Goal: Use online tool/utility: Utilize a website feature to perform a specific function

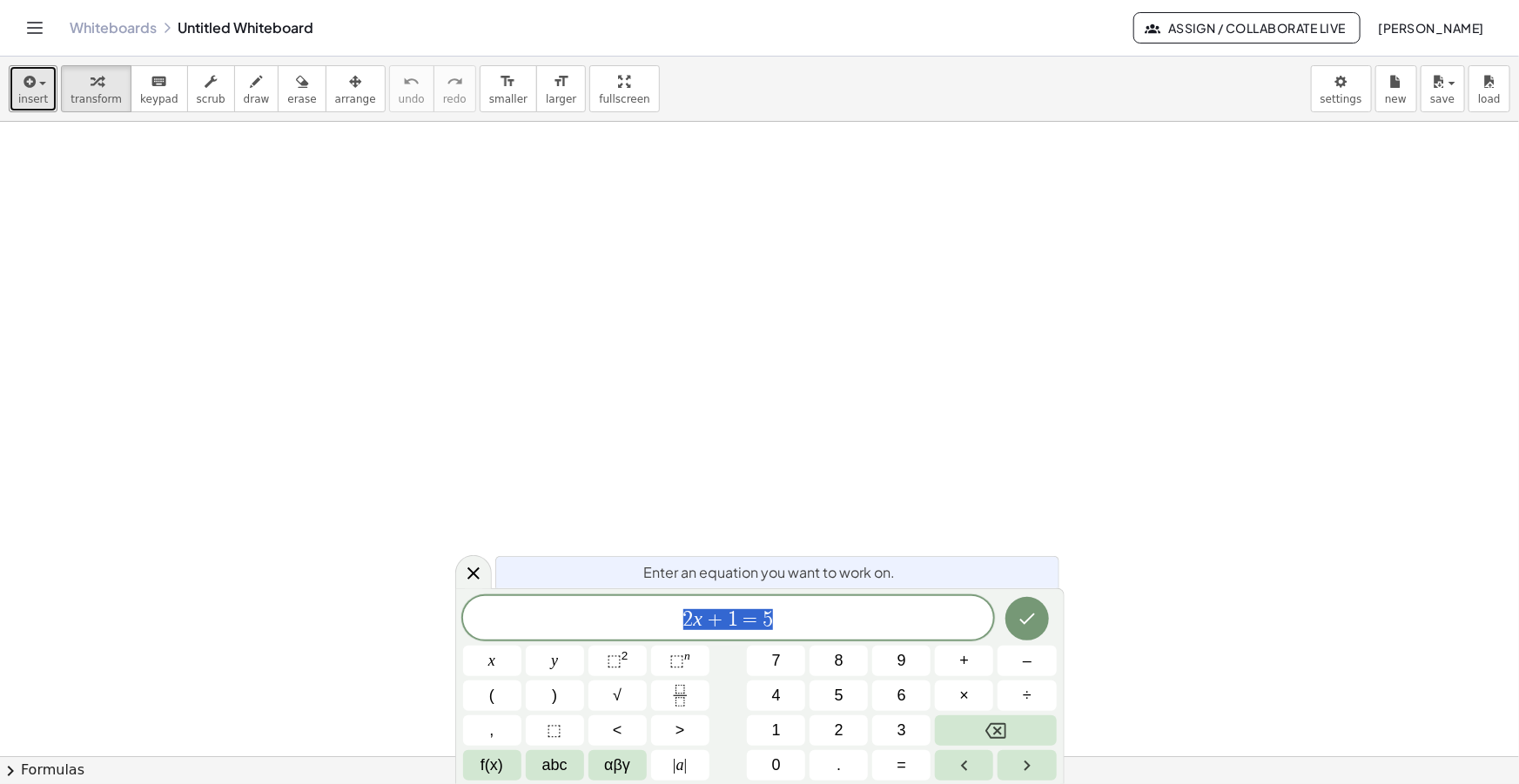
drag, startPoint x: 32, startPoint y: 81, endPoint x: 58, endPoint y: 129, distance: 54.6
click at [31, 81] on icon "button" at bounding box center [28, 81] width 16 height 21
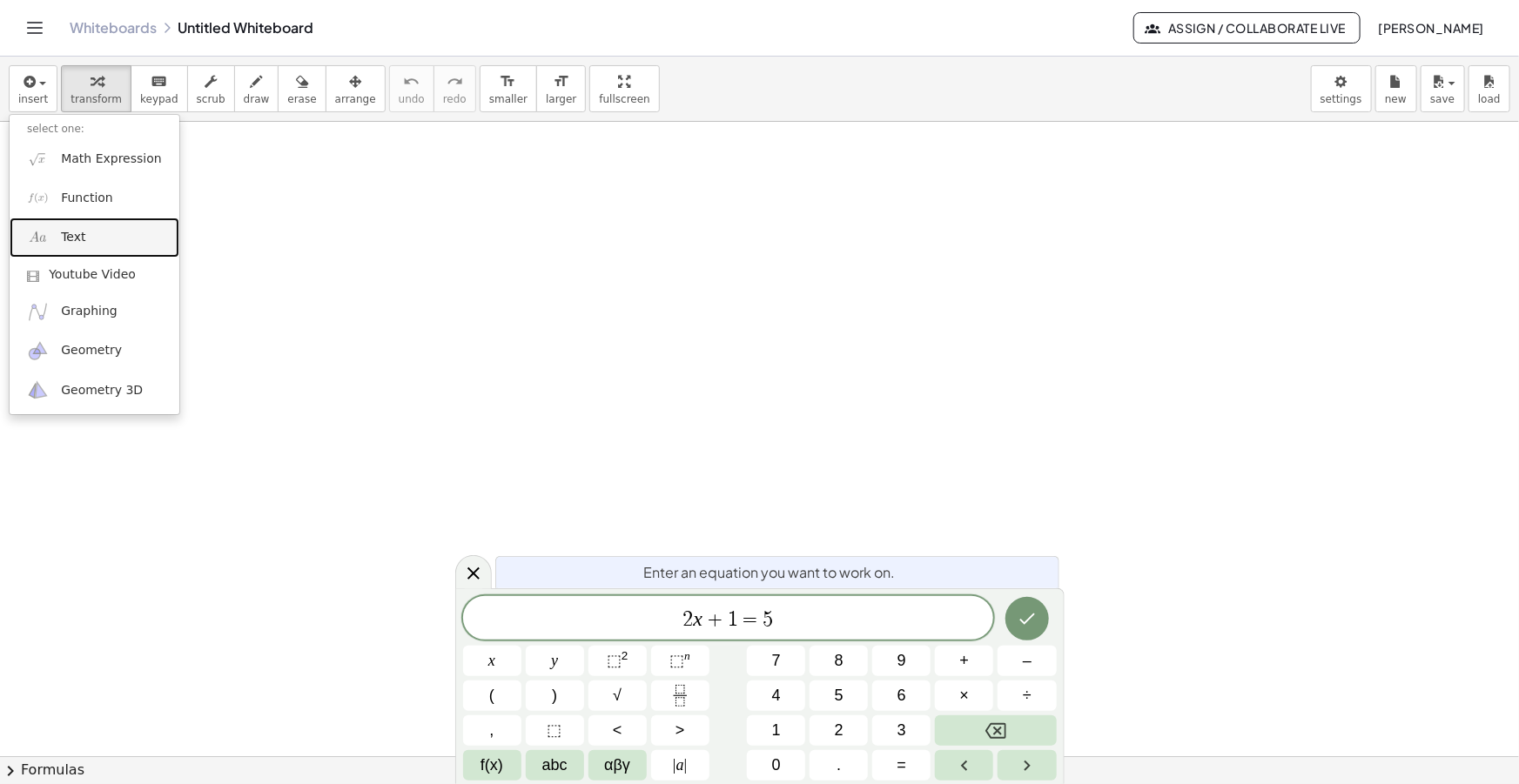
click at [78, 229] on span "Text" at bounding box center [73, 237] width 24 height 18
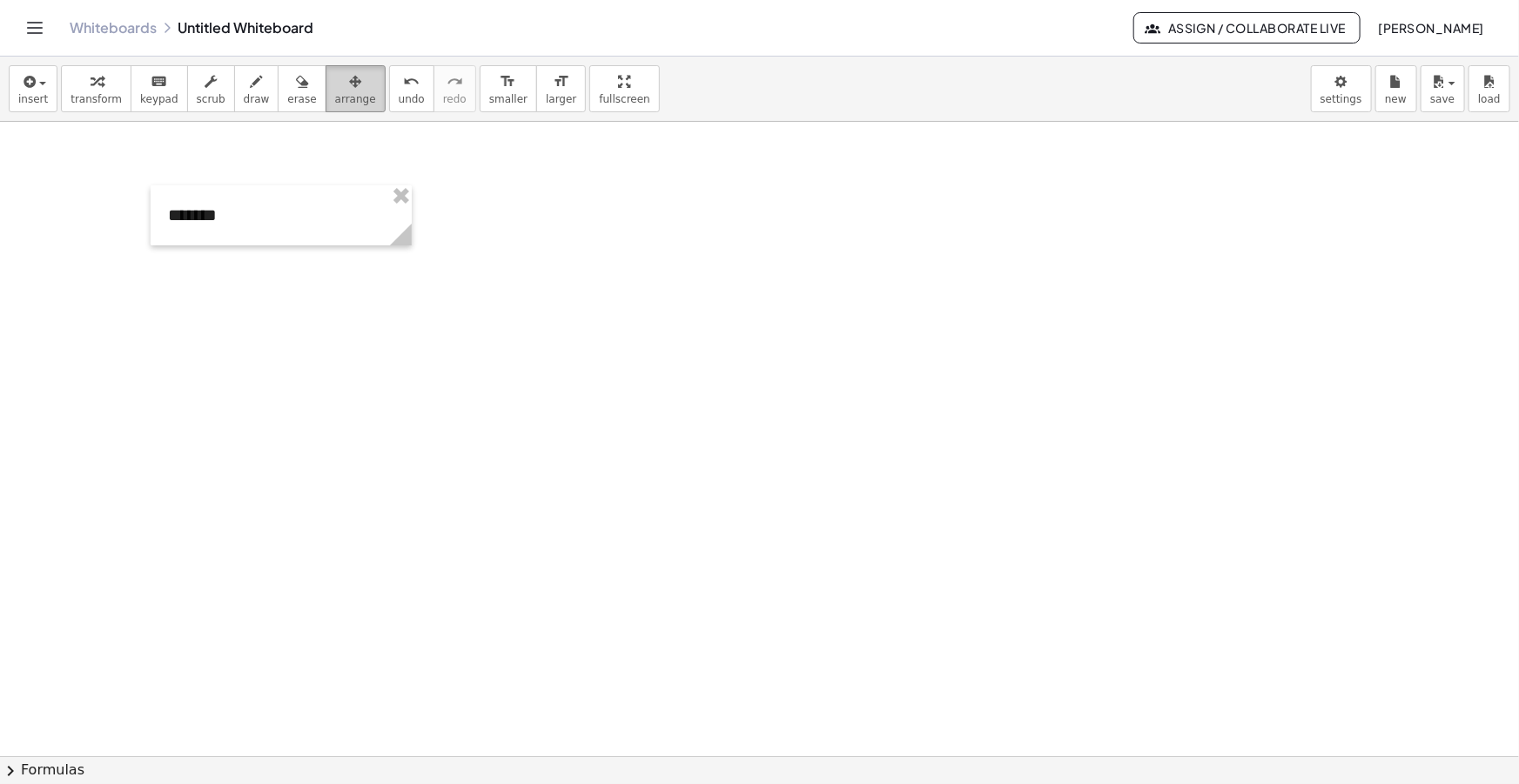
click at [335, 99] on span "arrange" at bounding box center [355, 99] width 41 height 12
drag, startPoint x: 407, startPoint y: 225, endPoint x: 243, endPoint y: 226, distance: 164.0
click at [243, 226] on circle at bounding box center [241, 238] width 31 height 31
drag, startPoint x: 184, startPoint y: 222, endPoint x: 46, endPoint y: 169, distance: 147.8
click at [46, 169] on div at bounding box center [59, 162] width 97 height 60
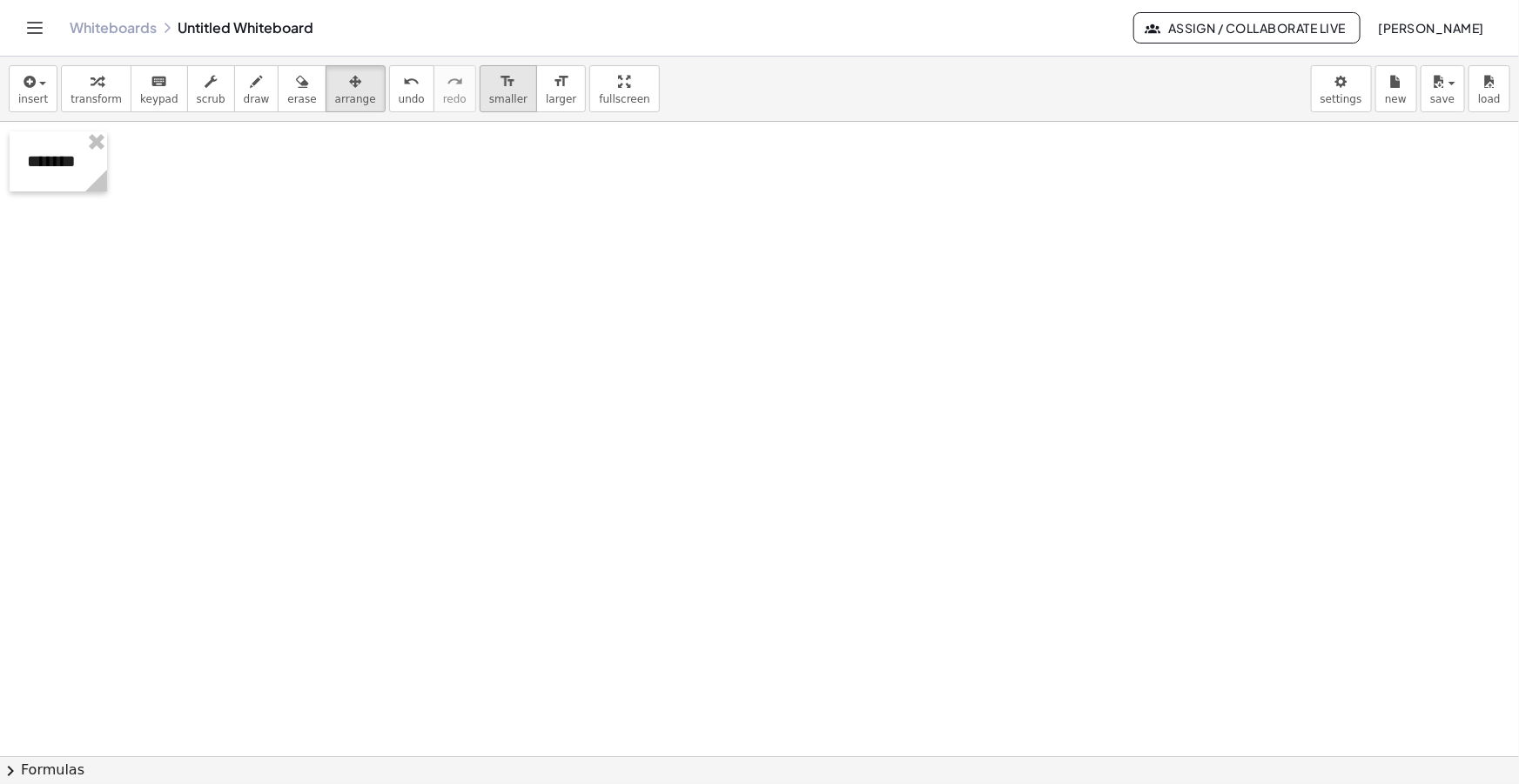
click at [489, 96] on span "smaller" at bounding box center [508, 99] width 38 height 12
click at [24, 95] on span "insert" at bounding box center [33, 99] width 30 height 12
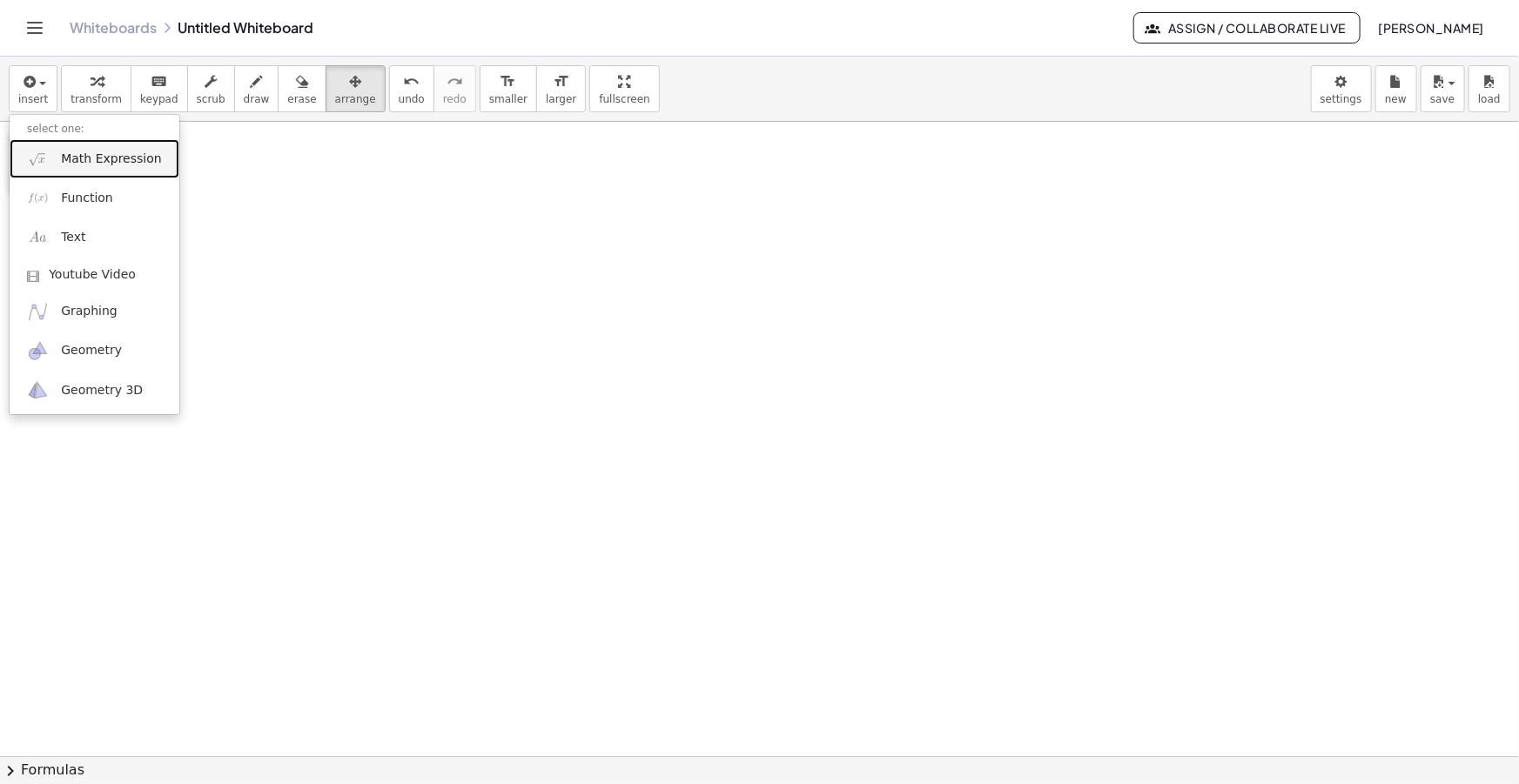
click at [123, 157] on span "Math Expression" at bounding box center [111, 159] width 100 height 18
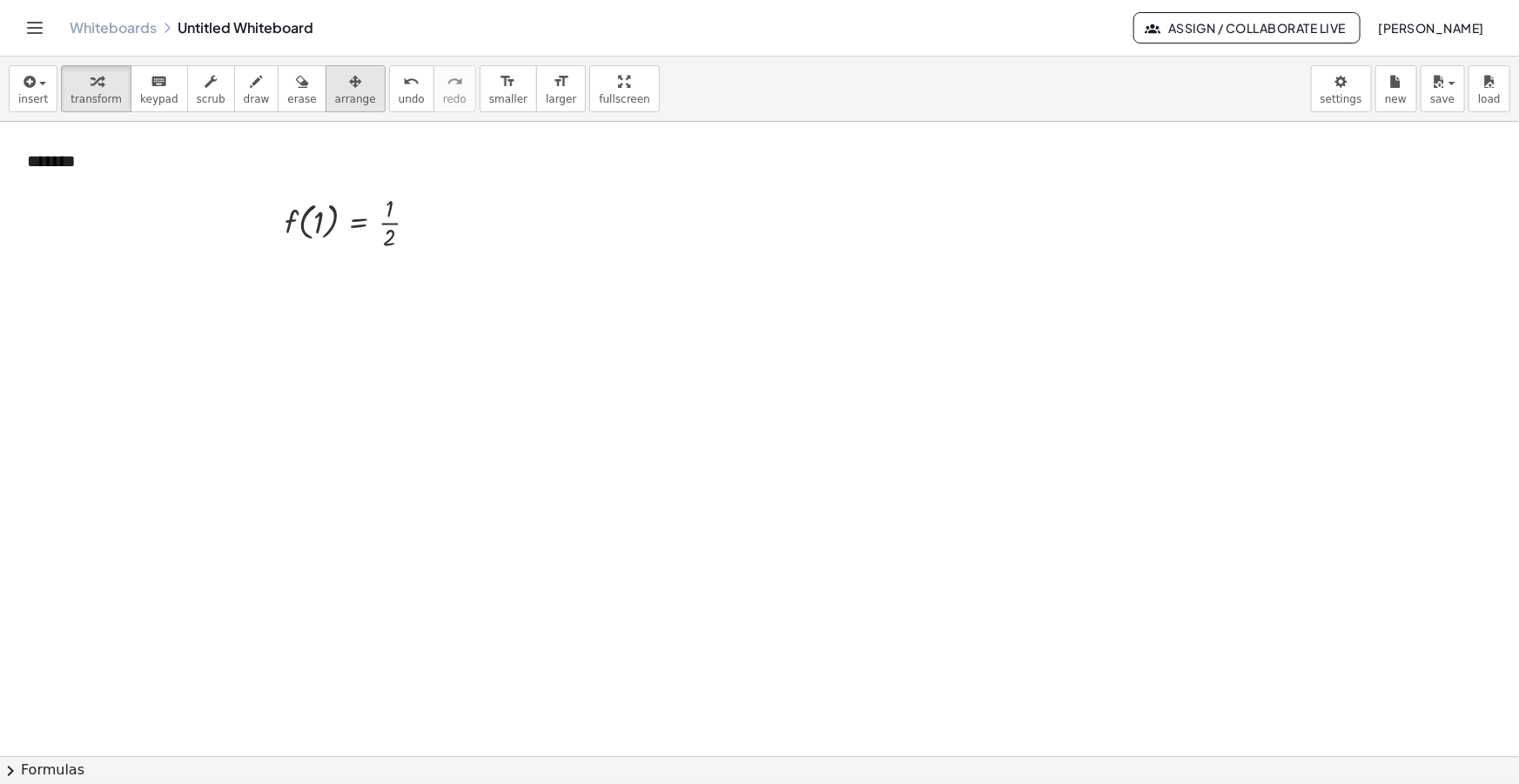
click at [345, 87] on button "arrange" at bounding box center [355, 89] width 60 height 47
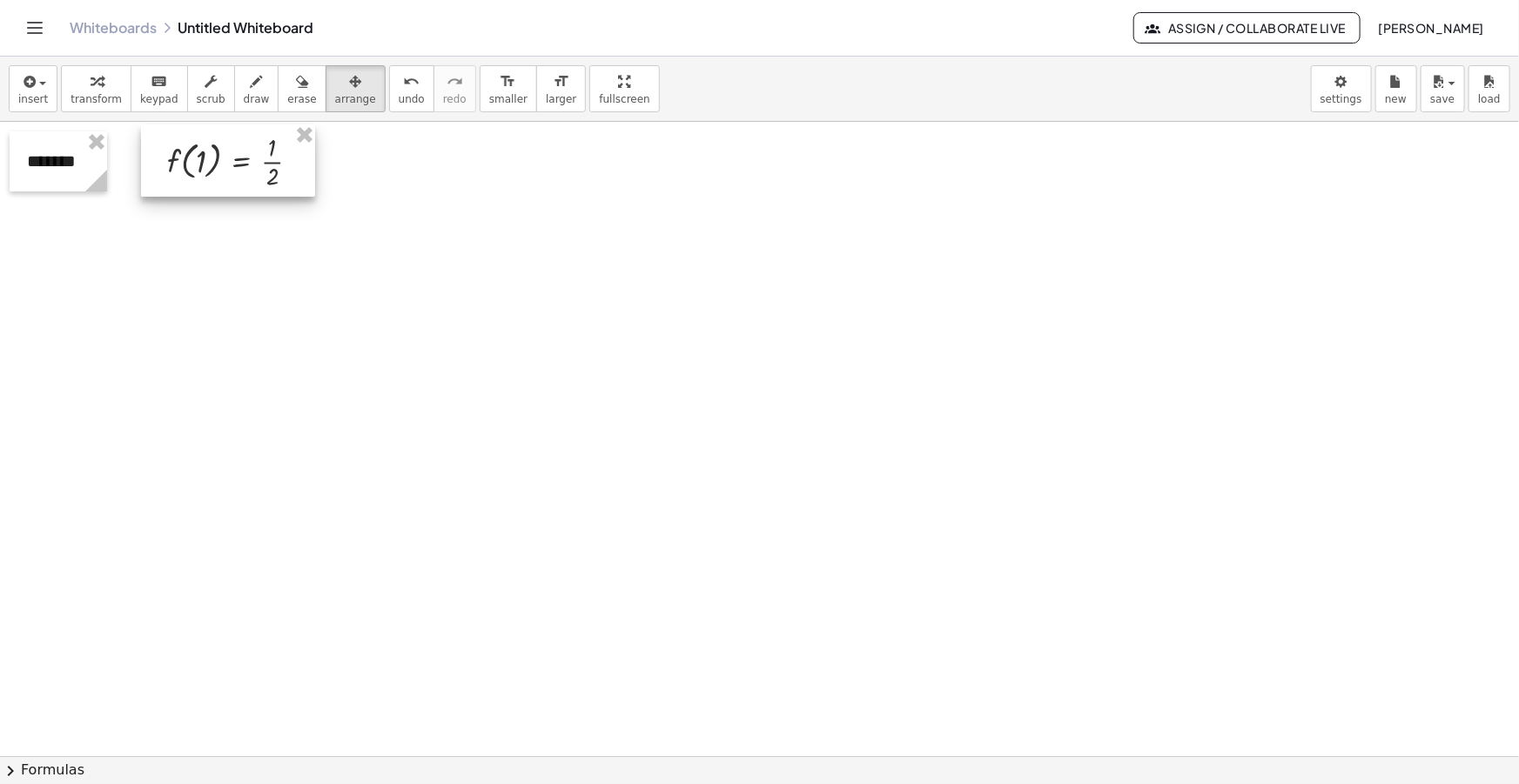
drag, startPoint x: 322, startPoint y: 243, endPoint x: 204, endPoint y: 185, distance: 131.5
click at [204, 185] on div at bounding box center [228, 161] width 174 height 72
click at [489, 96] on span "smaller" at bounding box center [508, 99] width 38 height 12
click at [204, 181] on div at bounding box center [228, 164] width 128 height 55
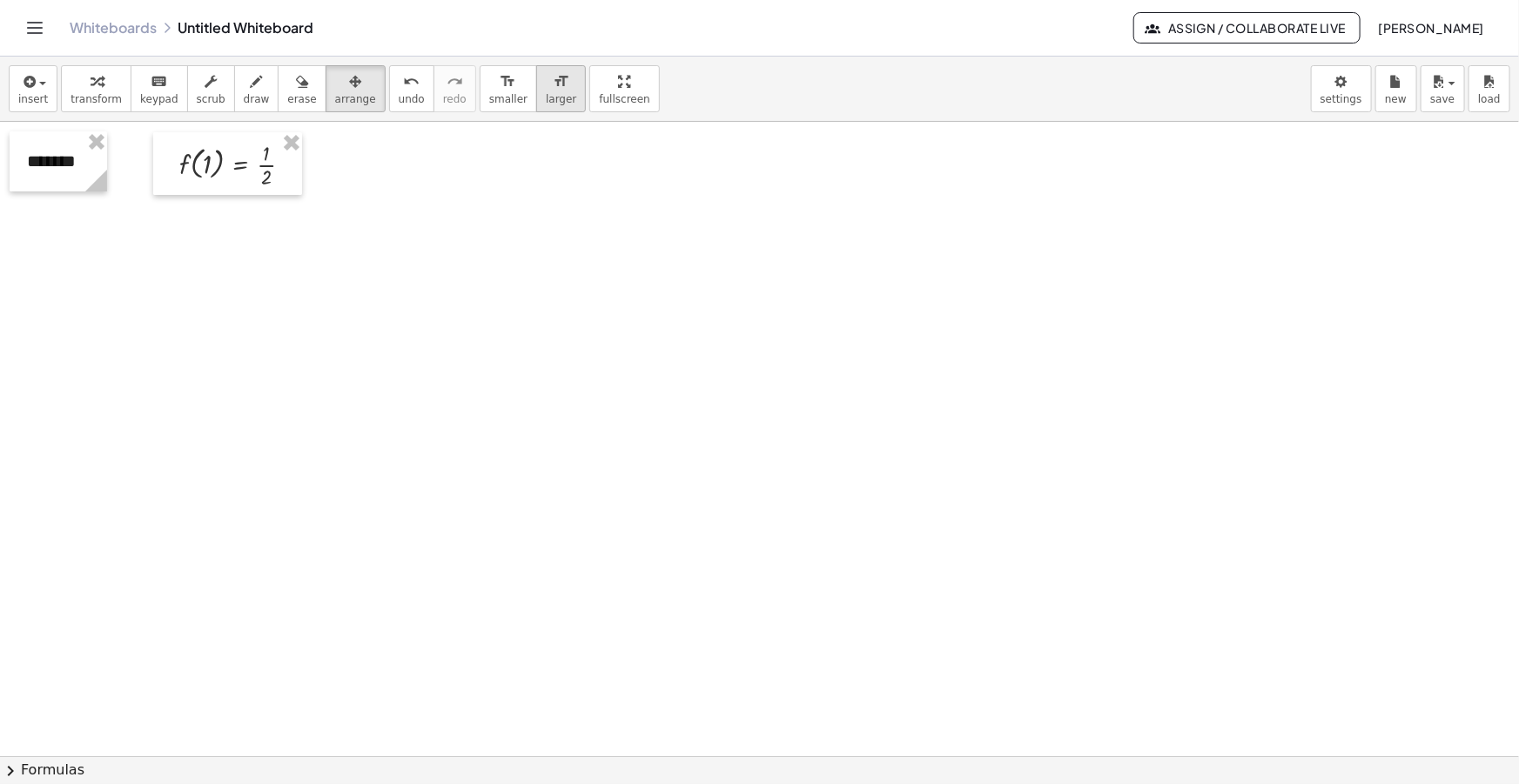
click at [546, 96] on span "larger" at bounding box center [561, 99] width 31 height 12
click at [243, 90] on div "button" at bounding box center [256, 80] width 26 height 21
drag, startPoint x: 46, startPoint y: 296, endPoint x: 94, endPoint y: 298, distance: 48.0
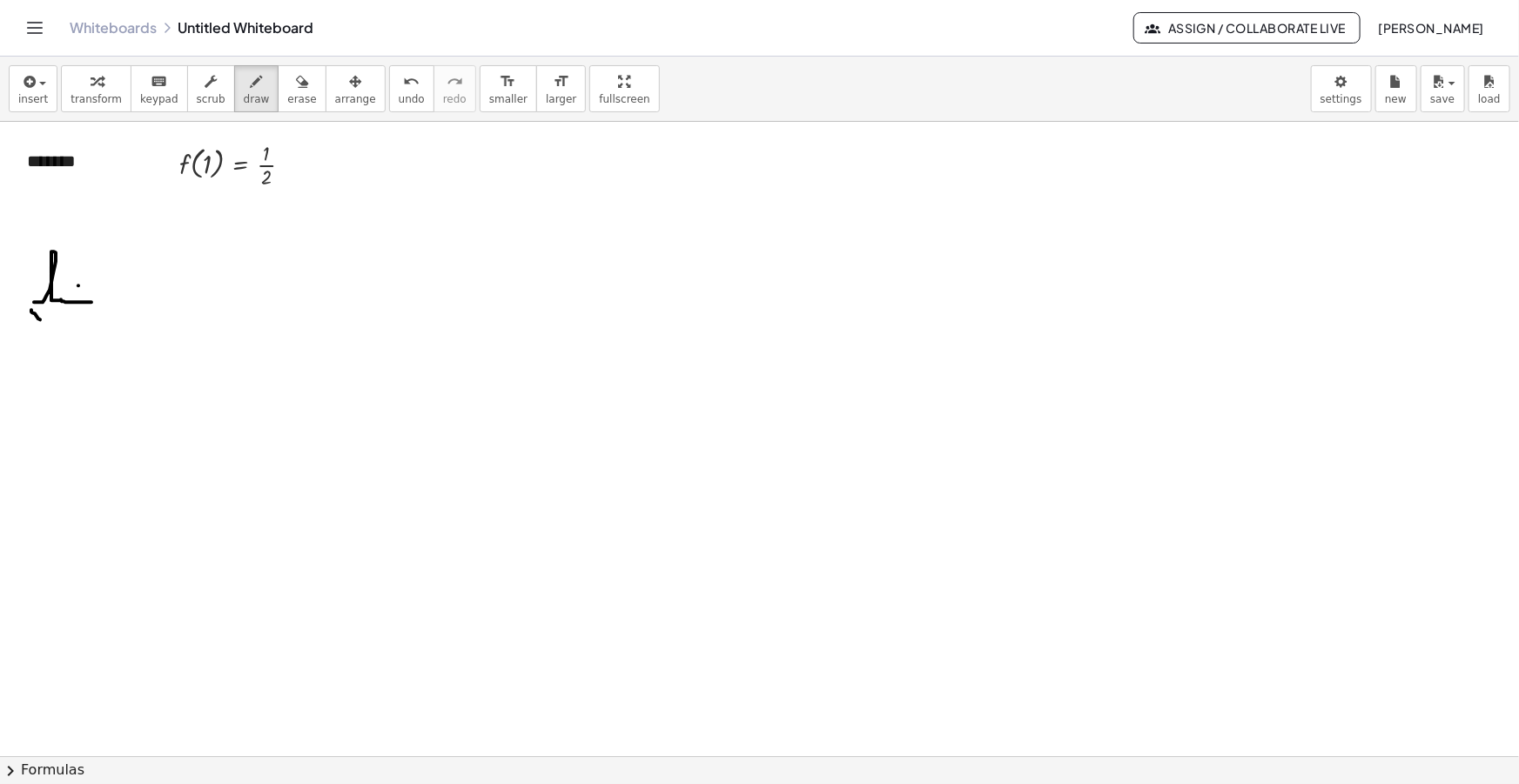
drag, startPoint x: 32, startPoint y: 312, endPoint x: 42, endPoint y: 322, distance: 14.1
drag, startPoint x: 32, startPoint y: 322, endPoint x: 43, endPoint y: 312, distance: 14.9
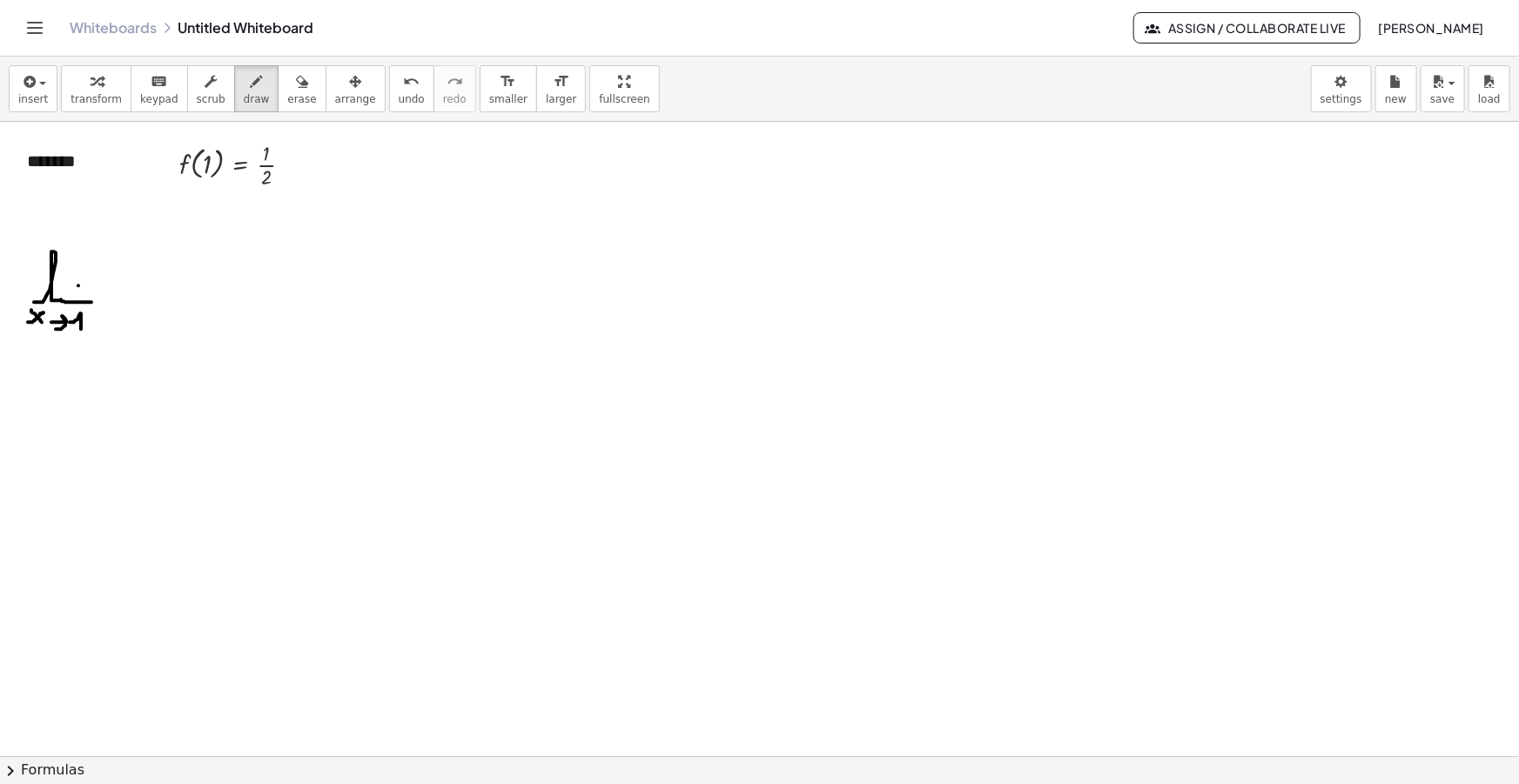
drag, startPoint x: 69, startPoint y: 322, endPoint x: 81, endPoint y: 329, distance: 13.9
click at [31, 91] on icon "button" at bounding box center [28, 81] width 16 height 21
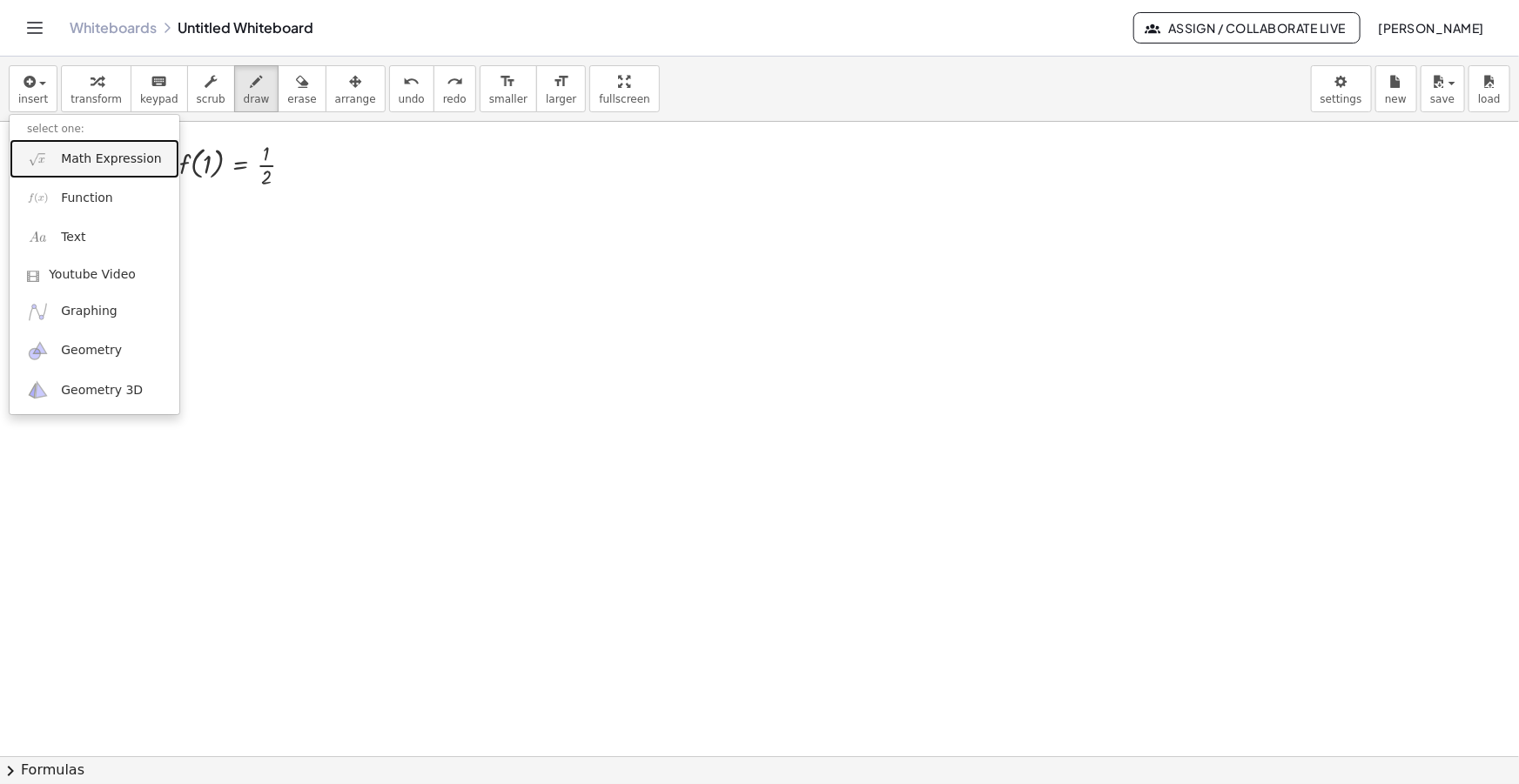
click at [90, 154] on span "Math Expression" at bounding box center [111, 159] width 100 height 18
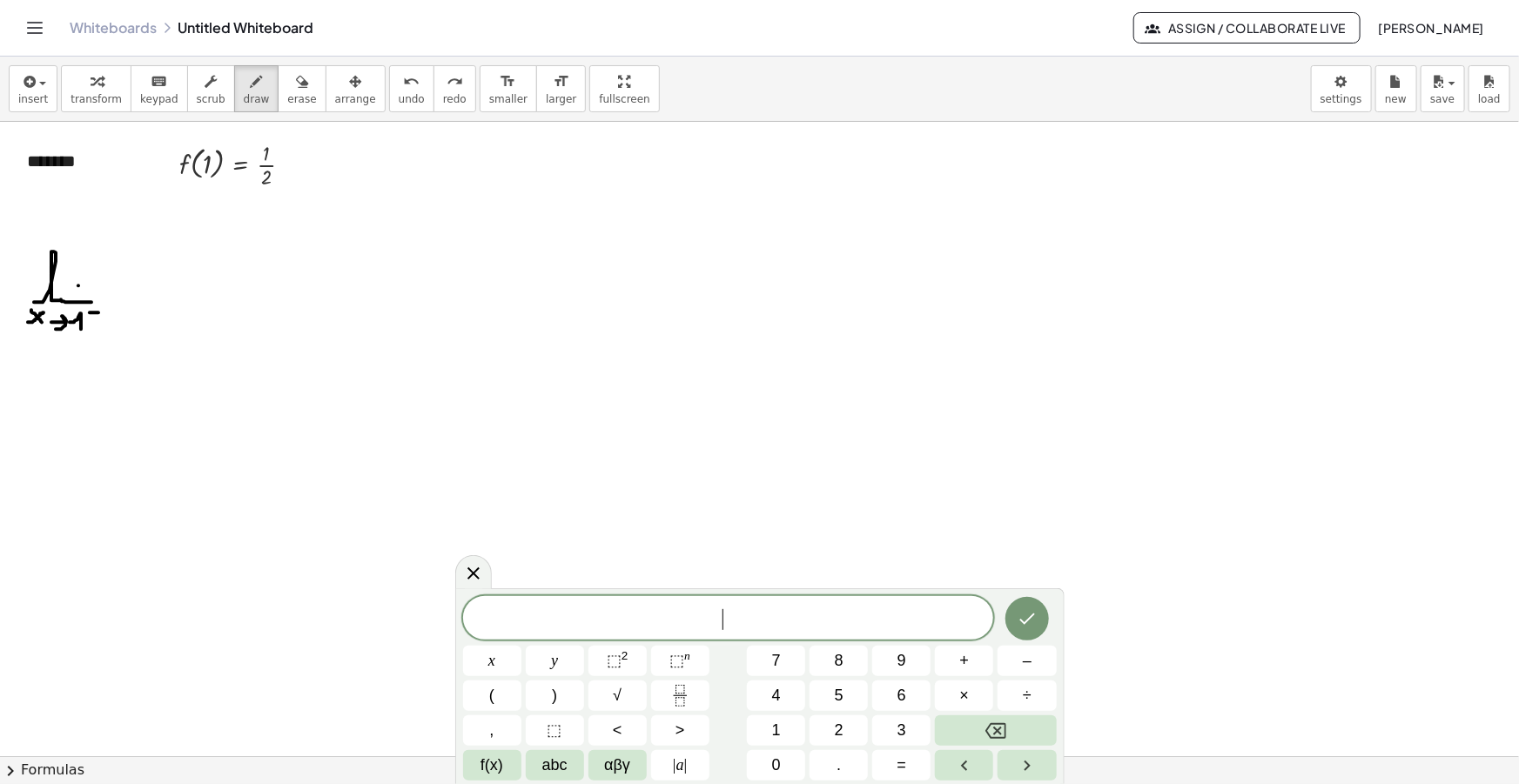
click at [737, 620] on span "​" at bounding box center [729, 619] width 531 height 24
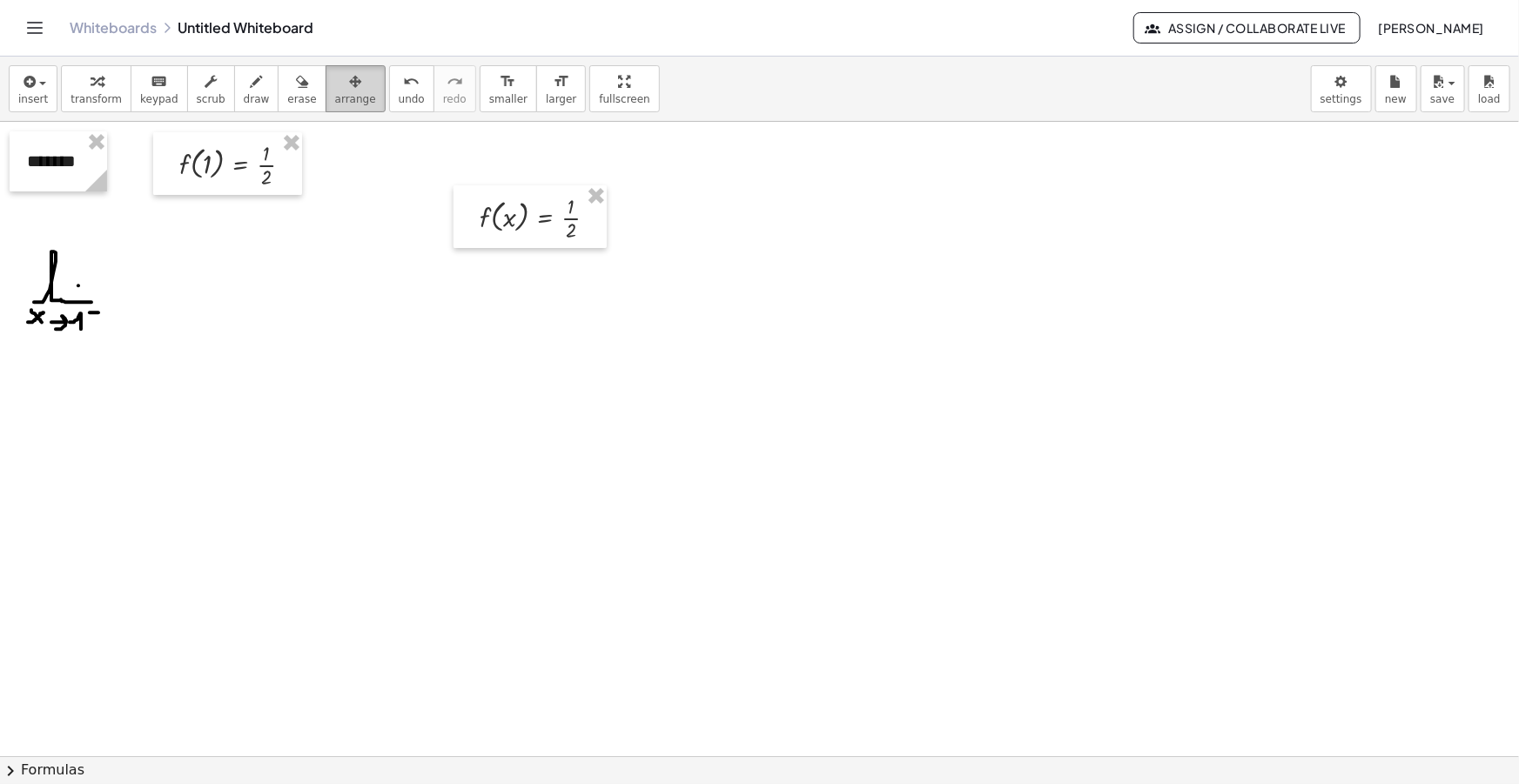
click at [335, 87] on div "button" at bounding box center [355, 80] width 41 height 21
drag, startPoint x: 547, startPoint y: 227, endPoint x: 229, endPoint y: 217, distance: 318.2
click at [194, 304] on div at bounding box center [178, 293] width 154 height 63
click at [253, 84] on div "transform keyboard keypad scrub draw erase arrange" at bounding box center [223, 89] width 324 height 47
drag, startPoint x: 31, startPoint y: 405, endPoint x: 42, endPoint y: 366, distance: 40.5
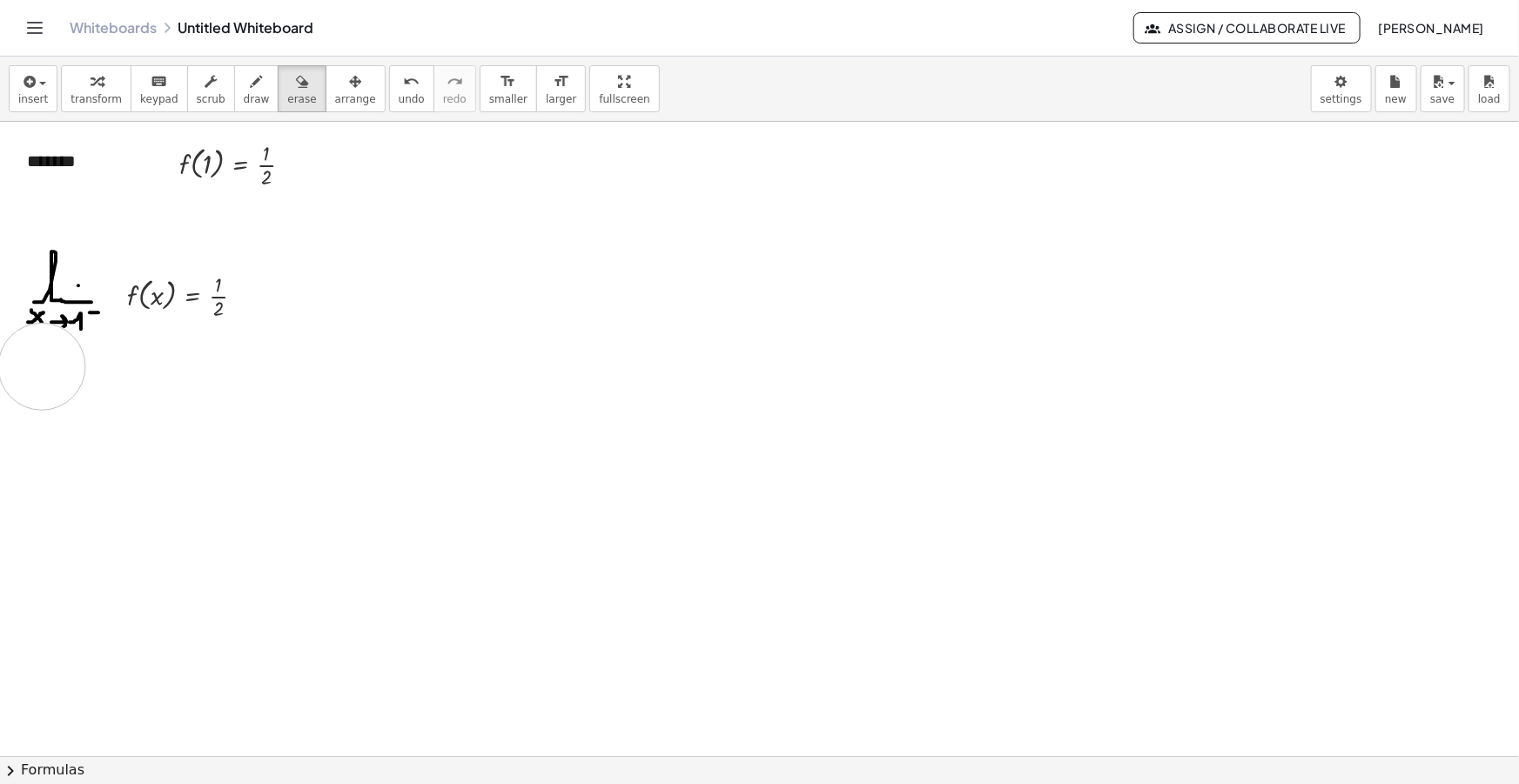
click at [253, 96] on button "draw" at bounding box center [256, 89] width 45 height 47
drag, startPoint x: 24, startPoint y: 390, endPoint x: 69, endPoint y: 382, distance: 45.7
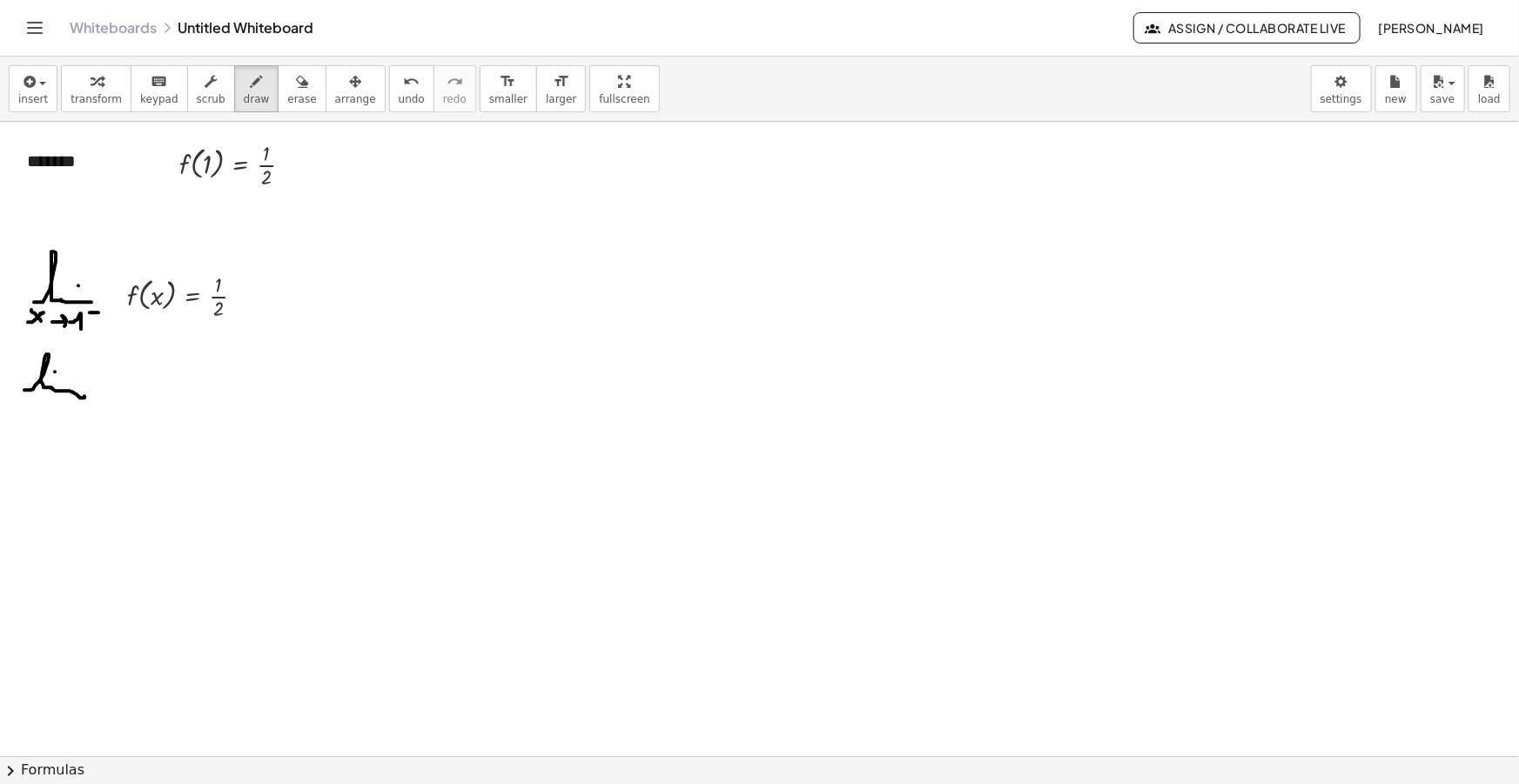
drag, startPoint x: 25, startPoint y: 416, endPoint x: 40, endPoint y: 404, distance: 19.2
drag, startPoint x: 53, startPoint y: 414, endPoint x: 59, endPoint y: 421, distance: 9.2
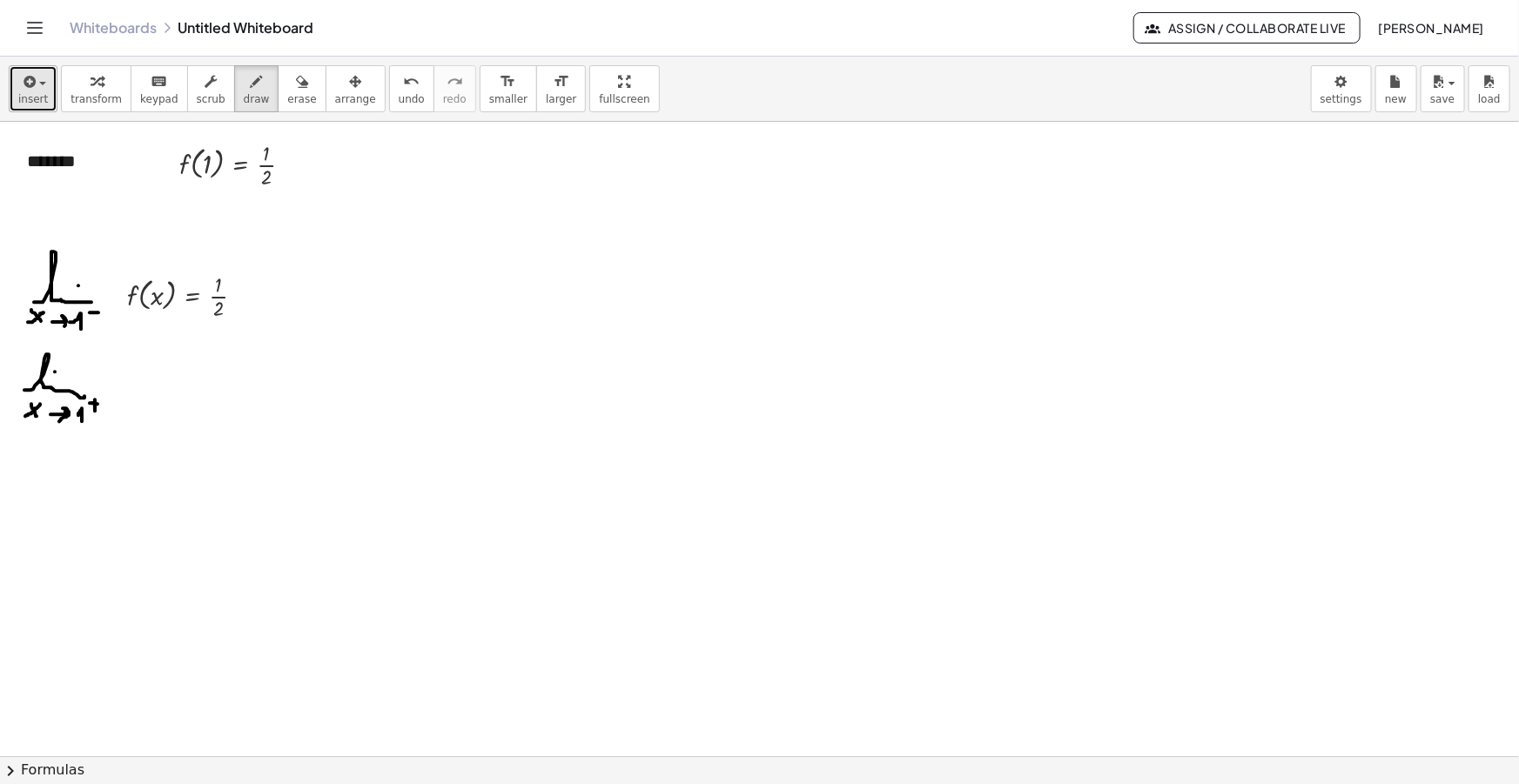
click at [39, 67] on button "insert" at bounding box center [32, 89] width 49 height 47
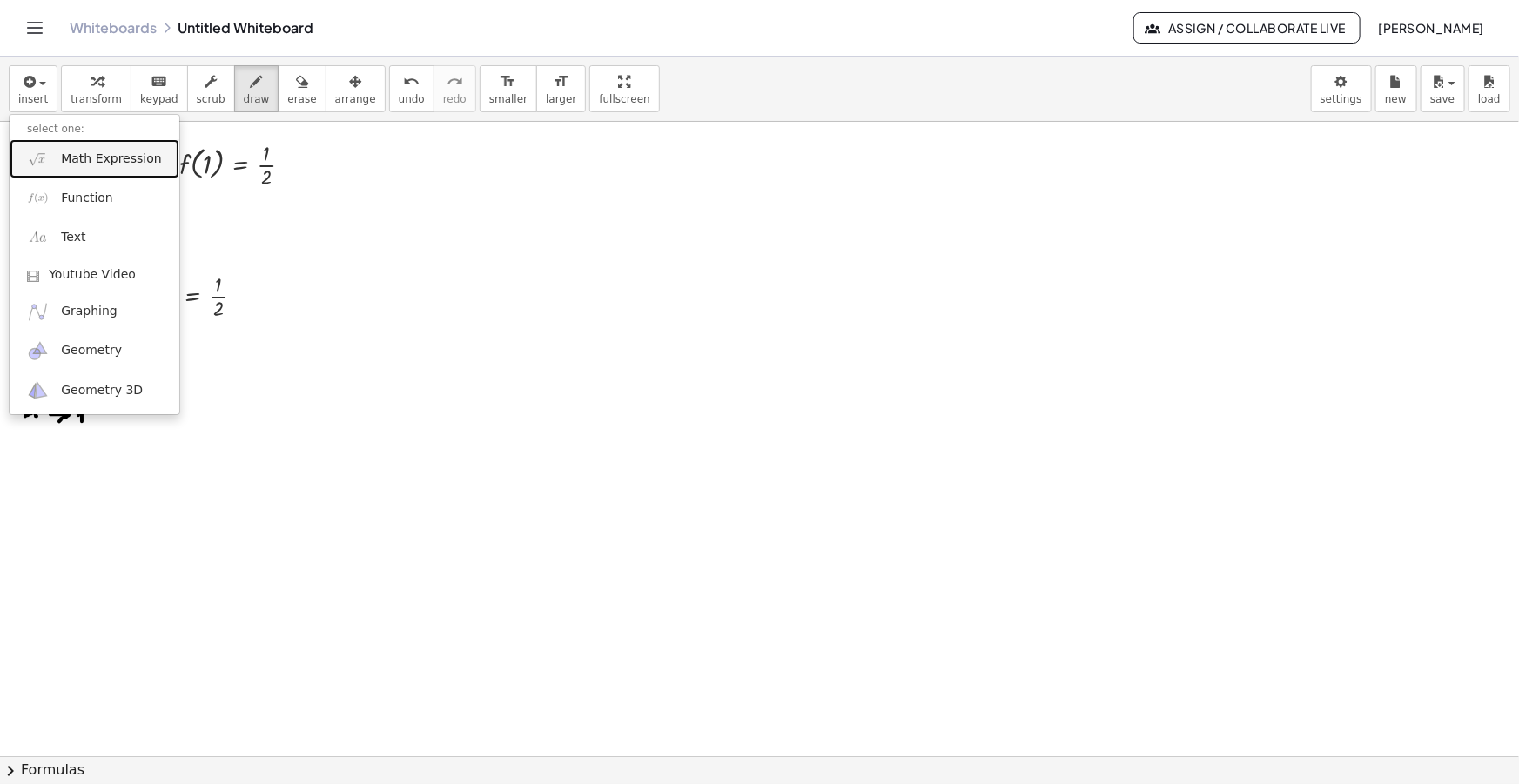
click at [68, 153] on span "Math Expression" at bounding box center [111, 159] width 100 height 18
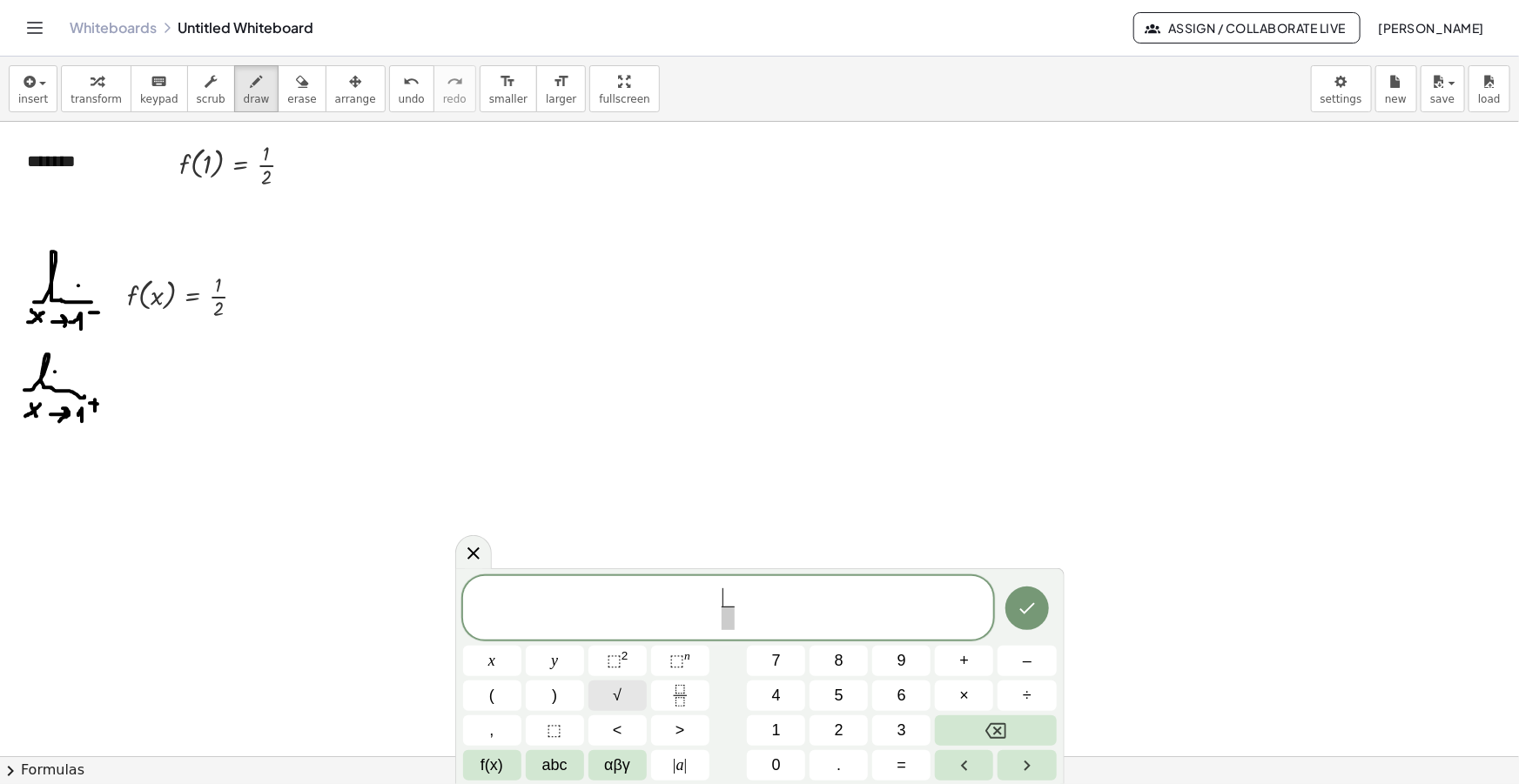
click at [612, 692] on span "√" at bounding box center [616, 695] width 8 height 23
drag, startPoint x: 771, startPoint y: 602, endPoint x: 564, endPoint y: 613, distance: 207.3
click at [564, 613] on span "√ x − 1 x − 1 ​" at bounding box center [729, 607] width 531 height 49
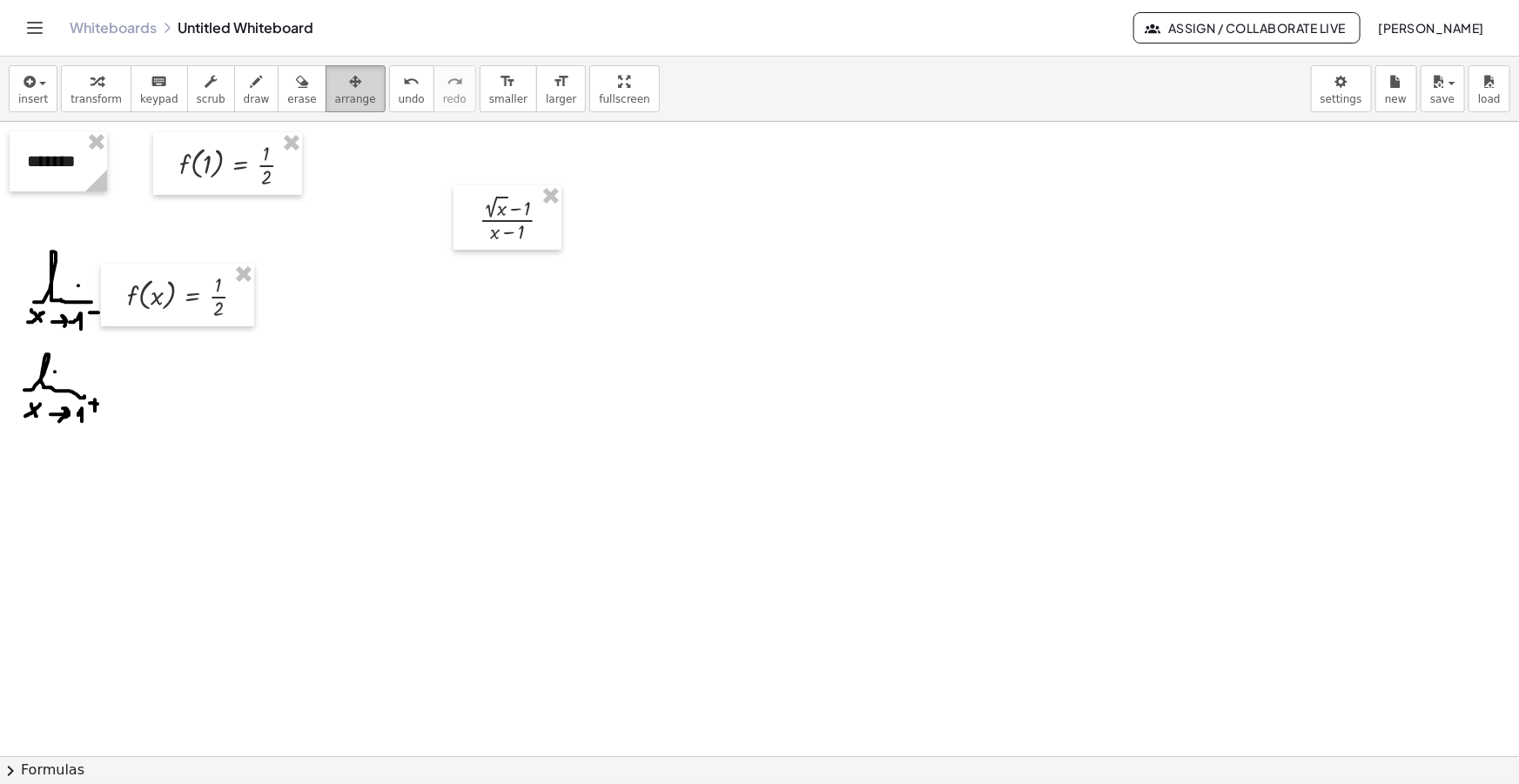
click at [335, 93] on span "arrange" at bounding box center [355, 99] width 41 height 12
drag, startPoint x: 520, startPoint y: 210, endPoint x: 173, endPoint y: 382, distance: 387.3
click at [173, 382] on div at bounding box center [155, 390] width 108 height 65
click at [243, 86] on div "button" at bounding box center [256, 80] width 26 height 21
drag, startPoint x: 207, startPoint y: 383, endPoint x: 219, endPoint y: 385, distance: 12.2
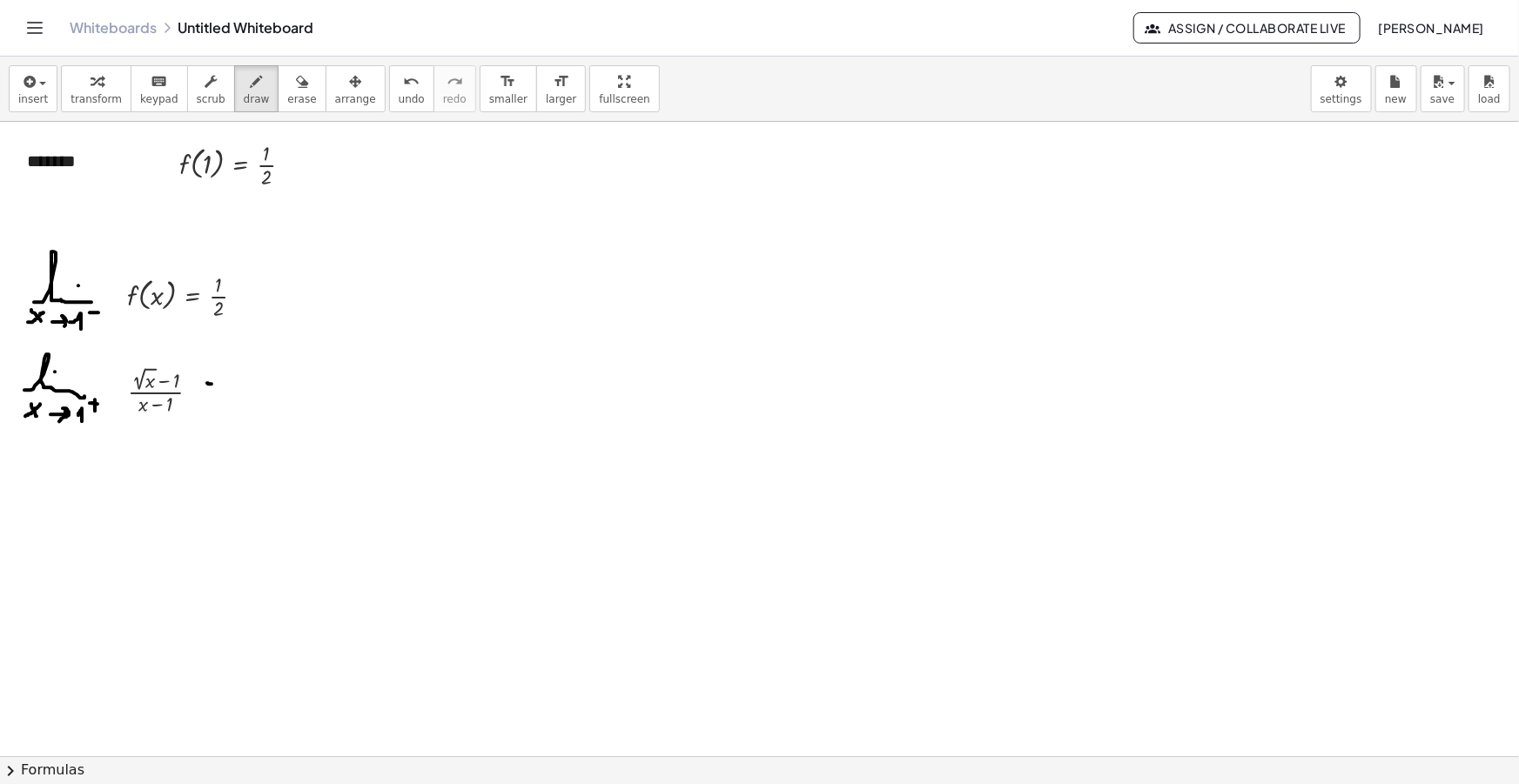
drag, startPoint x: 208, startPoint y: 393, endPoint x: 219, endPoint y: 393, distance: 11.0
drag, startPoint x: 257, startPoint y: 397, endPoint x: 312, endPoint y: 398, distance: 55.0
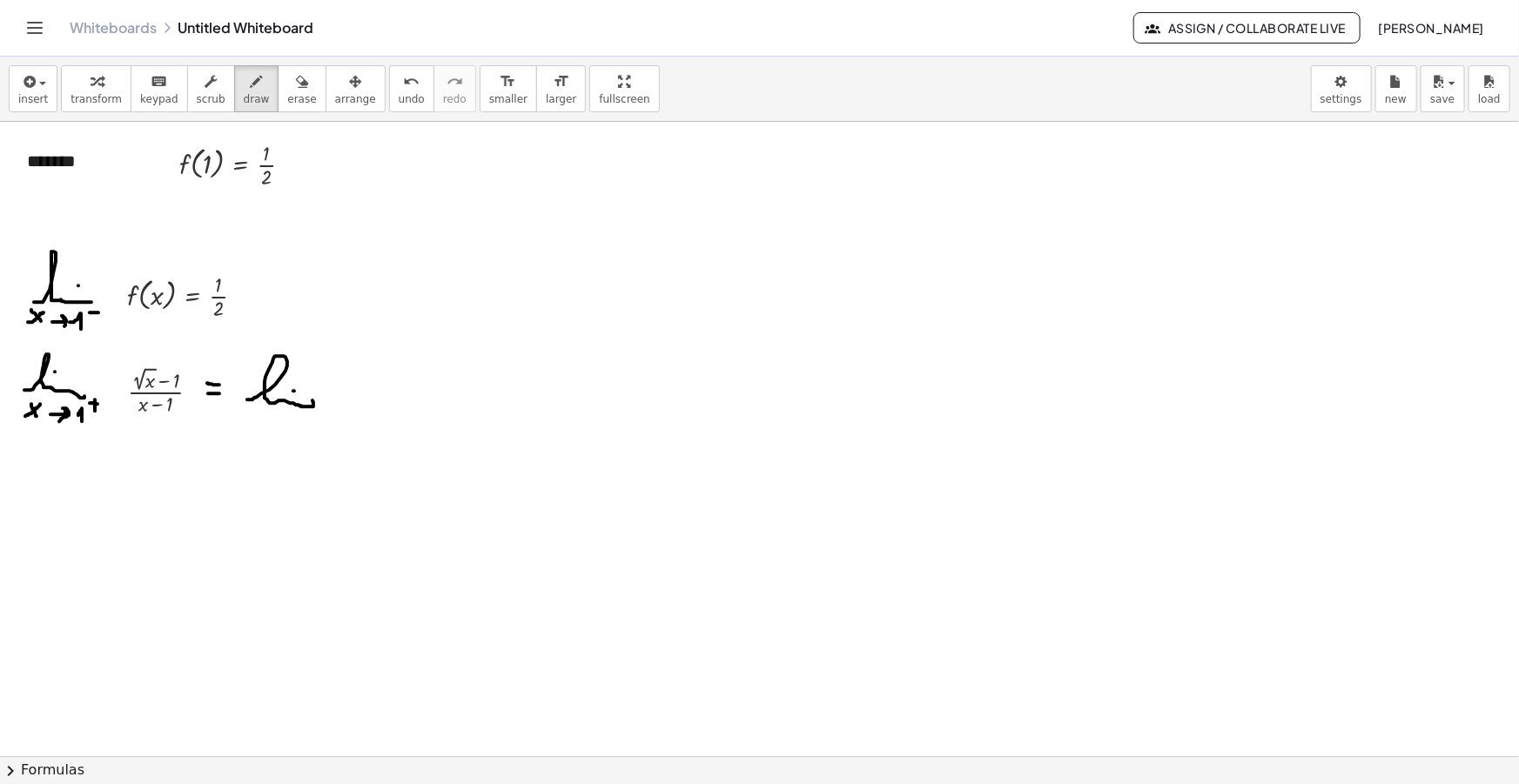
click at [36, 80] on span "button" at bounding box center [38, 83] width 4 height 12
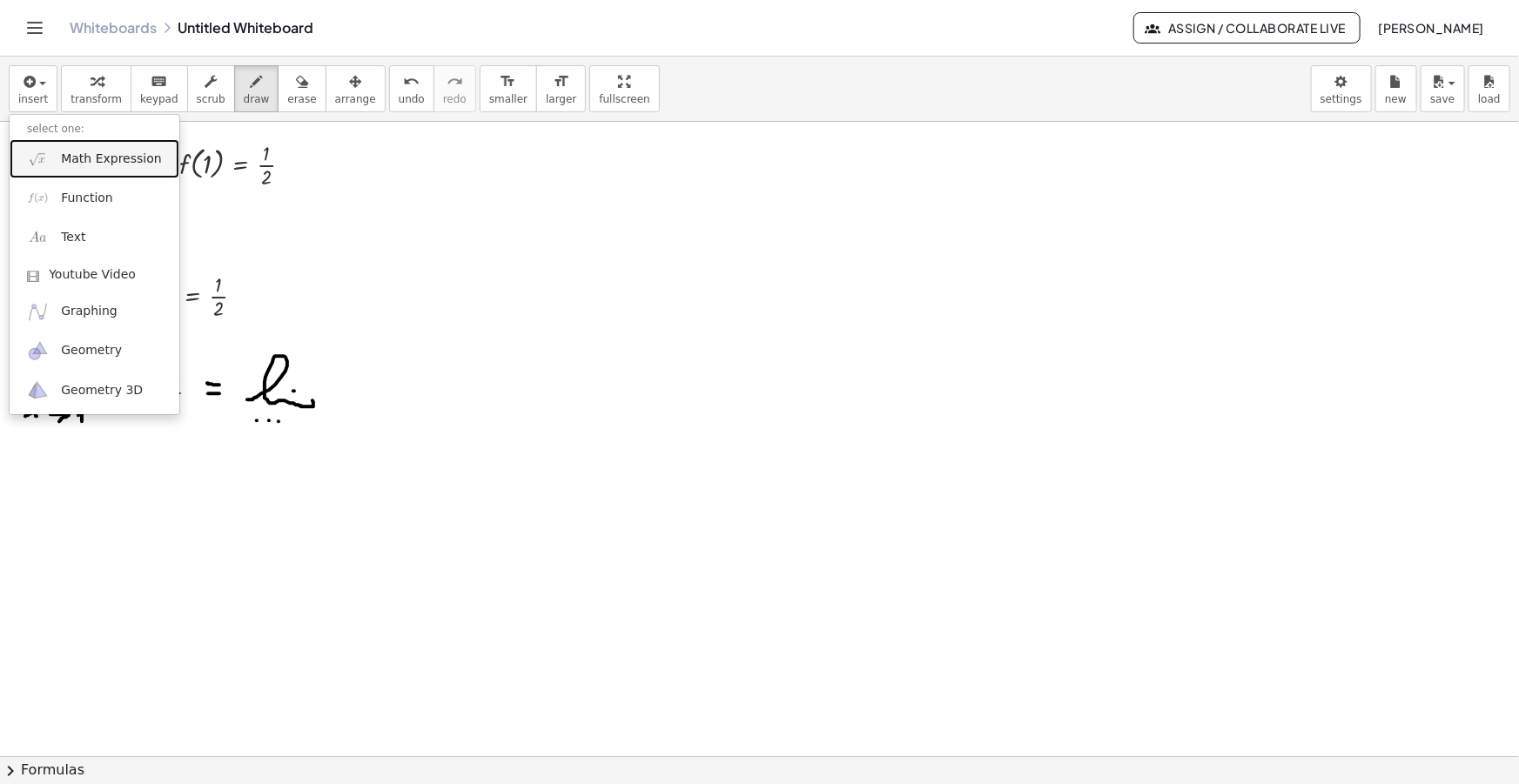
click at [75, 166] on span "Math Expression" at bounding box center [111, 159] width 100 height 18
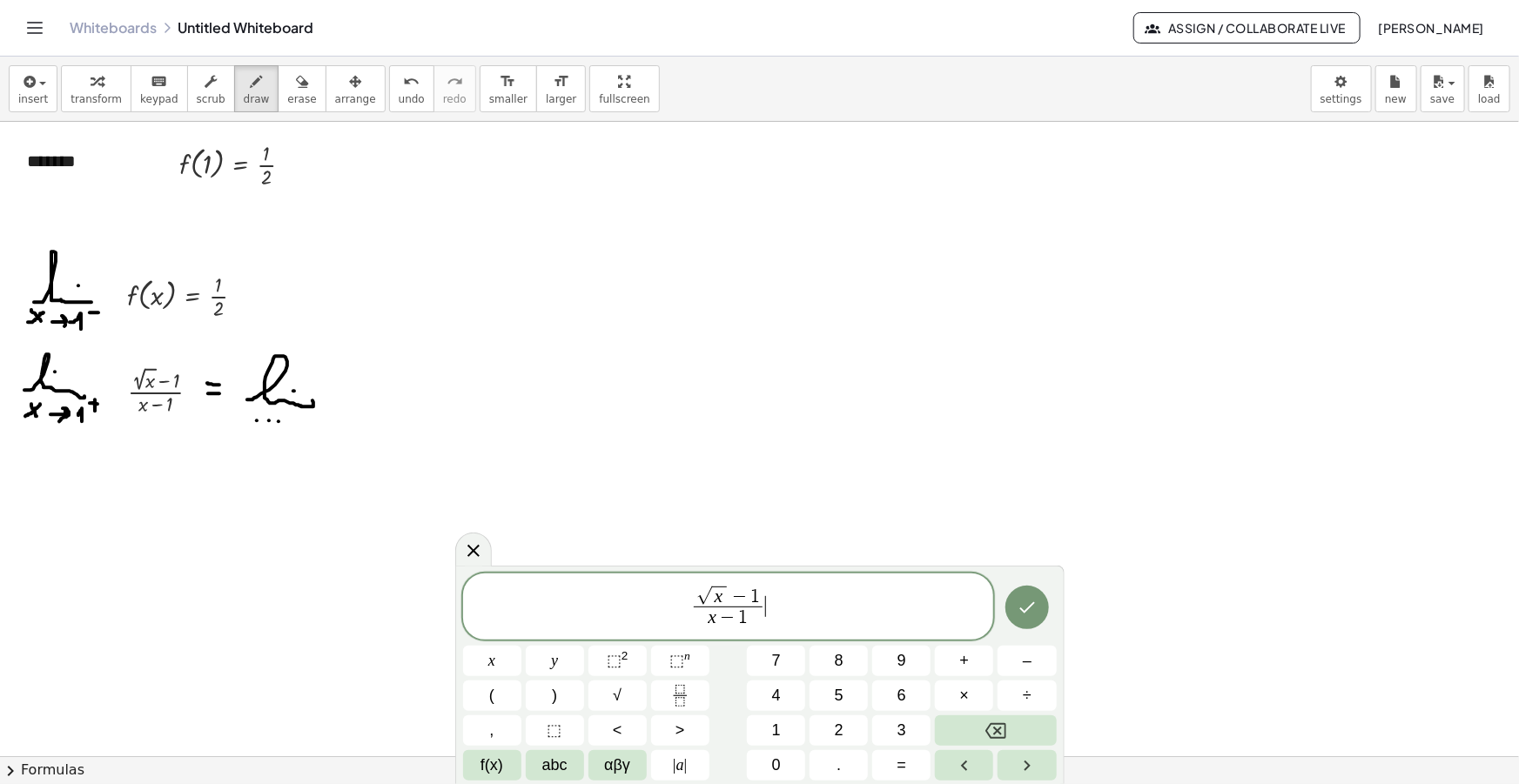
click at [786, 608] on span "√ x − 1 x − 1 ​ ​" at bounding box center [729, 607] width 531 height 49
click at [618, 693] on span "√" at bounding box center [616, 695] width 8 height 23
drag, startPoint x: 814, startPoint y: 602, endPoint x: 586, endPoint y: 596, distance: 228.1
click at [592, 596] on span "√ x − 1 x − 1 ​ · √ x + 1 √ x + 1 ​" at bounding box center [729, 607] width 531 height 52
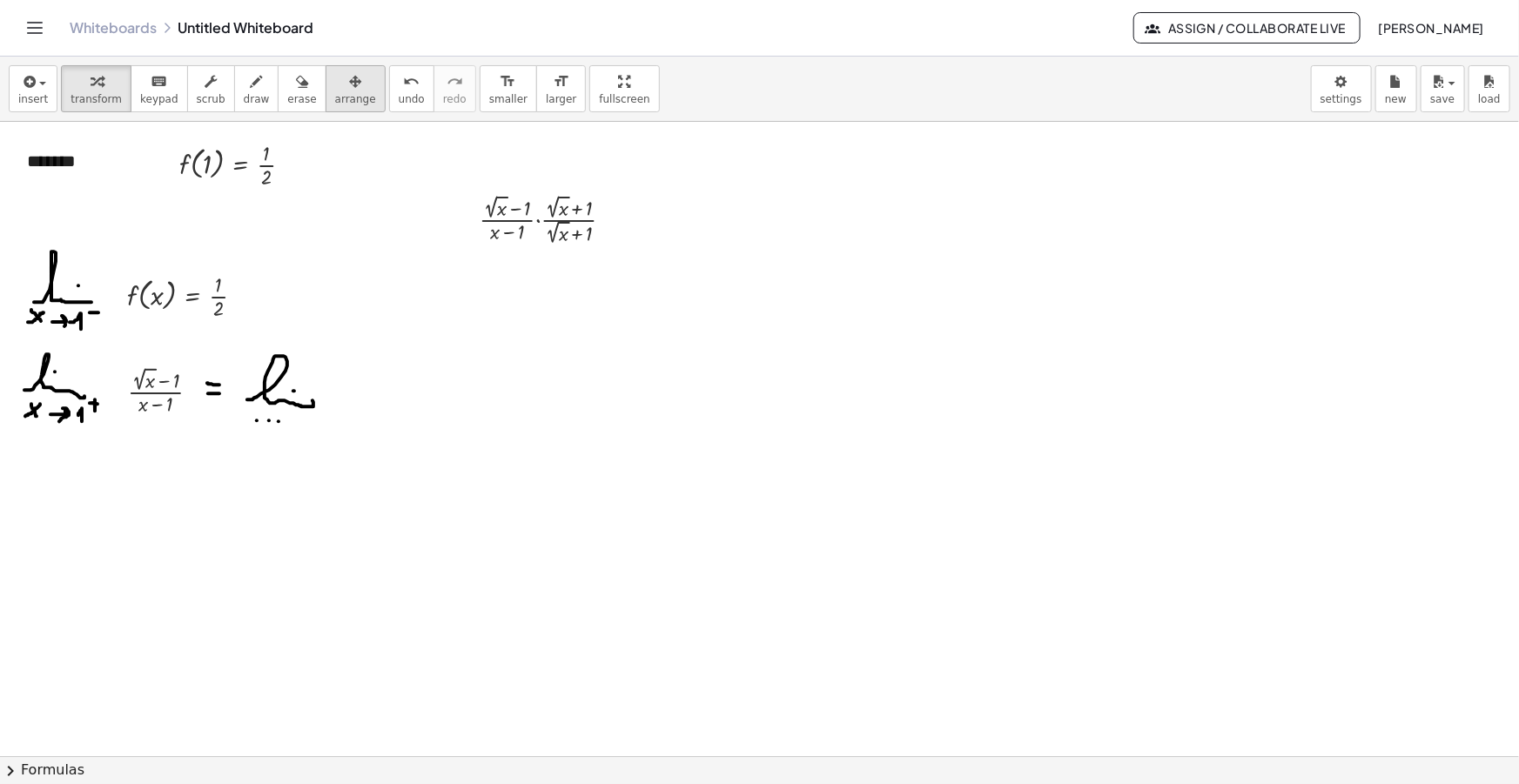
click at [326, 90] on button "arrange" at bounding box center [355, 89] width 60 height 47
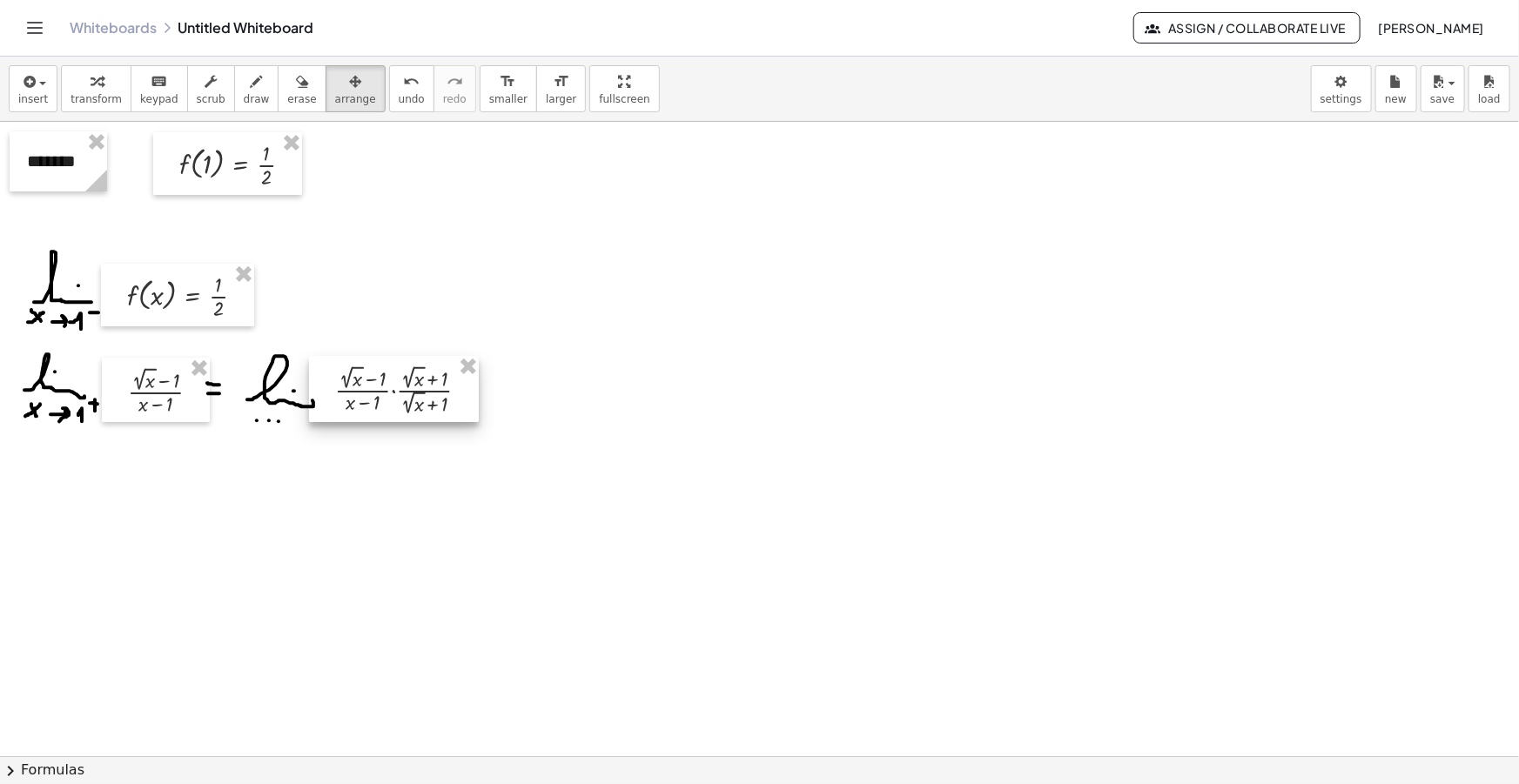
click at [411, 374] on div at bounding box center [393, 389] width 169 height 67
click at [251, 88] on icon "button" at bounding box center [256, 81] width 12 height 21
drag, startPoint x: 468, startPoint y: 382, endPoint x: 484, endPoint y: 386, distance: 16.5
drag, startPoint x: 470, startPoint y: 394, endPoint x: 486, endPoint y: 397, distance: 16.3
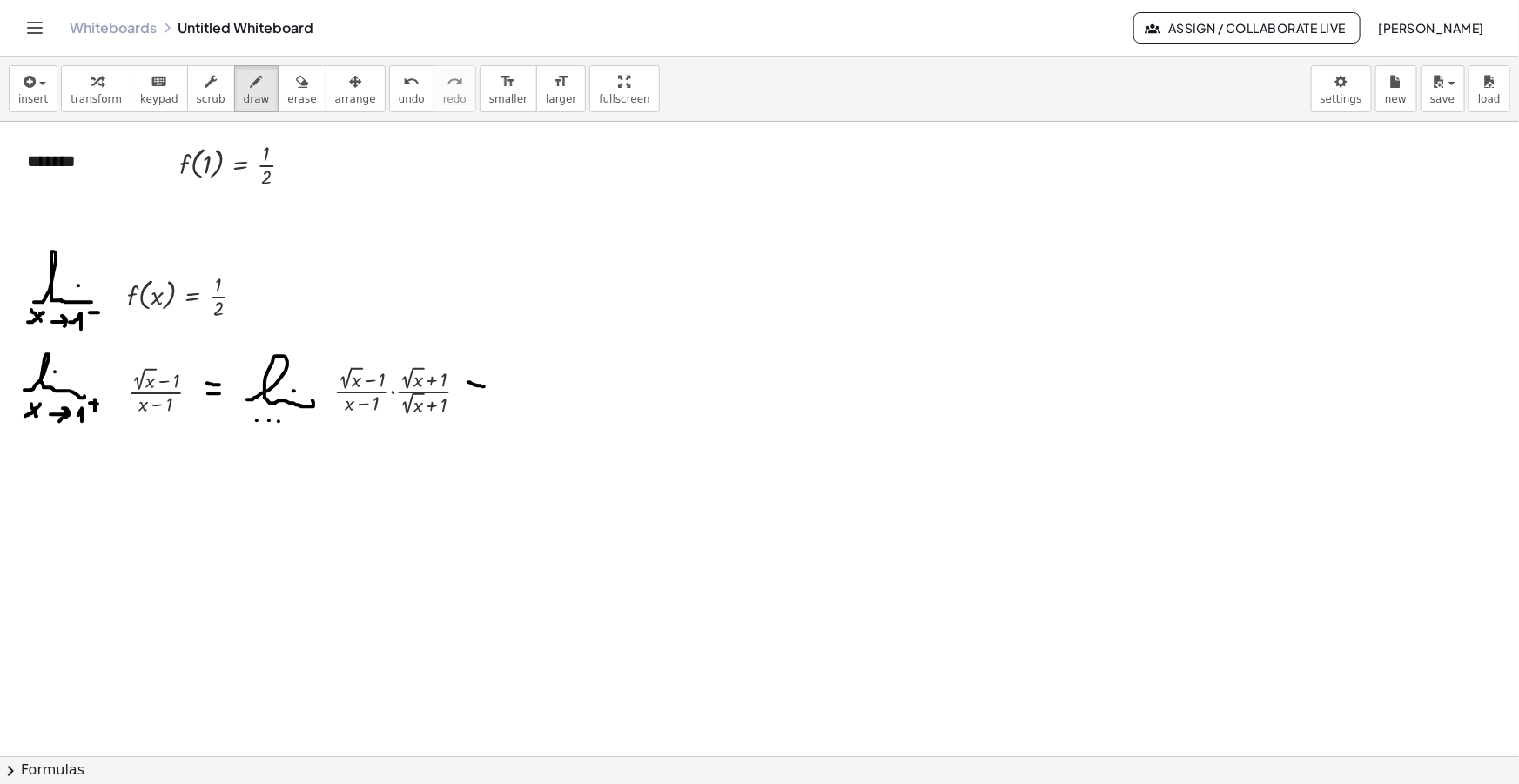
drag, startPoint x: 519, startPoint y: 391, endPoint x: 551, endPoint y: 398, distance: 32.8
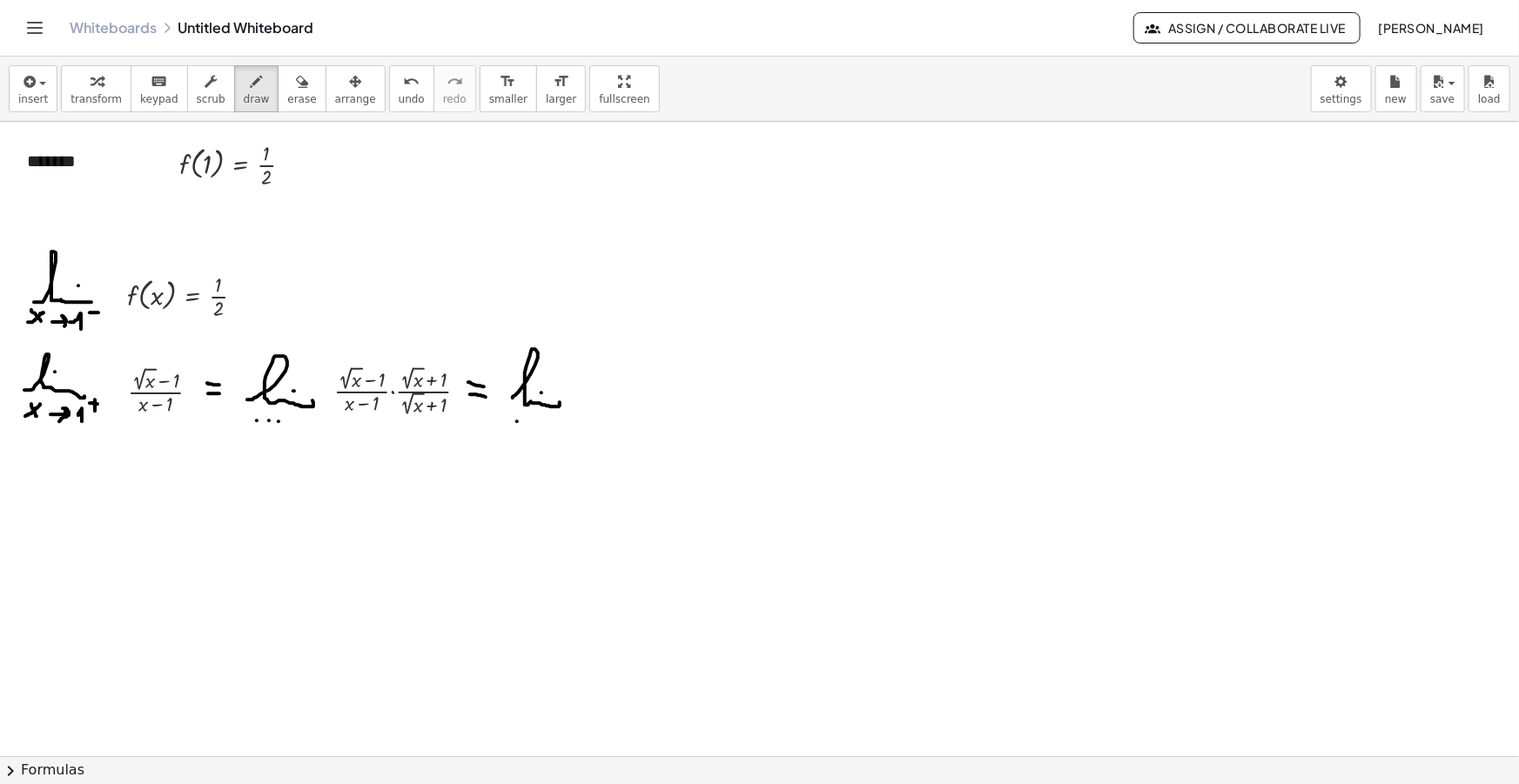
click at [18, 105] on button "insert" at bounding box center [32, 89] width 49 height 47
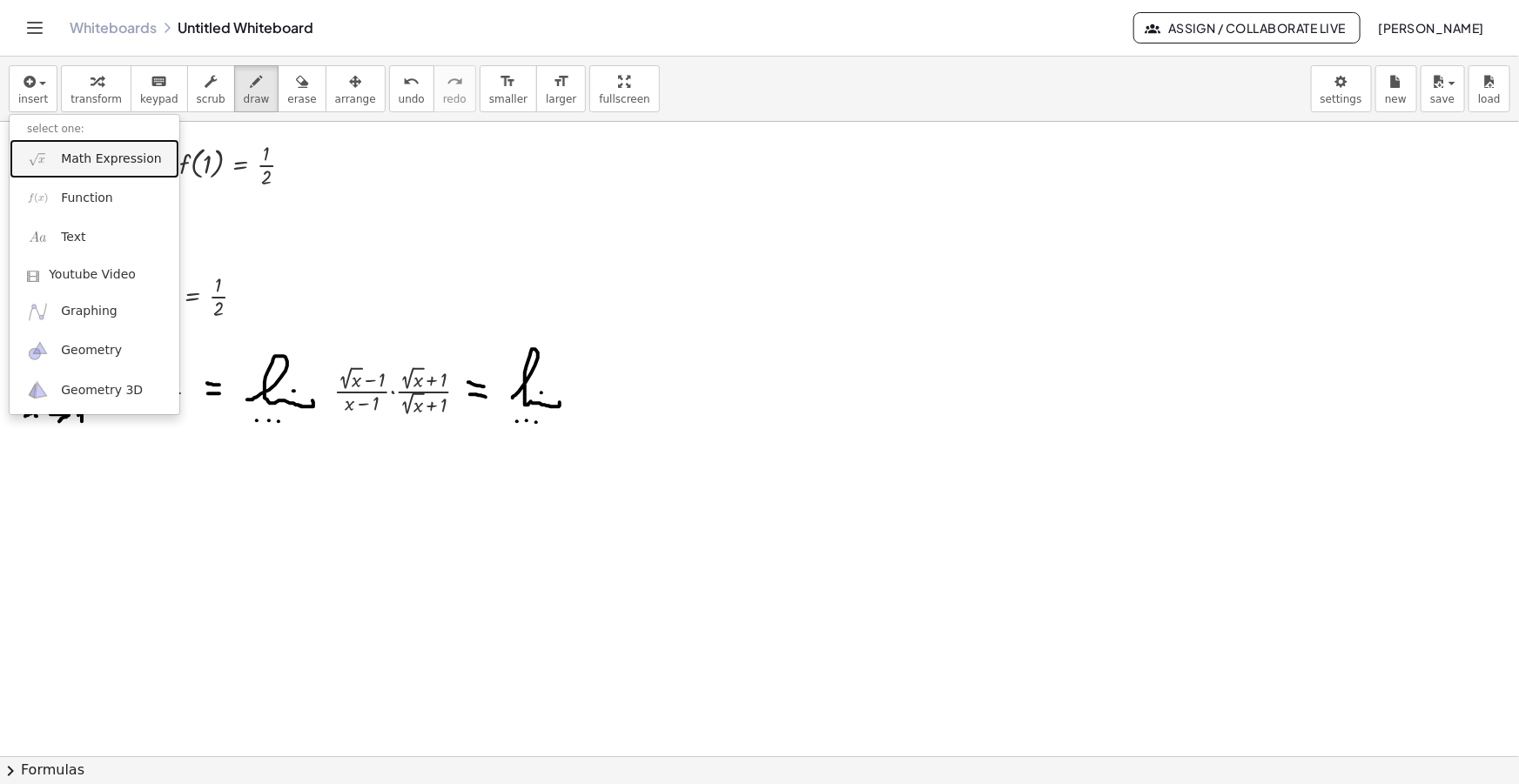
click at [67, 164] on span "Math Expression" at bounding box center [111, 159] width 100 height 18
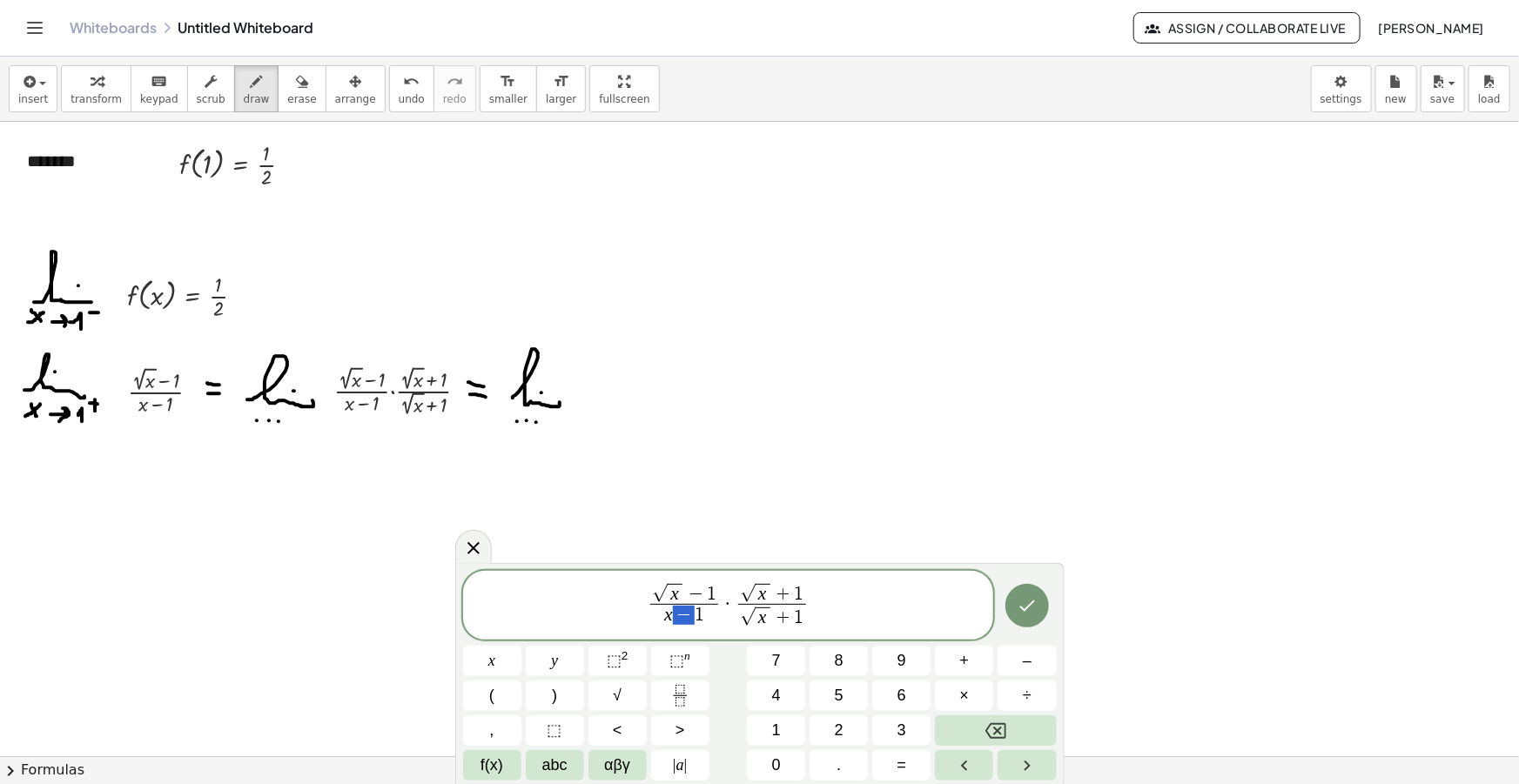
drag, startPoint x: 699, startPoint y: 617, endPoint x: 669, endPoint y: 617, distance: 30.0
click at [669, 617] on span "x − 1" at bounding box center [684, 615] width 68 height 23
drag, startPoint x: 700, startPoint y: 614, endPoint x: 664, endPoint y: 617, distance: 36.1
click at [664, 617] on span "x − 1" at bounding box center [684, 615] width 68 height 23
click at [739, 618] on span "√ x + 1" at bounding box center [772, 617] width 68 height 26
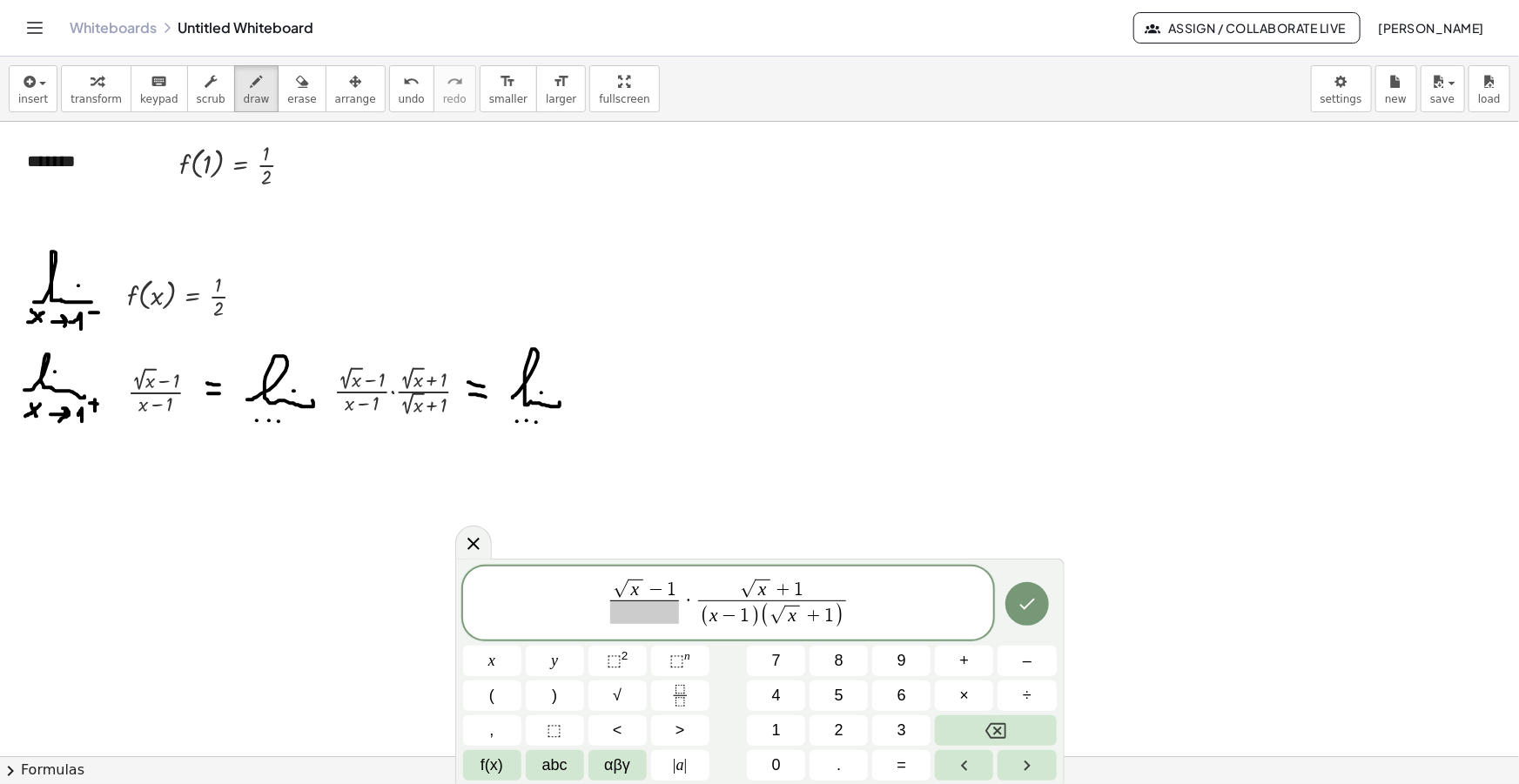
click at [755, 589] on span "√" at bounding box center [747, 590] width 16 height 18
drag, startPoint x: 774, startPoint y: 588, endPoint x: 793, endPoint y: 670, distance: 84.2
click at [774, 591] on span "+" at bounding box center [771, 591] width 22 height 19
drag, startPoint x: 688, startPoint y: 599, endPoint x: 602, endPoint y: 598, distance: 86.0
drag, startPoint x: 815, startPoint y: 600, endPoint x: 621, endPoint y: 598, distance: 194.0
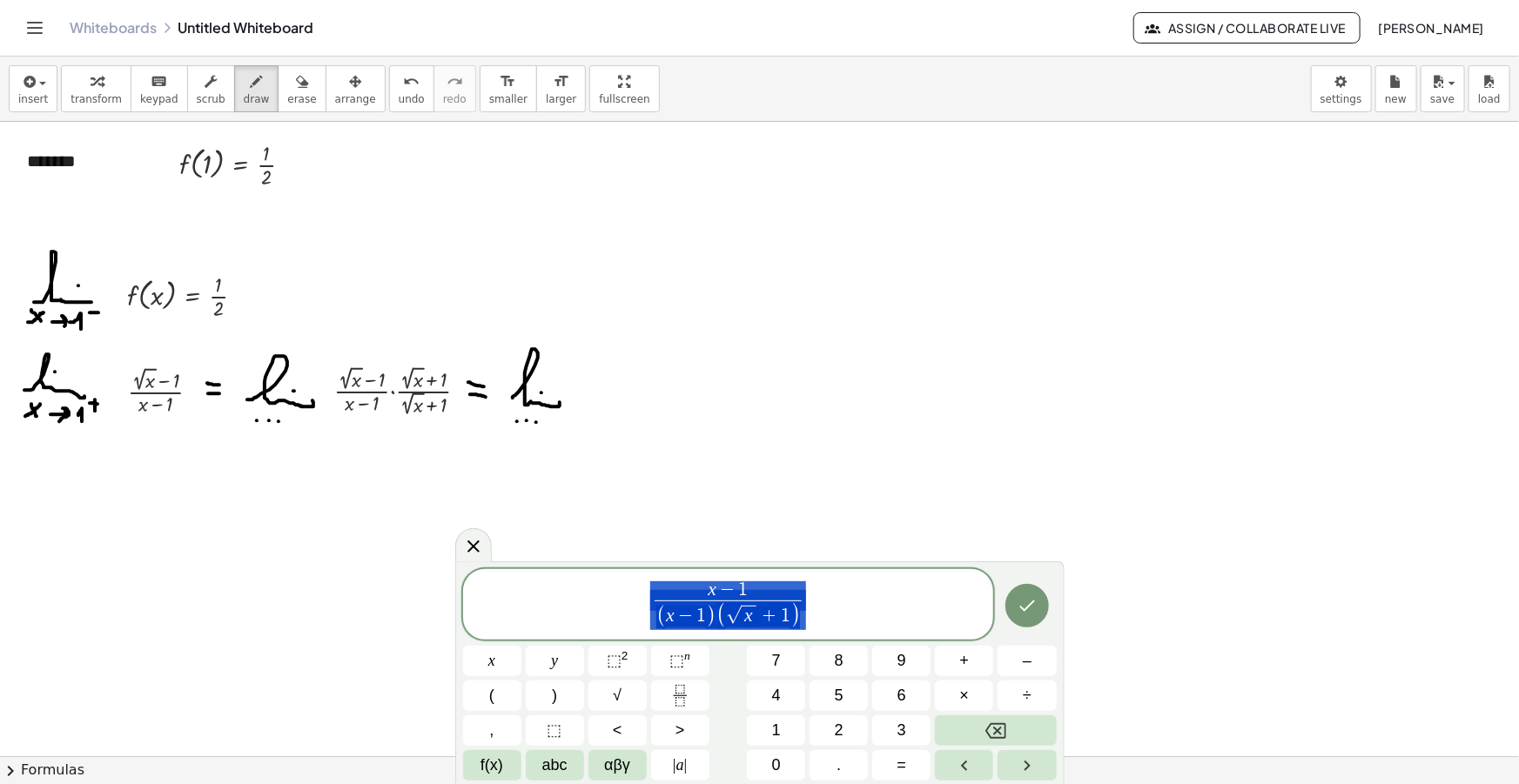
click at [624, 598] on span "x − 1 ( x − 1 ) ( √ x + 1 ) ​" at bounding box center [729, 606] width 531 height 52
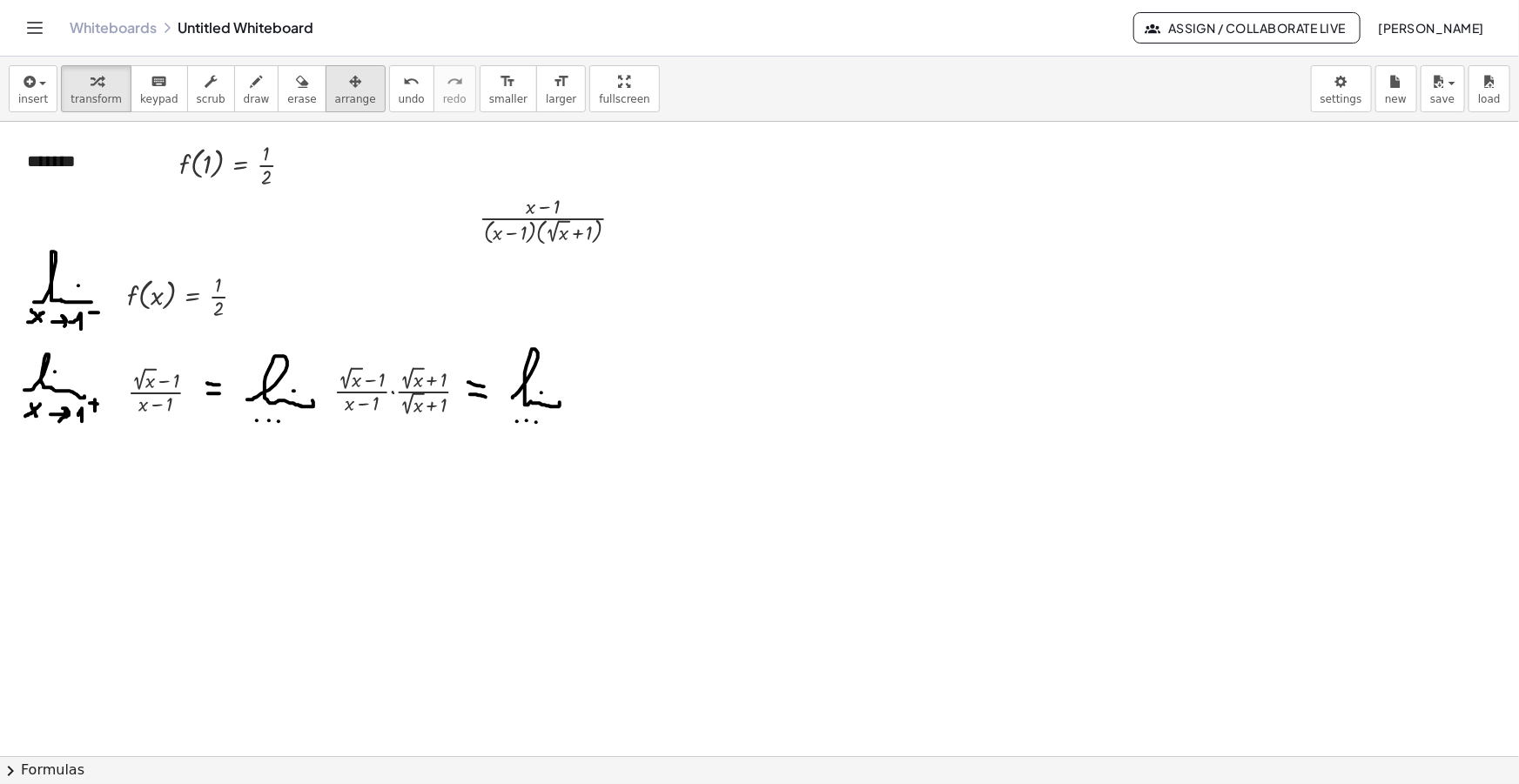
click at [337, 93] on span "arrange" at bounding box center [355, 99] width 41 height 12
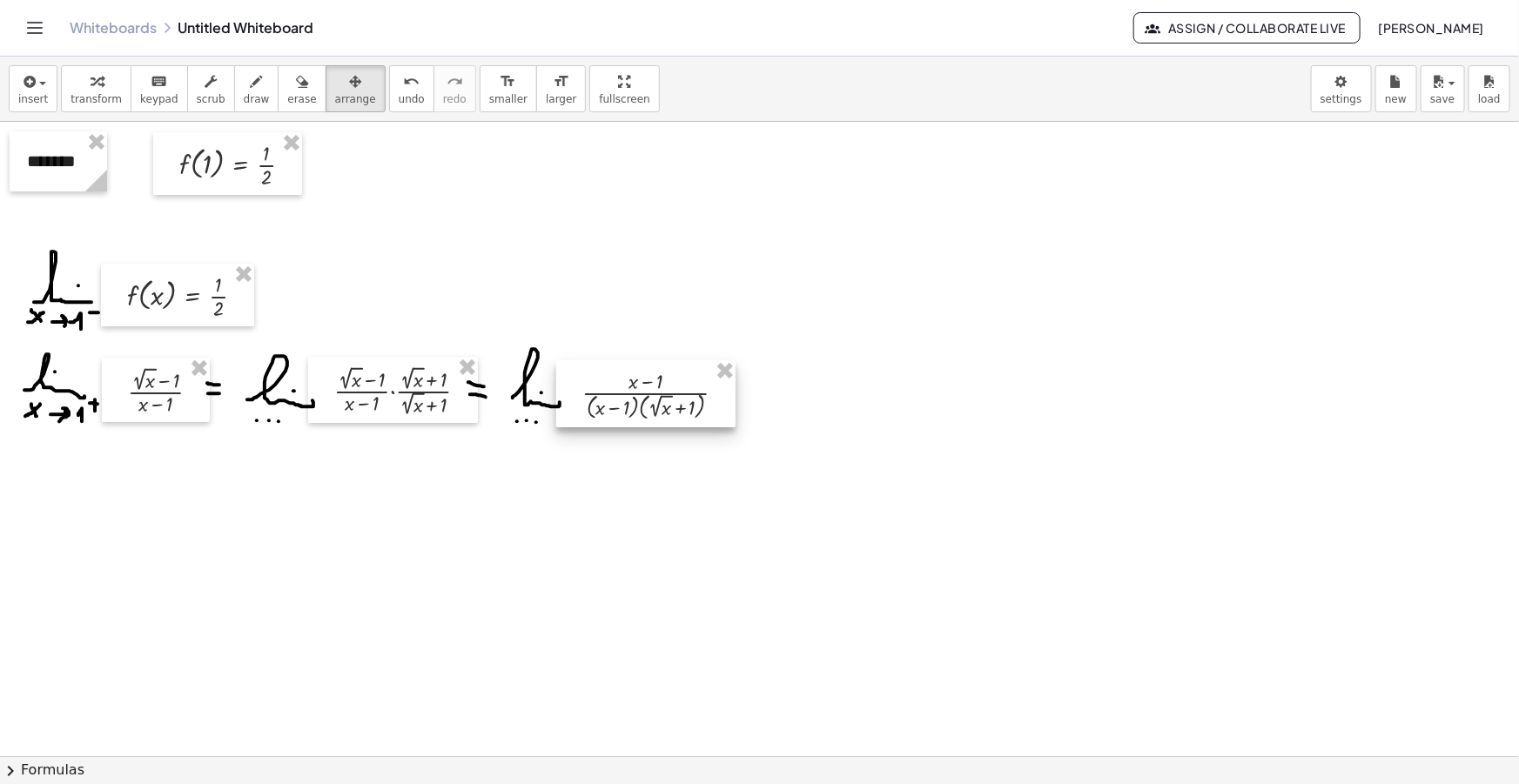
drag, startPoint x: 589, startPoint y: 286, endPoint x: 651, endPoint y: 407, distance: 136.0
click at [651, 407] on div at bounding box center [646, 394] width 179 height 67
click at [243, 95] on span "draw" at bounding box center [256, 99] width 26 height 12
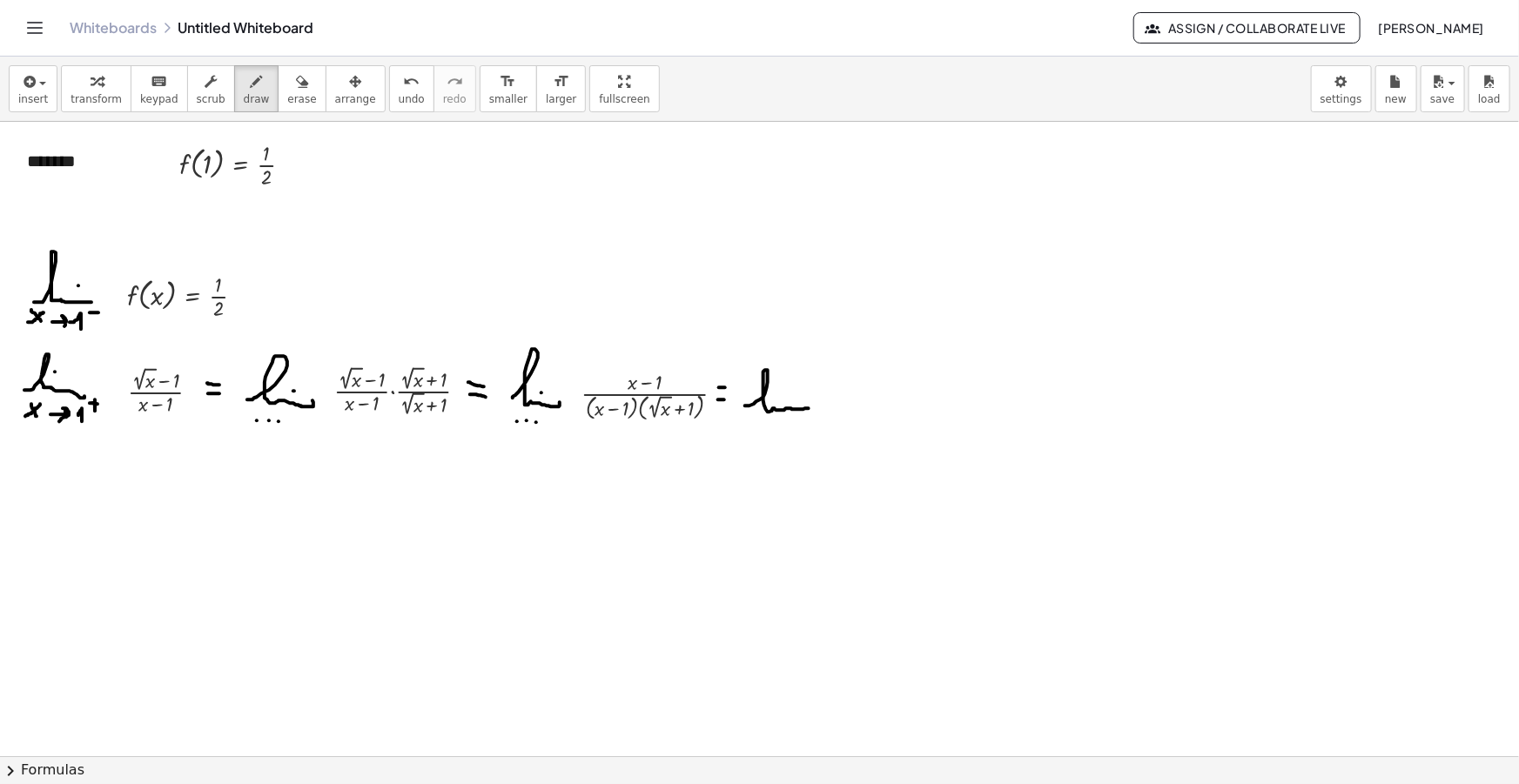
drag, startPoint x: 760, startPoint y: 399, endPoint x: 809, endPoint y: 408, distance: 49.8
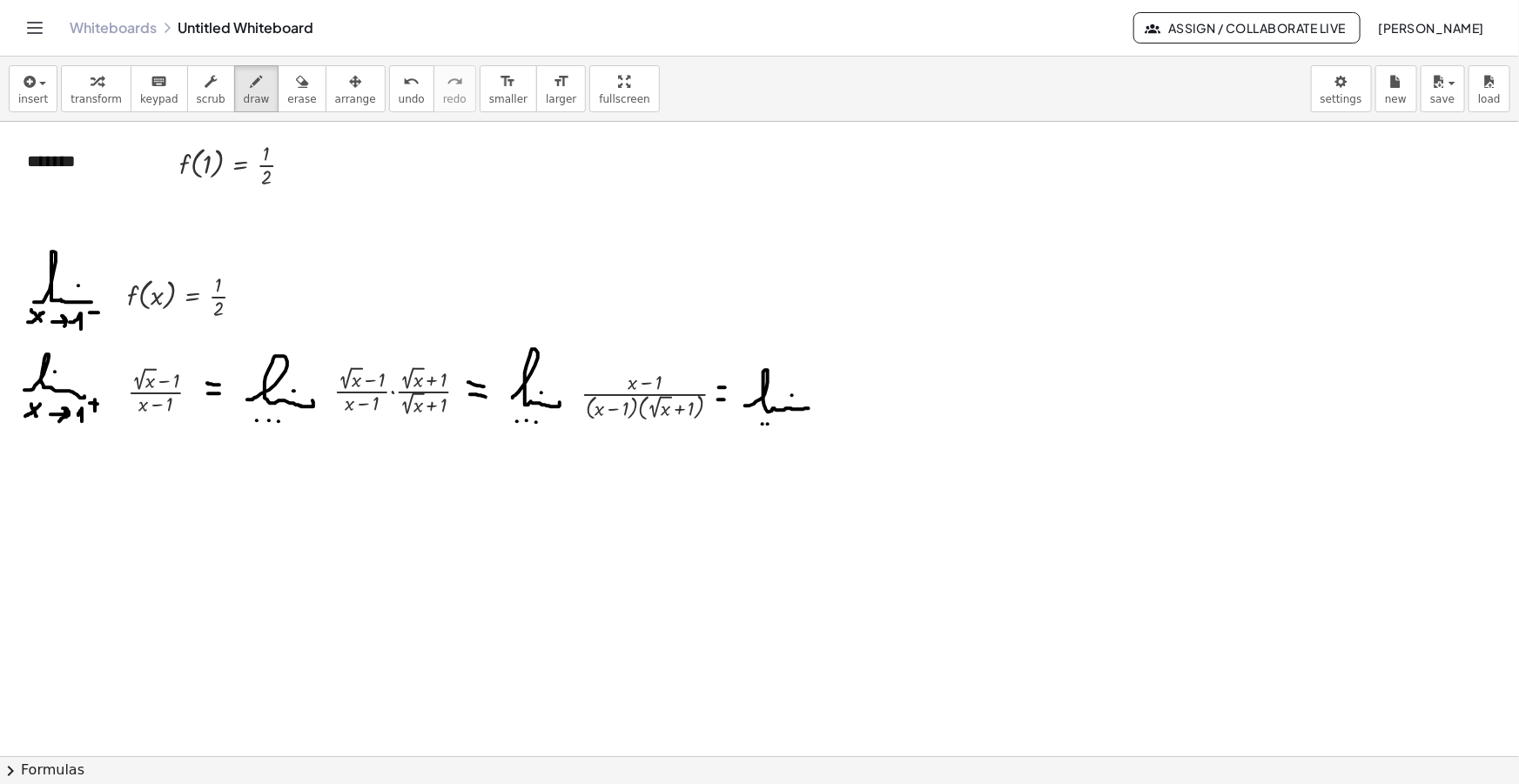
click at [26, 71] on icon "button" at bounding box center [28, 81] width 16 height 21
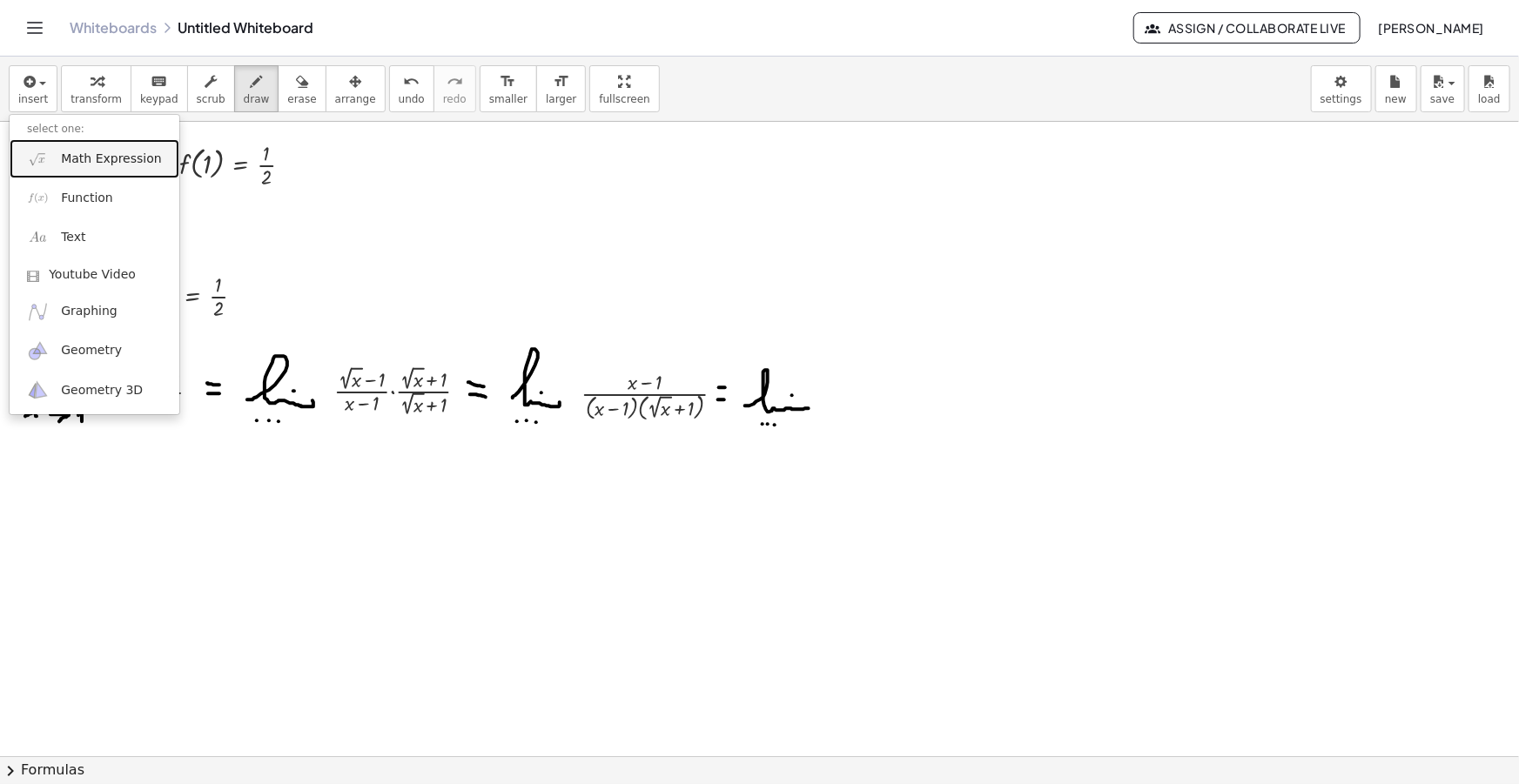
click at [84, 155] on span "Math Expression" at bounding box center [111, 159] width 100 height 18
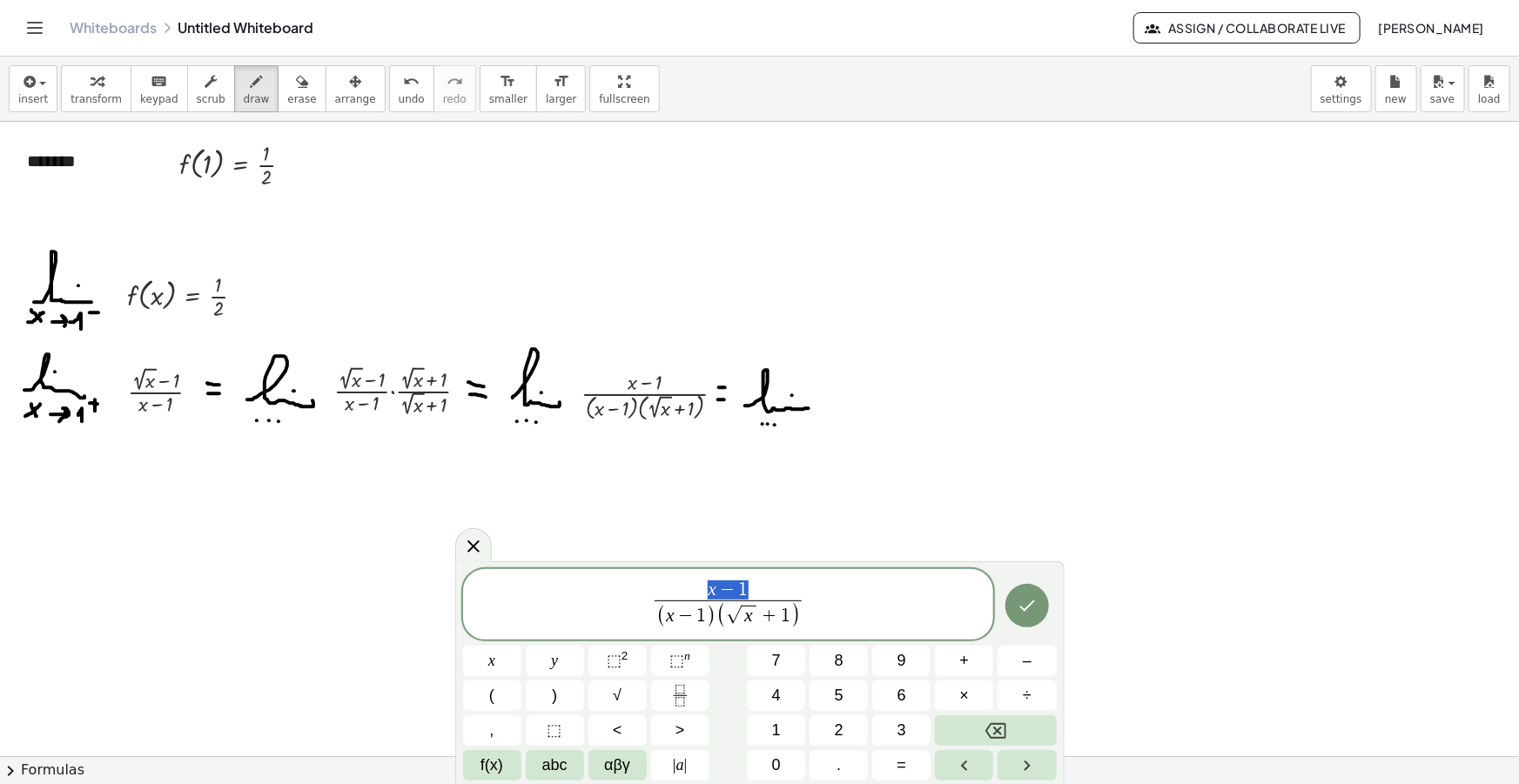
drag, startPoint x: 747, startPoint y: 589, endPoint x: 704, endPoint y: 594, distance: 43.3
click at [704, 594] on span "x − 1" at bounding box center [729, 591] width 148 height 19
drag, startPoint x: 716, startPoint y: 618, endPoint x: 673, endPoint y: 620, distance: 43.0
click at [673, 620] on span "( x − 1 ) ( √ x + 1 )" at bounding box center [729, 615] width 148 height 30
click at [820, 599] on span "1 ( √ x + 1 ) ​ ​" at bounding box center [729, 606] width 531 height 52
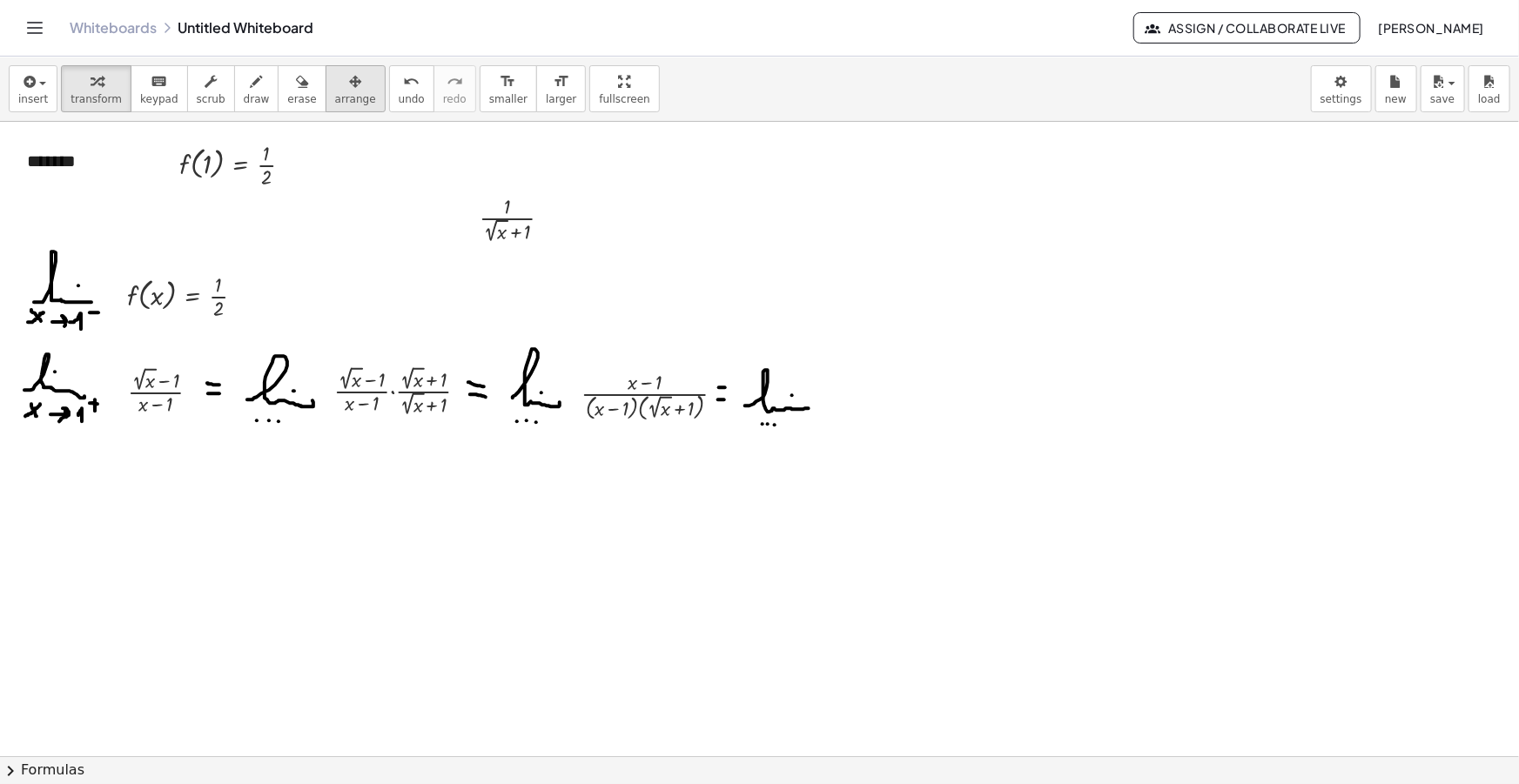
click at [349, 79] on icon "button" at bounding box center [354, 81] width 12 height 21
drag, startPoint x: 500, startPoint y: 220, endPoint x: 464, endPoint y: 227, distance: 36.7
click at [848, 403] on div at bounding box center [856, 400] width 108 height 65
click at [278, 98] on button "erase" at bounding box center [302, 89] width 48 height 47
click at [251, 87] on icon "button" at bounding box center [256, 81] width 12 height 21
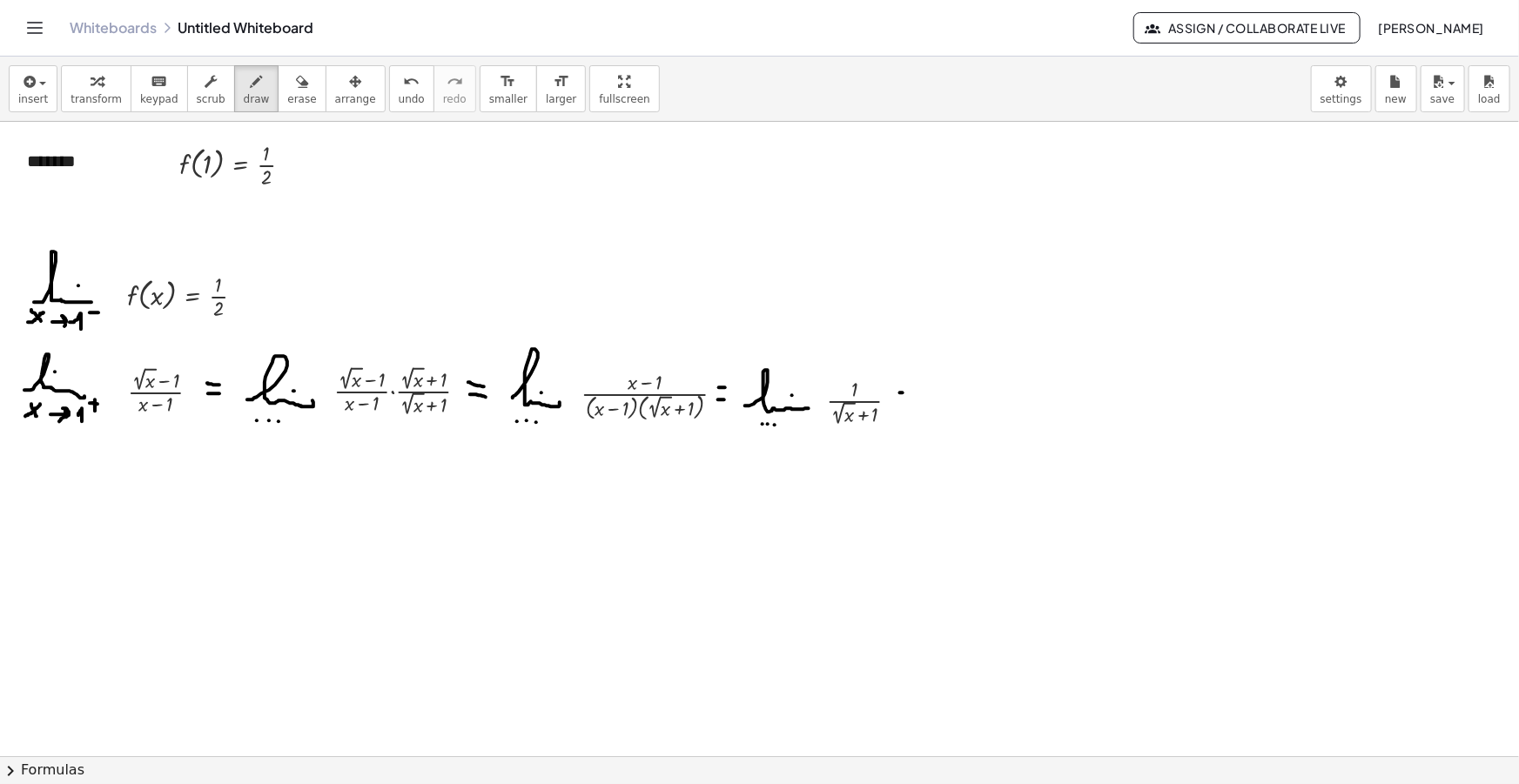
drag, startPoint x: 900, startPoint y: 392, endPoint x: 909, endPoint y: 392, distance: 9.0
drag, startPoint x: 898, startPoint y: 401, endPoint x: 908, endPoint y: 401, distance: 10.0
click at [37, 71] on div "button" at bounding box center [33, 80] width 30 height 21
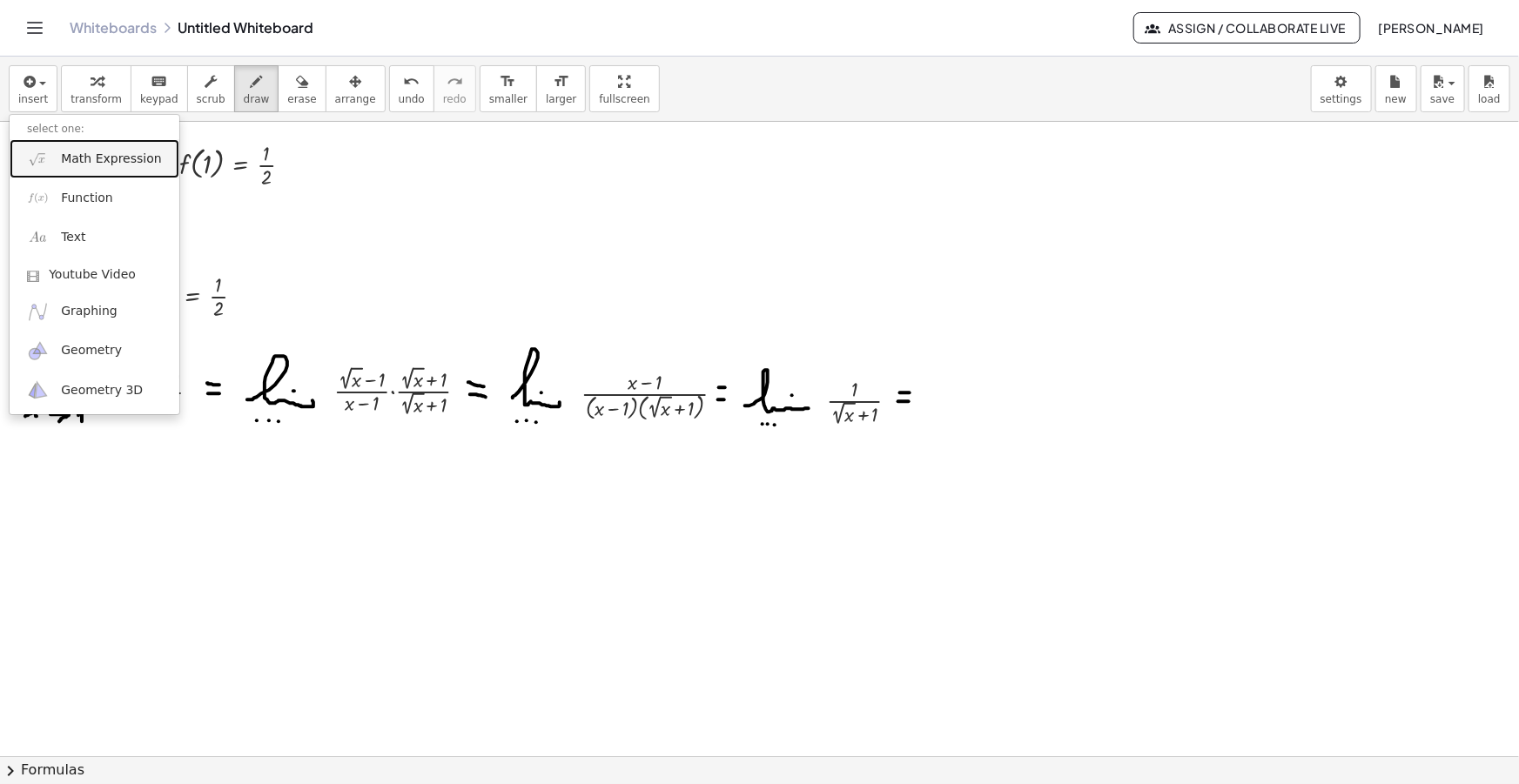
click at [73, 162] on span "Math Expression" at bounding box center [111, 159] width 100 height 18
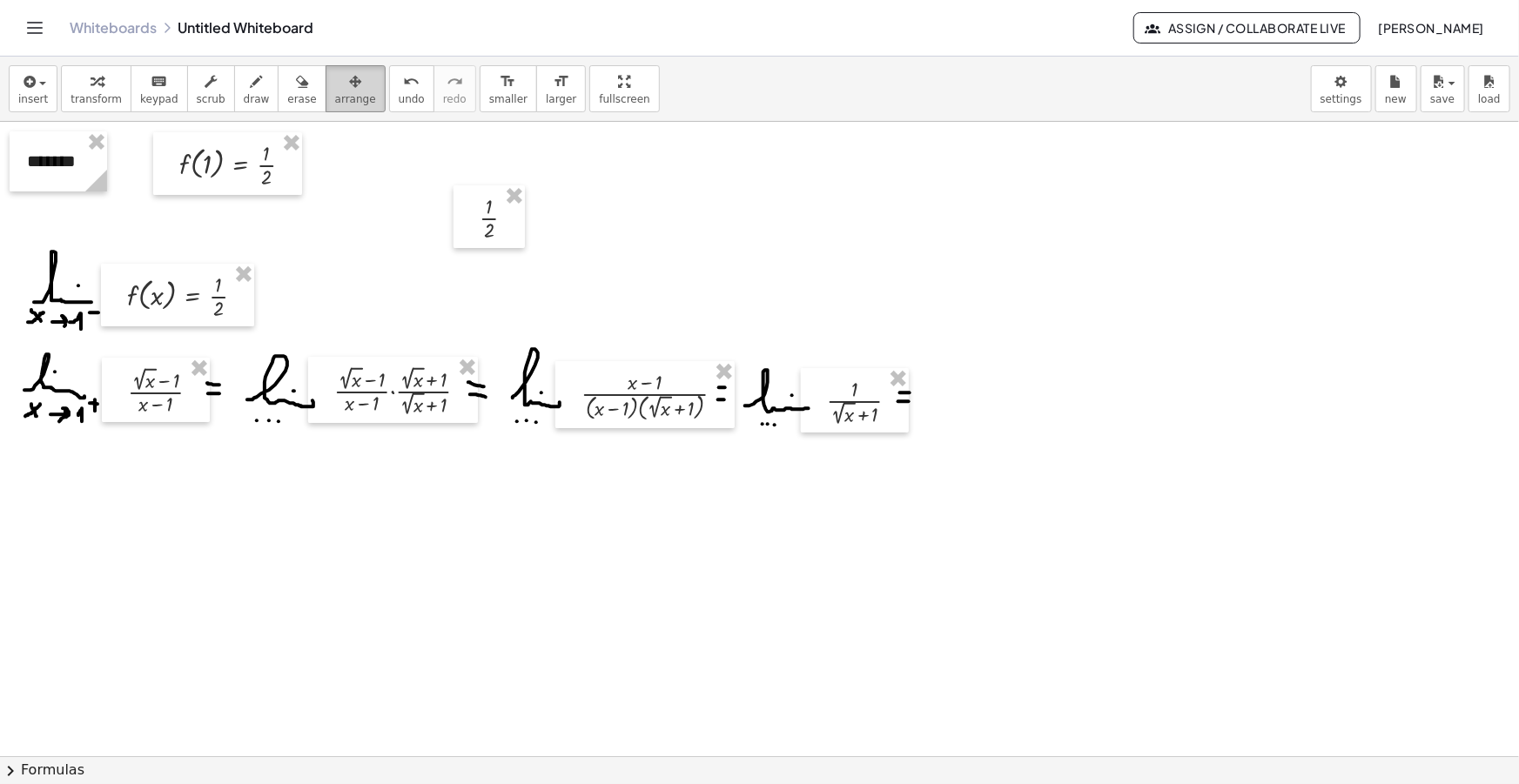
click at [336, 74] on div "button" at bounding box center [355, 80] width 41 height 21
drag, startPoint x: 486, startPoint y: 235, endPoint x: 936, endPoint y: 420, distance: 486.5
click at [936, 420] on div at bounding box center [942, 402] width 71 height 63
click at [243, 94] on span "draw" at bounding box center [256, 99] width 26 height 12
drag, startPoint x: 26, startPoint y: 513, endPoint x: 86, endPoint y: 508, distance: 60.2
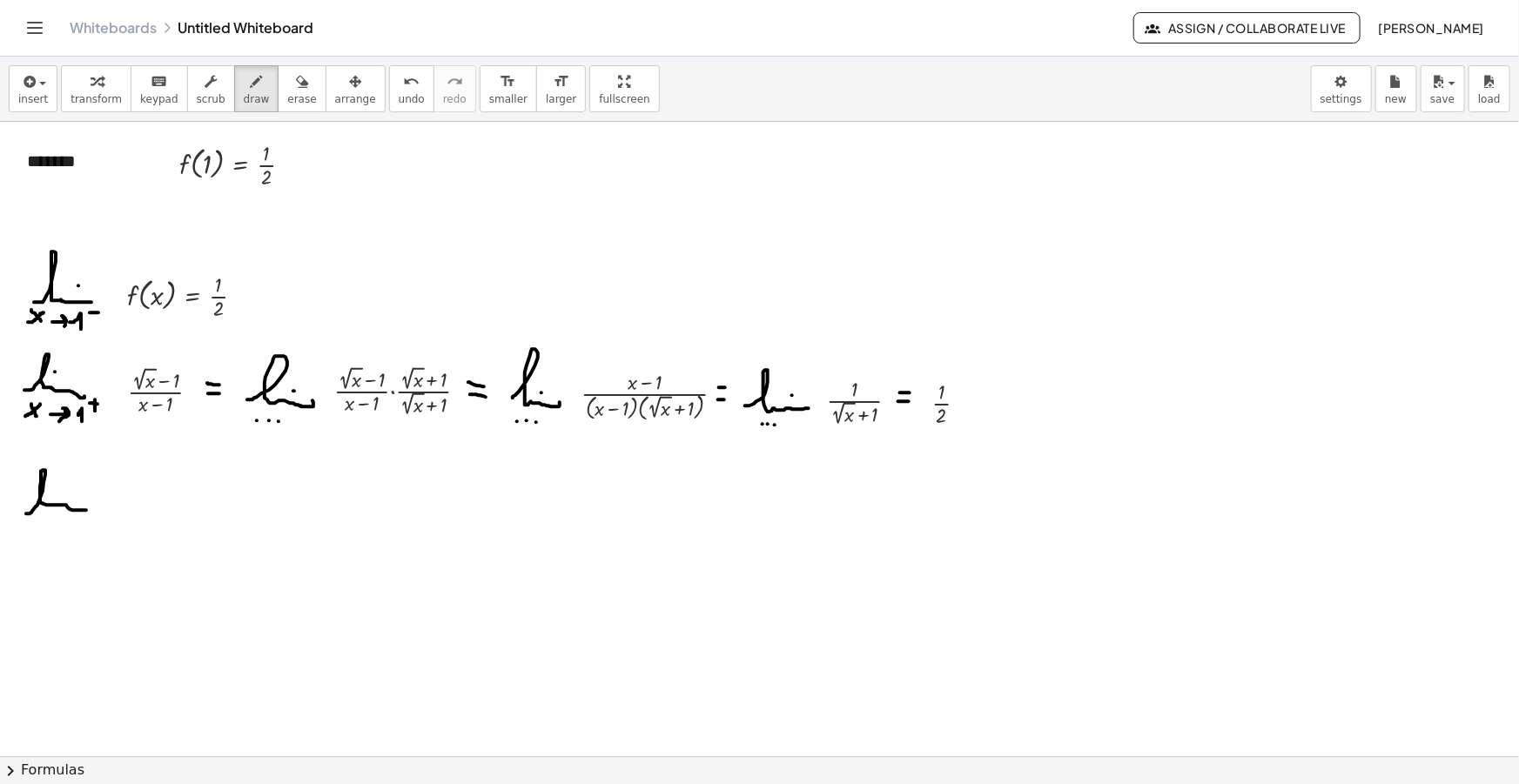
drag, startPoint x: 24, startPoint y: 525, endPoint x: 33, endPoint y: 541, distance: 18.4
drag, startPoint x: 46, startPoint y: 536, endPoint x: 58, endPoint y: 542, distance: 13.4
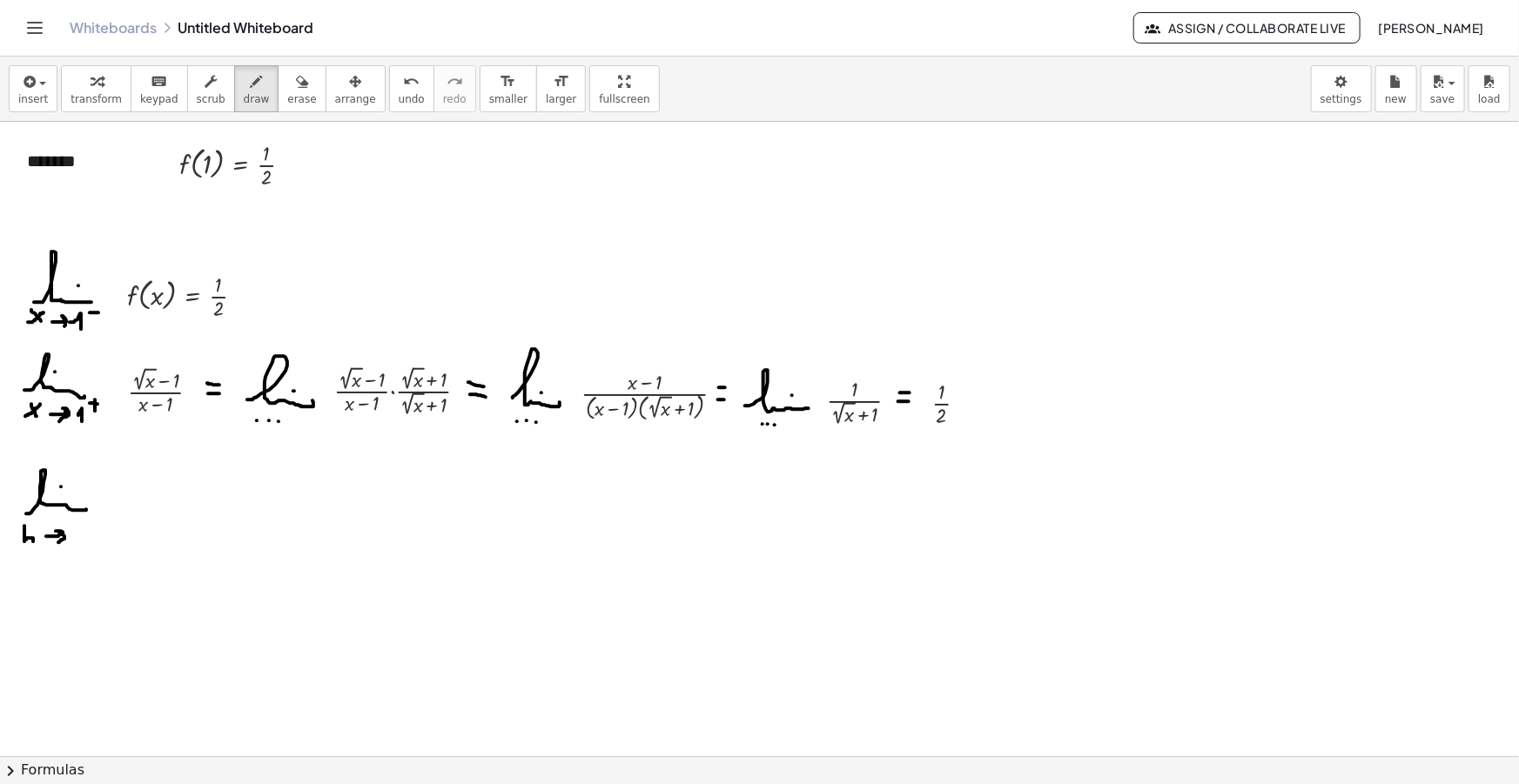
click at [23, 88] on icon "button" at bounding box center [28, 81] width 16 height 21
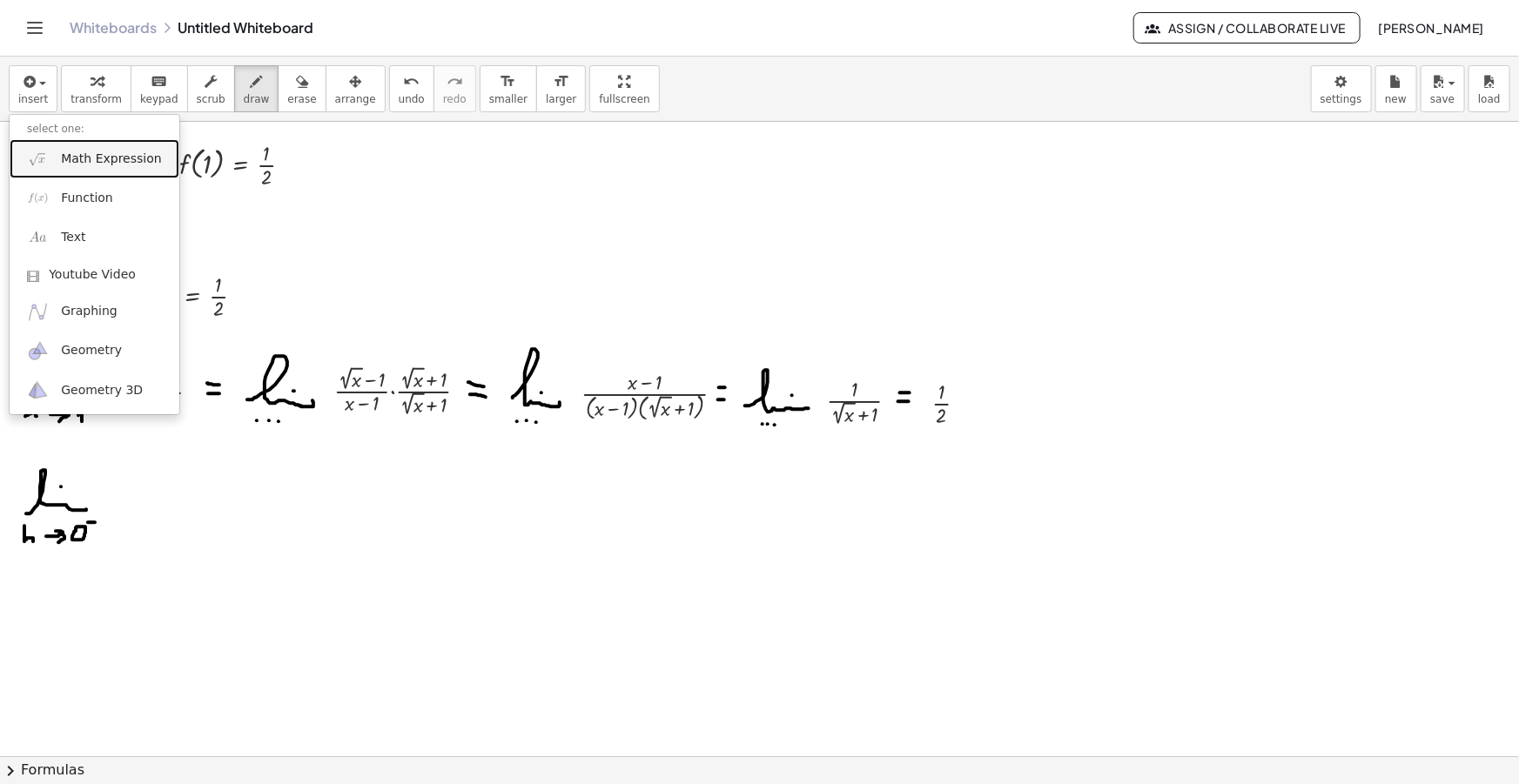
click at [96, 155] on span "Math Expression" at bounding box center [111, 159] width 100 height 18
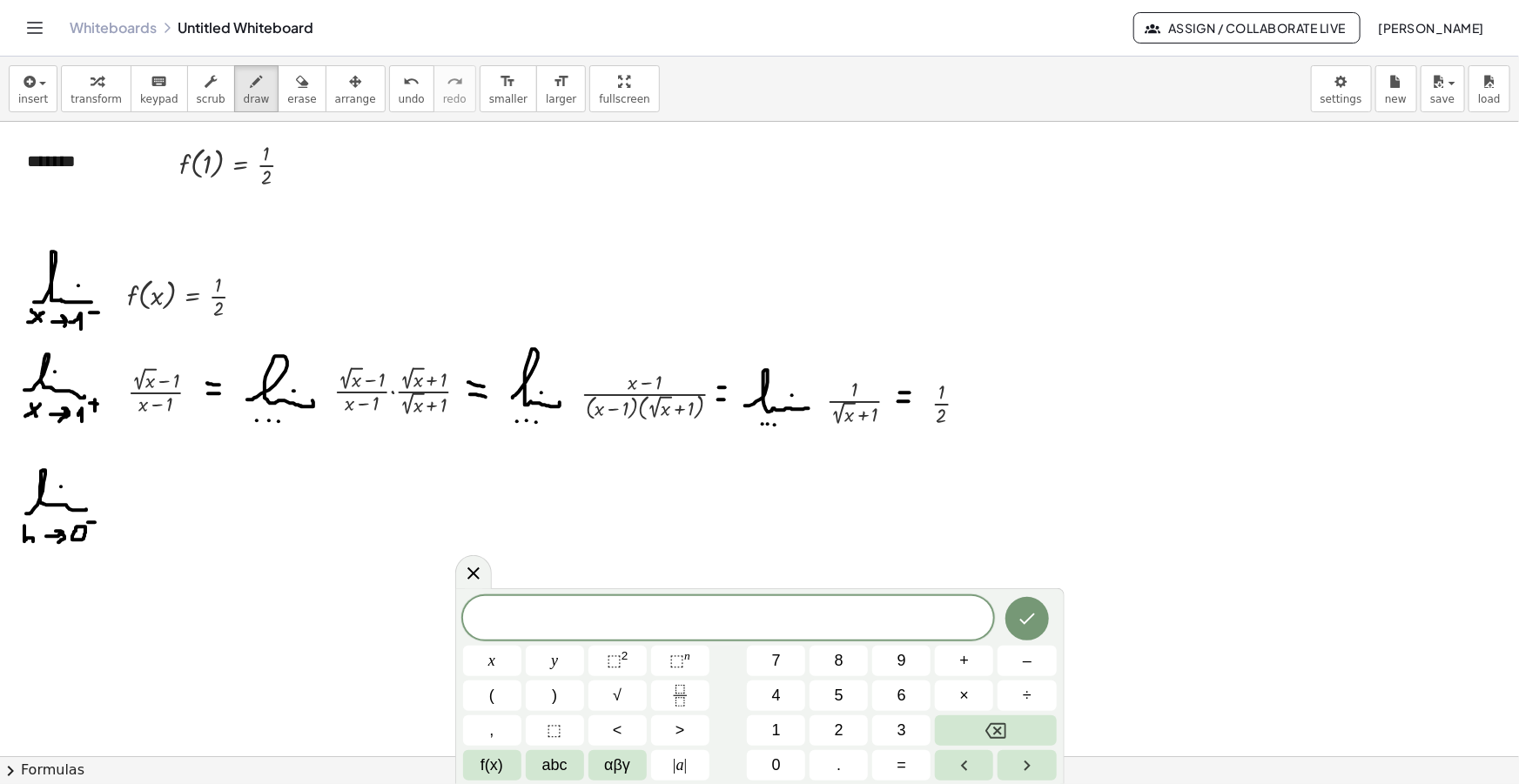
click at [748, 623] on span "​" at bounding box center [729, 619] width 531 height 24
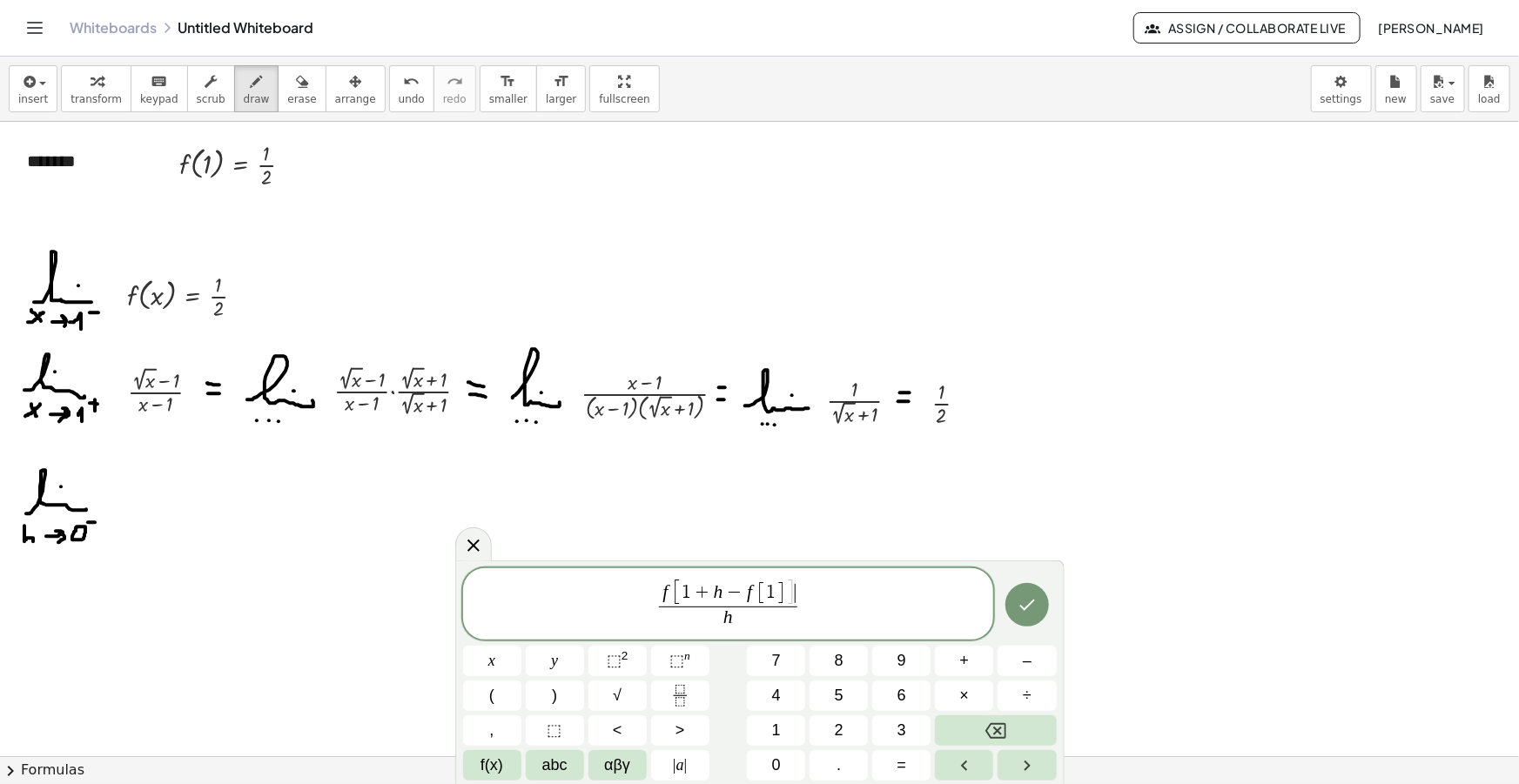
click at [791, 590] on span "]" at bounding box center [790, 593] width 10 height 27
click at [678, 589] on span "[" at bounding box center [676, 593] width 10 height 27
drag, startPoint x: 830, startPoint y: 606, endPoint x: 536, endPoint y: 594, distance: 294.2
click at [536, 594] on span "f [ 1 + h ] − f [ 1 ] h ​ ​" at bounding box center [729, 607] width 531 height 50
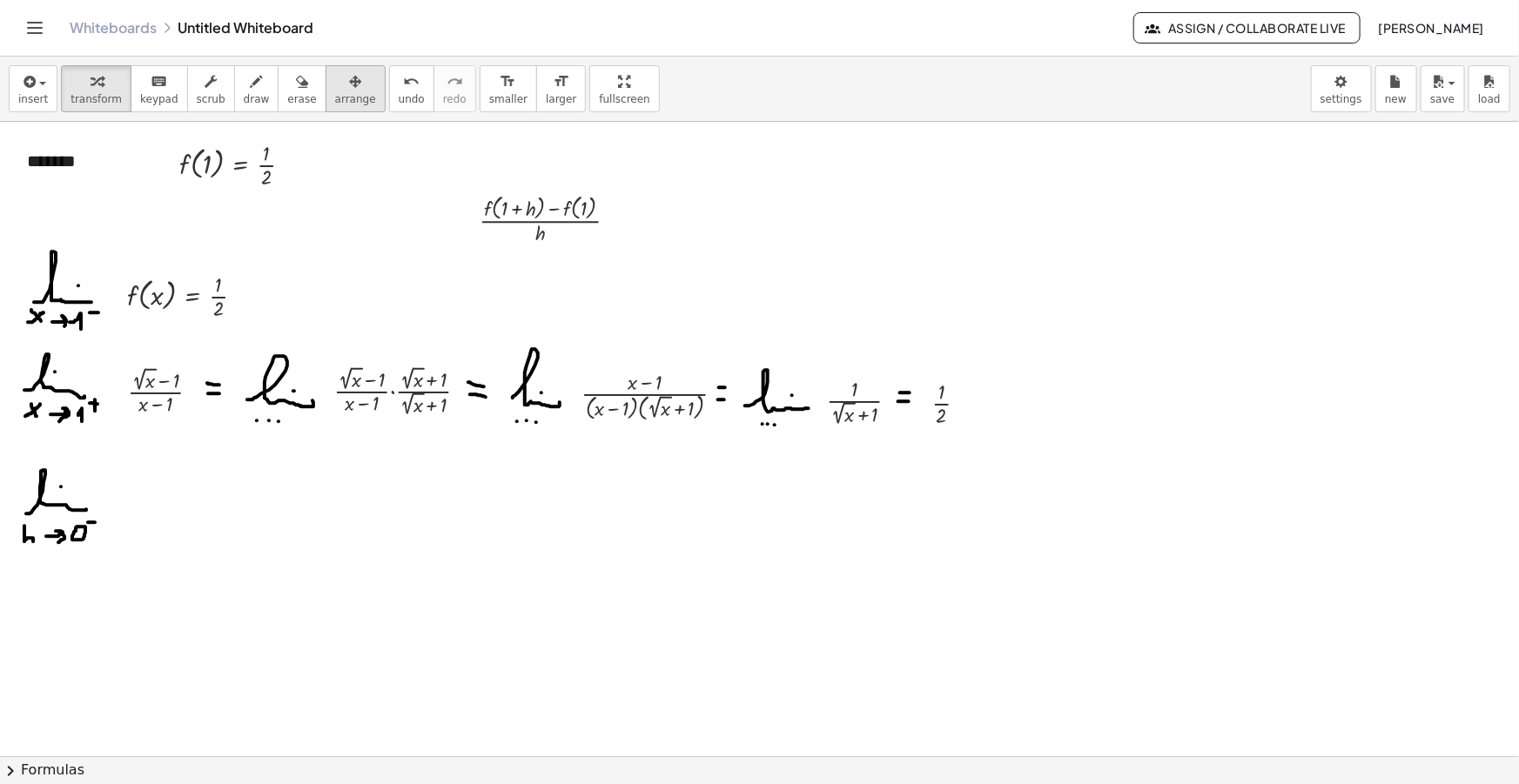
click at [326, 91] on button "arrange" at bounding box center [355, 89] width 60 height 47
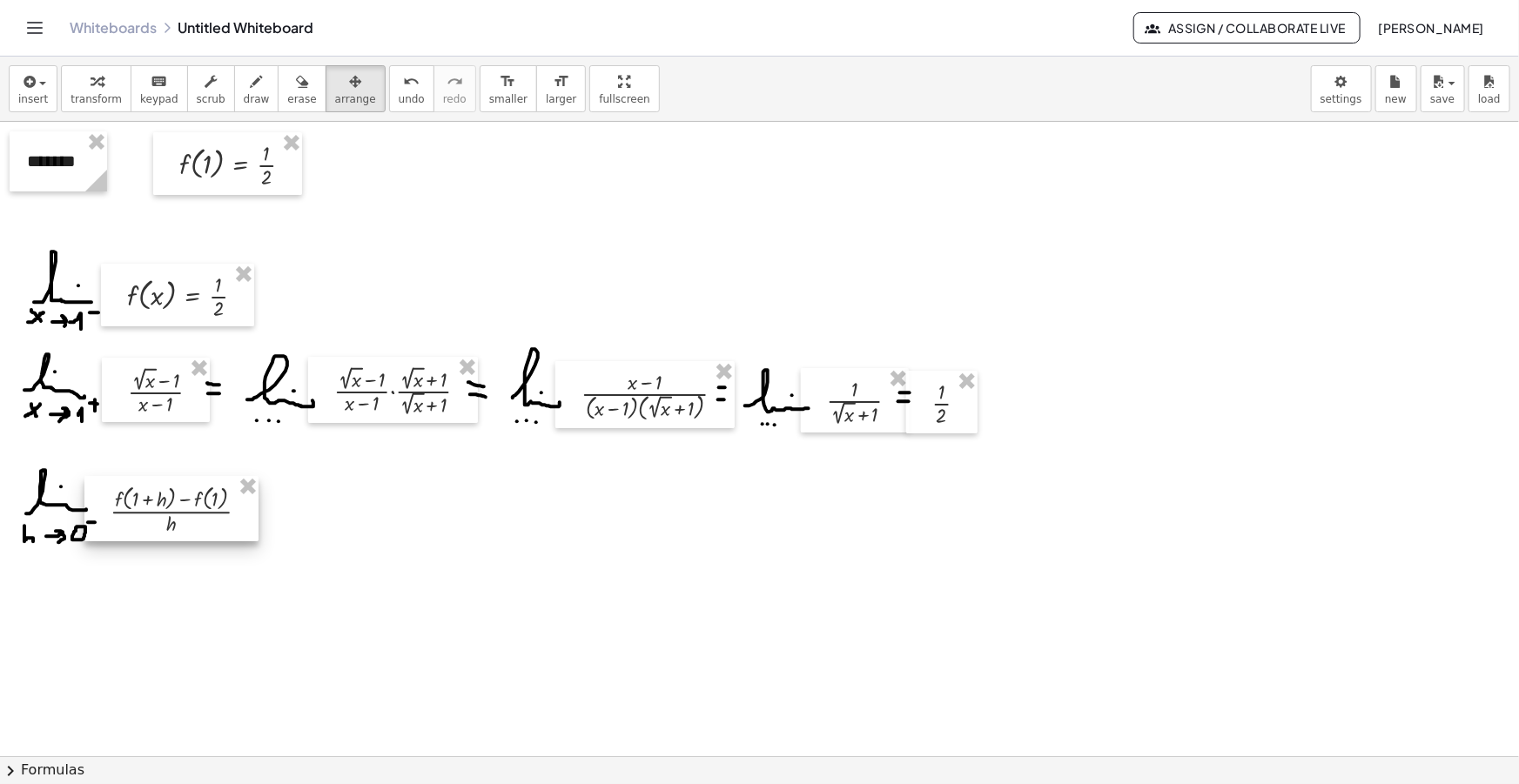
drag, startPoint x: 515, startPoint y: 224, endPoint x: 147, endPoint y: 513, distance: 467.9
click at [147, 513] on div at bounding box center [171, 509] width 174 height 67
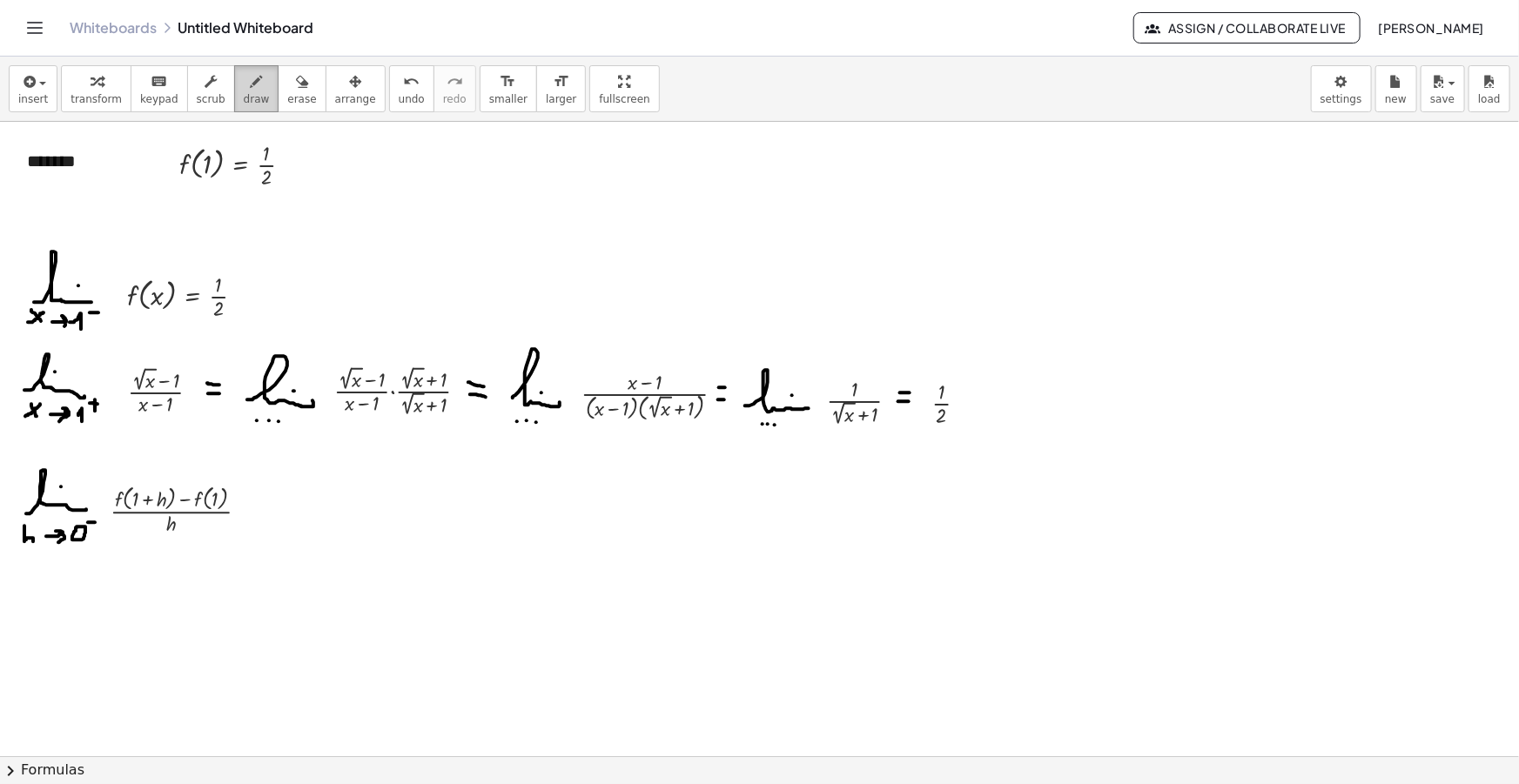
click at [243, 96] on span "draw" at bounding box center [256, 99] width 26 height 12
drag, startPoint x: 263, startPoint y: 505, endPoint x: 275, endPoint y: 505, distance: 12.0
drag, startPoint x: 263, startPoint y: 516, endPoint x: 281, endPoint y: 517, distance: 18.0
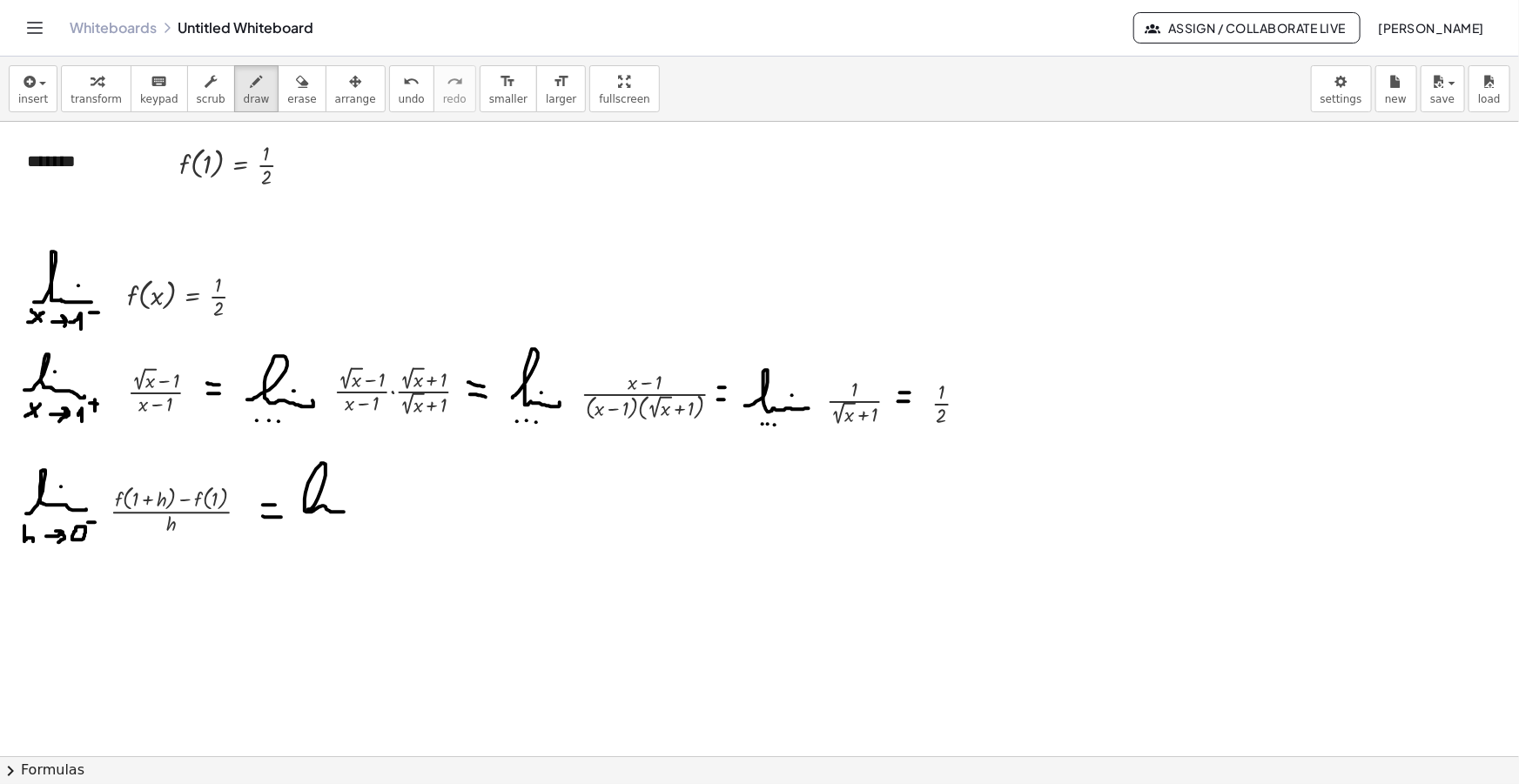
drag, startPoint x: 308, startPoint y: 508, endPoint x: 360, endPoint y: 513, distance: 52.2
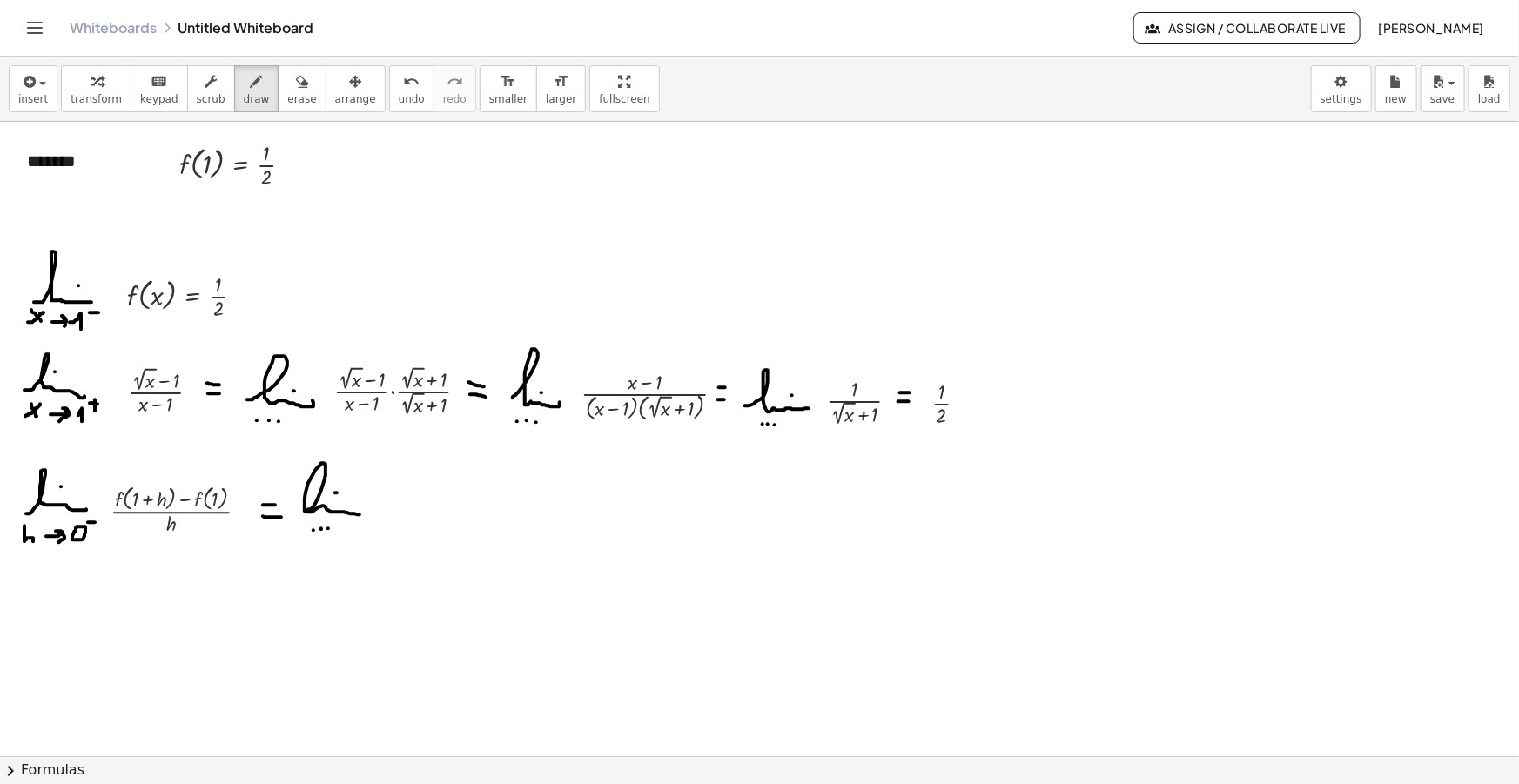
drag, startPoint x: 308, startPoint y: 506, endPoint x: 296, endPoint y: 510, distance: 12.6
click at [9, 92] on button "insert" at bounding box center [32, 89] width 49 height 47
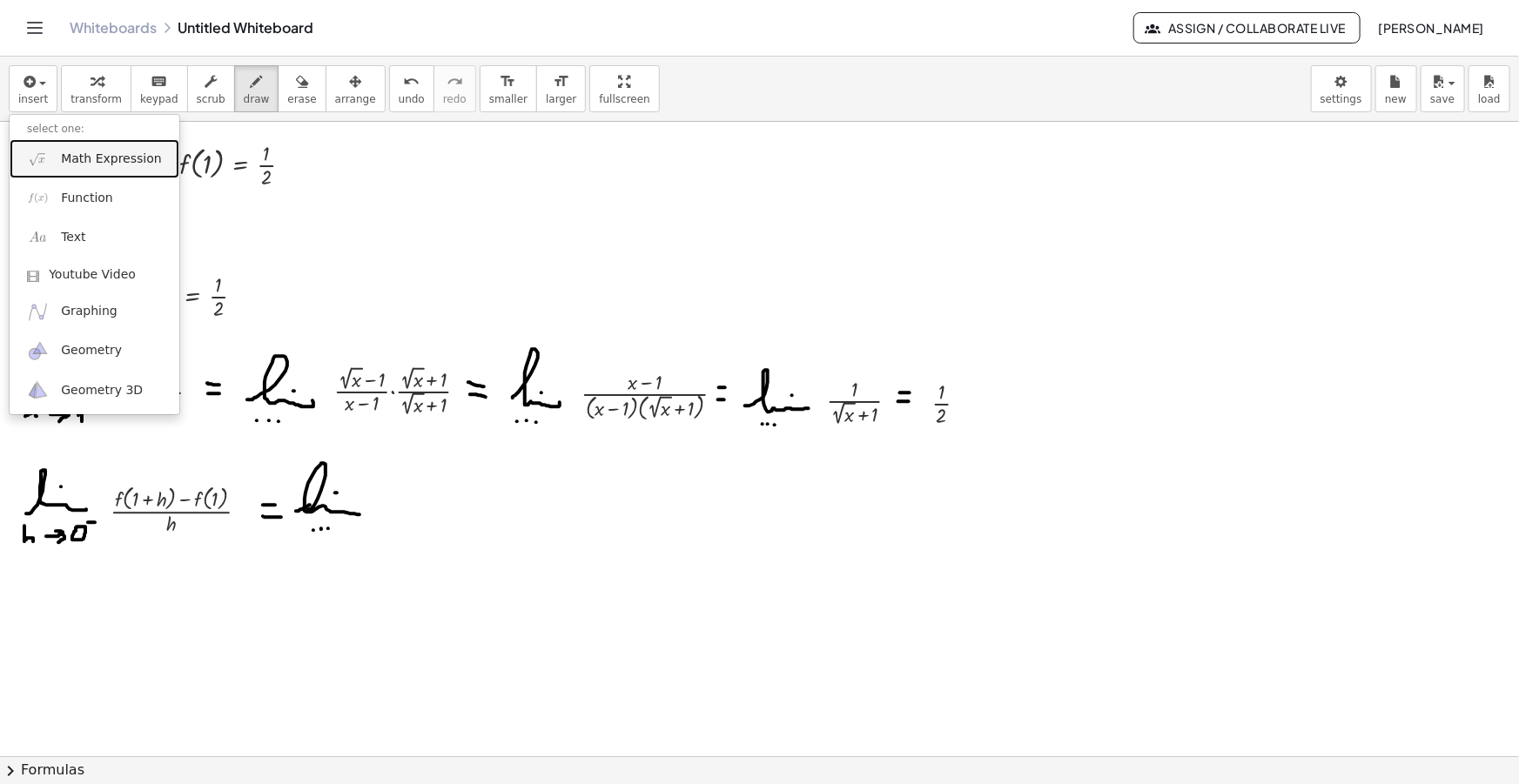
click at [89, 155] on span "Math Expression" at bounding box center [111, 159] width 100 height 18
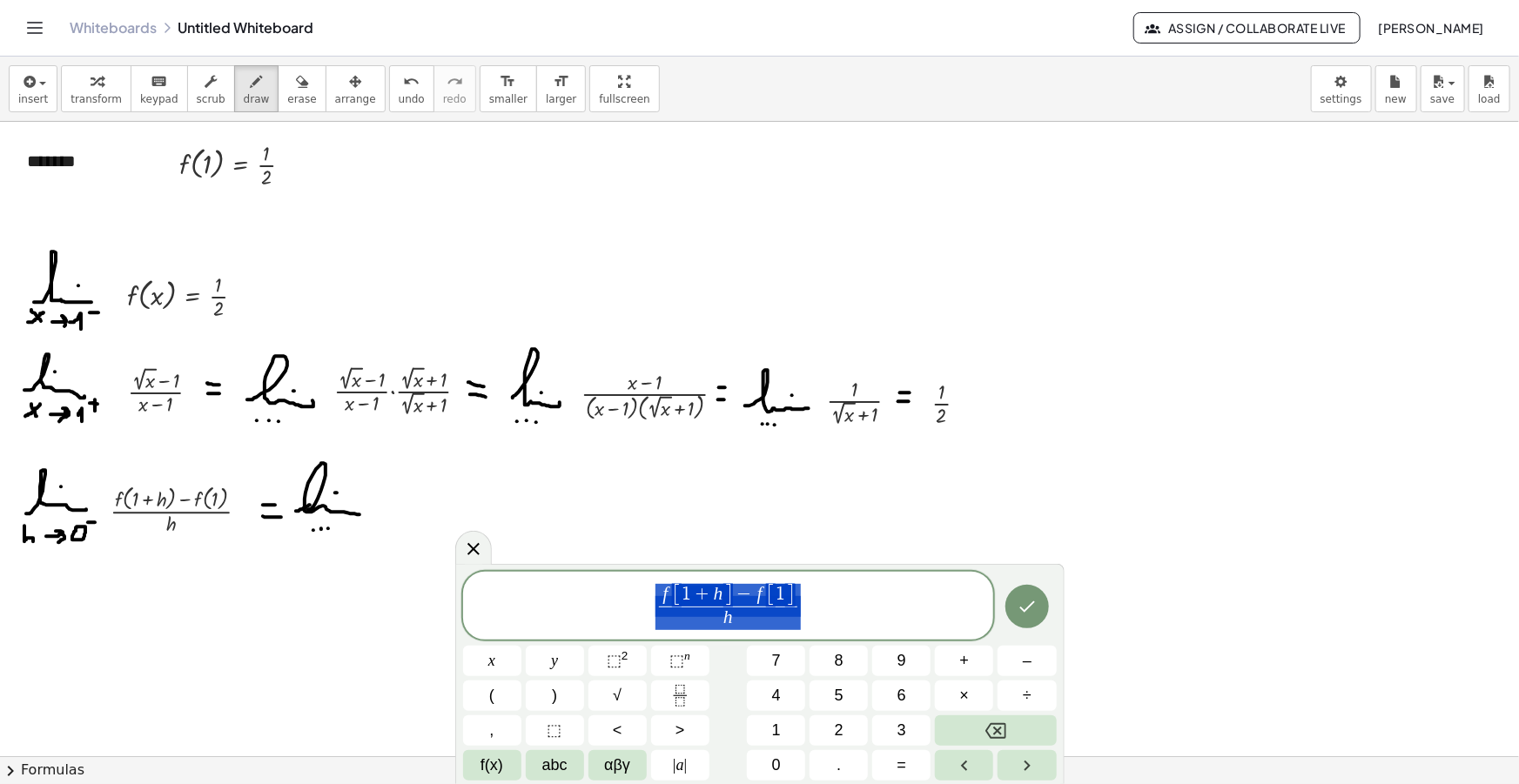
drag, startPoint x: 731, startPoint y: 594, endPoint x: 653, endPoint y: 593, distance: 78.0
drag, startPoint x: 731, startPoint y: 592, endPoint x: 662, endPoint y: 593, distance: 69.0
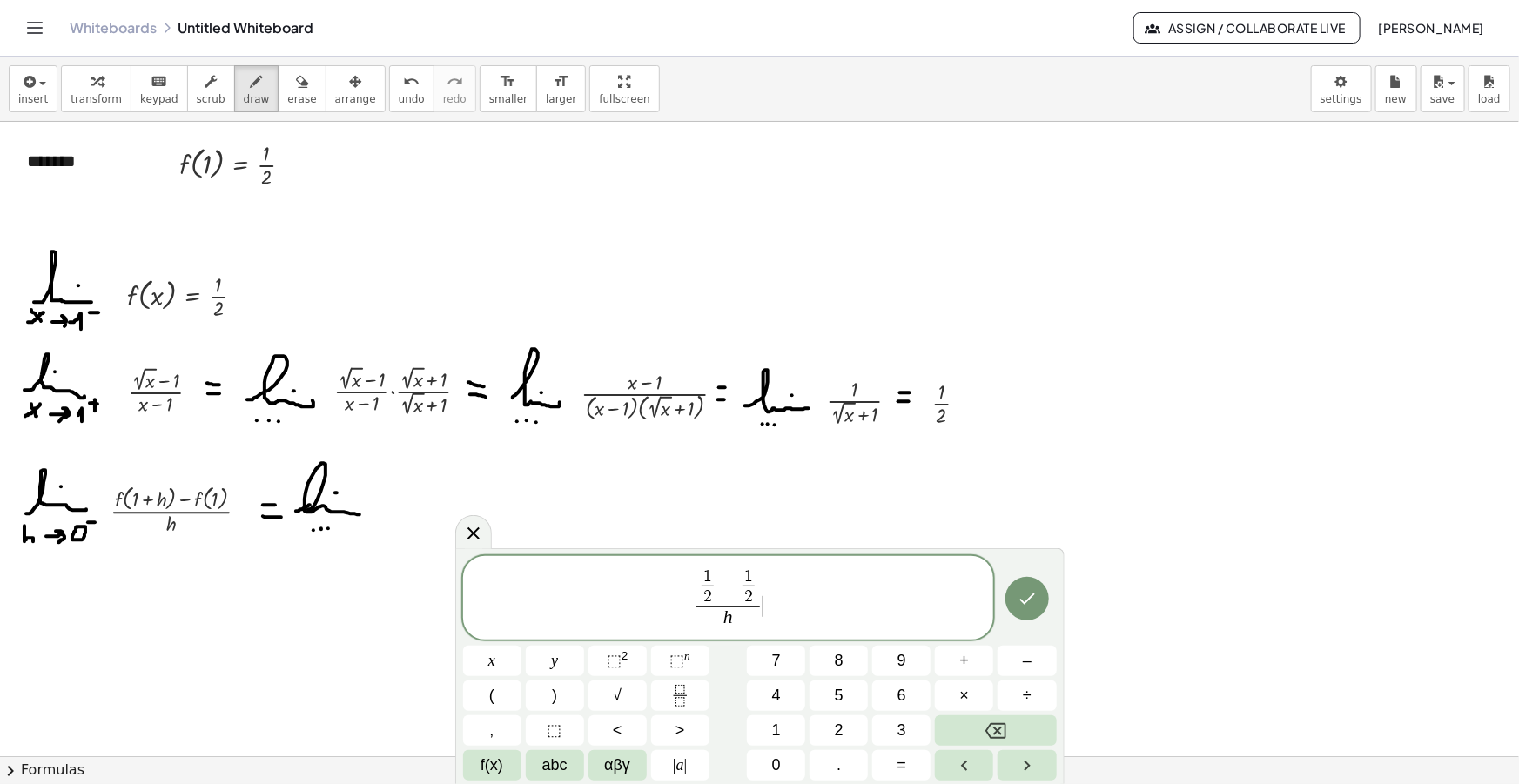
click at [777, 602] on span "1 2 ​ − 1 2 ​ h ​ ​" at bounding box center [729, 599] width 531 height 66
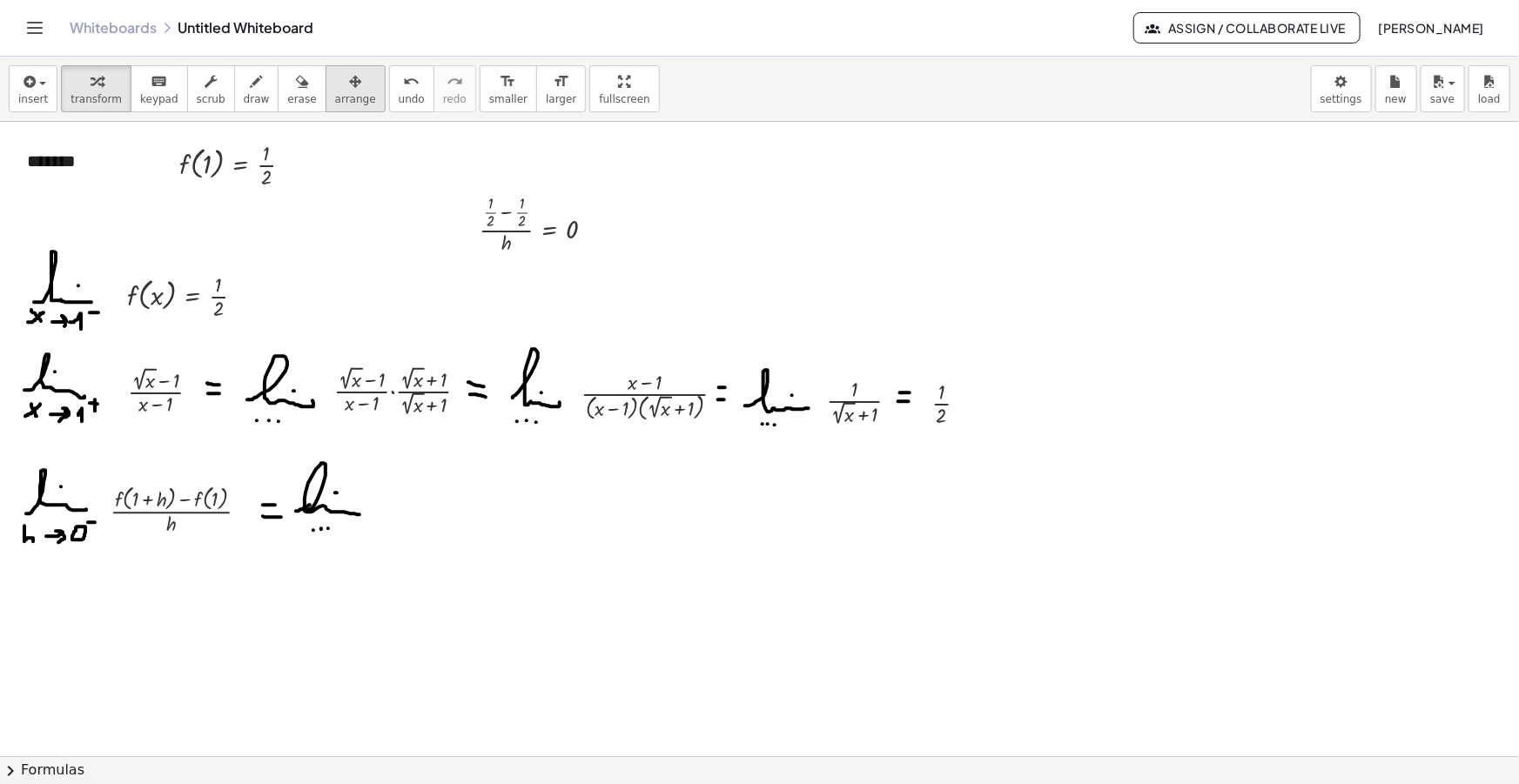
click at [326, 93] on button "arrange" at bounding box center [355, 89] width 60 height 47
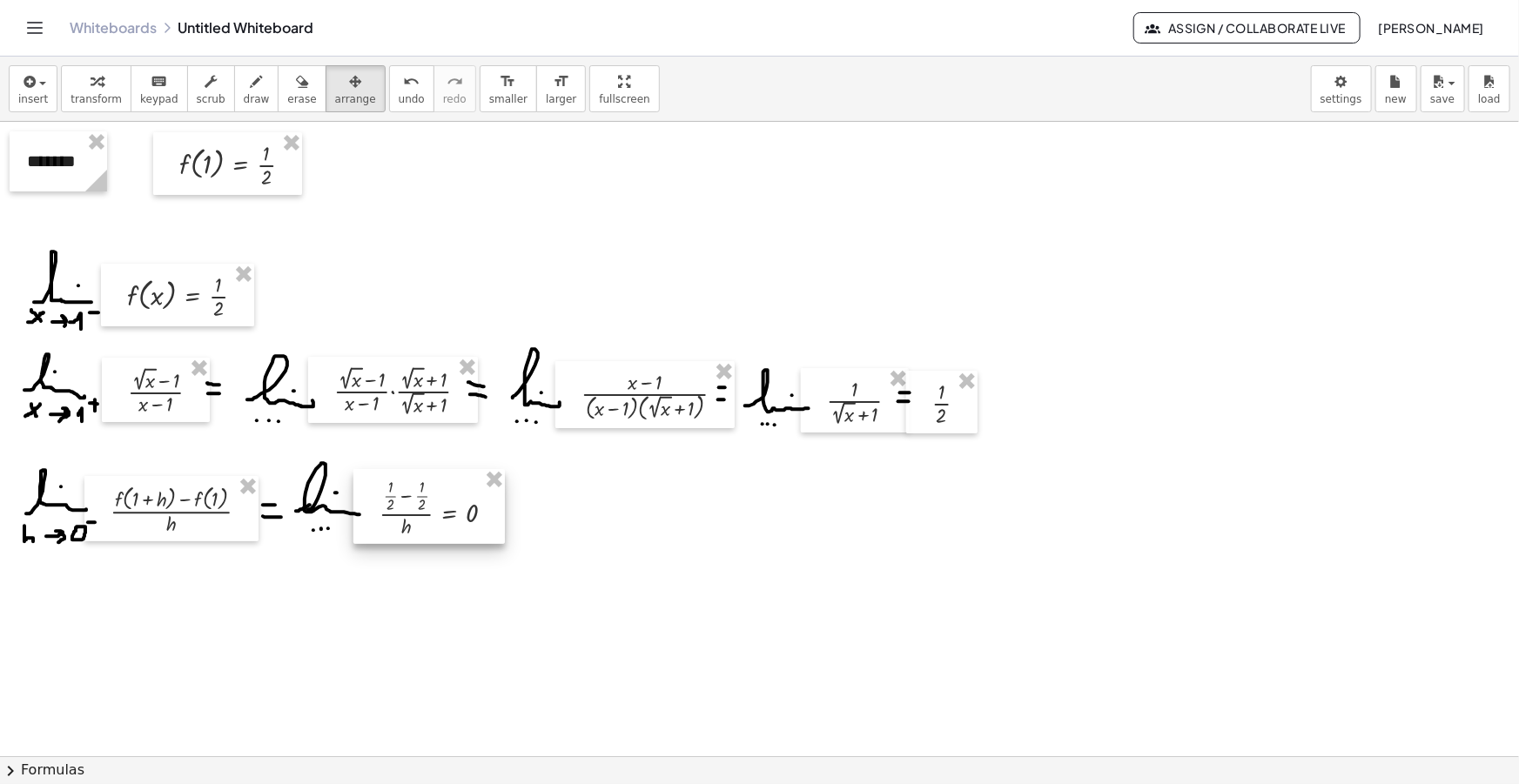
drag, startPoint x: 537, startPoint y: 243, endPoint x: 435, endPoint y: 524, distance: 298.9
click at [435, 524] on div at bounding box center [429, 506] width 152 height 75
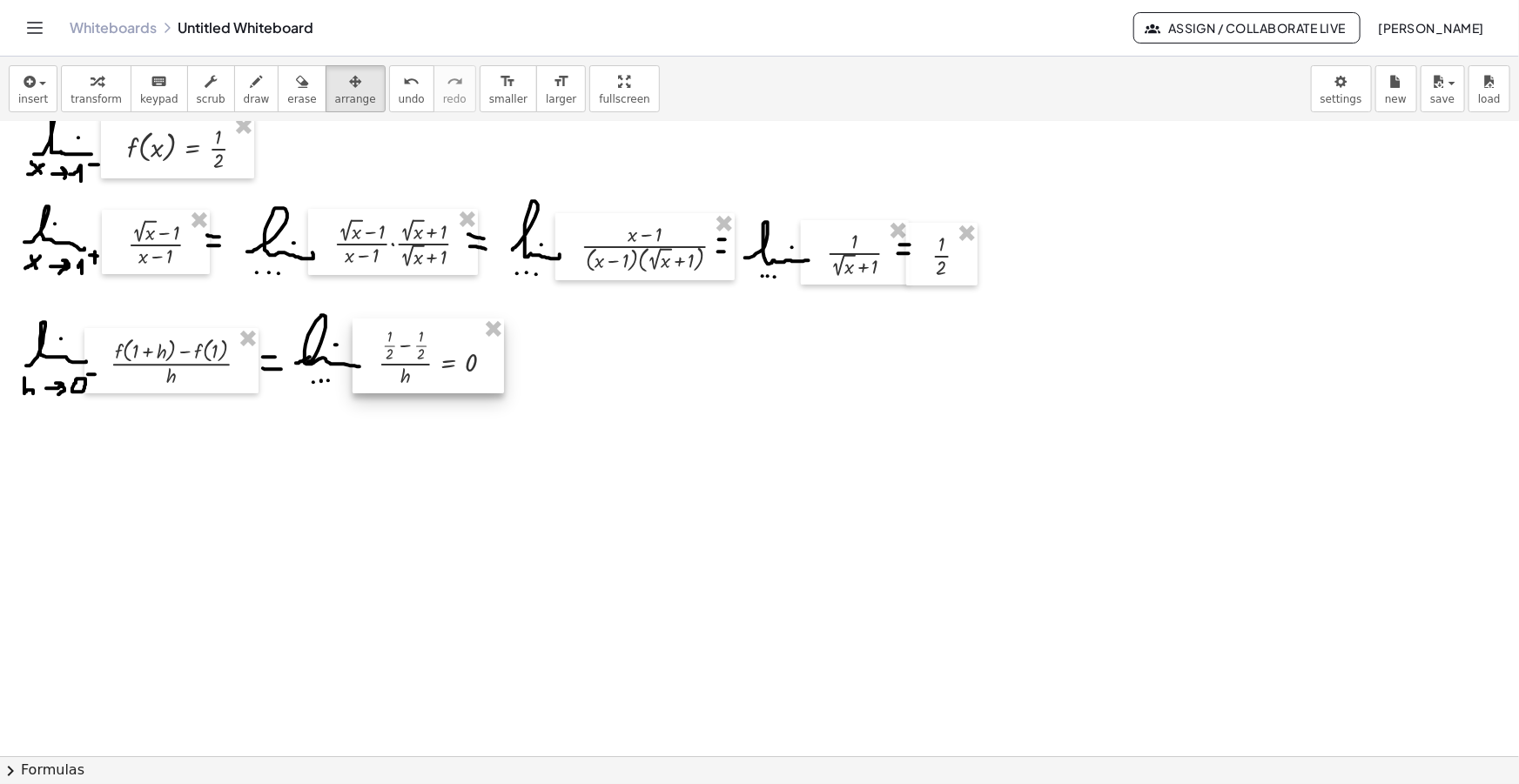
scroll to position [157, 0]
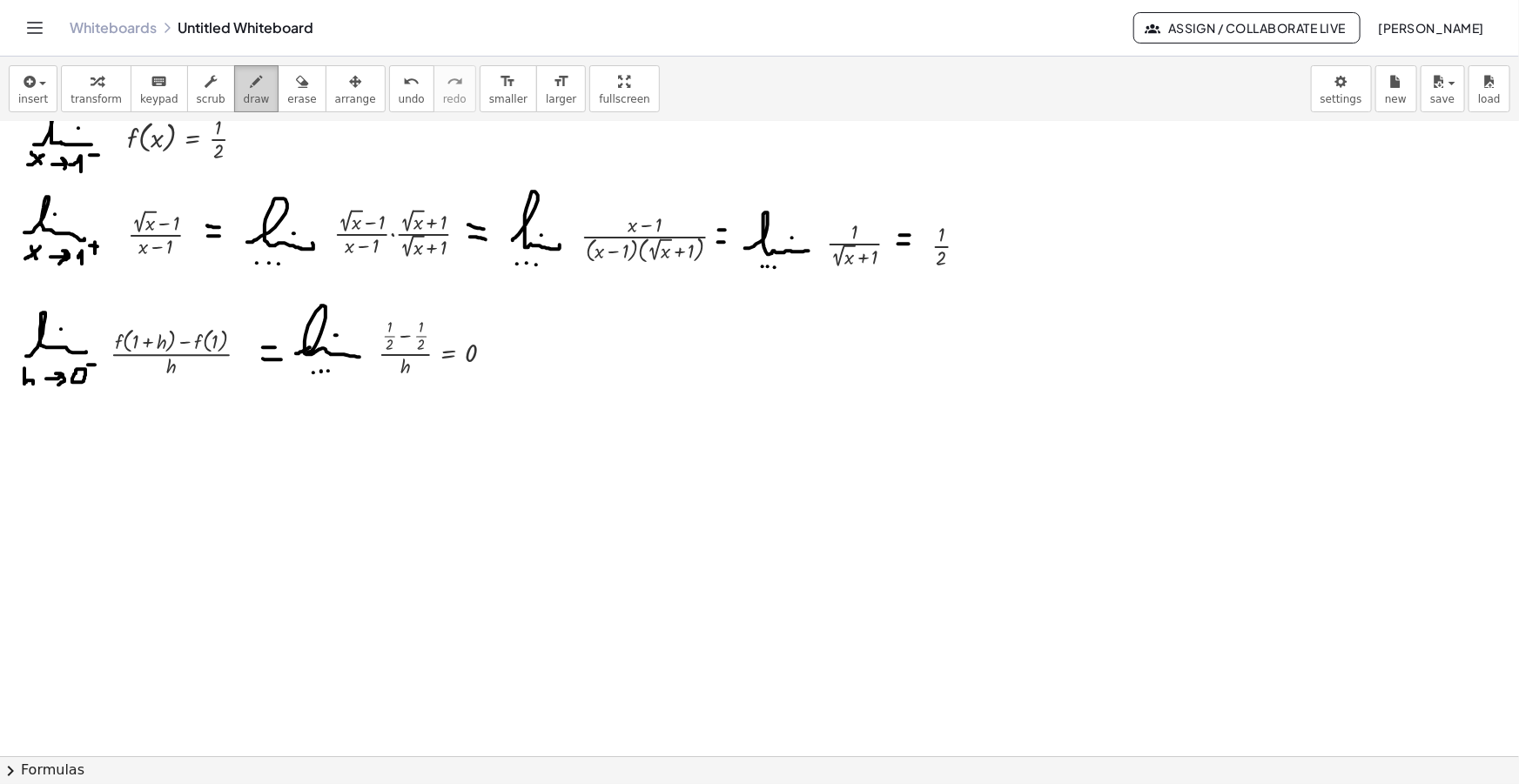
click at [243, 94] on span "draw" at bounding box center [256, 99] width 26 height 12
drag, startPoint x: 22, startPoint y: 459, endPoint x: 76, endPoint y: 457, distance: 54.0
click at [76, 457] on div at bounding box center [760, 655] width 1519 height 1381
click at [55, 438] on div at bounding box center [760, 655] width 1519 height 1381
drag, startPoint x: 20, startPoint y: 471, endPoint x: 35, endPoint y: 483, distance: 19.2
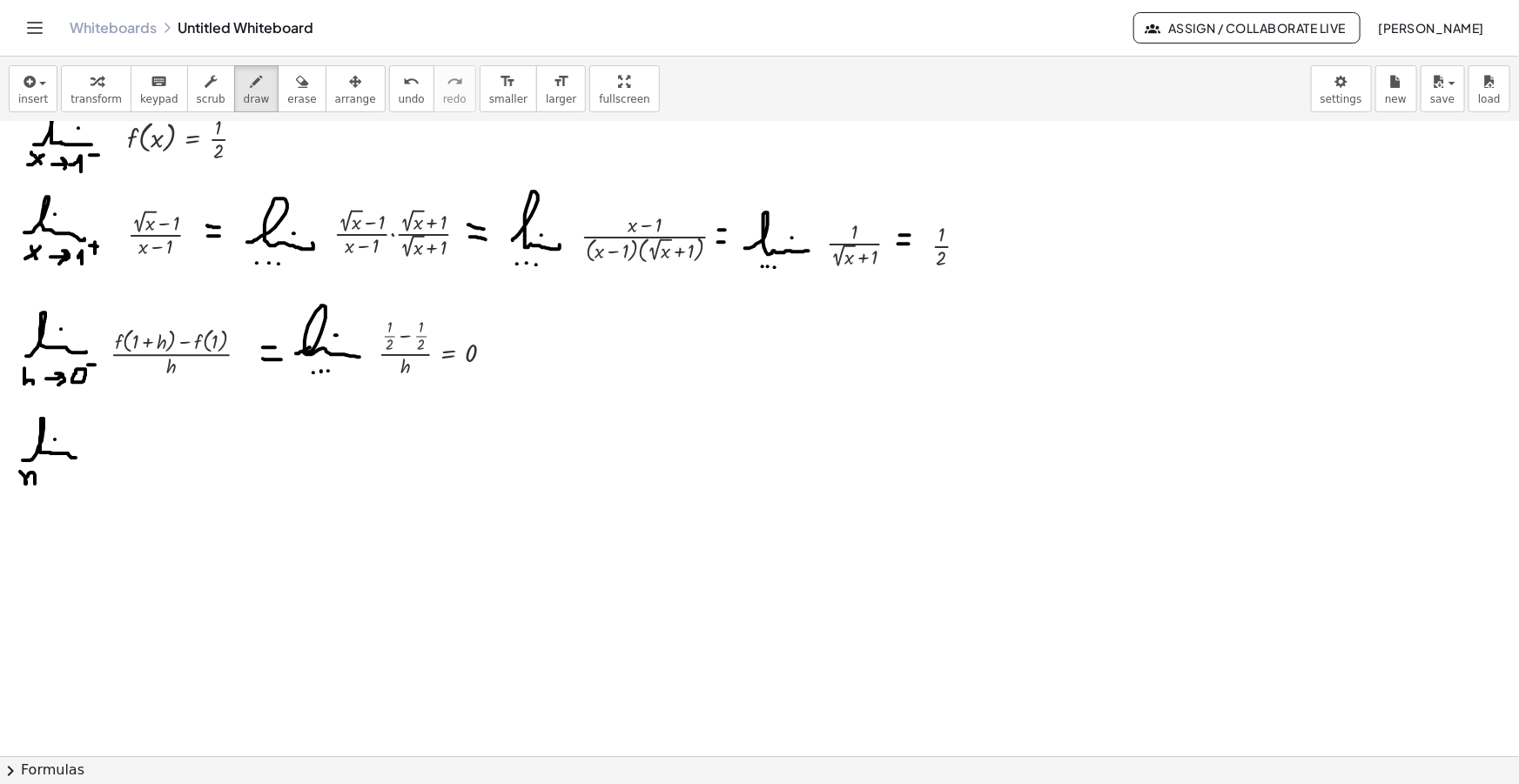
click at [35, 483] on div at bounding box center [760, 655] width 1519 height 1381
drag, startPoint x: 43, startPoint y: 479, endPoint x: 52, endPoint y: 496, distance: 19.2
click at [52, 496] on div at bounding box center [760, 655] width 1519 height 1381
drag, startPoint x: 63, startPoint y: 485, endPoint x: 70, endPoint y: 474, distance: 13.0
click at [69, 474] on div at bounding box center [760, 655] width 1519 height 1381
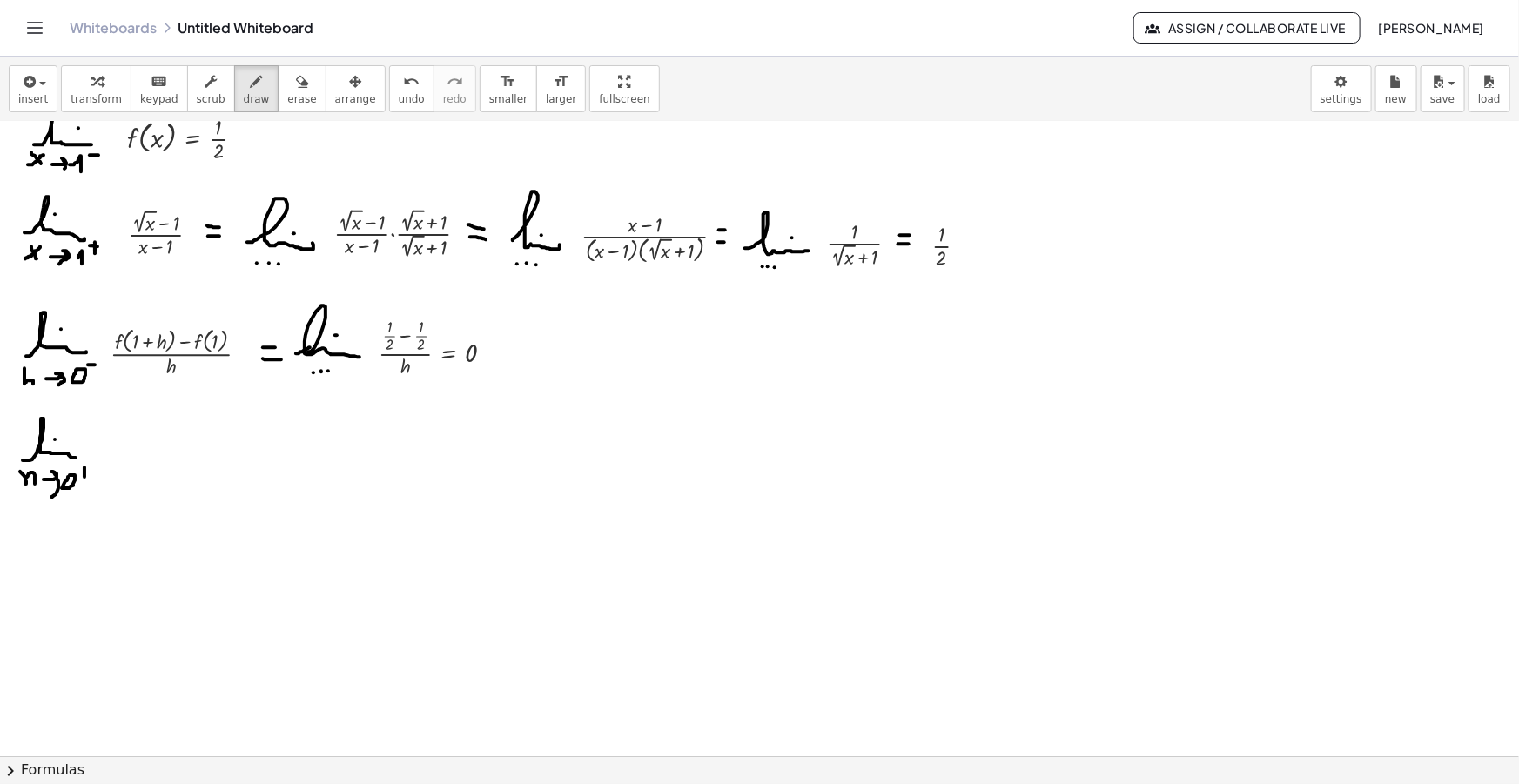
drag, startPoint x: 84, startPoint y: 467, endPoint x: 84, endPoint y: 477, distance: 10.0
click at [84, 477] on div at bounding box center [760, 655] width 1519 height 1381
click at [88, 472] on div at bounding box center [760, 655] width 1519 height 1381
click at [39, 70] on div "button" at bounding box center [33, 80] width 30 height 21
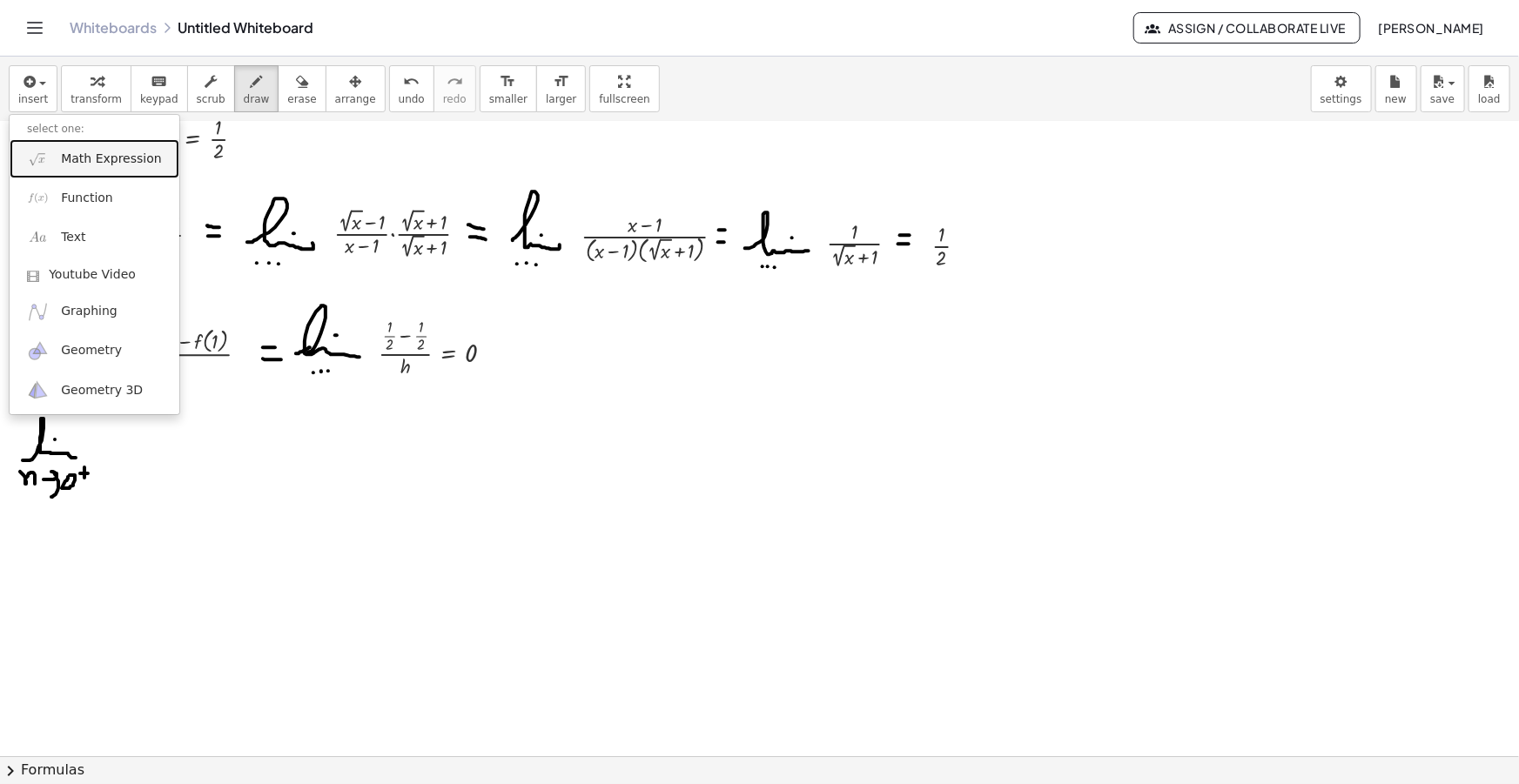
click at [85, 155] on span "Math Expression" at bounding box center [111, 159] width 100 height 18
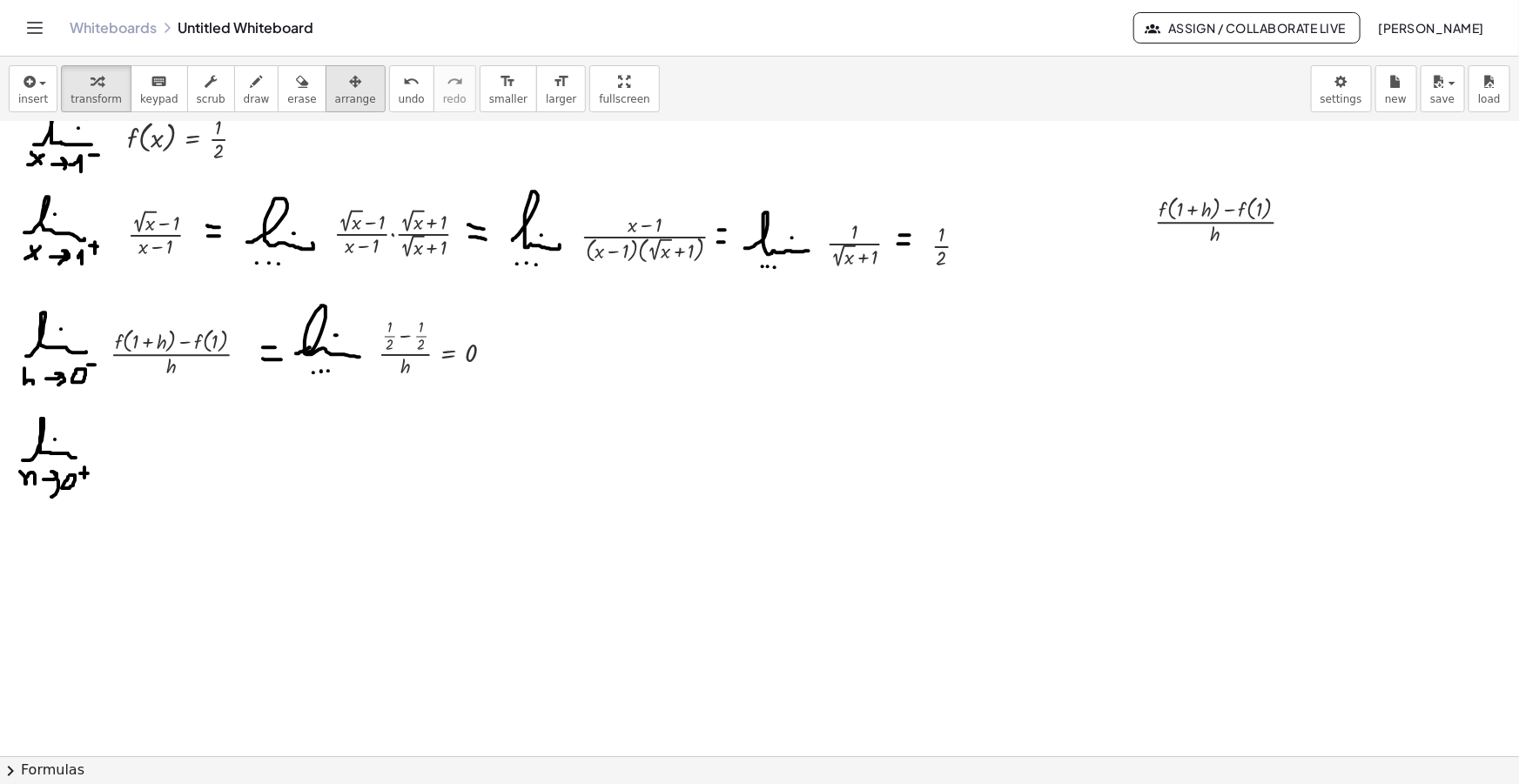
click at [349, 89] on icon "button" at bounding box center [354, 81] width 12 height 21
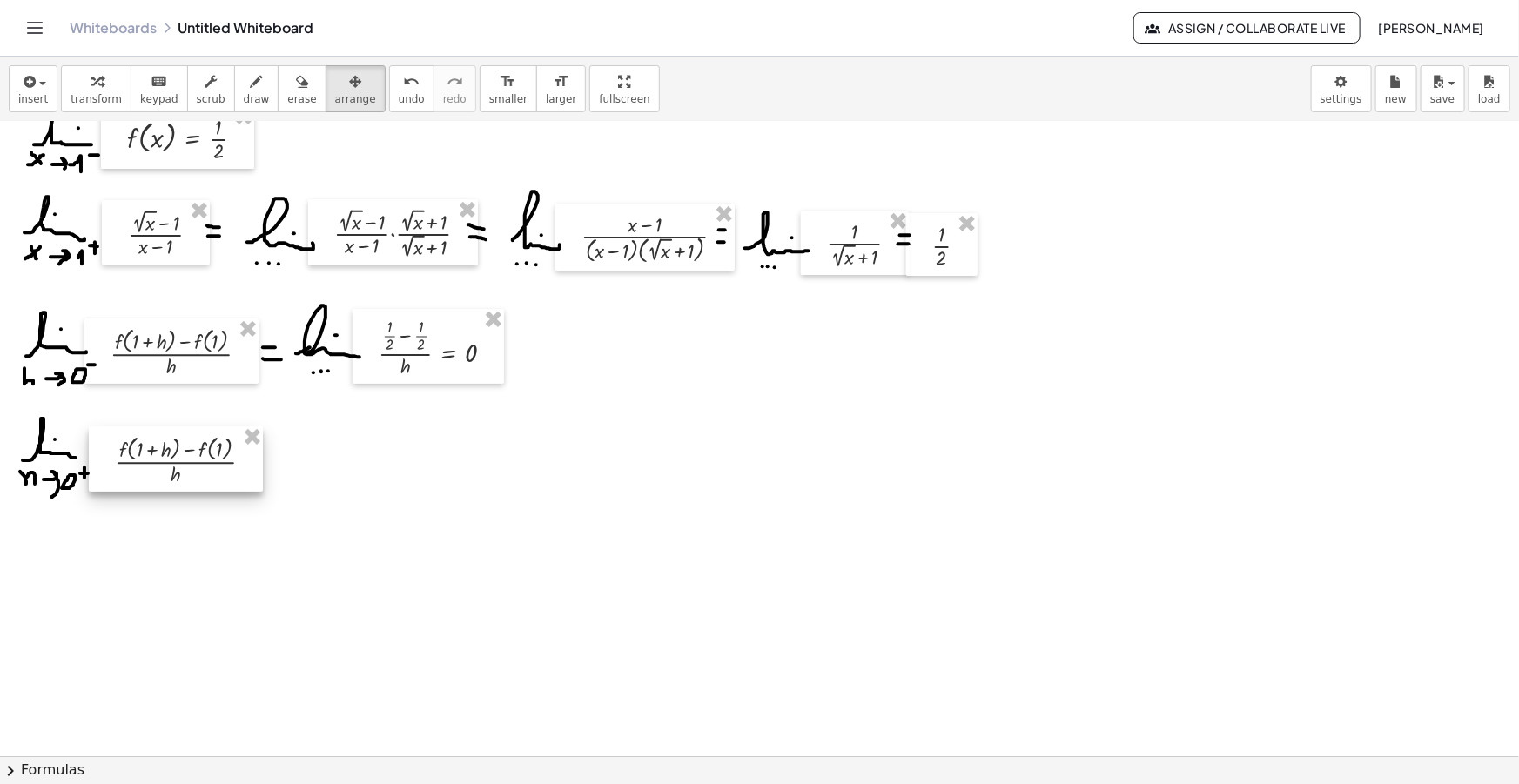
drag, startPoint x: 1044, startPoint y: 261, endPoint x: 143, endPoint y: 461, distance: 922.9
click at [143, 461] on div at bounding box center [176, 459] width 174 height 67
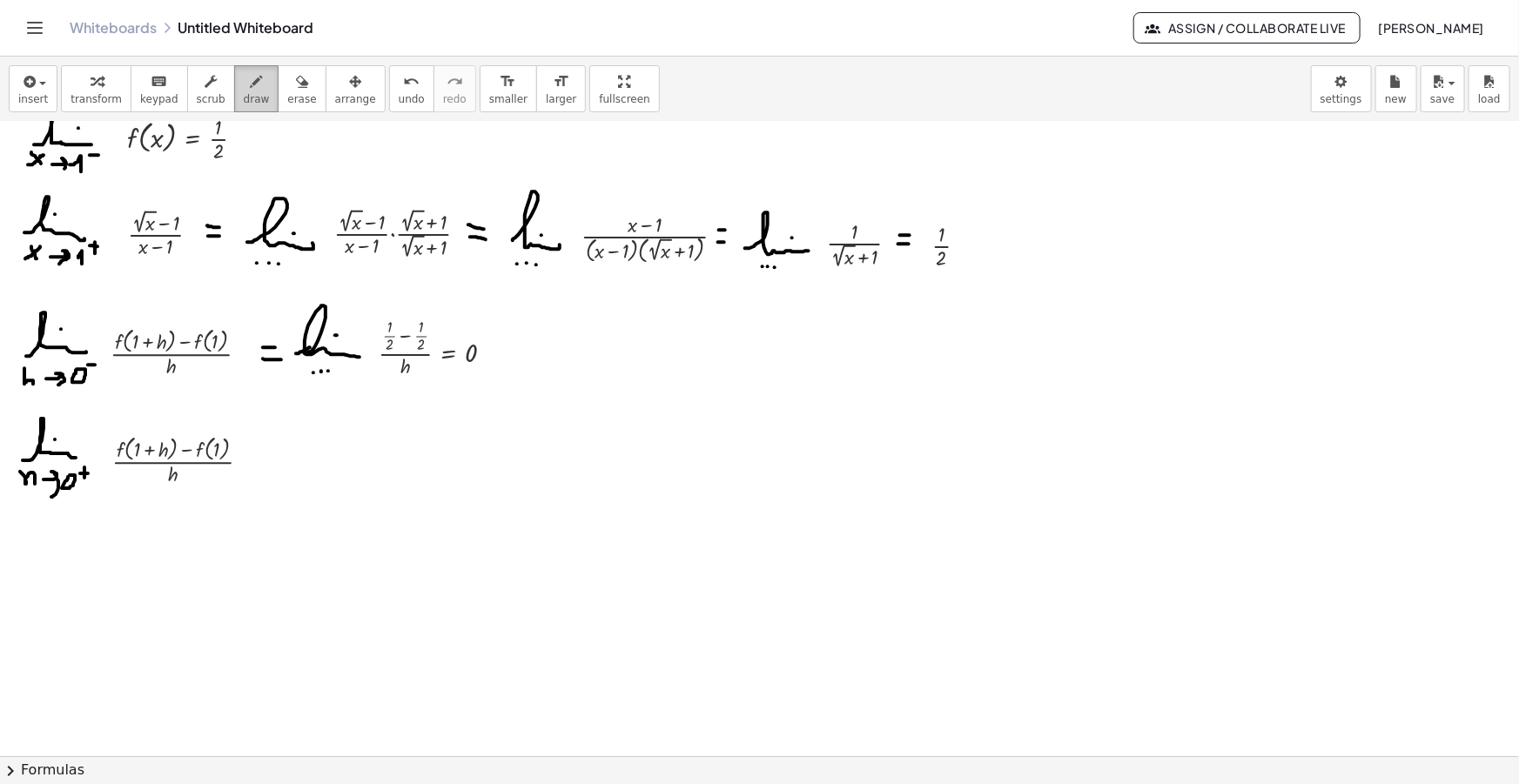
click at [243, 103] on span "draw" at bounding box center [256, 99] width 26 height 12
click at [255, 448] on div at bounding box center [760, 655] width 1519 height 1381
click at [253, 459] on div at bounding box center [760, 655] width 1519 height 1381
drag, startPoint x: 272, startPoint y: 459, endPoint x: 324, endPoint y: 464, distance: 52.2
click at [325, 464] on div at bounding box center [760, 655] width 1519 height 1381
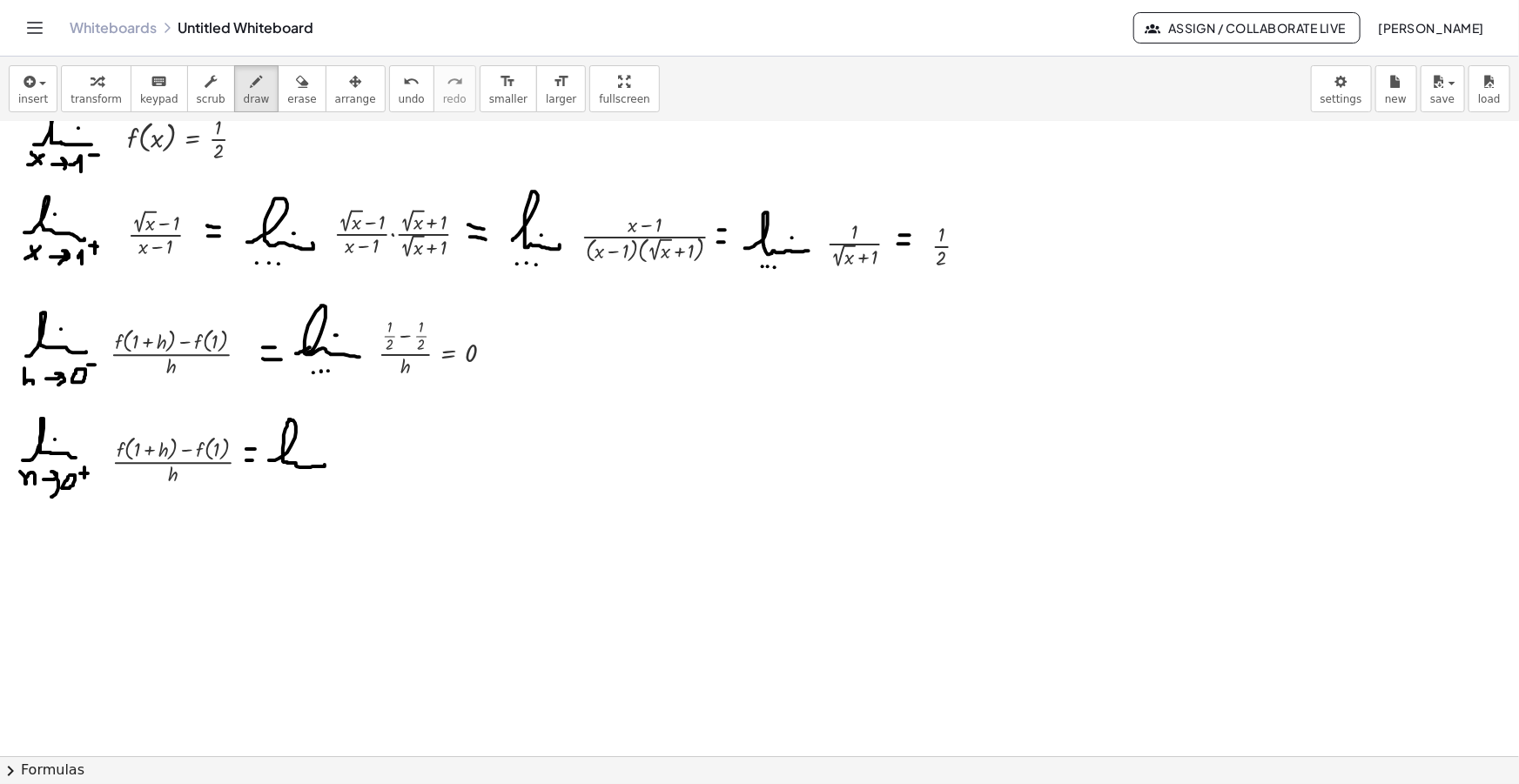
click at [308, 449] on div at bounding box center [760, 655] width 1519 height 1381
click at [281, 479] on div at bounding box center [760, 655] width 1519 height 1381
click at [290, 479] on div at bounding box center [760, 655] width 1519 height 1381
click at [300, 479] on div at bounding box center [760, 655] width 1519 height 1381
click at [8, 87] on button "insert" at bounding box center [32, 89] width 49 height 47
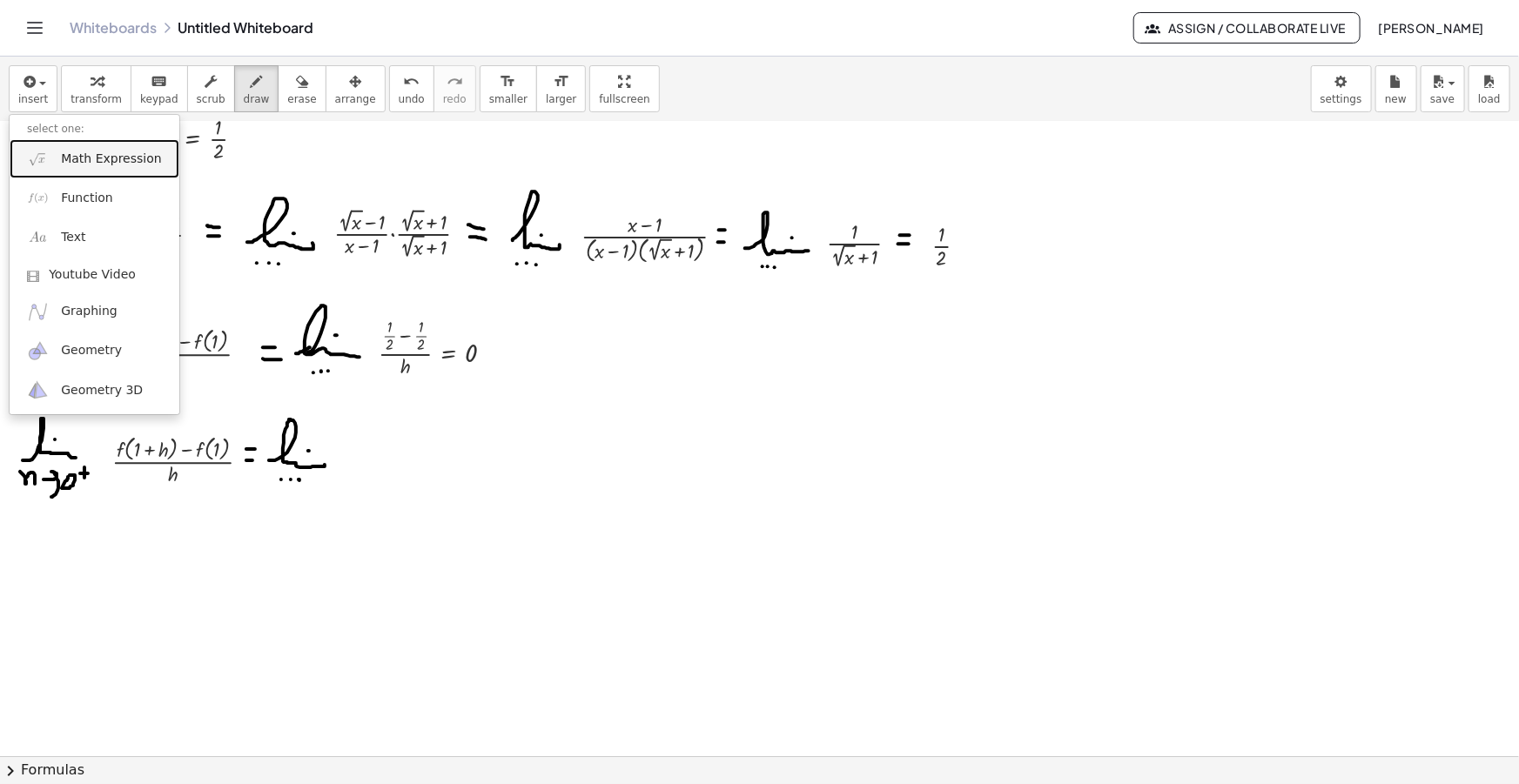
click at [93, 154] on span "Math Expression" at bounding box center [111, 159] width 100 height 18
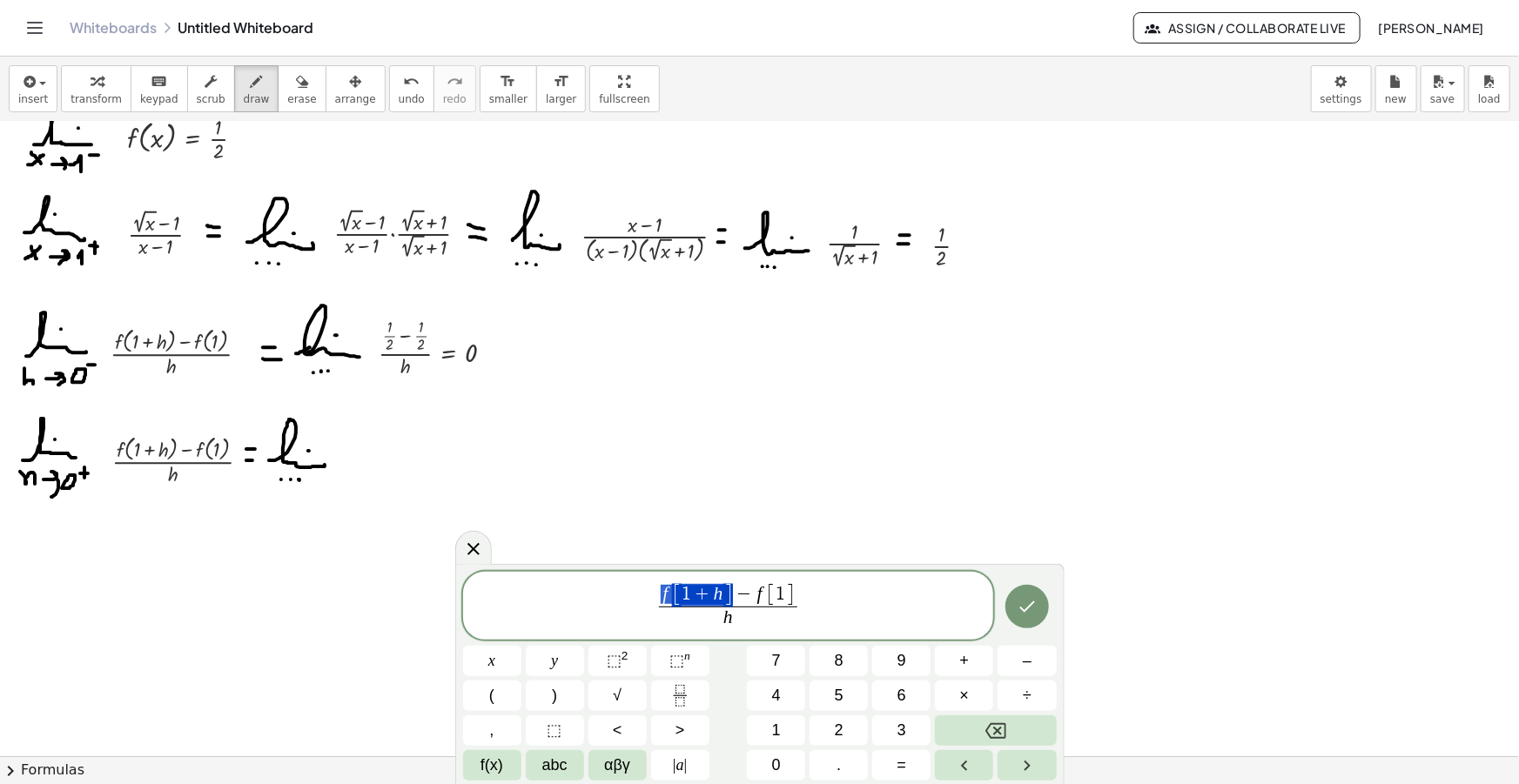
drag, startPoint x: 730, startPoint y: 594, endPoint x: 663, endPoint y: 597, distance: 67.1
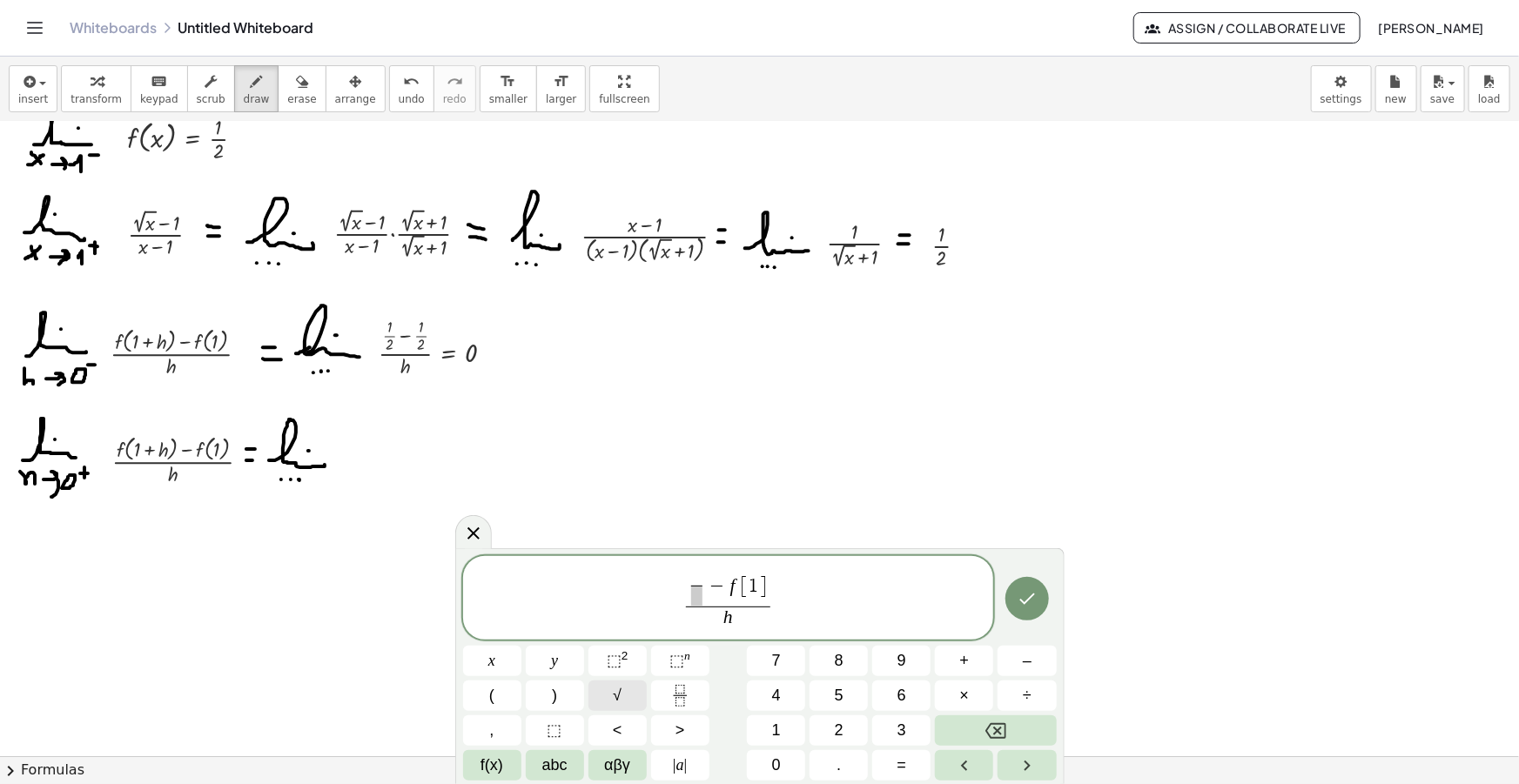
click at [617, 694] on span "√" at bounding box center [616, 695] width 8 height 23
click at [809, 580] on span "√ 1 + h − 1 1 + h − 1 ​ ​ − f [ 1 ]" at bounding box center [728, 586] width 164 height 41
click at [825, 613] on span "√ 1 + h − 1 1 + h − 1 ​ − 1 2 ​ ​ h ​" at bounding box center [729, 597] width 531 height 67
click at [848, 610] on span "√ 1 + h − 1 1 + h − 1 ​ − 1 2 ​ h ​ ​" at bounding box center [729, 597] width 531 height 67
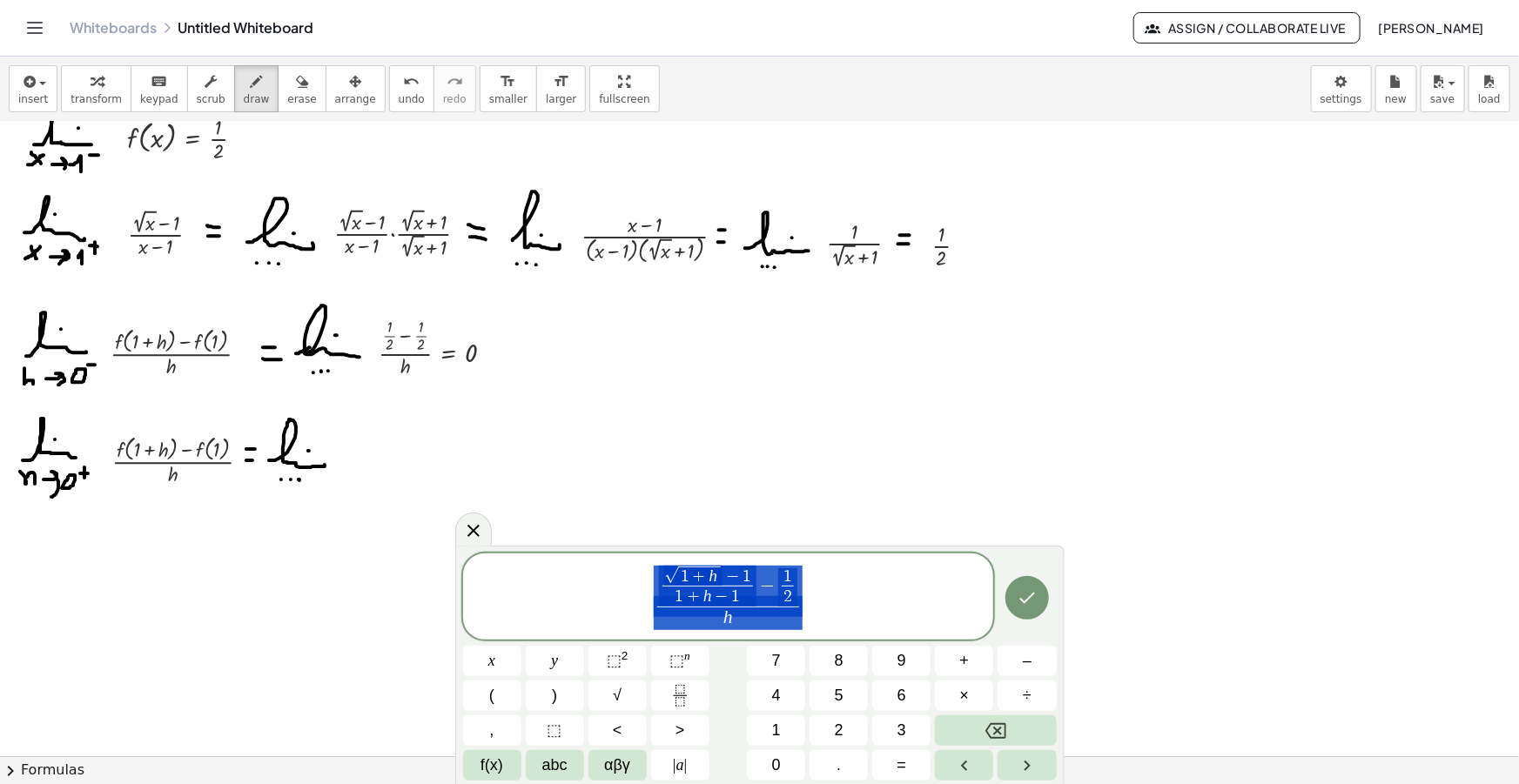
drag, startPoint x: 846, startPoint y: 610, endPoint x: 552, endPoint y: 583, distance: 295.2
click at [553, 584] on span "√ 1 + h − 1 1 + h − 1 ​ − 1 2 ​ h ​" at bounding box center [729, 597] width 531 height 67
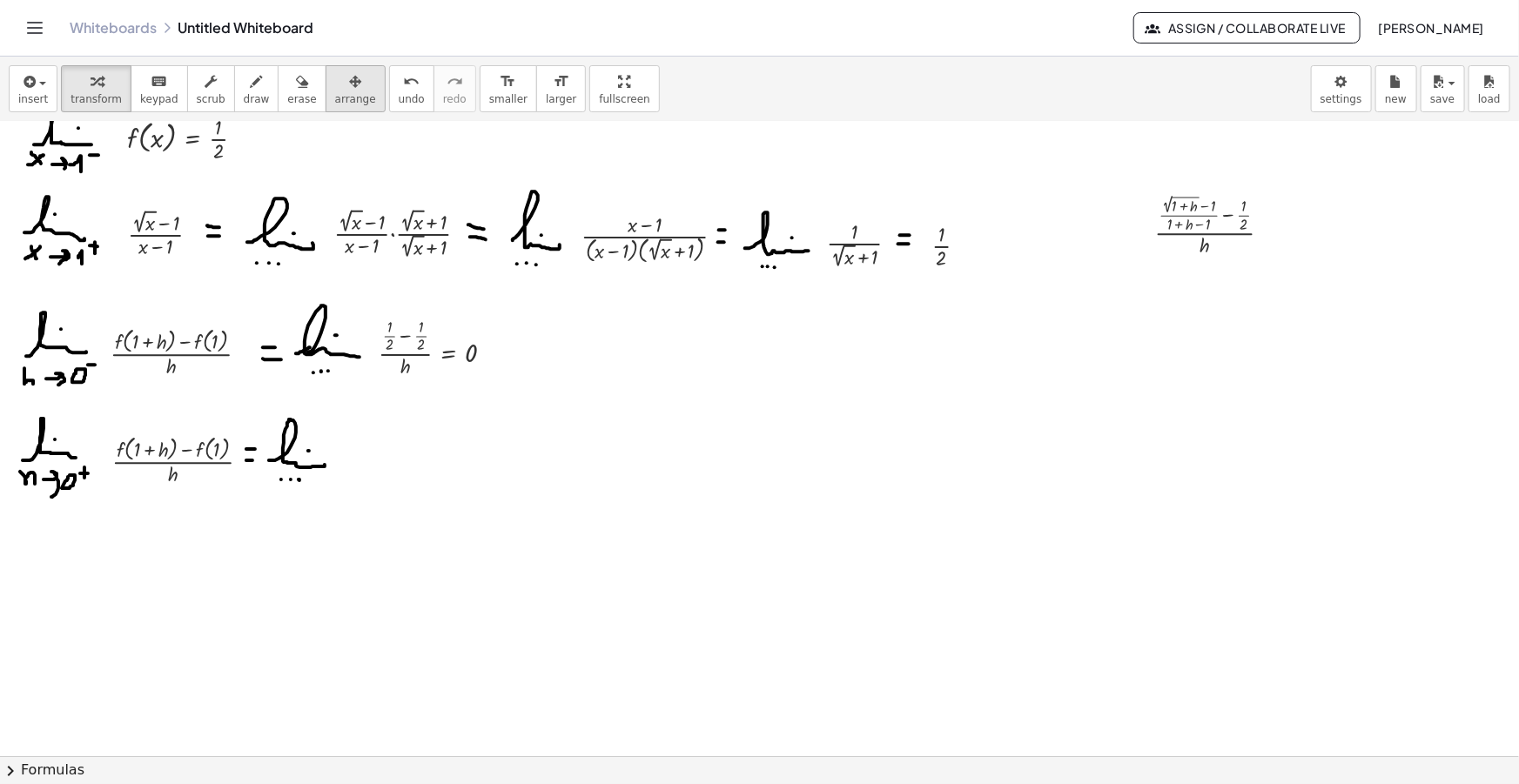
click at [335, 95] on span "arrange" at bounding box center [355, 99] width 41 height 12
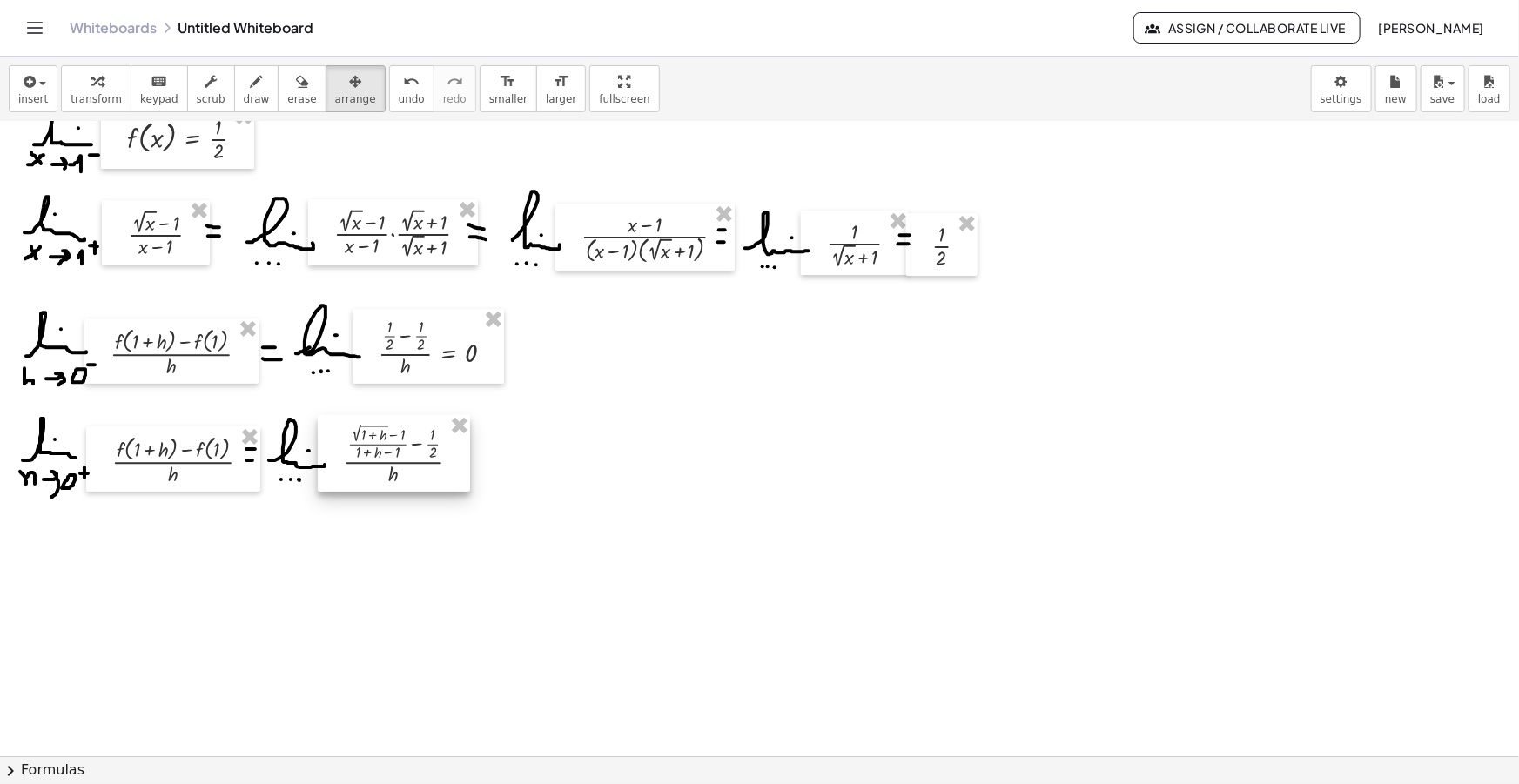
drag, startPoint x: 1180, startPoint y: 239, endPoint x: 367, endPoint y: 468, distance: 844.6
click at [367, 468] on div at bounding box center [393, 454] width 153 height 78
click at [234, 77] on button "draw" at bounding box center [256, 89] width 45 height 47
drag, startPoint x: 464, startPoint y: 455, endPoint x: 474, endPoint y: 454, distance: 10.0
click at [474, 454] on div at bounding box center [760, 655] width 1519 height 1381
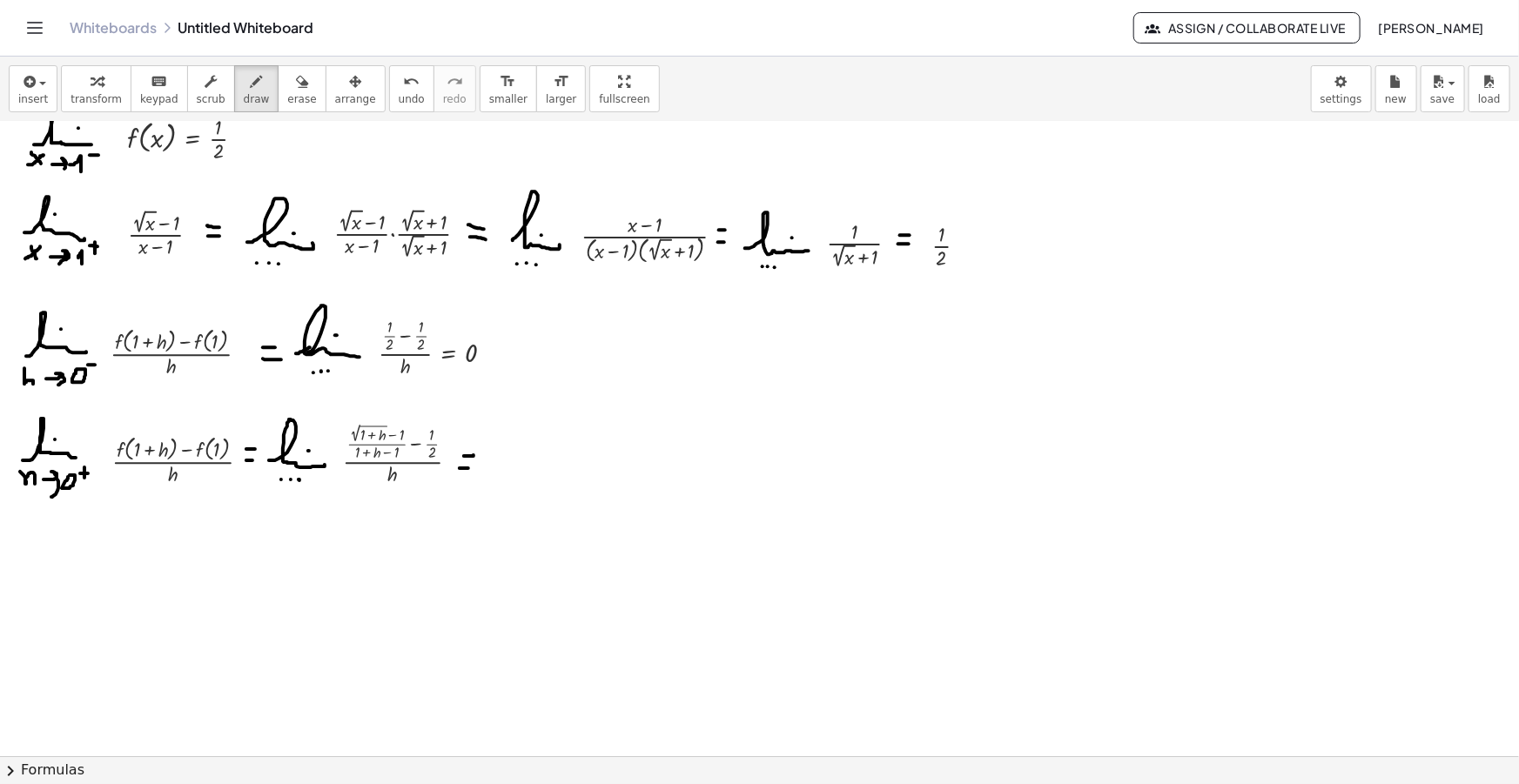
drag, startPoint x: 460, startPoint y: 467, endPoint x: 472, endPoint y: 467, distance: 12.0
click at [472, 467] on div at bounding box center [760, 655] width 1519 height 1381
drag, startPoint x: 481, startPoint y: 467, endPoint x: 539, endPoint y: 470, distance: 58.1
click at [539, 470] on div at bounding box center [760, 655] width 1519 height 1381
click at [523, 447] on div at bounding box center [760, 655] width 1519 height 1381
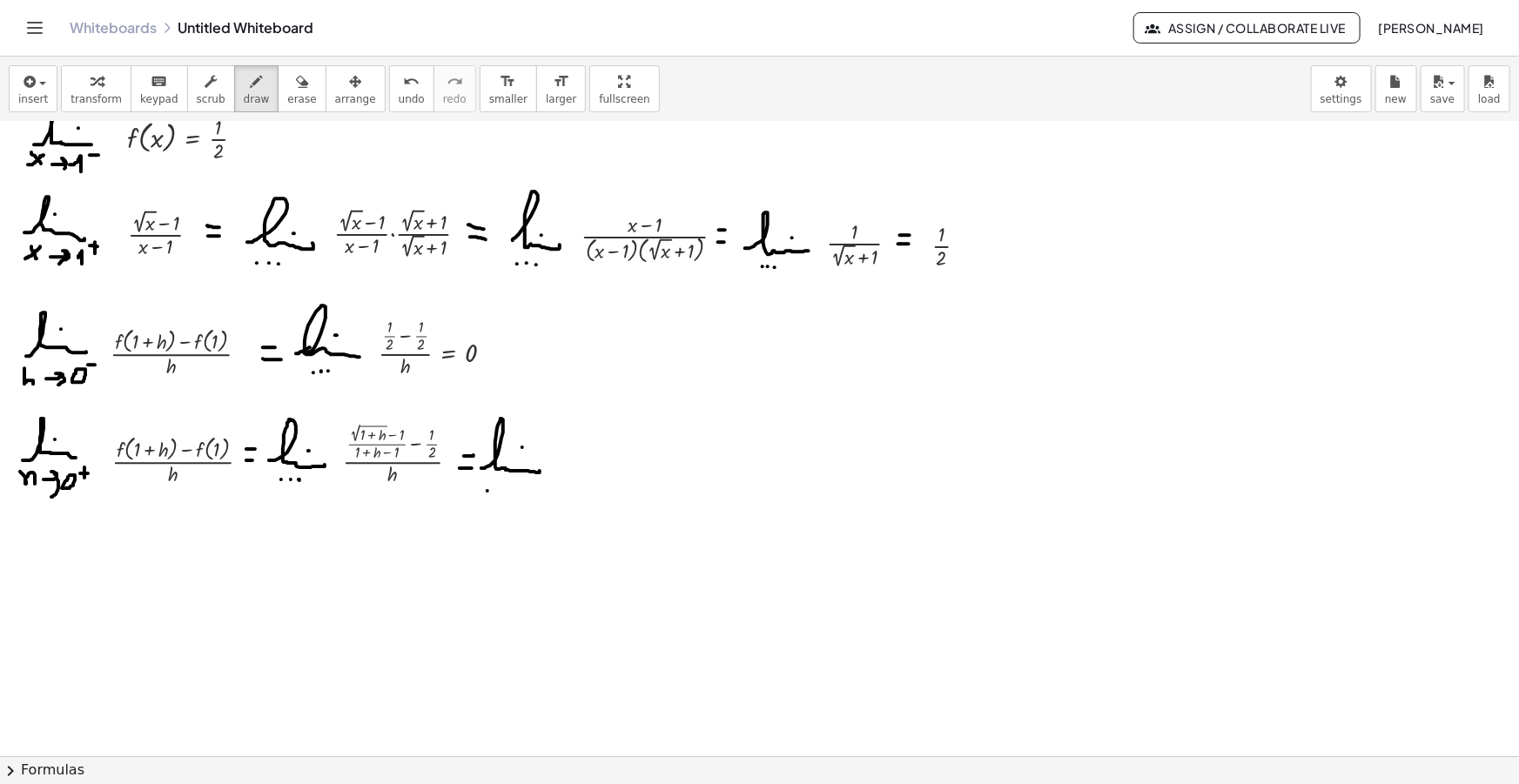
click at [488, 490] on div at bounding box center [760, 655] width 1519 height 1381
click at [501, 490] on div at bounding box center [760, 655] width 1519 height 1381
click at [515, 490] on div at bounding box center [760, 655] width 1519 height 1381
click at [11, 100] on button "insert" at bounding box center [32, 89] width 49 height 47
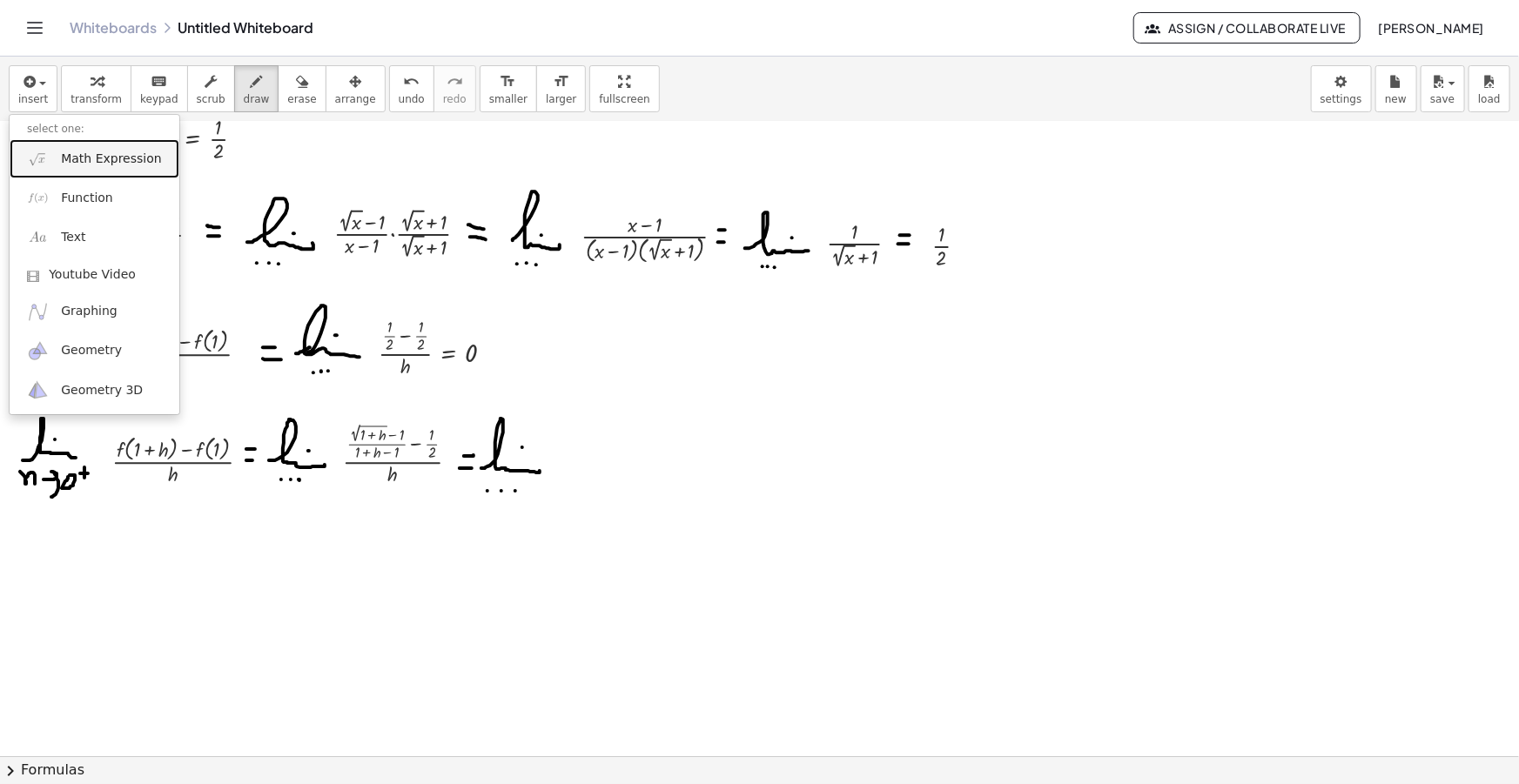
click at [78, 159] on span "Math Expression" at bounding box center [111, 159] width 100 height 18
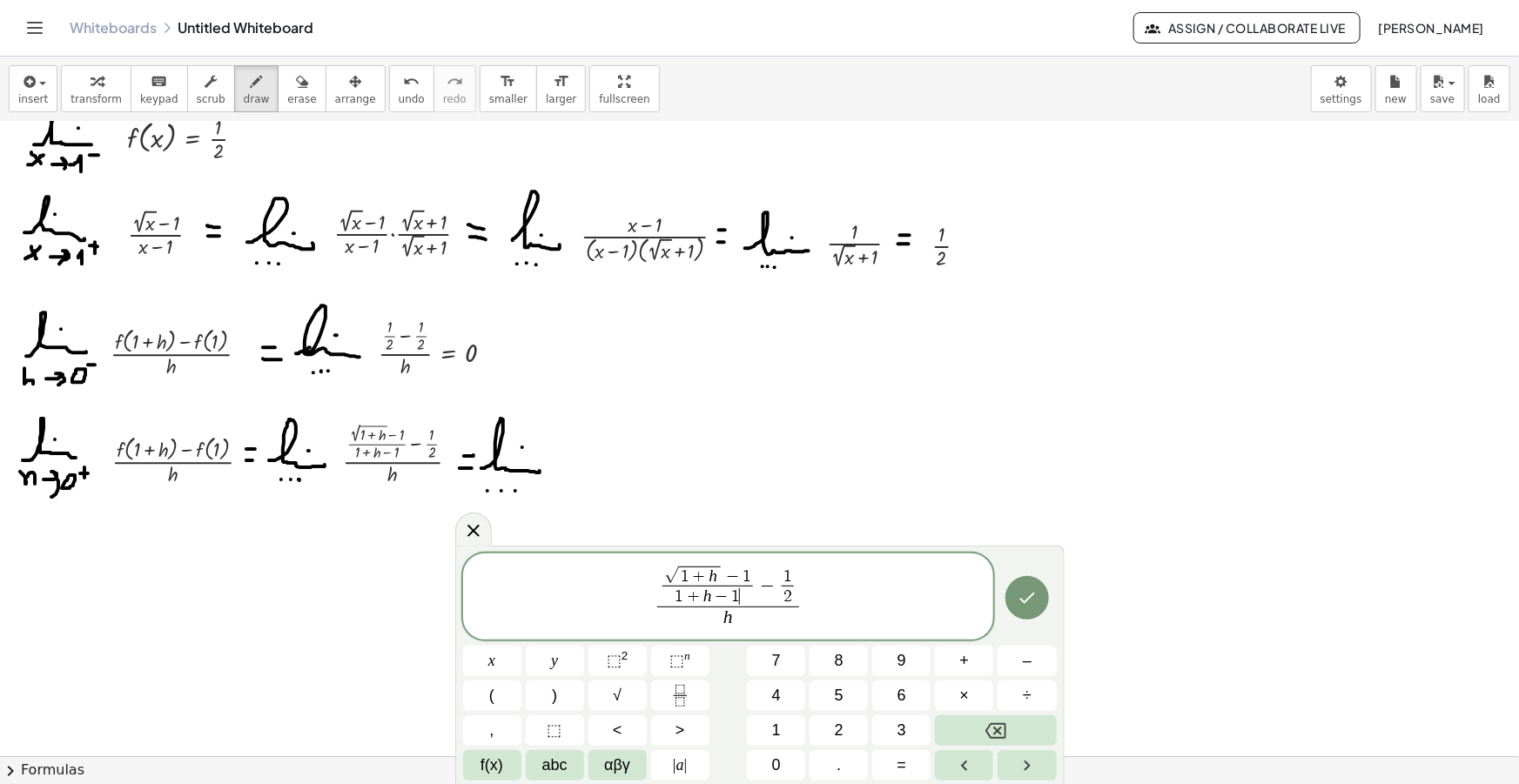
click at [740, 593] on span "1 + h − 1 ​" at bounding box center [708, 595] width 91 height 21
click at [711, 596] on span "+" at bounding box center [709, 596] width 20 height 17
click at [749, 573] on span "√ 1 + h − 1 ​" at bounding box center [708, 575] width 91 height 19
click at [801, 588] on span "√ 1 + h − 1 ​ h ​ − 1 2 ​ h ​" at bounding box center [729, 598] width 150 height 65
drag, startPoint x: 736, startPoint y: 618, endPoint x: 723, endPoint y: 617, distance: 13.0
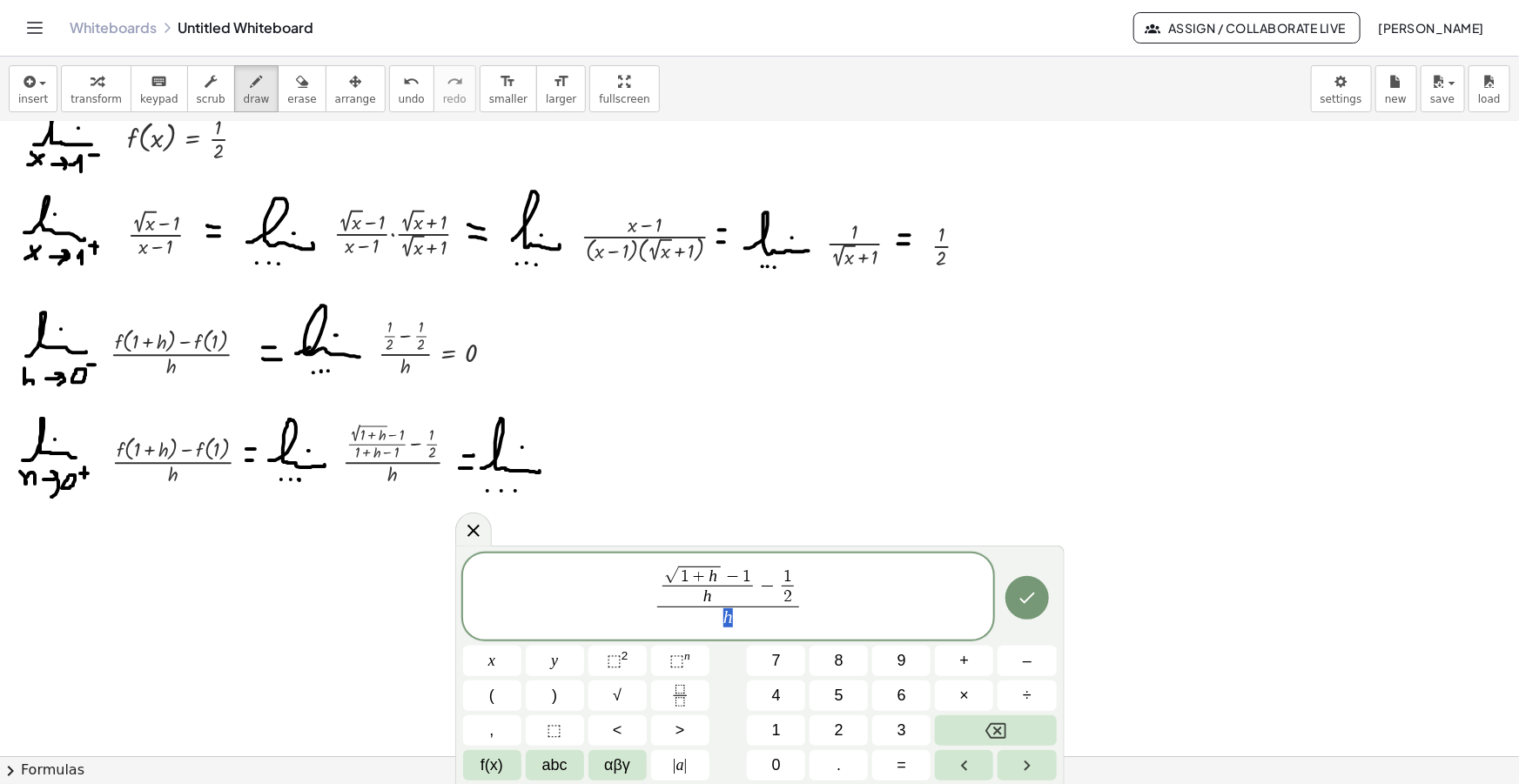
click at [723, 617] on span "h" at bounding box center [727, 618] width 142 height 23
click at [737, 617] on span "h" at bounding box center [727, 618] width 142 height 23
click at [805, 606] on span "√ 1 + h − 1 h ​ − 1 2 ​ h ​ ​" at bounding box center [729, 597] width 531 height 67
click at [812, 603] on span "√ 1 + h − 1 h ​ − 1 2 ​ h ​ ​" at bounding box center [729, 597] width 531 height 67
click at [795, 588] on span "1 2 ​ ​" at bounding box center [787, 586] width 19 height 38
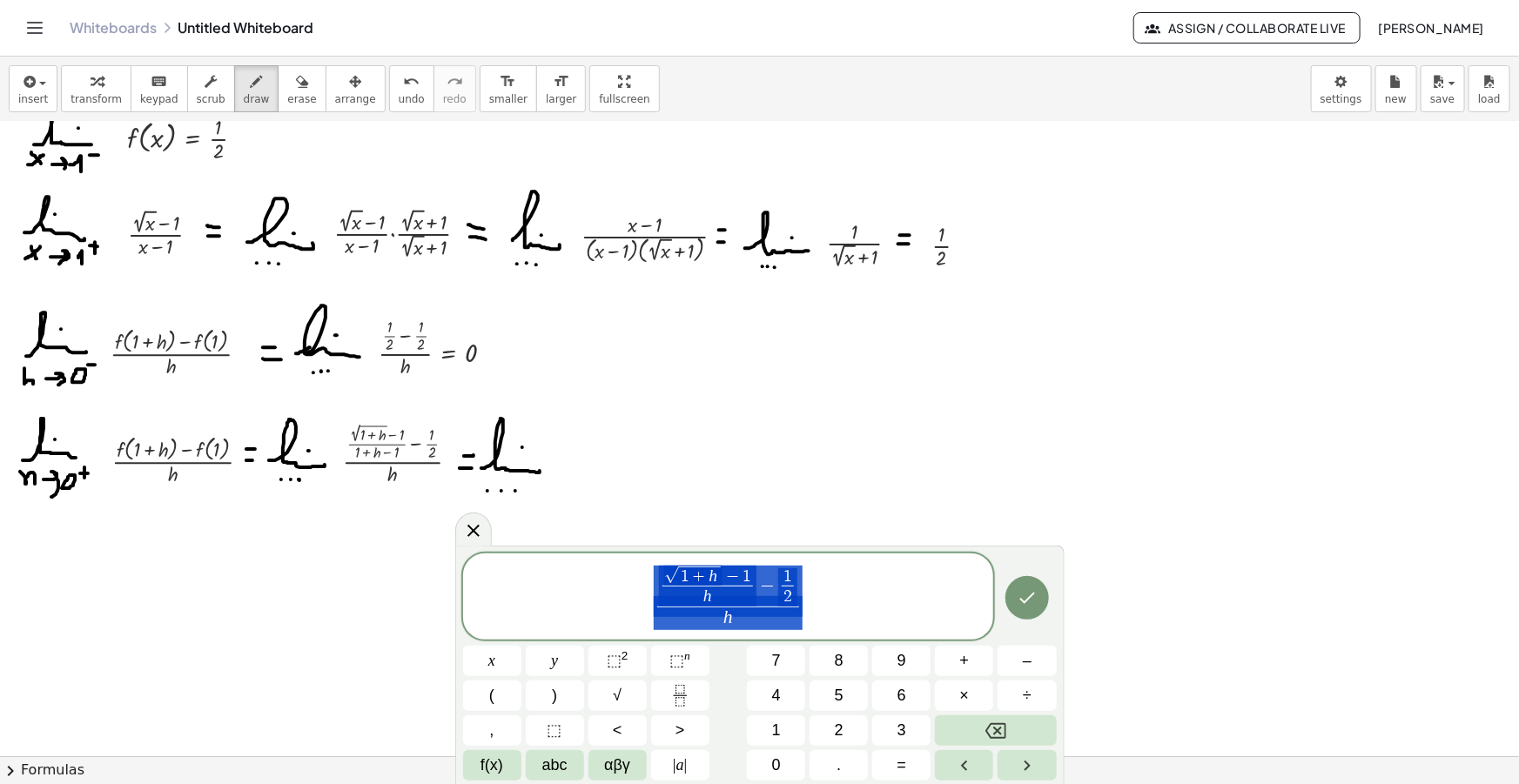
drag, startPoint x: 817, startPoint y: 606, endPoint x: 596, endPoint y: 602, distance: 221.0
click at [597, 602] on span "√ 1 + h − 1 h ​ − 1 2 ​ h ​" at bounding box center [729, 597] width 531 height 67
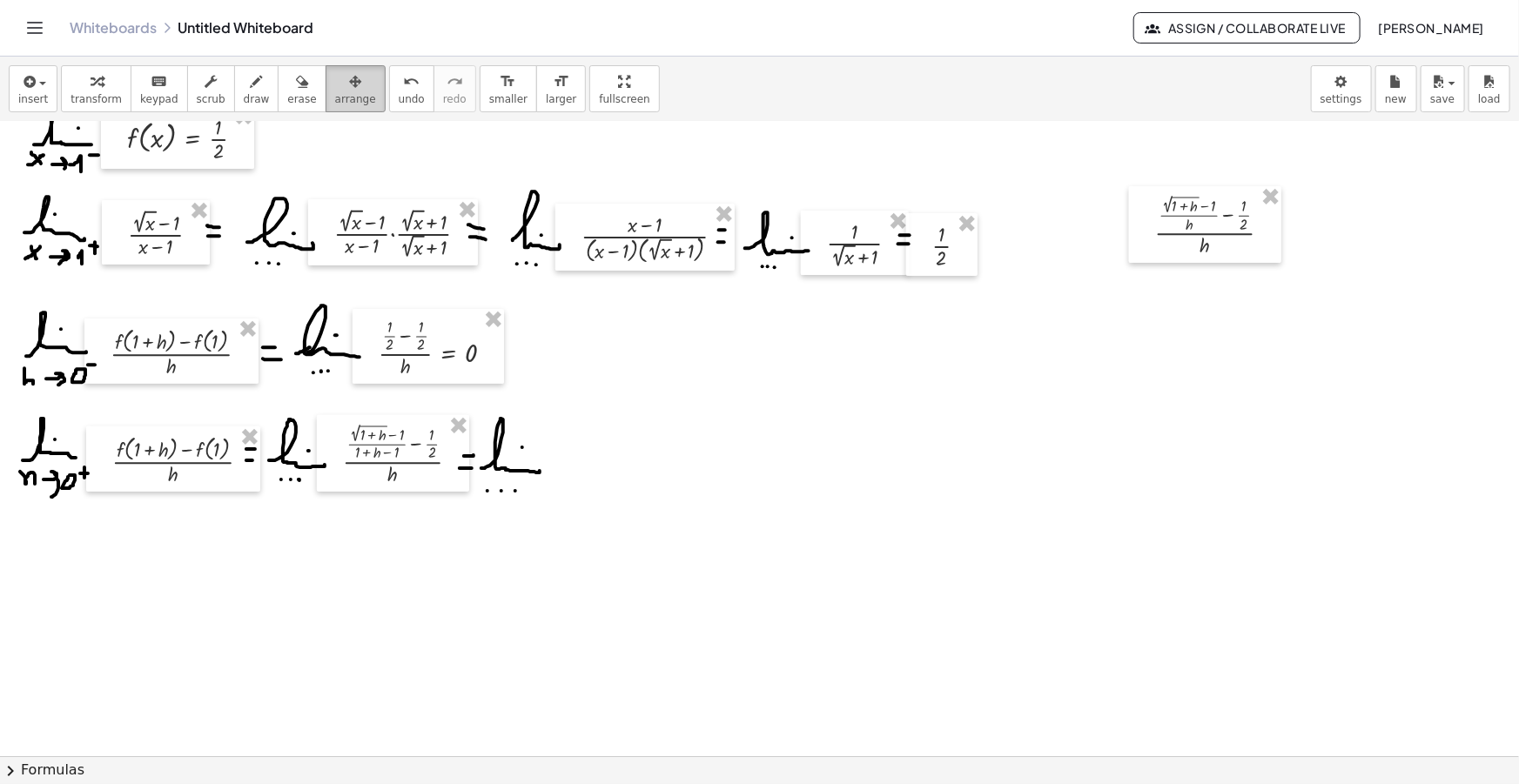
click at [335, 102] on span "arrange" at bounding box center [355, 99] width 41 height 12
drag, startPoint x: 1183, startPoint y: 211, endPoint x: 579, endPoint y: 442, distance: 646.7
click at [579, 442] on div at bounding box center [601, 458] width 153 height 78
click at [243, 93] on span "draw" at bounding box center [256, 99] width 26 height 12
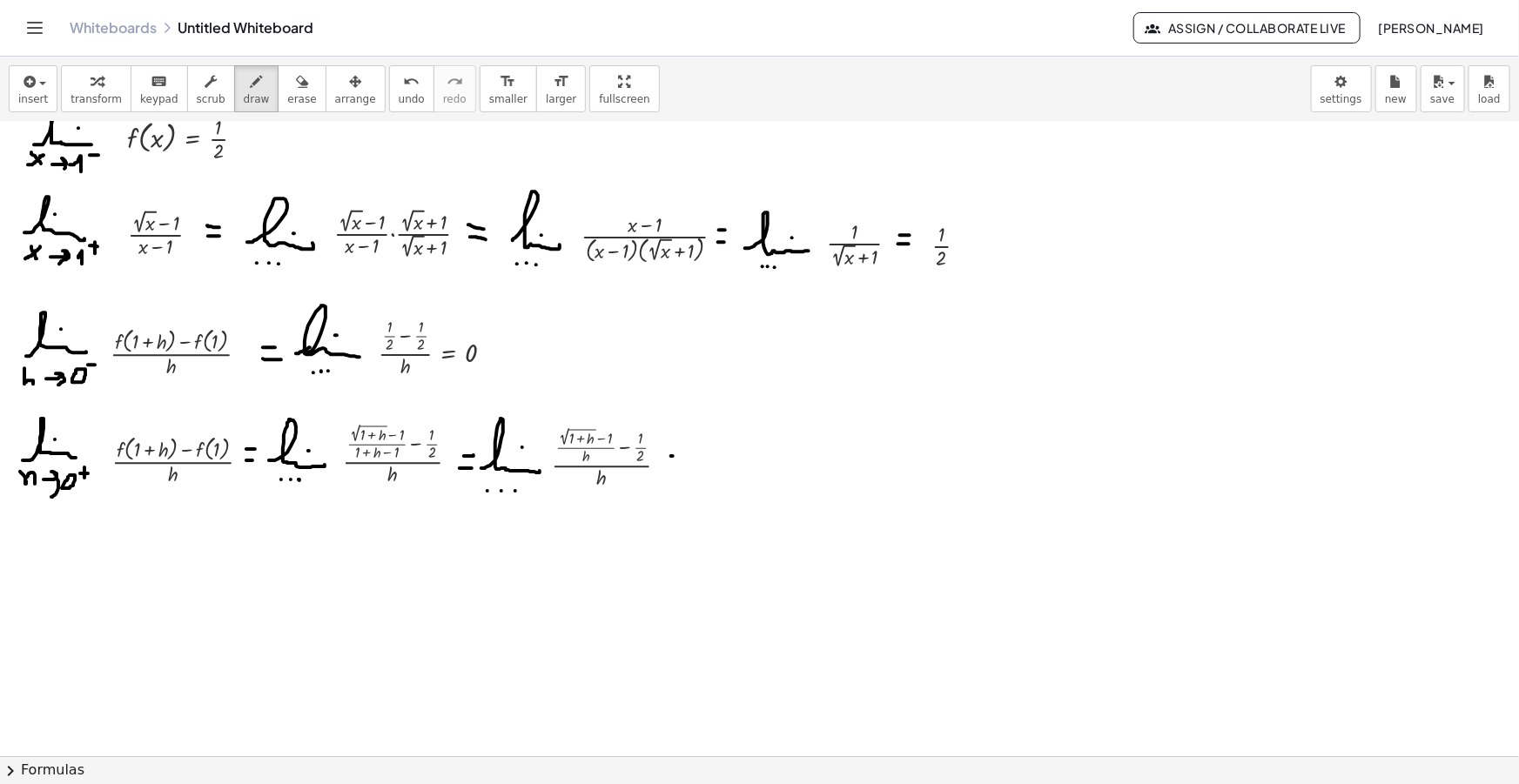
drag, startPoint x: 673, startPoint y: 455, endPoint x: 683, endPoint y: 455, distance: 10.0
click at [683, 455] on div at bounding box center [760, 655] width 1519 height 1381
drag, startPoint x: 671, startPoint y: 464, endPoint x: 685, endPoint y: 465, distance: 14.0
click at [685, 465] on div at bounding box center [760, 655] width 1519 height 1381
drag, startPoint x: 702, startPoint y: 470, endPoint x: 756, endPoint y: 465, distance: 54.2
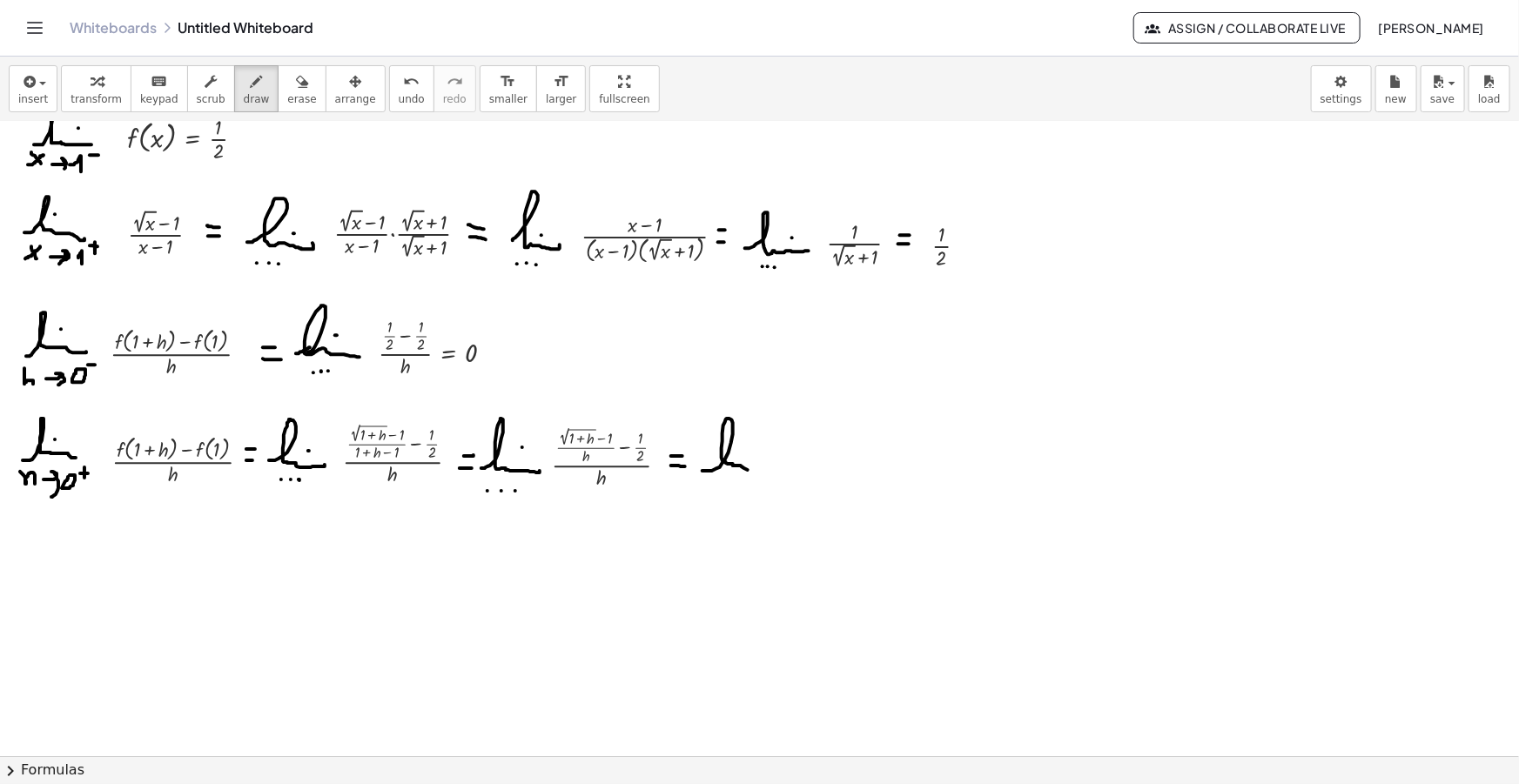
click at [758, 471] on div at bounding box center [760, 655] width 1519 height 1381
click at [740, 453] on div at bounding box center [760, 655] width 1519 height 1381
click at [718, 479] on div at bounding box center [760, 655] width 1519 height 1381
click at [727, 479] on div at bounding box center [760, 655] width 1519 height 1381
click at [735, 479] on div at bounding box center [760, 655] width 1519 height 1381
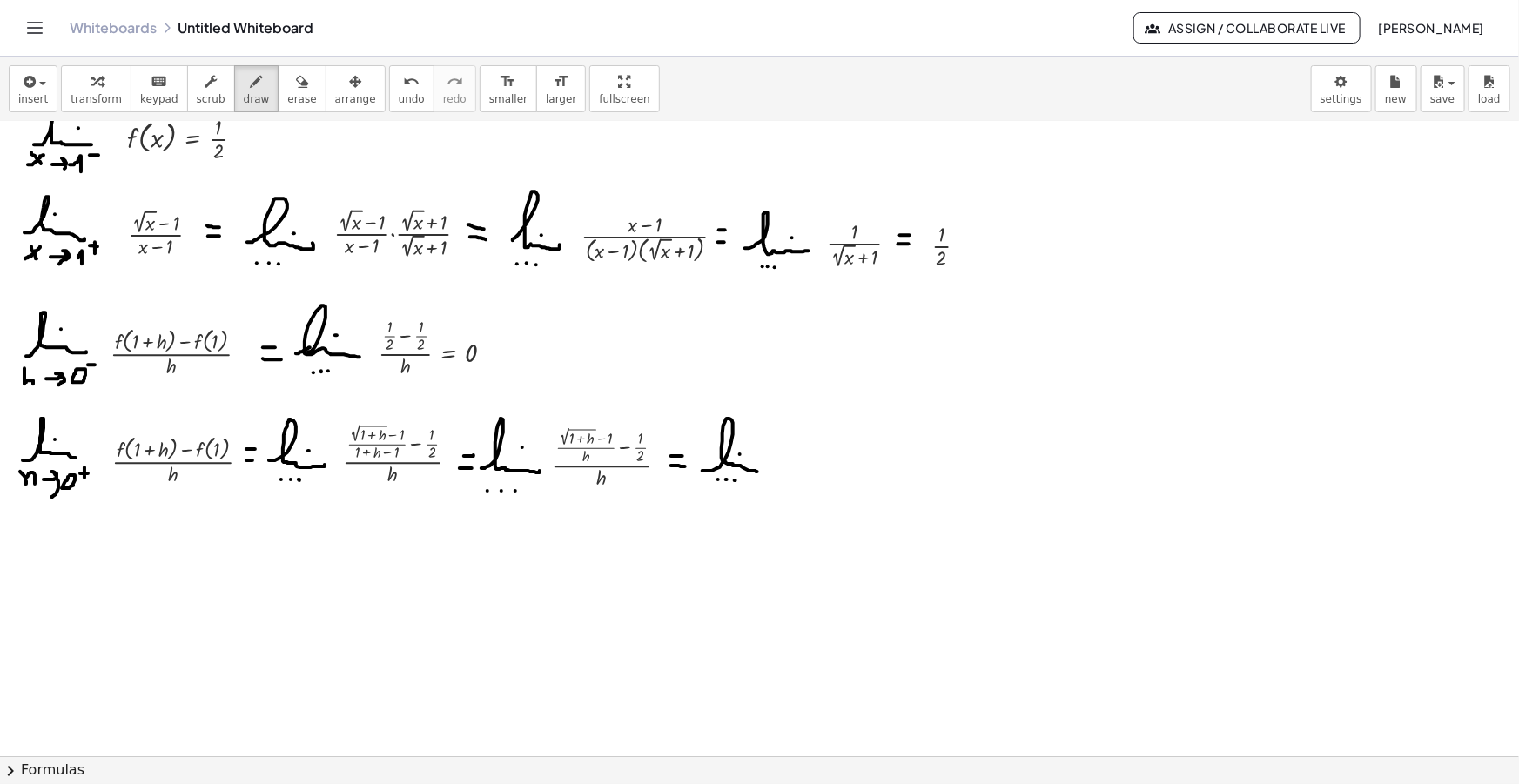
click at [54, 69] on div "insert select one: Math Expression Function Text Youtube Video Graphing Geometr…" at bounding box center [760, 89] width 1519 height 66
click at [41, 75] on div "button" at bounding box center [33, 80] width 30 height 21
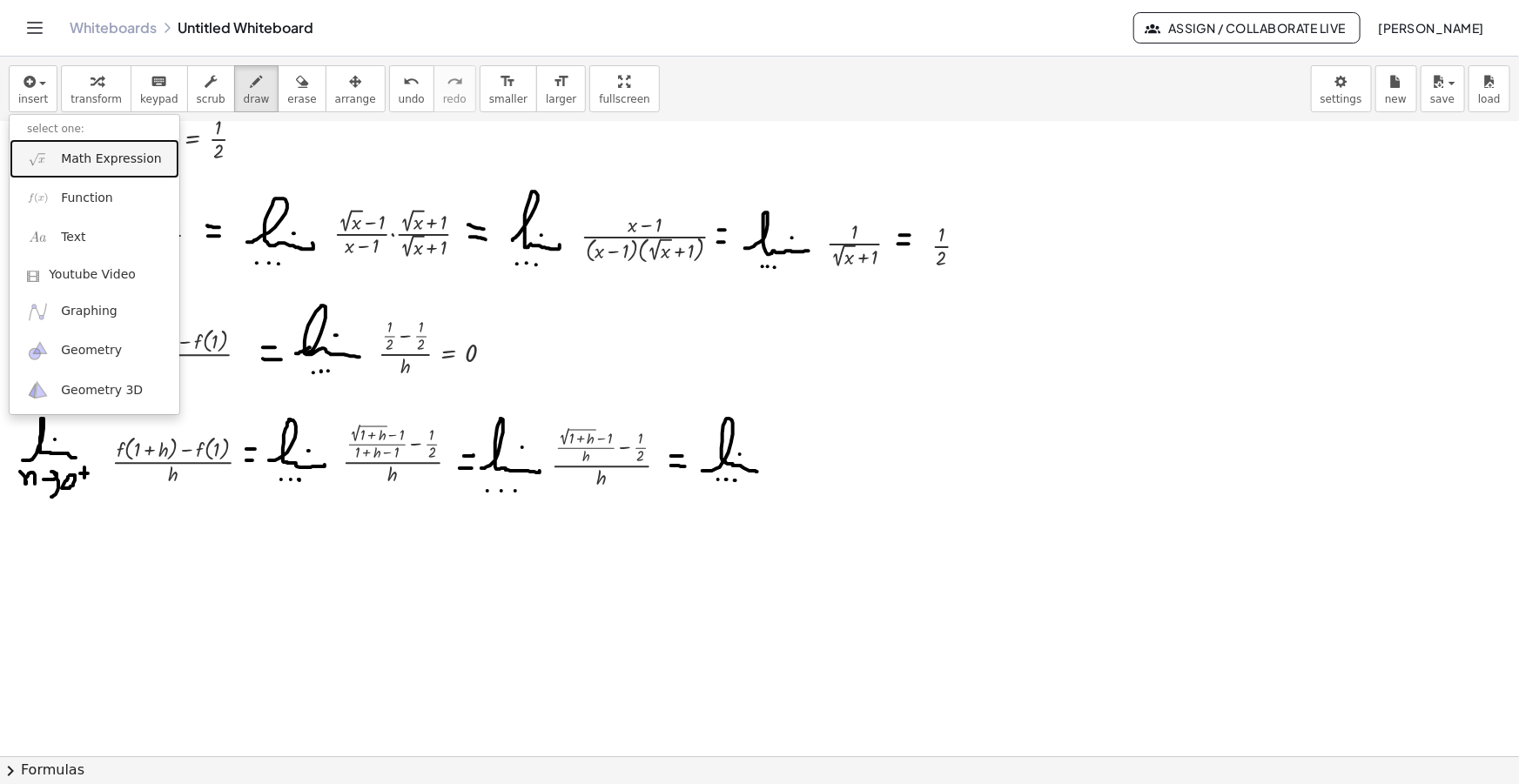
click at [65, 152] on span "Math Expression" at bounding box center [111, 159] width 100 height 18
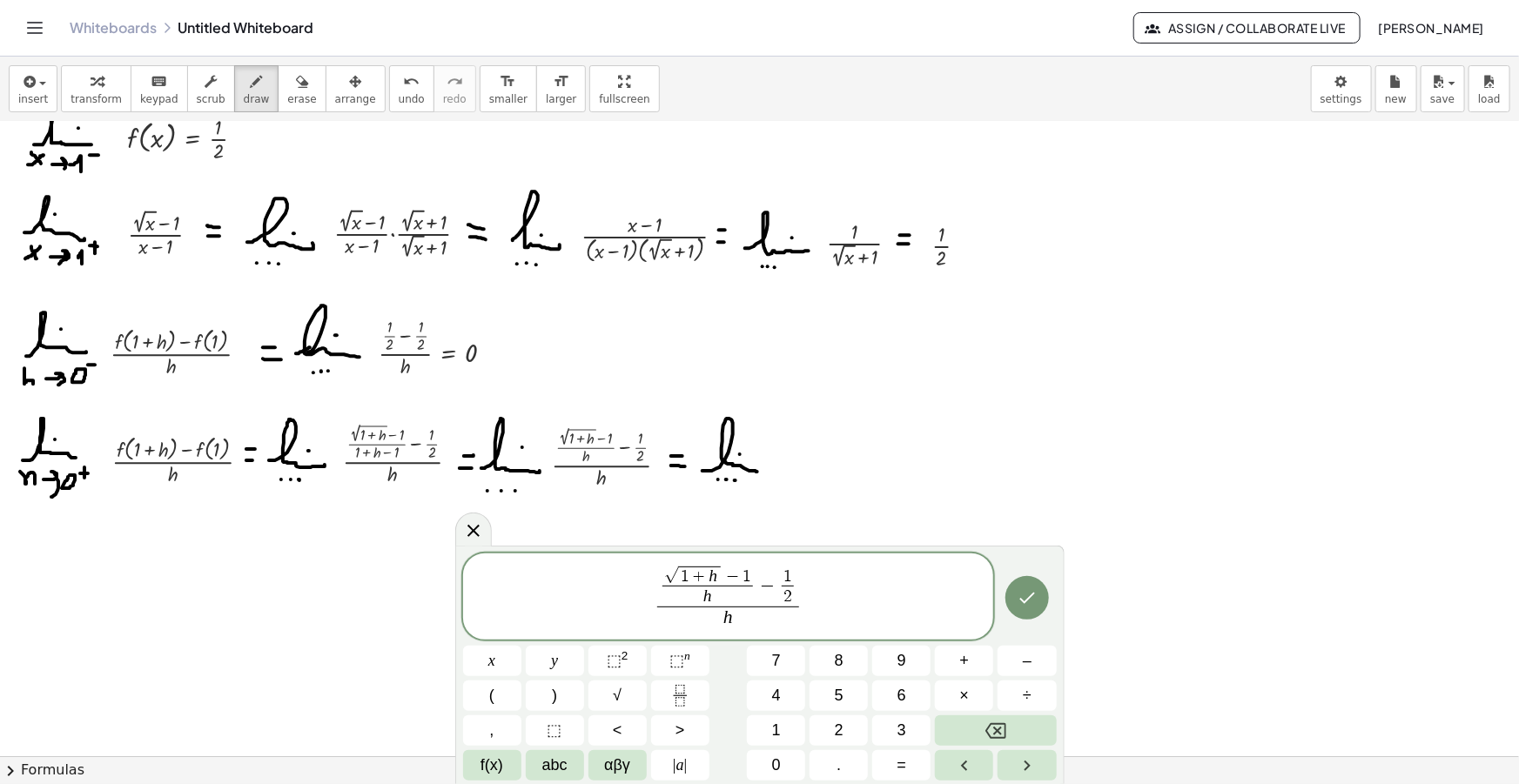
click at [714, 594] on span "h" at bounding box center [708, 595] width 91 height 21
click at [703, 597] on span "h ​" at bounding box center [708, 595] width 91 height 21
click at [670, 574] on span "√" at bounding box center [671, 575] width 14 height 16
click at [760, 570] on span ")" at bounding box center [760, 573] width 8 height 22
click at [830, 588] on span "2 ( √ 1 + h − 1 ) − 2 h ​ 2 h ​ − 1 2 ​" at bounding box center [728, 584] width 204 height 44
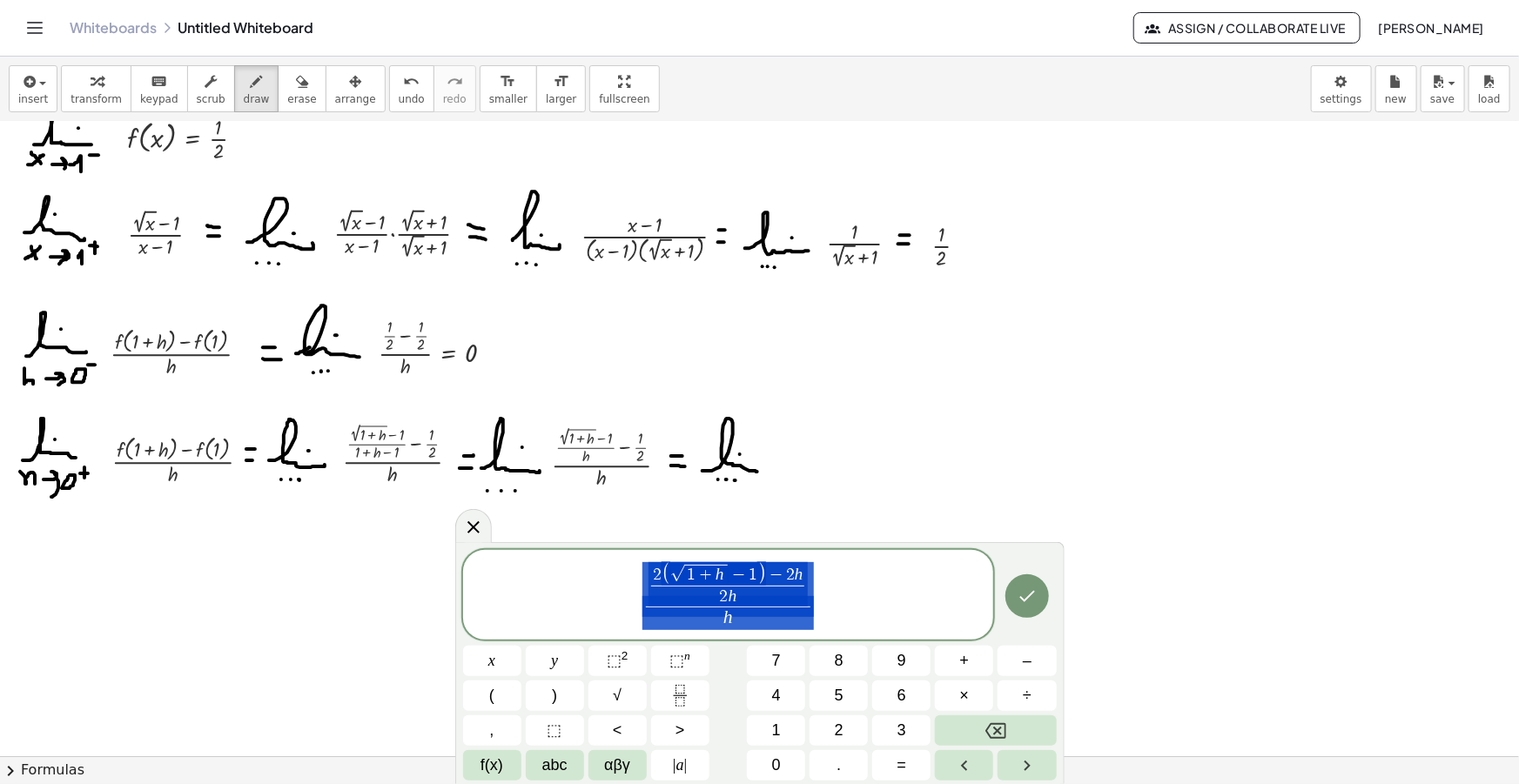
drag, startPoint x: 833, startPoint y: 608, endPoint x: 493, endPoint y: 574, distance: 341.7
click at [495, 574] on span "2 ( √ 1 + h − 1 ) − 2 h 2 h ​ h ​" at bounding box center [729, 595] width 531 height 71
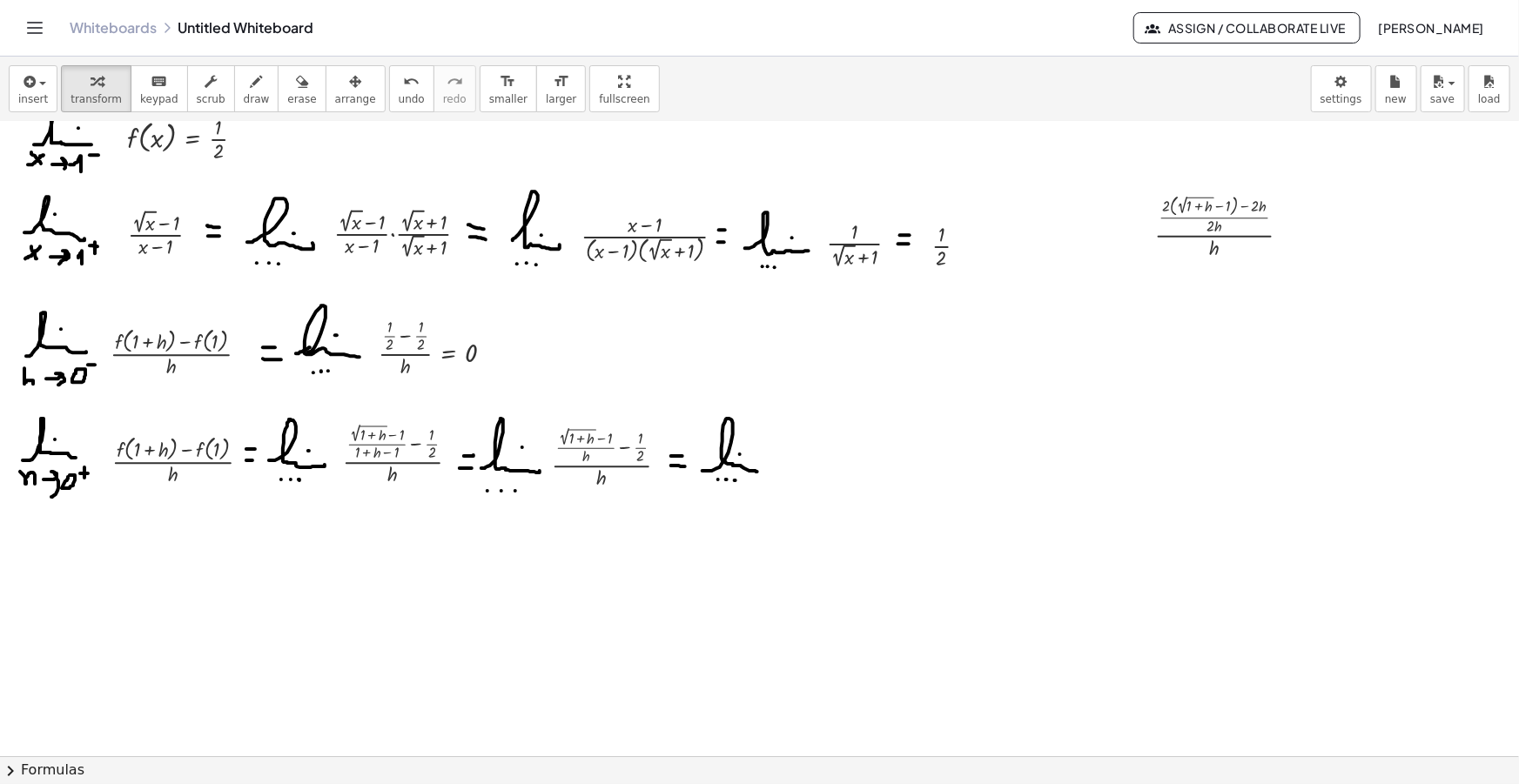
click at [349, 79] on icon "button" at bounding box center [354, 81] width 12 height 21
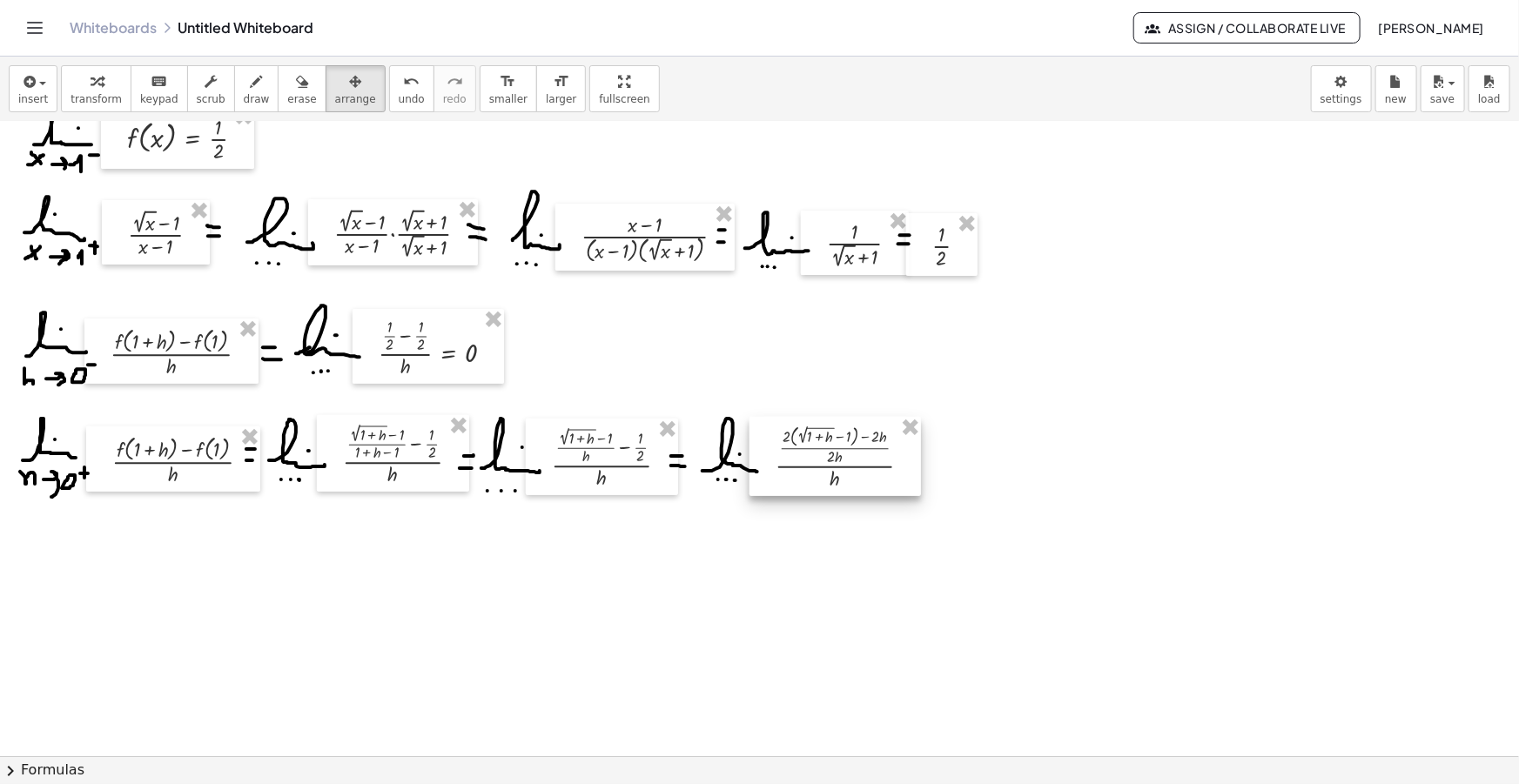
drag, startPoint x: 1044, startPoint y: 331, endPoint x: 785, endPoint y: 468, distance: 293.0
click at [787, 468] on div at bounding box center [834, 457] width 171 height 80
click at [251, 71] on icon "button" at bounding box center [256, 81] width 12 height 21
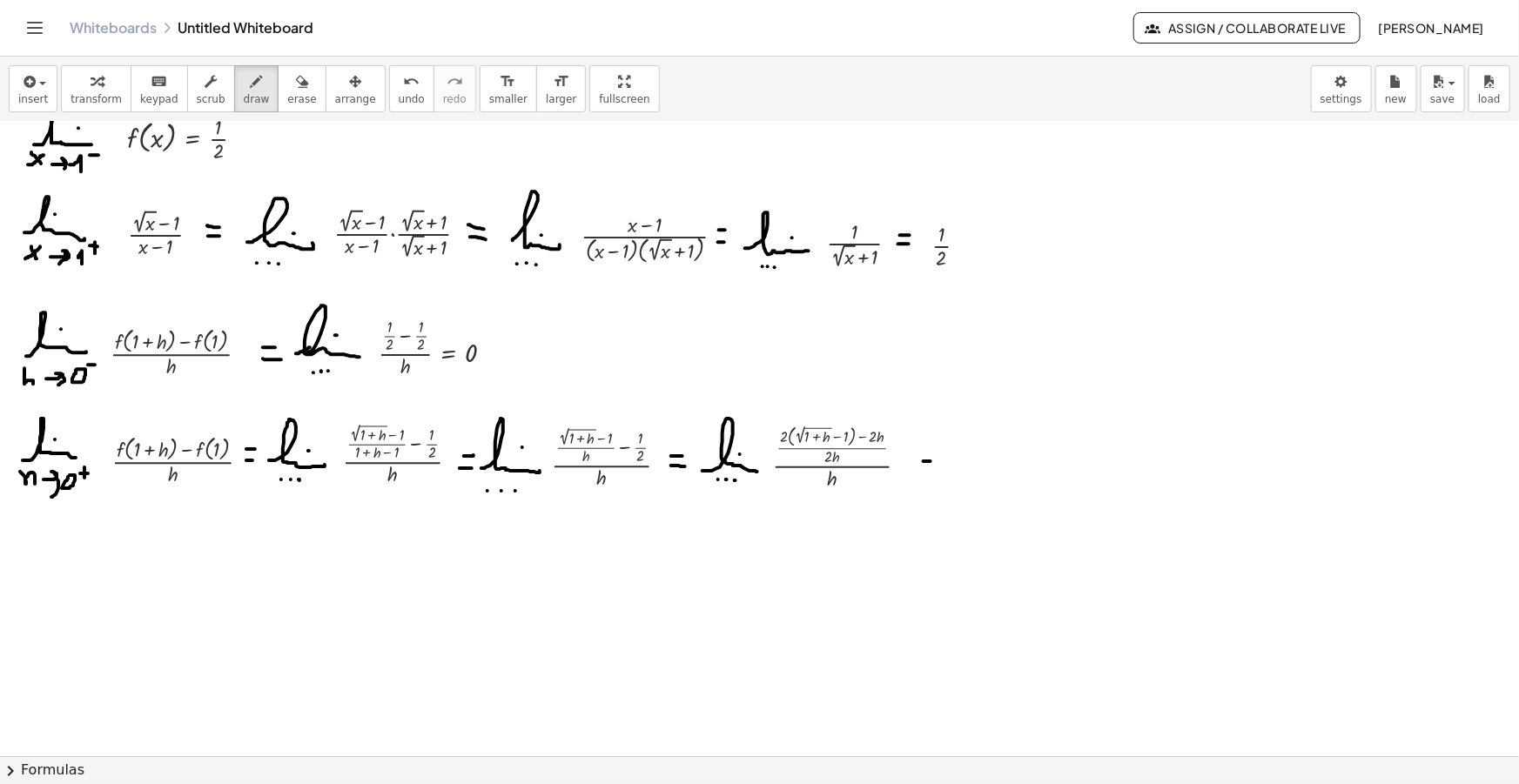
drag, startPoint x: 923, startPoint y: 460, endPoint x: 935, endPoint y: 459, distance: 12.0
click at [935, 459] on div at bounding box center [760, 655] width 1519 height 1381
drag, startPoint x: 924, startPoint y: 474, endPoint x: 936, endPoint y: 474, distance: 12.0
click at [936, 474] on div at bounding box center [760, 655] width 1519 height 1381
drag, startPoint x: 966, startPoint y: 464, endPoint x: 1010, endPoint y: 481, distance: 47.2
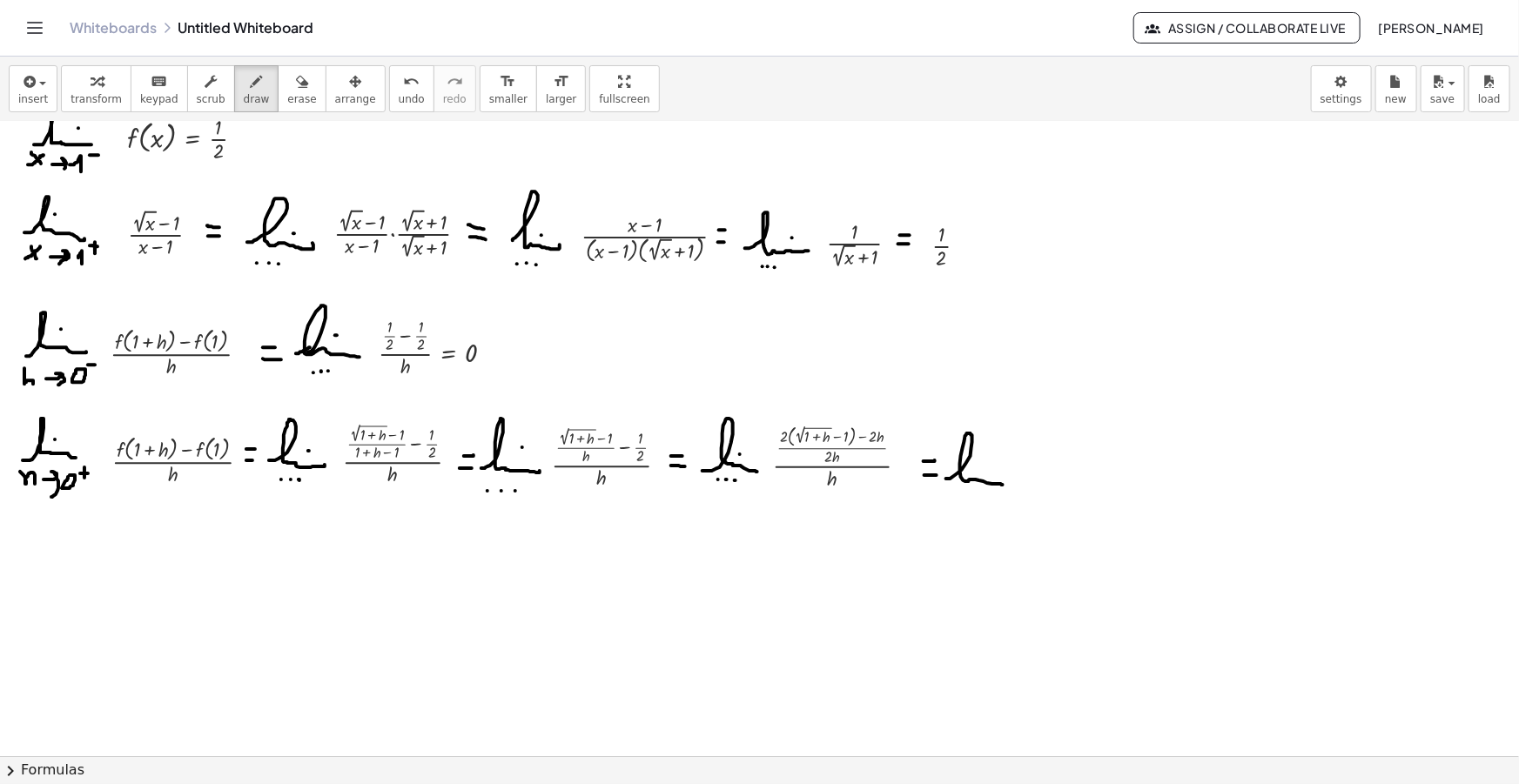
click at [1012, 484] on div at bounding box center [760, 655] width 1519 height 1381
click at [985, 461] on div at bounding box center [760, 655] width 1519 height 1381
click at [972, 493] on div at bounding box center [760, 655] width 1519 height 1381
click at [981, 493] on div at bounding box center [760, 655] width 1519 height 1381
click at [993, 496] on div at bounding box center [760, 655] width 1519 height 1381
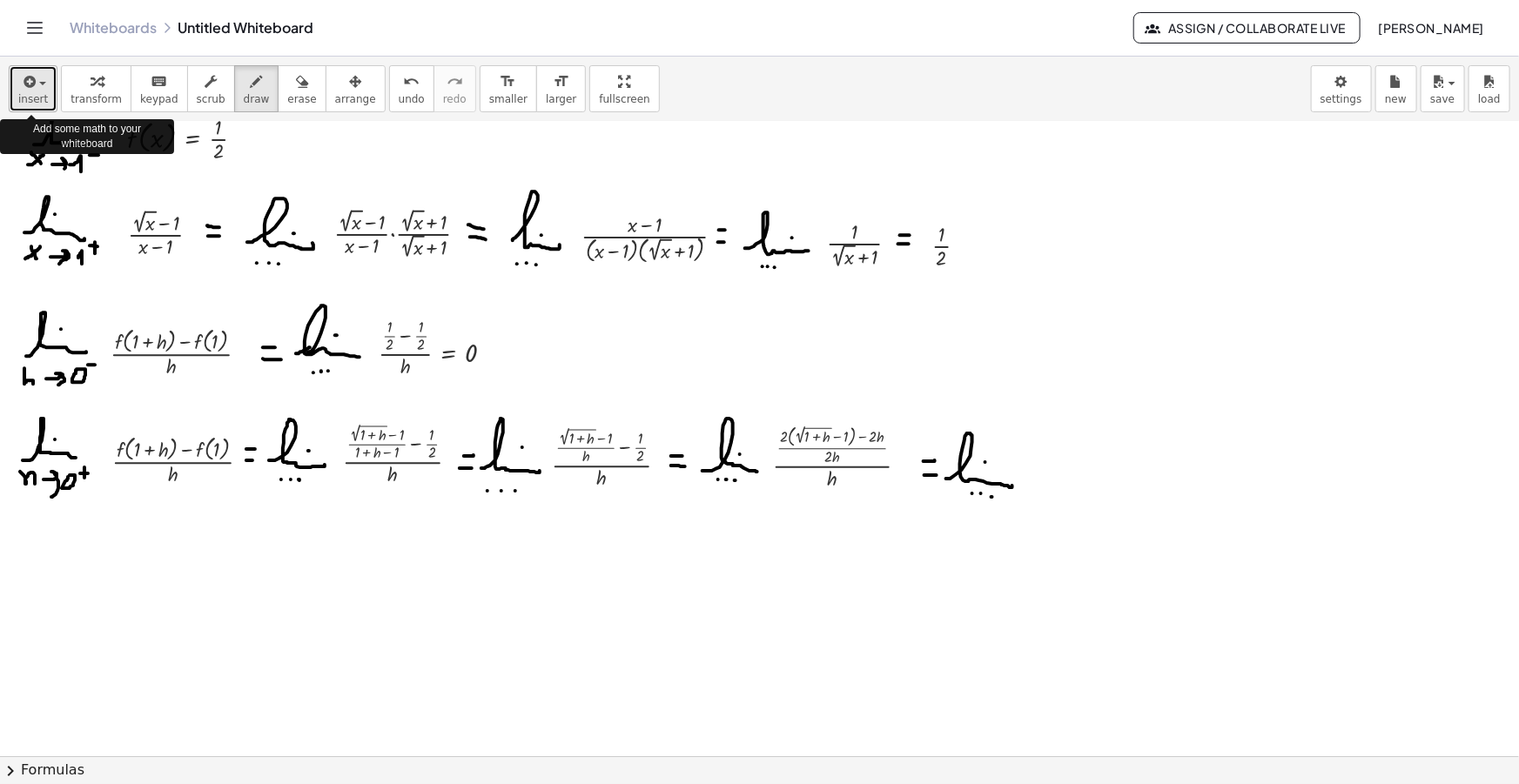
click at [28, 80] on icon "button" at bounding box center [28, 81] width 16 height 21
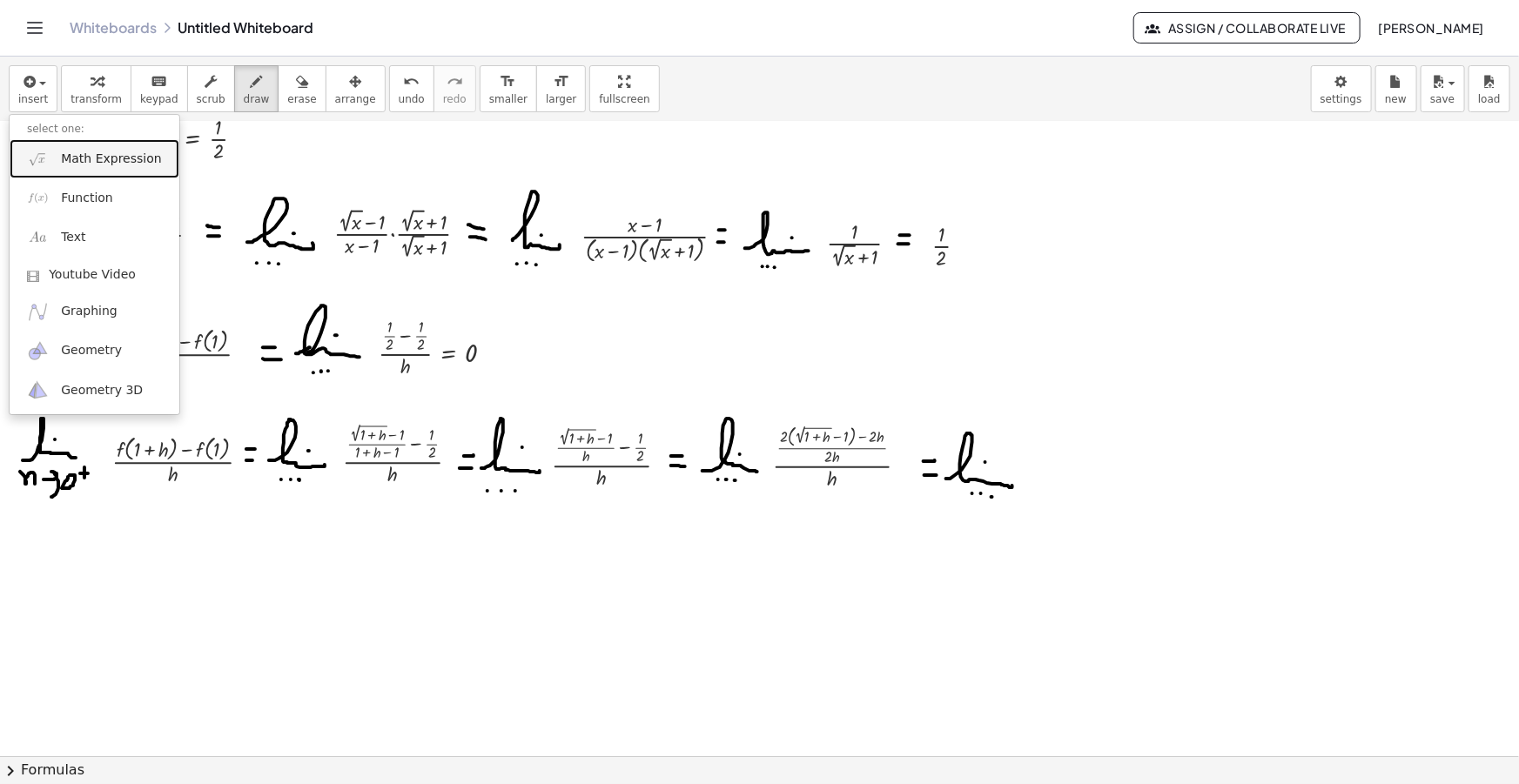
click at [78, 156] on span "Math Expression" at bounding box center [111, 159] width 100 height 18
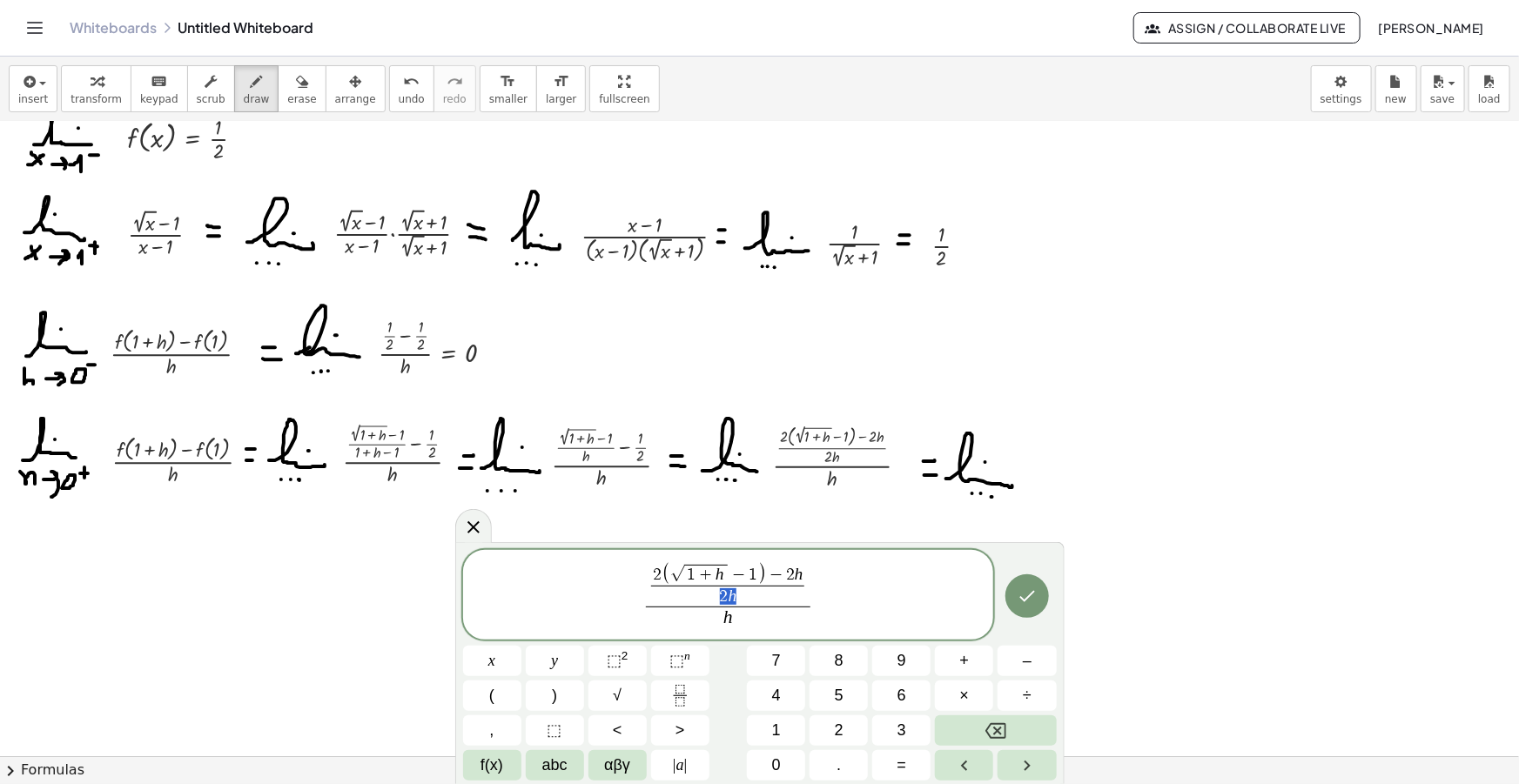
drag, startPoint x: 740, startPoint y: 592, endPoint x: 722, endPoint y: 592, distance: 18.0
click at [722, 592] on span "2 h" at bounding box center [728, 595] width 154 height 21
drag, startPoint x: 723, startPoint y: 619, endPoint x: 737, endPoint y: 656, distance: 39.6
click at [724, 620] on var "h" at bounding box center [728, 617] width 9 height 21
click at [756, 593] on span "2 h" at bounding box center [728, 588] width 154 height 21
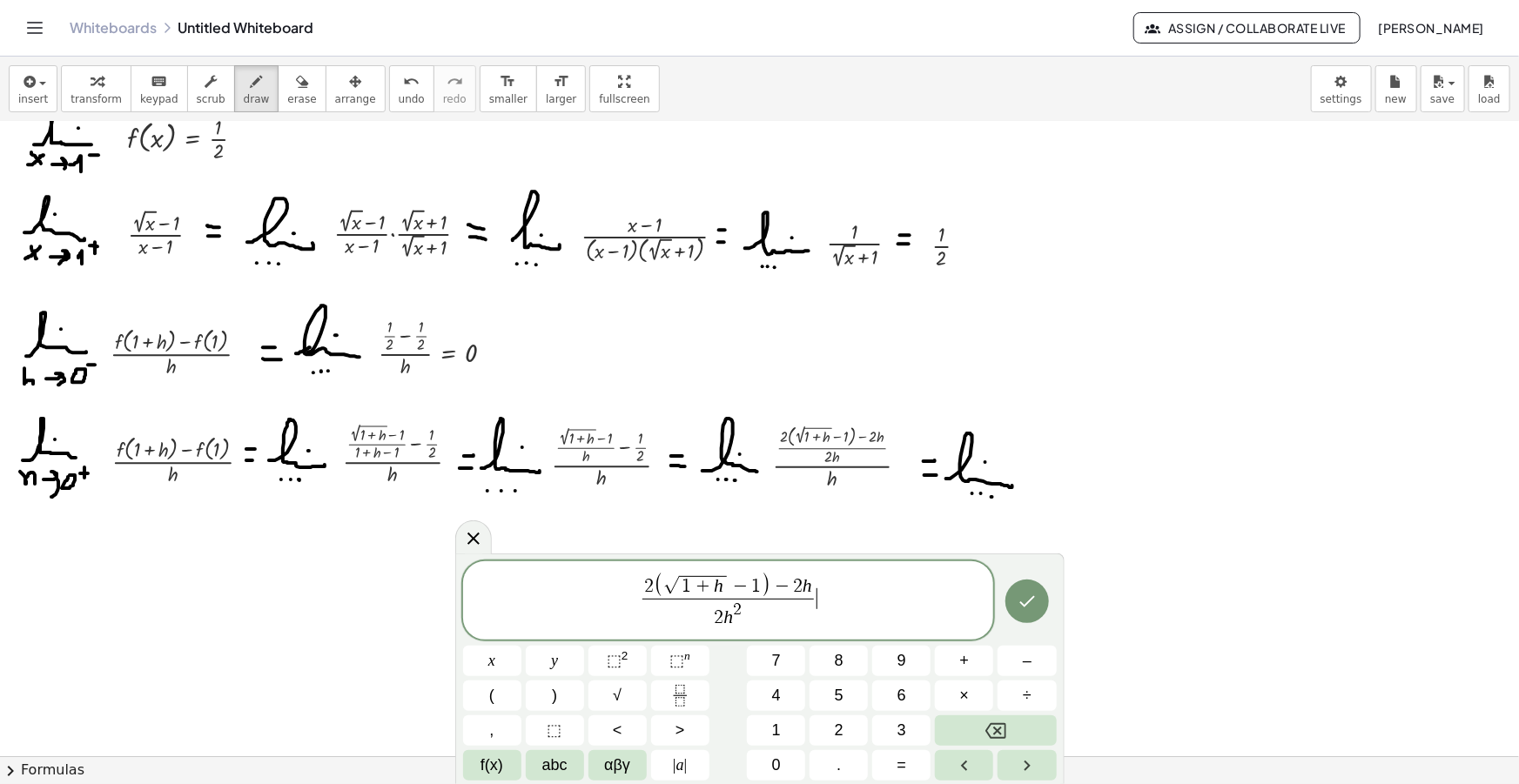
drag, startPoint x: 833, startPoint y: 598, endPoint x: 494, endPoint y: 600, distance: 339.0
click at [495, 600] on span "2 ( √ 1 + h − 1 ) − 2 h 2 h 2 ​ ​" at bounding box center [729, 601] width 531 height 60
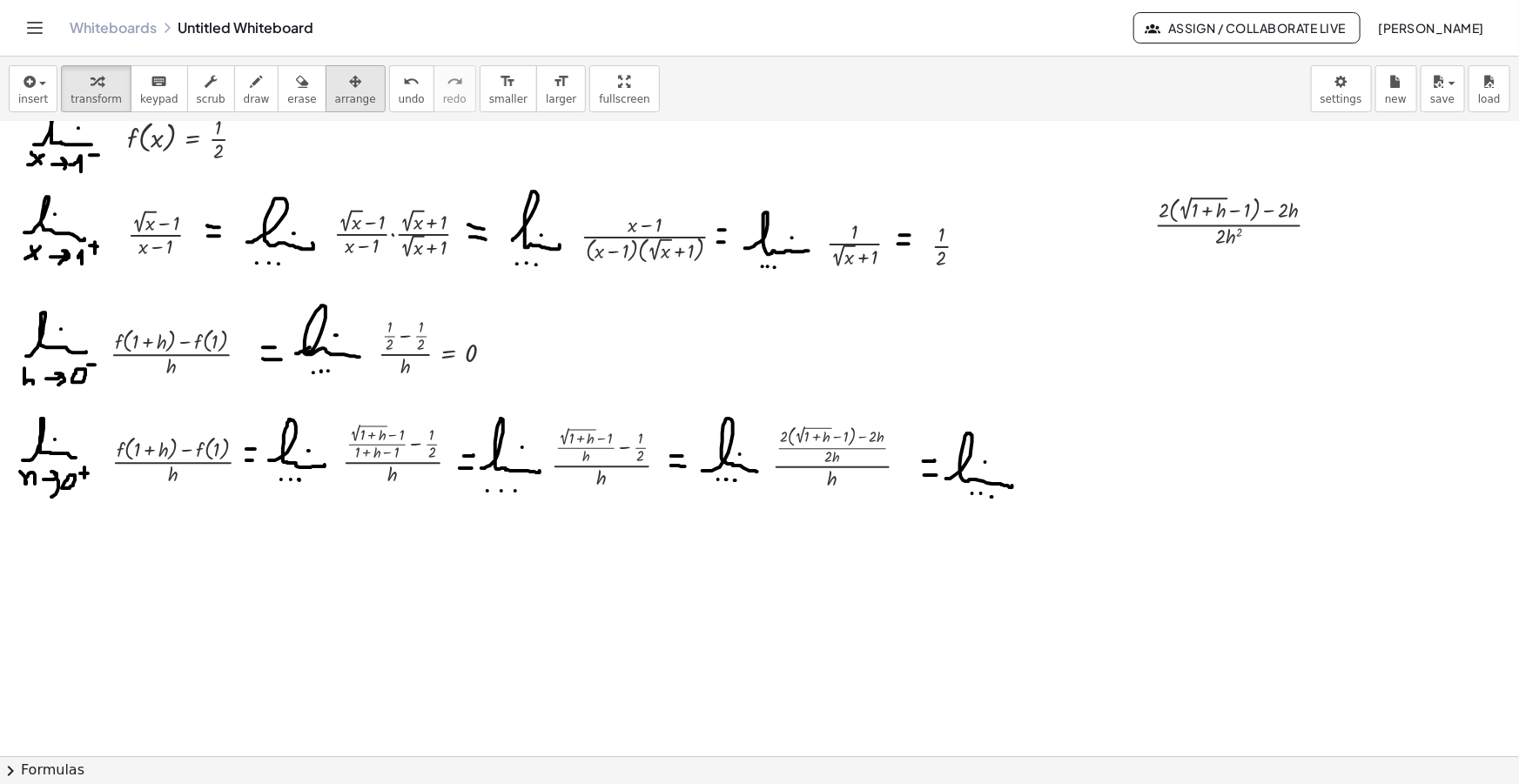
click at [349, 84] on icon "button" at bounding box center [354, 81] width 12 height 21
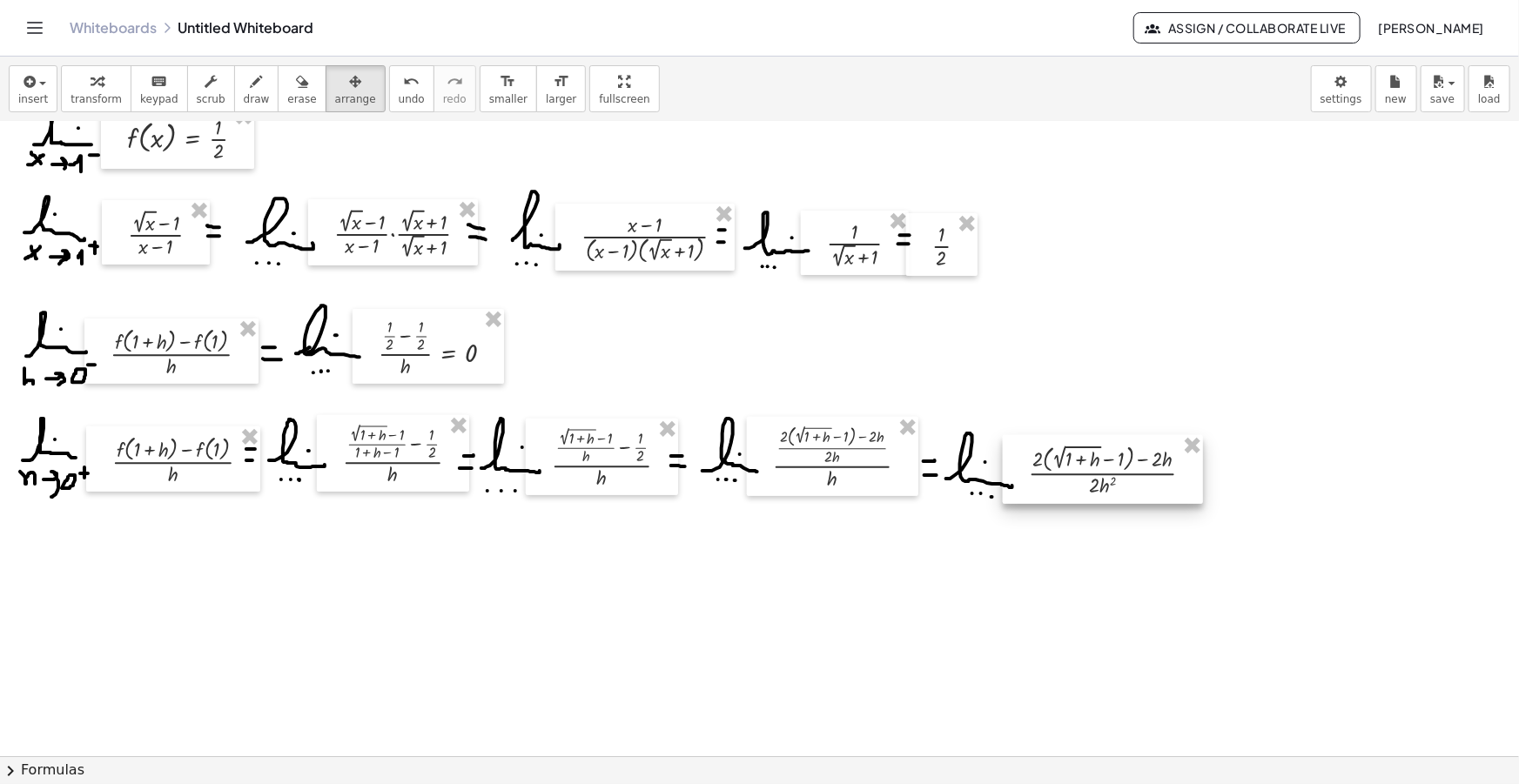
drag, startPoint x: 1154, startPoint y: 405, endPoint x: 1093, endPoint y: 464, distance: 84.9
click at [1093, 464] on div at bounding box center [1103, 469] width 200 height 68
click at [251, 91] on icon "button" at bounding box center [256, 81] width 12 height 21
click at [1201, 474] on div at bounding box center [760, 655] width 1519 height 1381
click at [1203, 487] on div at bounding box center [760, 655] width 1519 height 1381
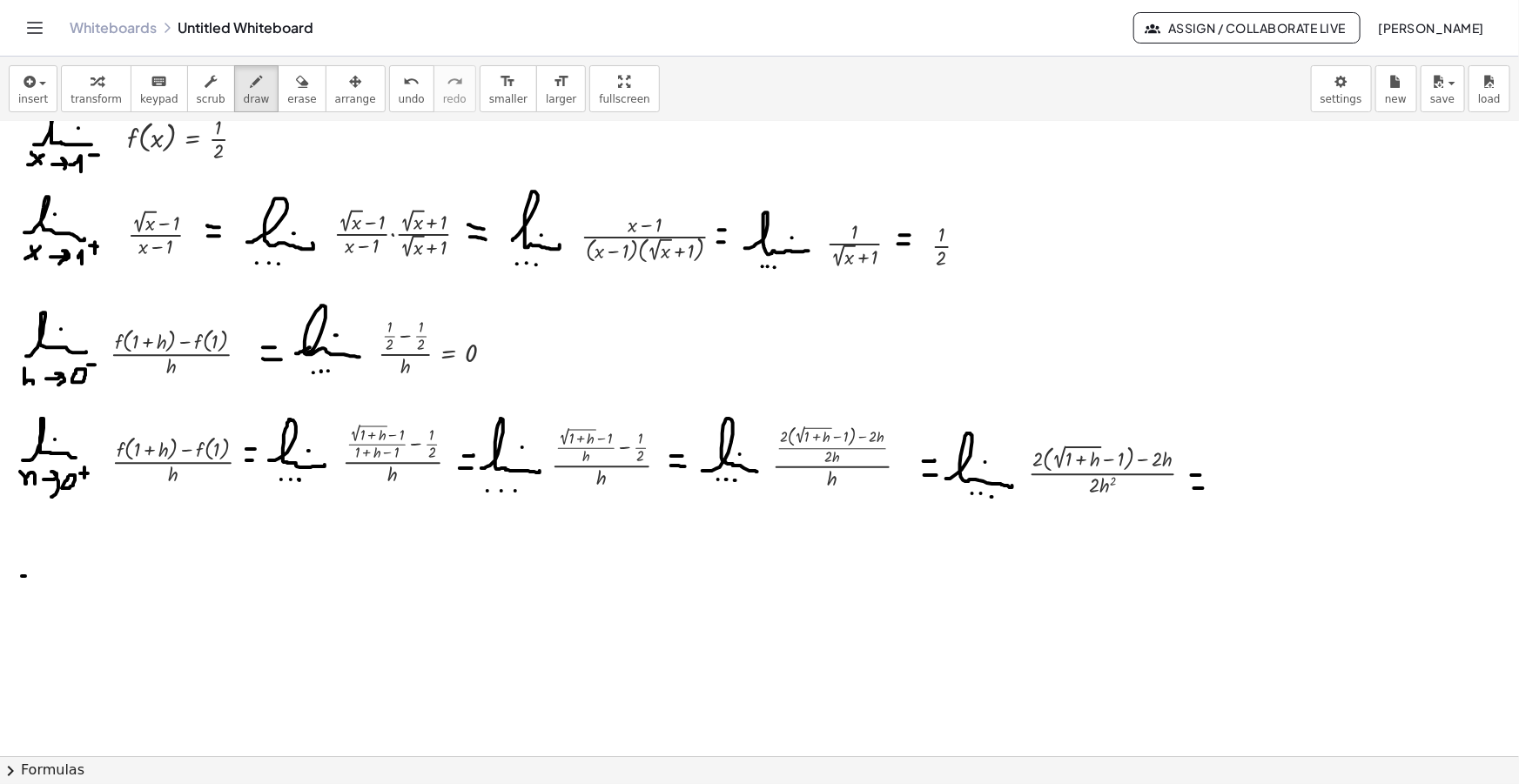
drag, startPoint x: 22, startPoint y: 575, endPoint x: 34, endPoint y: 575, distance: 12.0
click at [34, 575] on div at bounding box center [760, 655] width 1519 height 1381
drag, startPoint x: 23, startPoint y: 589, endPoint x: 34, endPoint y: 589, distance: 11.0
click at [34, 589] on div at bounding box center [760, 655] width 1519 height 1381
drag, startPoint x: 52, startPoint y: 589, endPoint x: 107, endPoint y: 594, distance: 55.2
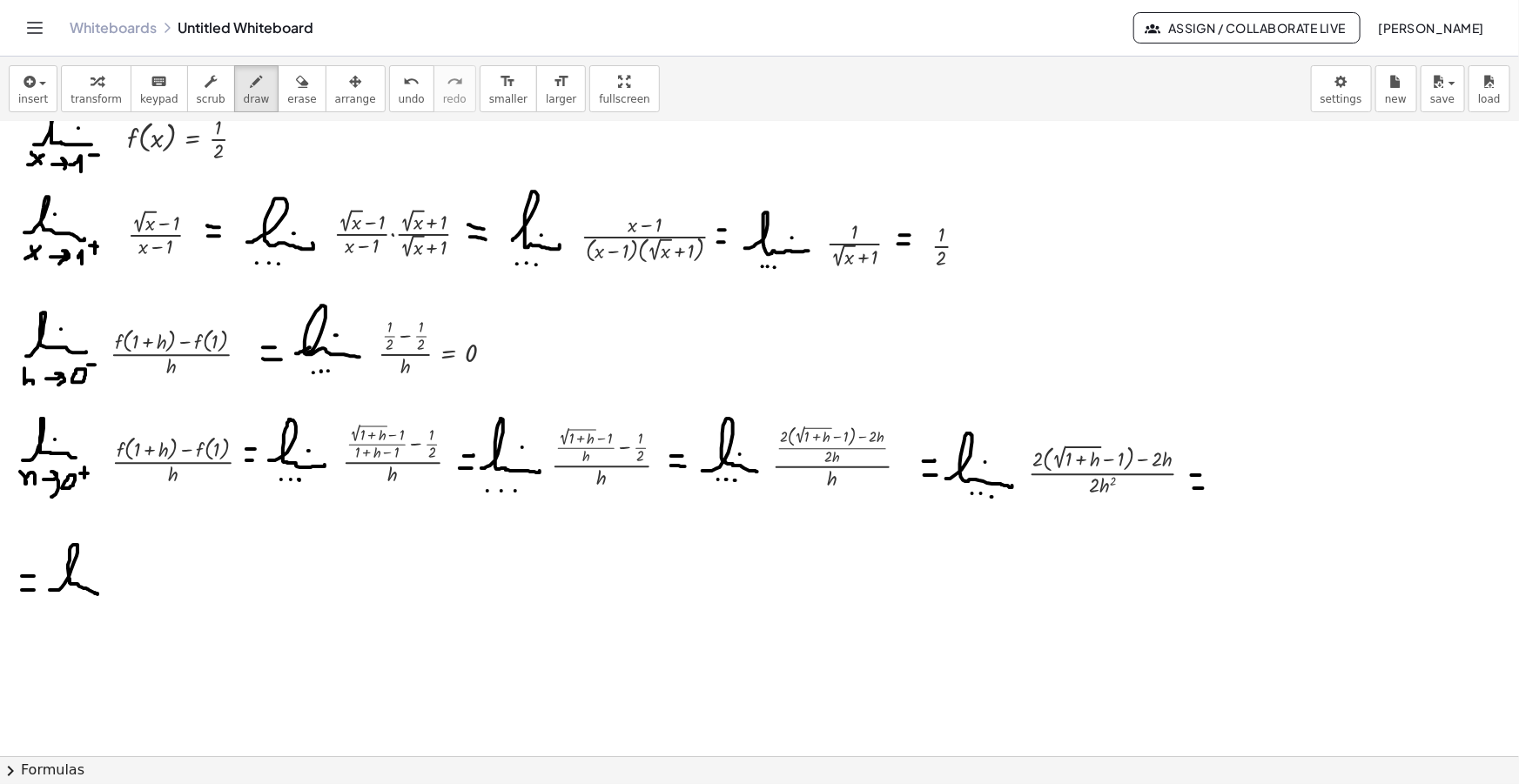
click at [107, 594] on div at bounding box center [760, 655] width 1519 height 1381
click at [87, 570] on div at bounding box center [760, 655] width 1519 height 1381
click at [63, 612] on div at bounding box center [760, 655] width 1519 height 1381
click at [78, 613] on div at bounding box center [760, 655] width 1519 height 1381
click at [92, 613] on div at bounding box center [760, 655] width 1519 height 1381
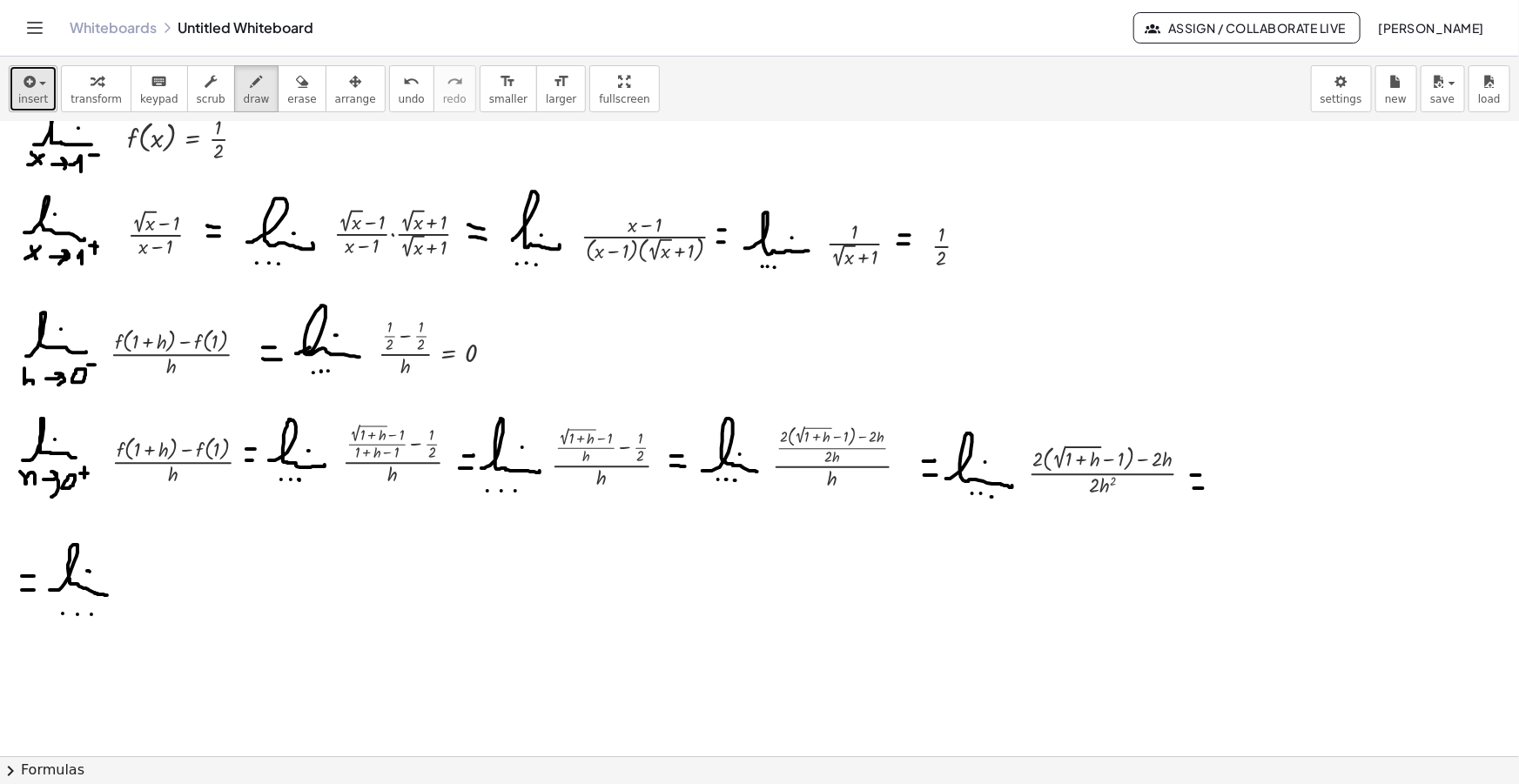
click at [26, 80] on icon "button" at bounding box center [28, 81] width 16 height 21
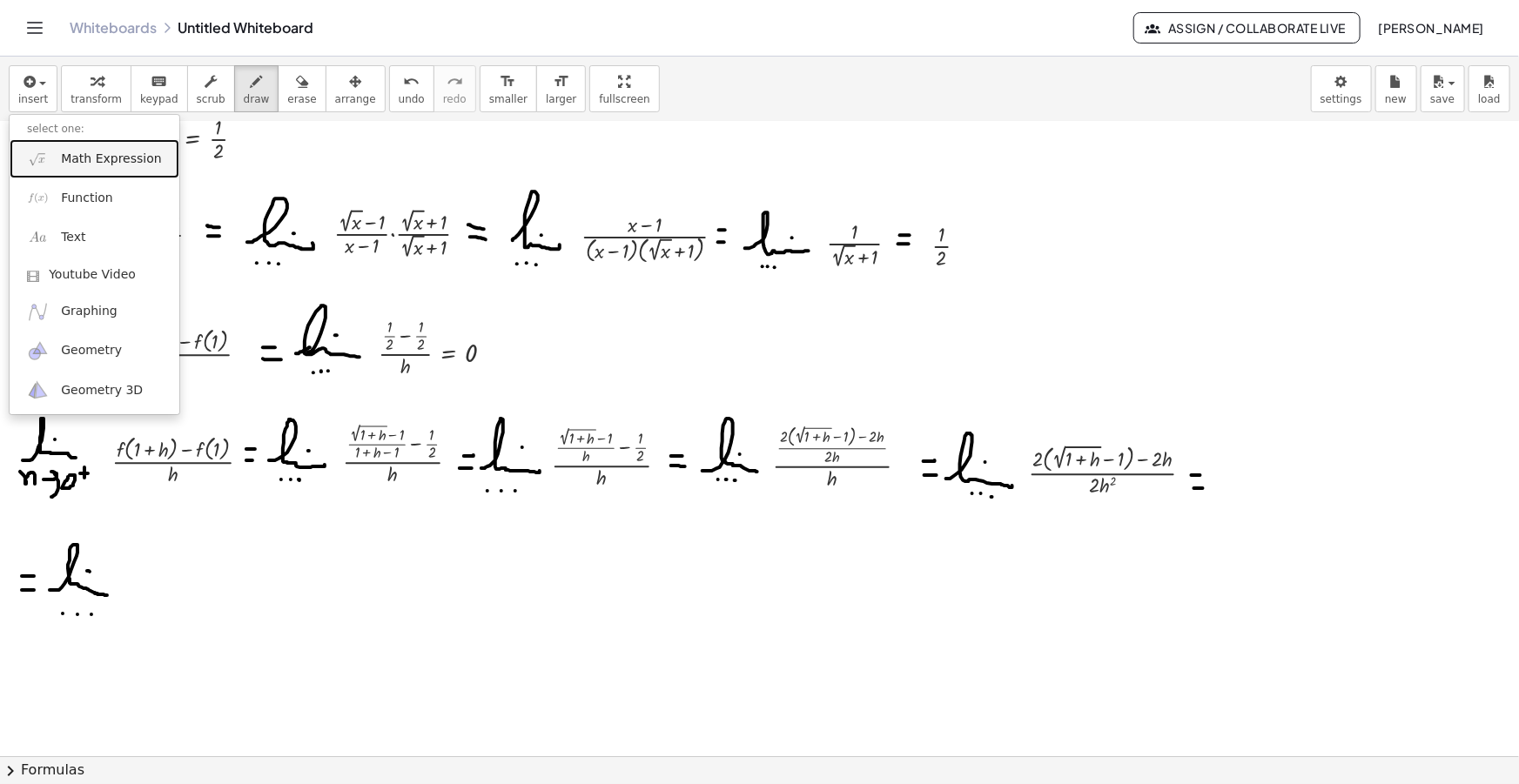
click at [119, 160] on span "Math Expression" at bounding box center [111, 159] width 100 height 18
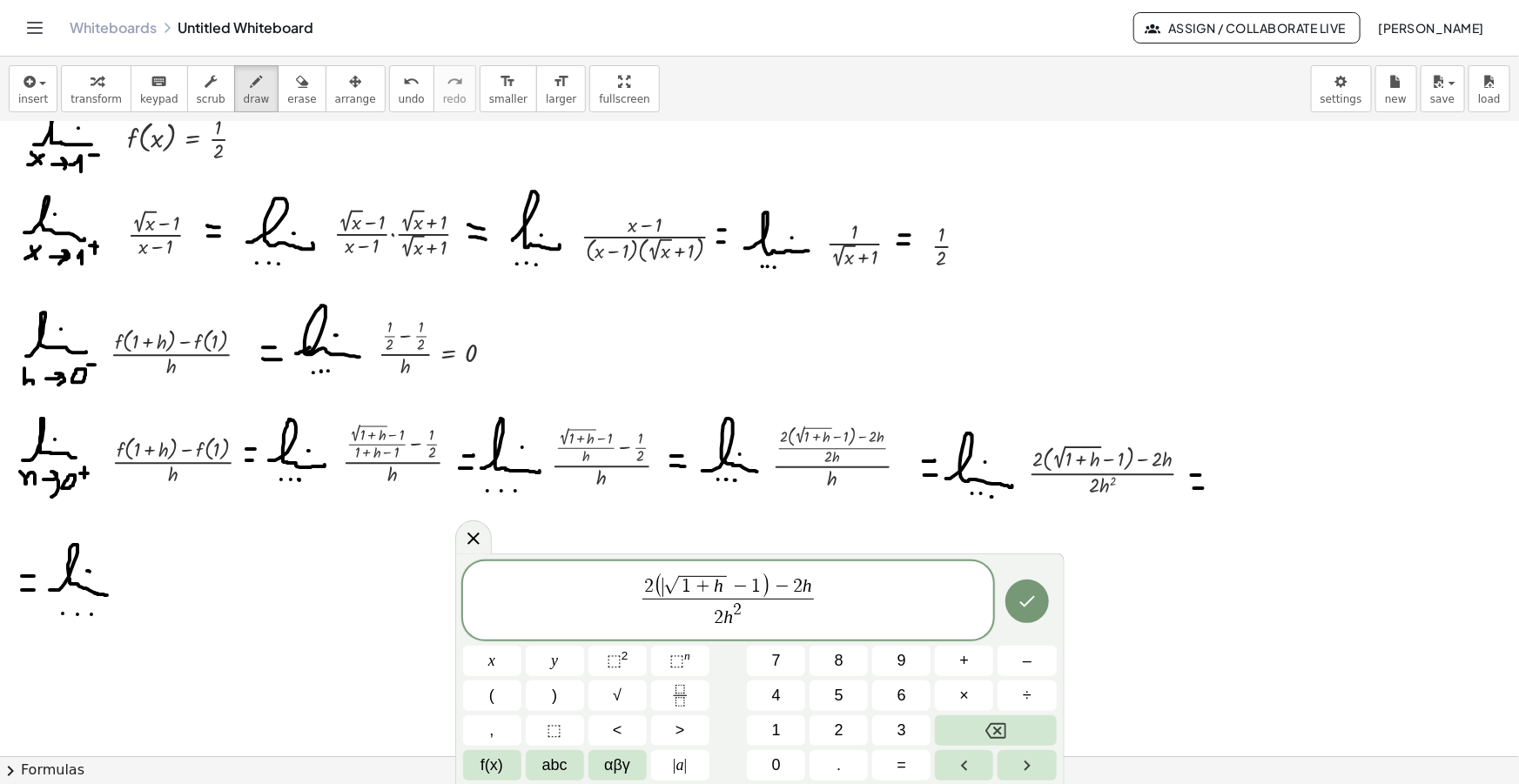
click at [662, 592] on span "( ​ √ 1 + h − 1 )" at bounding box center [712, 585] width 117 height 25
click at [787, 588] on span "​ √ 1 + h − 1 − 2 h" at bounding box center [727, 588] width 142 height 22
click at [724, 613] on var "h" at bounding box center [729, 617] width 9 height 21
drag, startPoint x: 818, startPoint y: 594, endPoint x: 581, endPoint y: 574, distance: 237.8
click at [582, 574] on div "**********" at bounding box center [729, 602] width 531 height 75
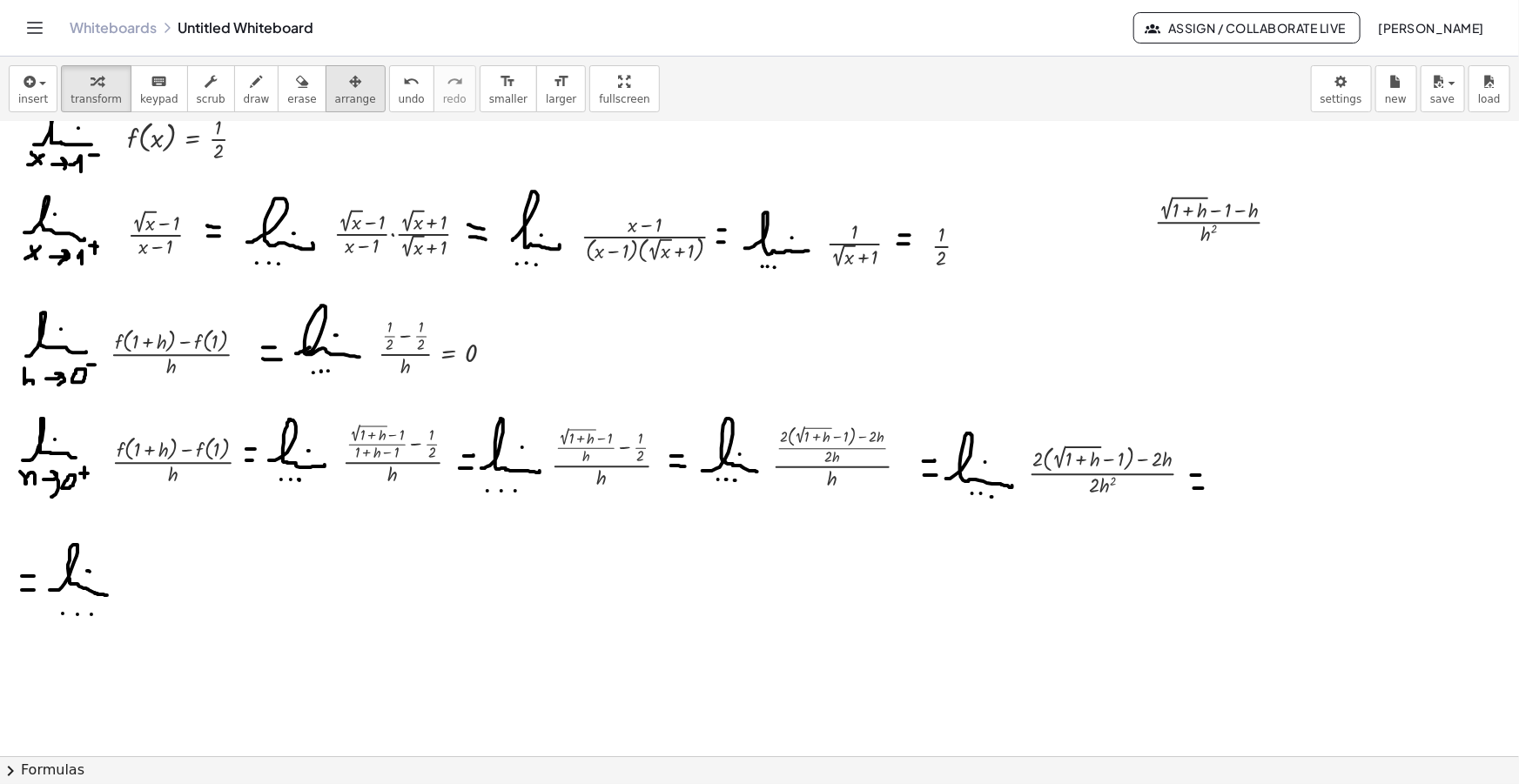
click at [347, 86] on div "insert select one: Math Expression Function Text Youtube Video Graphing Geometr…" at bounding box center [760, 89] width 1519 height 66
click at [342, 86] on button "arrange" at bounding box center [355, 89] width 60 height 47
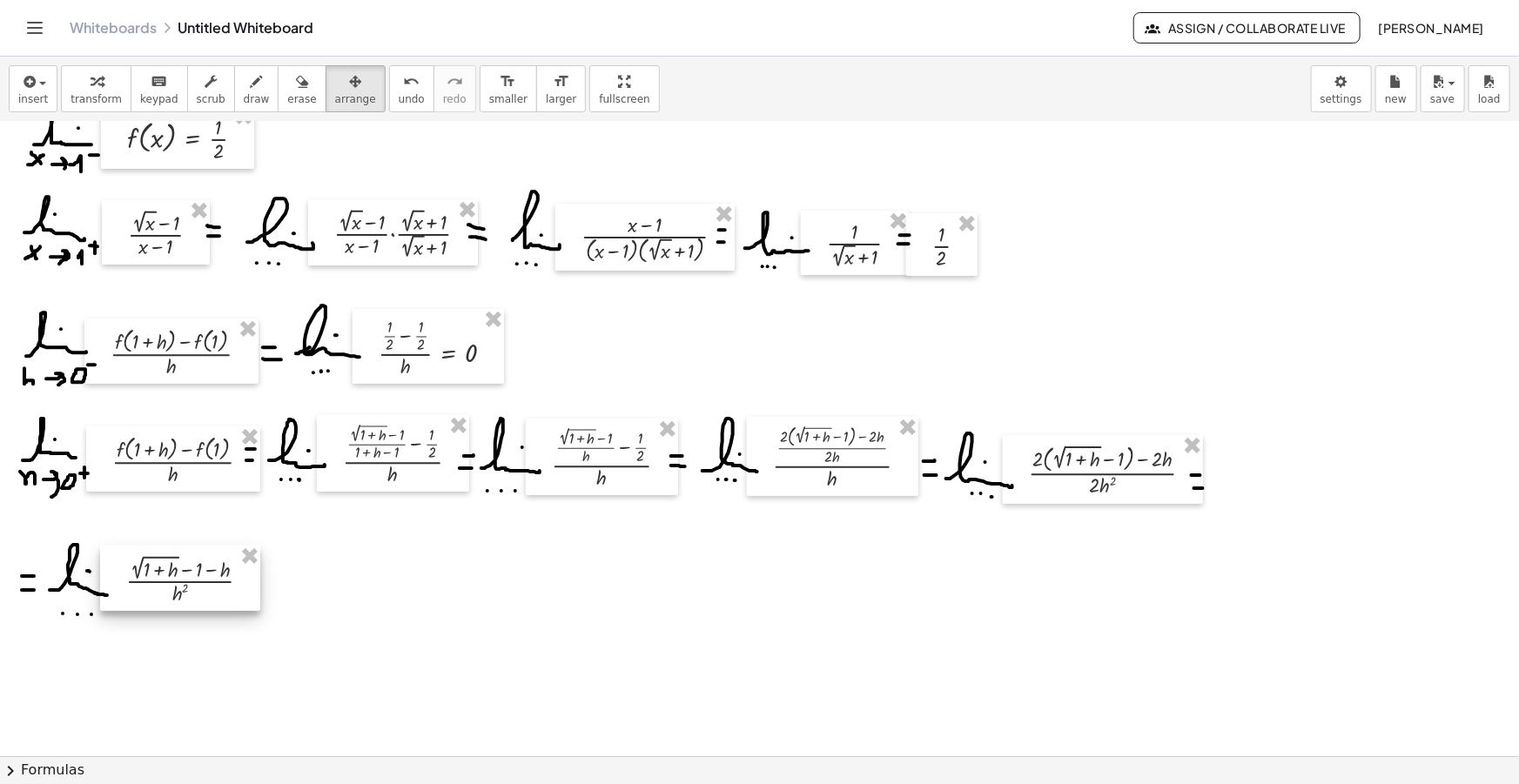
drag, startPoint x: 1218, startPoint y: 215, endPoint x: 183, endPoint y: 578, distance: 1096.8
click at [183, 578] on div at bounding box center [179, 578] width 160 height 66
click at [243, 104] on span "draw" at bounding box center [256, 99] width 26 height 12
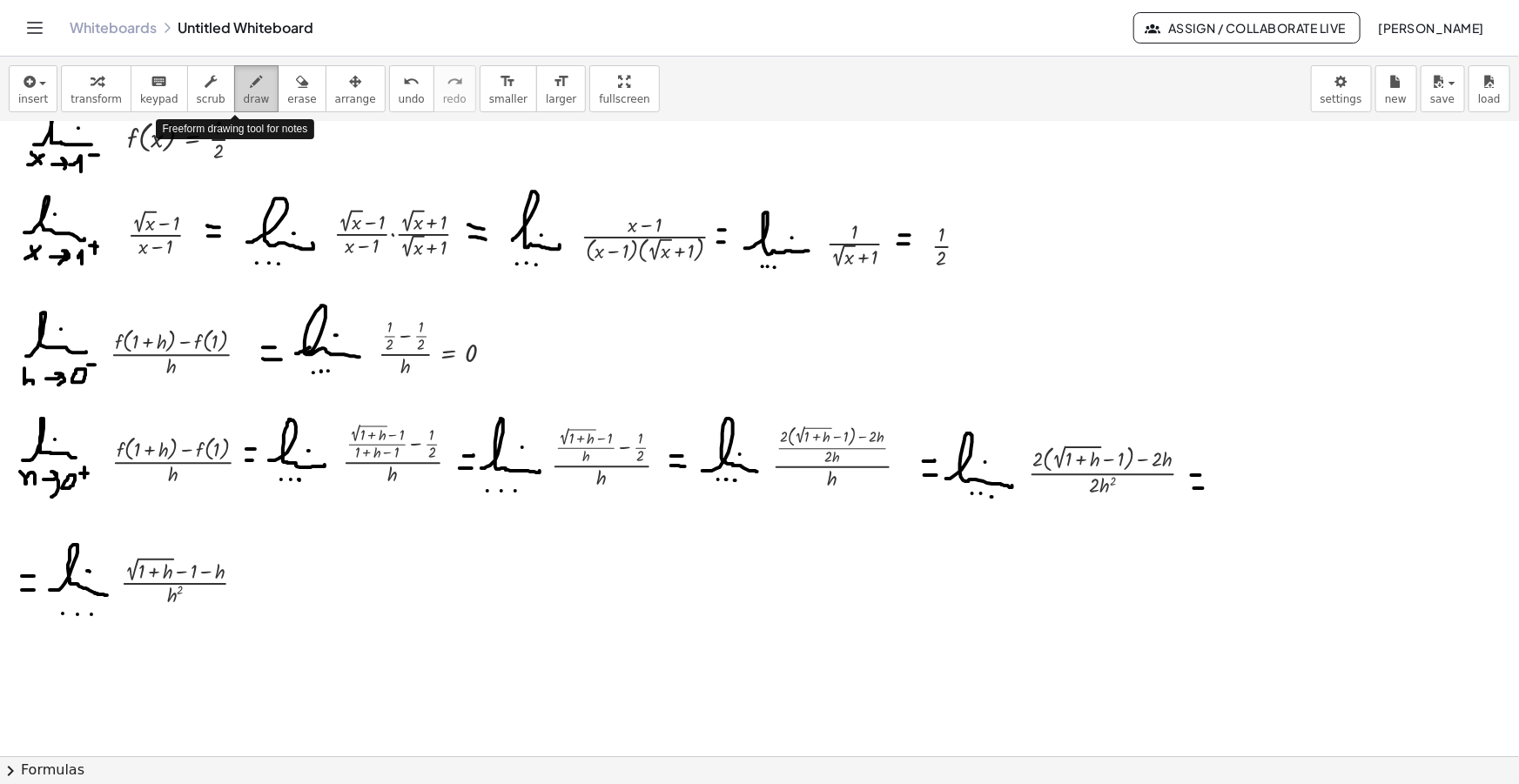
click at [243, 93] on span "draw" at bounding box center [256, 99] width 26 height 12
drag, startPoint x: 253, startPoint y: 574, endPoint x: 264, endPoint y: 574, distance: 11.0
click at [264, 574] on div at bounding box center [760, 655] width 1519 height 1381
click at [261, 587] on div at bounding box center [760, 655] width 1519 height 1381
drag, startPoint x: 285, startPoint y: 586, endPoint x: 335, endPoint y: 590, distance: 50.2
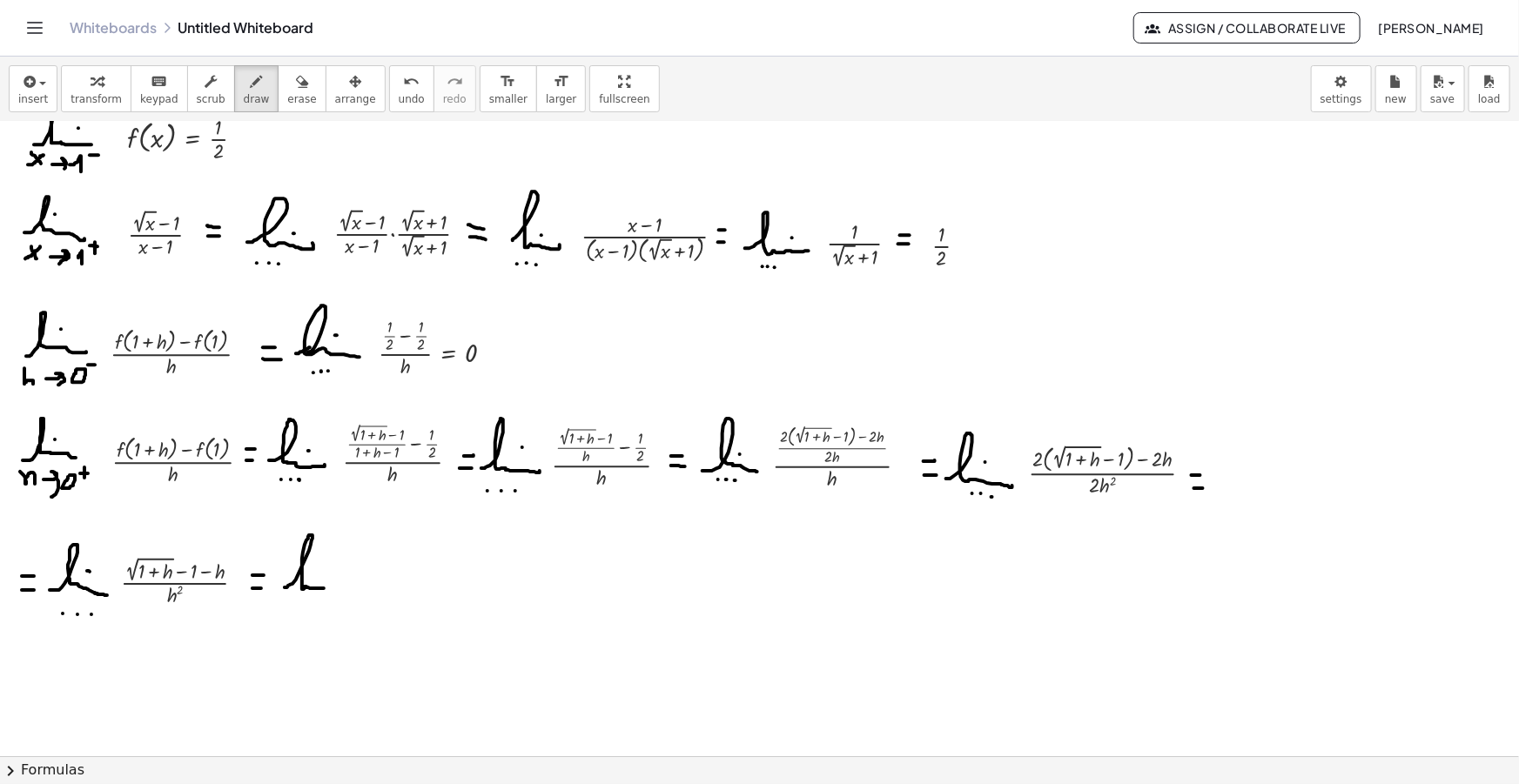
click at [335, 590] on div at bounding box center [760, 655] width 1519 height 1381
click at [312, 569] on div at bounding box center [760, 655] width 1519 height 1381
click at [298, 603] on div at bounding box center [760, 655] width 1519 height 1381
click at [307, 603] on div at bounding box center [760, 655] width 1519 height 1381
click at [317, 603] on div at bounding box center [760, 655] width 1519 height 1381
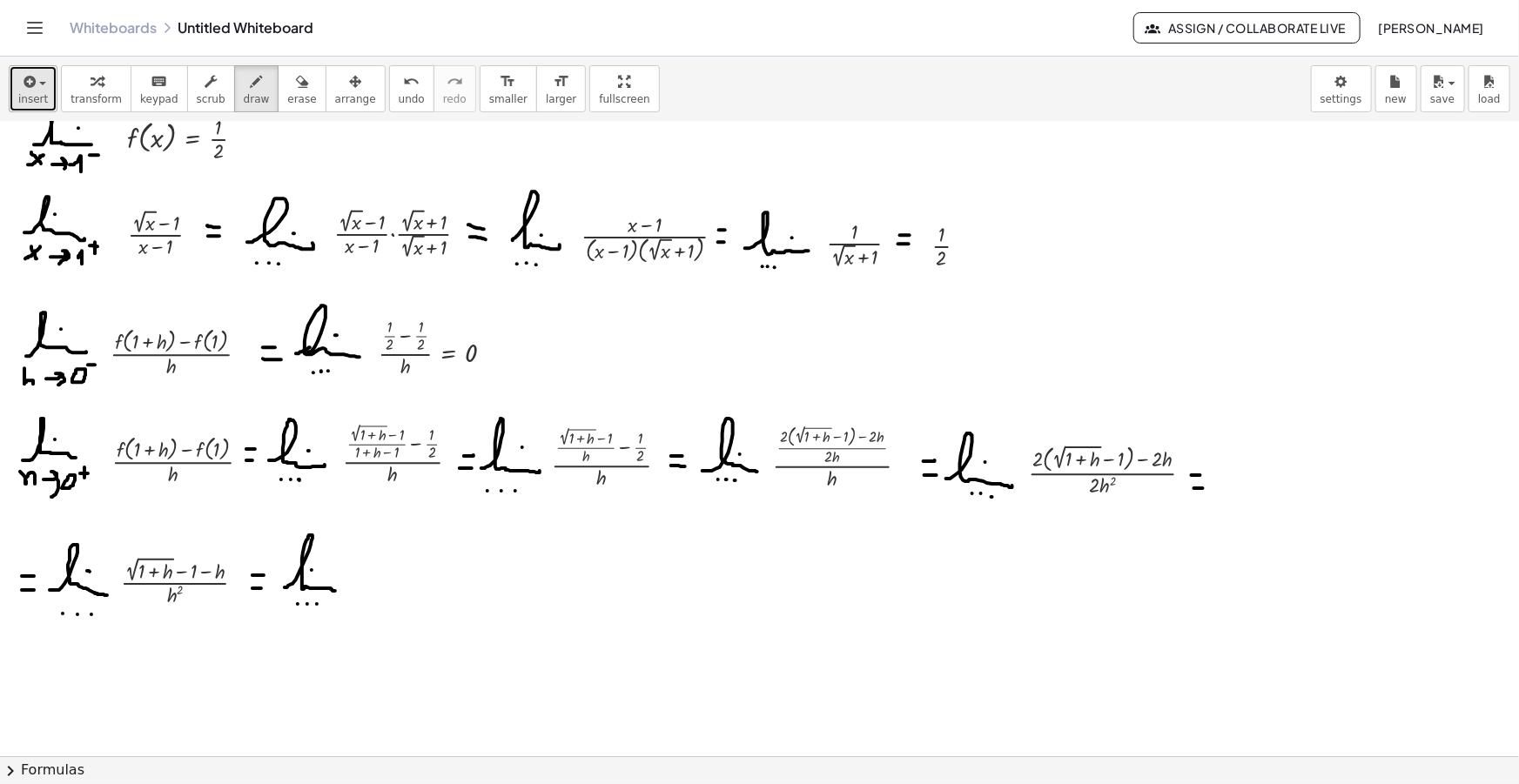
click at [24, 80] on icon "button" at bounding box center [28, 81] width 16 height 21
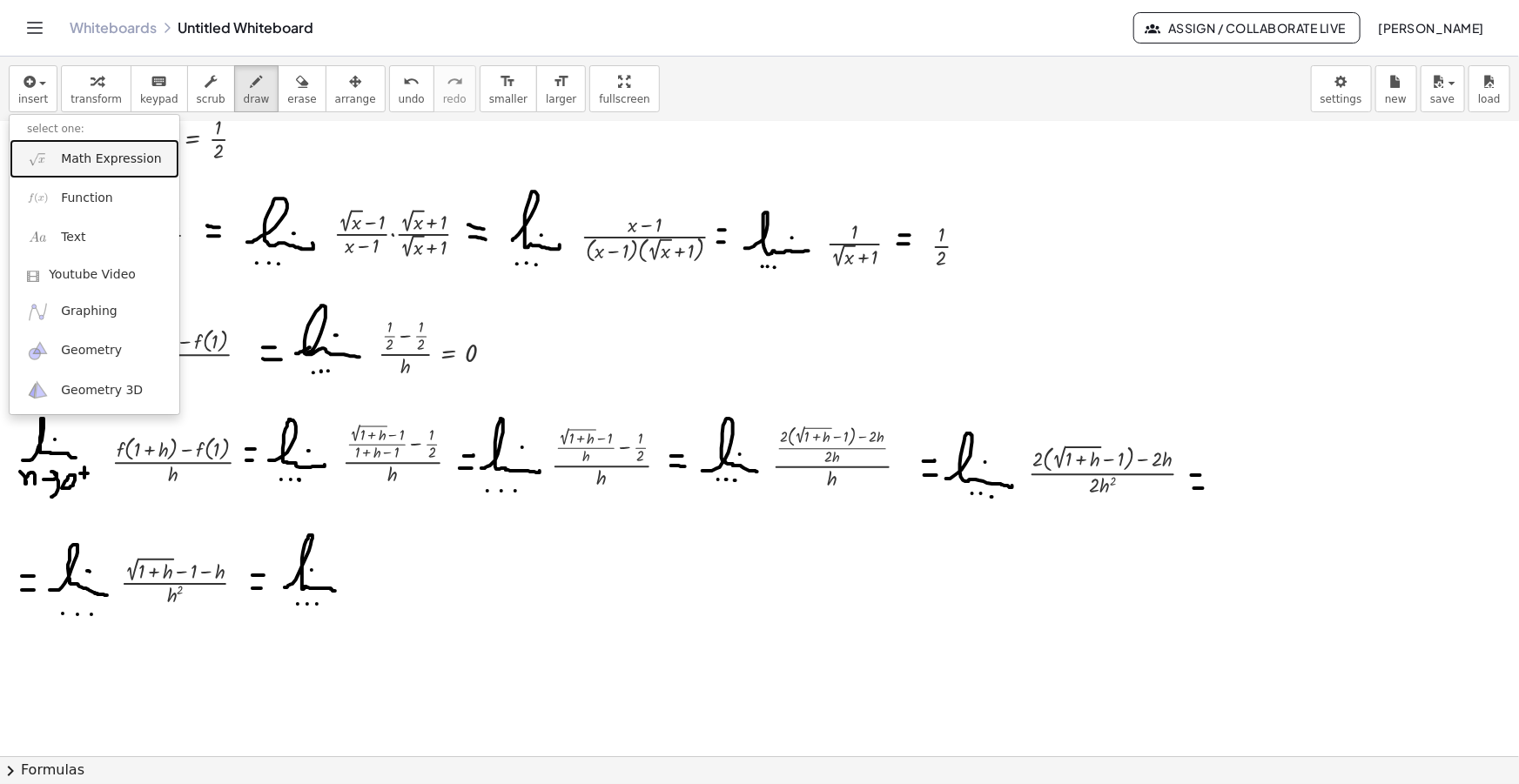
click at [97, 148] on link "Math Expression" at bounding box center [93, 159] width 169 height 39
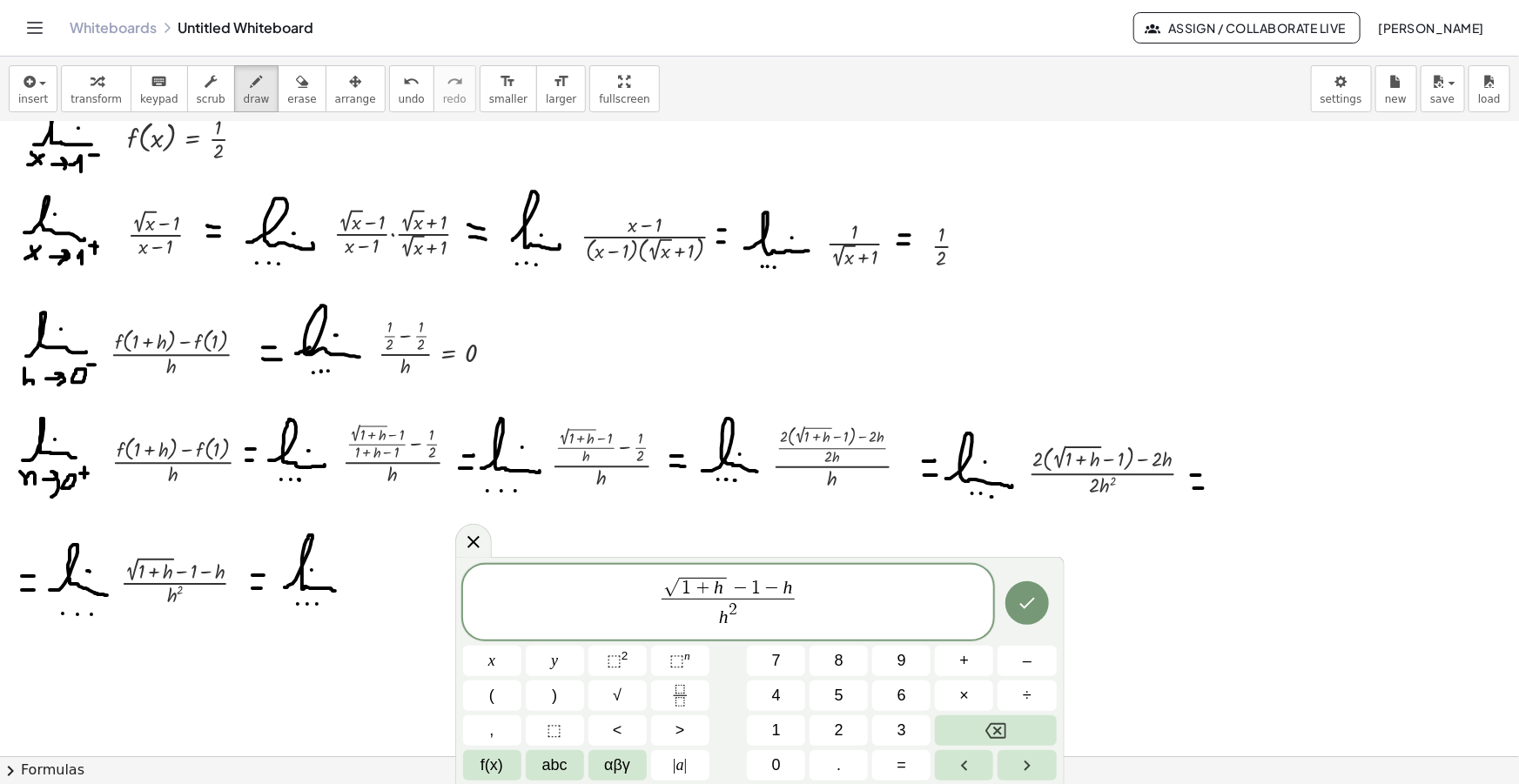
click at [751, 585] on span "1" at bounding box center [756, 588] width 9 height 19
drag, startPoint x: 816, startPoint y: 595, endPoint x: 583, endPoint y: 604, distance: 233.2
click at [583, 604] on span "√ 1 + h − ( 1 + h ) h 2 ​" at bounding box center [729, 602] width 531 height 58
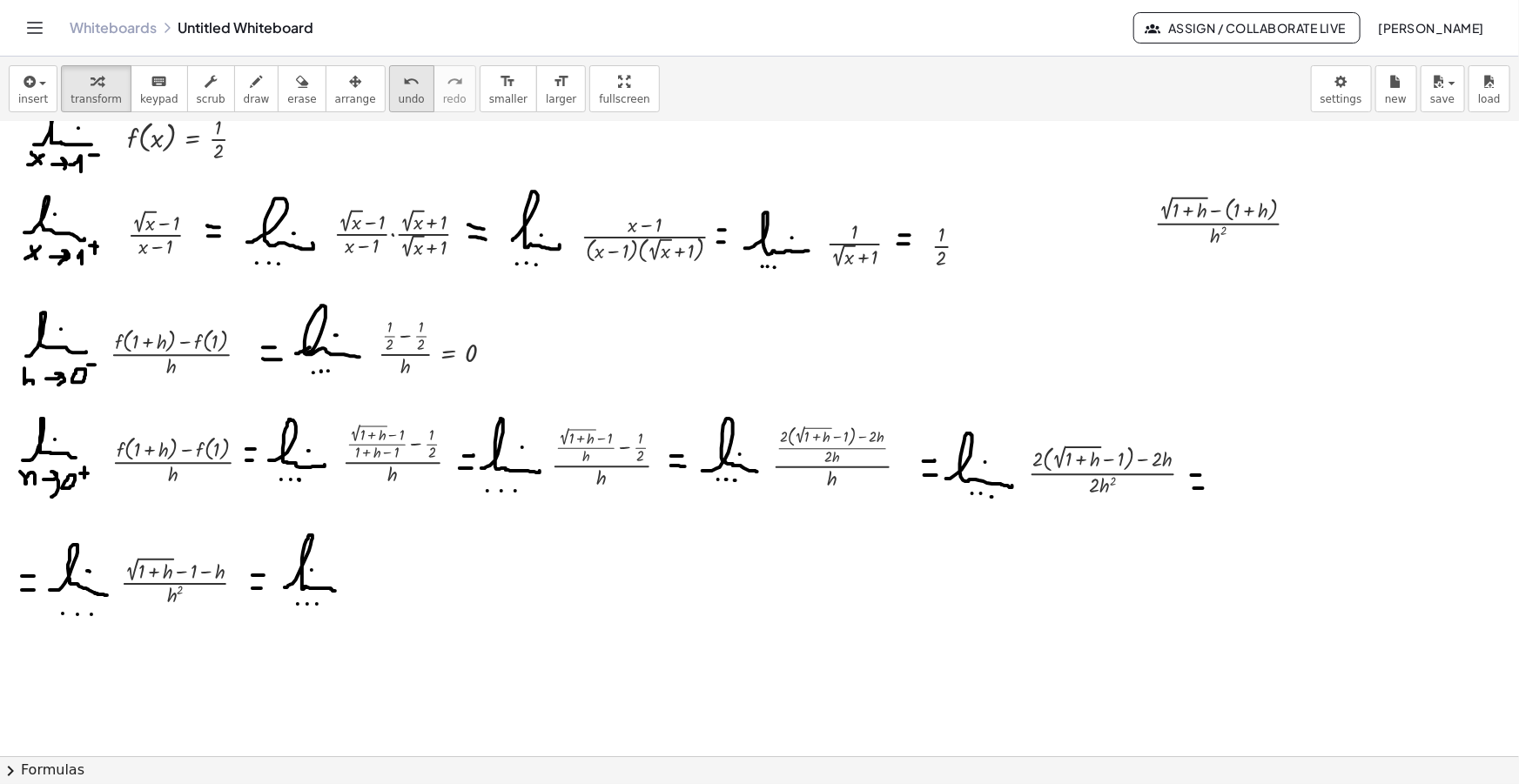
click at [349, 78] on icon "button" at bounding box center [354, 81] width 12 height 21
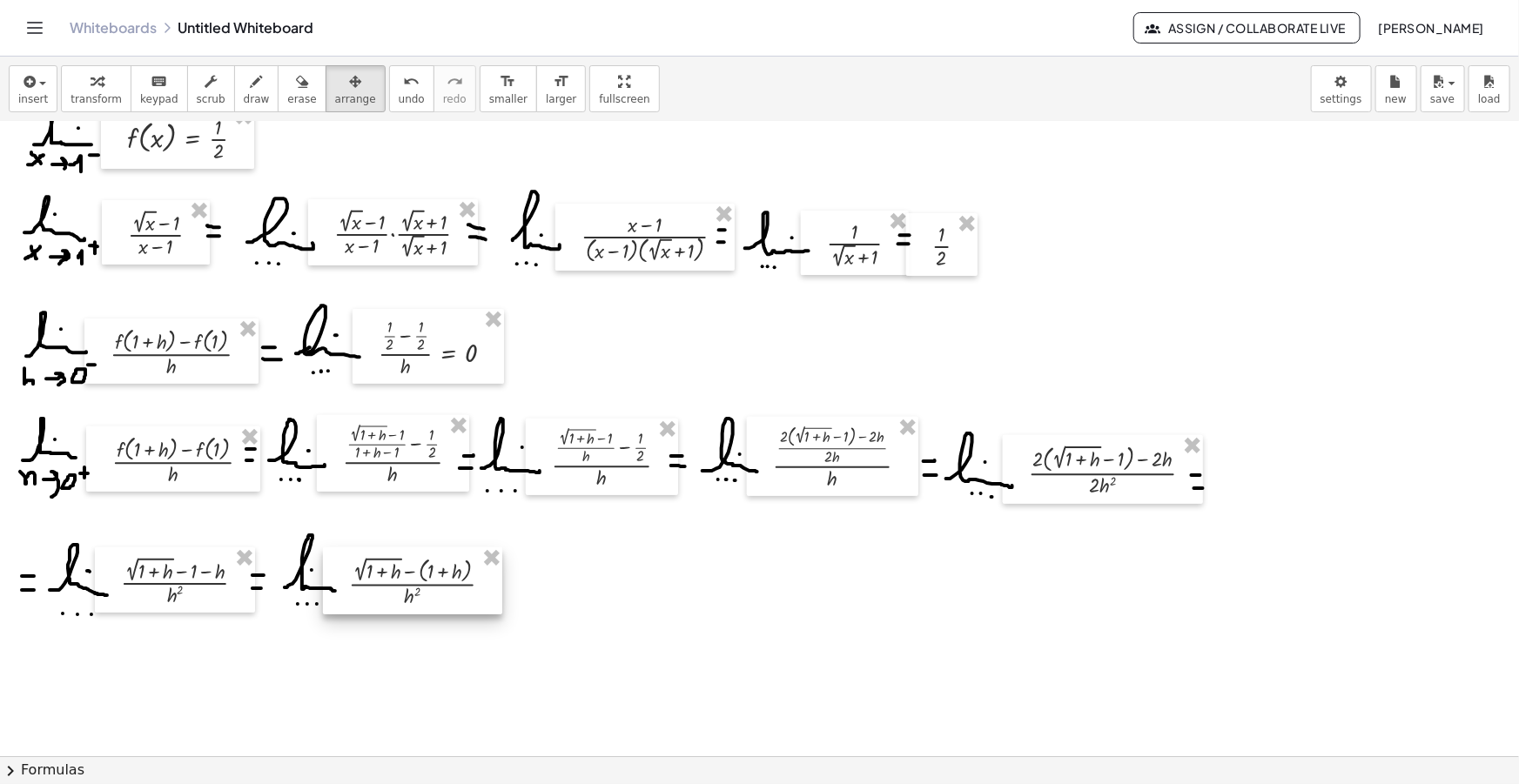
drag, startPoint x: 1202, startPoint y: 210, endPoint x: 396, endPoint y: 570, distance: 882.7
click at [396, 570] on div at bounding box center [413, 581] width 179 height 67
click at [251, 85] on icon "button" at bounding box center [256, 81] width 12 height 21
drag, startPoint x: 490, startPoint y: 575, endPoint x: 501, endPoint y: 575, distance: 11.0
click at [501, 575] on div at bounding box center [760, 655] width 1519 height 1381
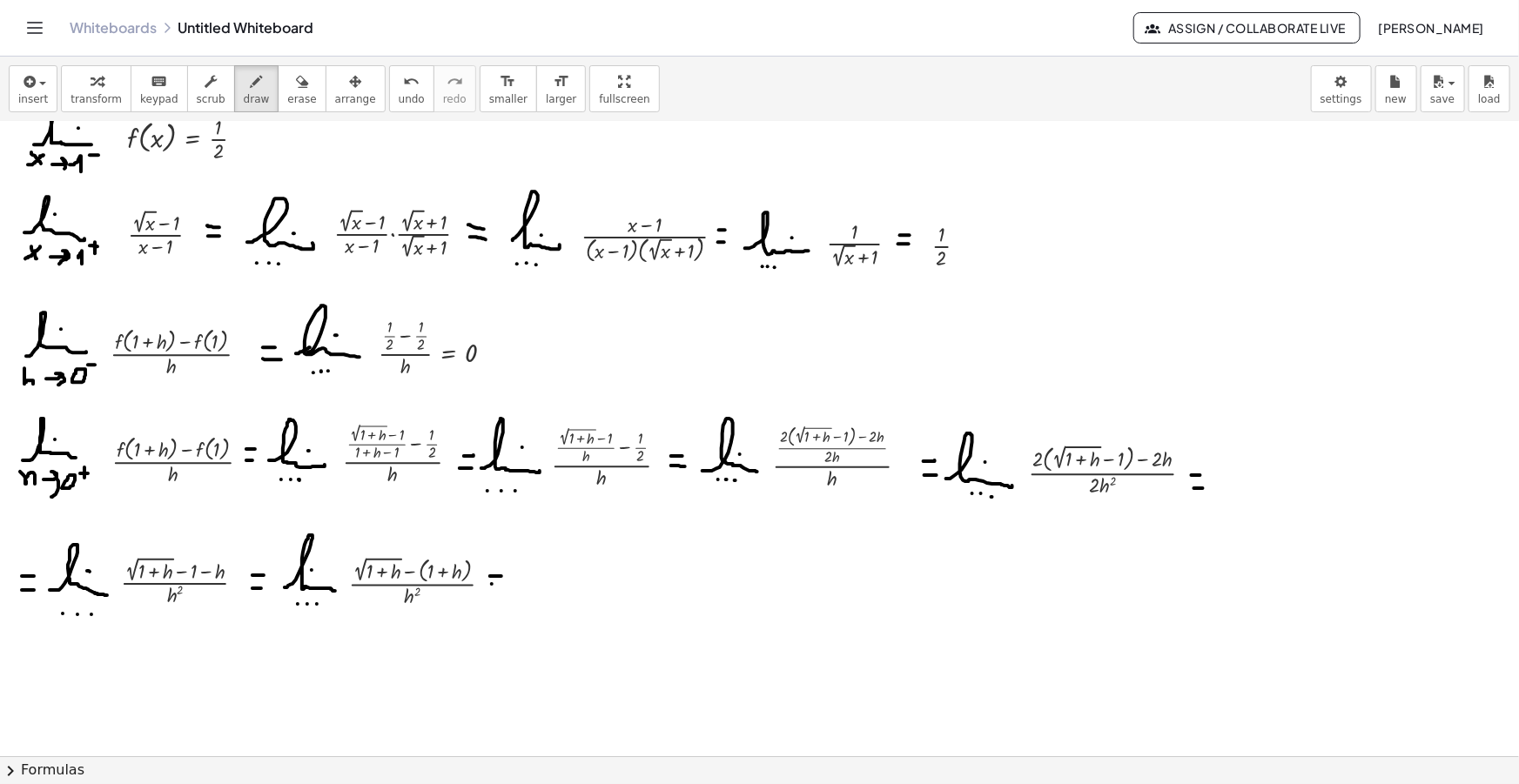
click at [500, 582] on div at bounding box center [760, 655] width 1519 height 1381
drag, startPoint x: 514, startPoint y: 586, endPoint x: 565, endPoint y: 574, distance: 52.4
click at [582, 592] on div at bounding box center [760, 655] width 1519 height 1381
click at [559, 570] on div at bounding box center [760, 655] width 1519 height 1381
click at [538, 604] on div at bounding box center [760, 655] width 1519 height 1381
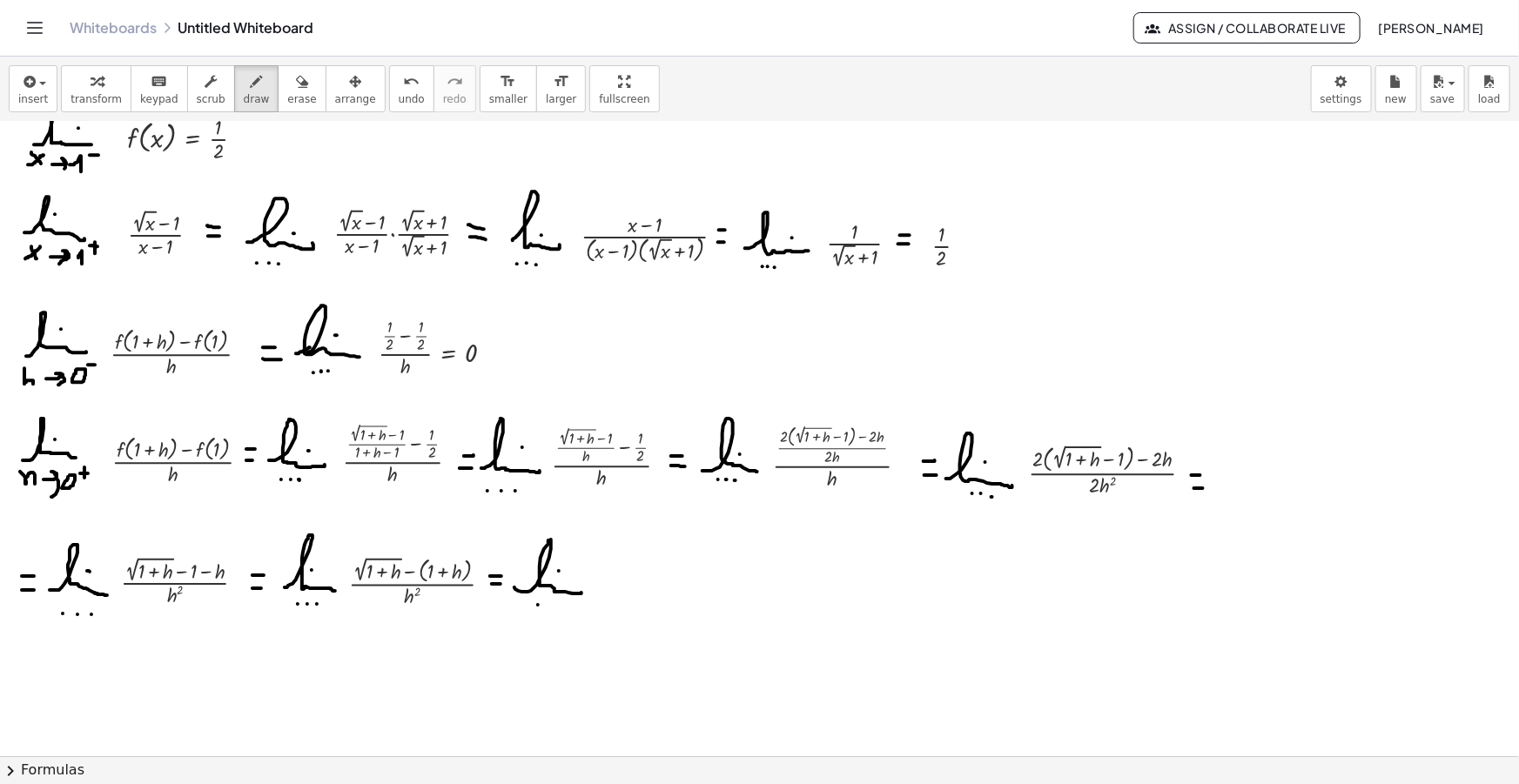
click at [549, 604] on div at bounding box center [760, 655] width 1519 height 1381
click at [558, 604] on div at bounding box center [760, 655] width 1519 height 1381
click at [22, 102] on span "insert" at bounding box center [33, 99] width 30 height 12
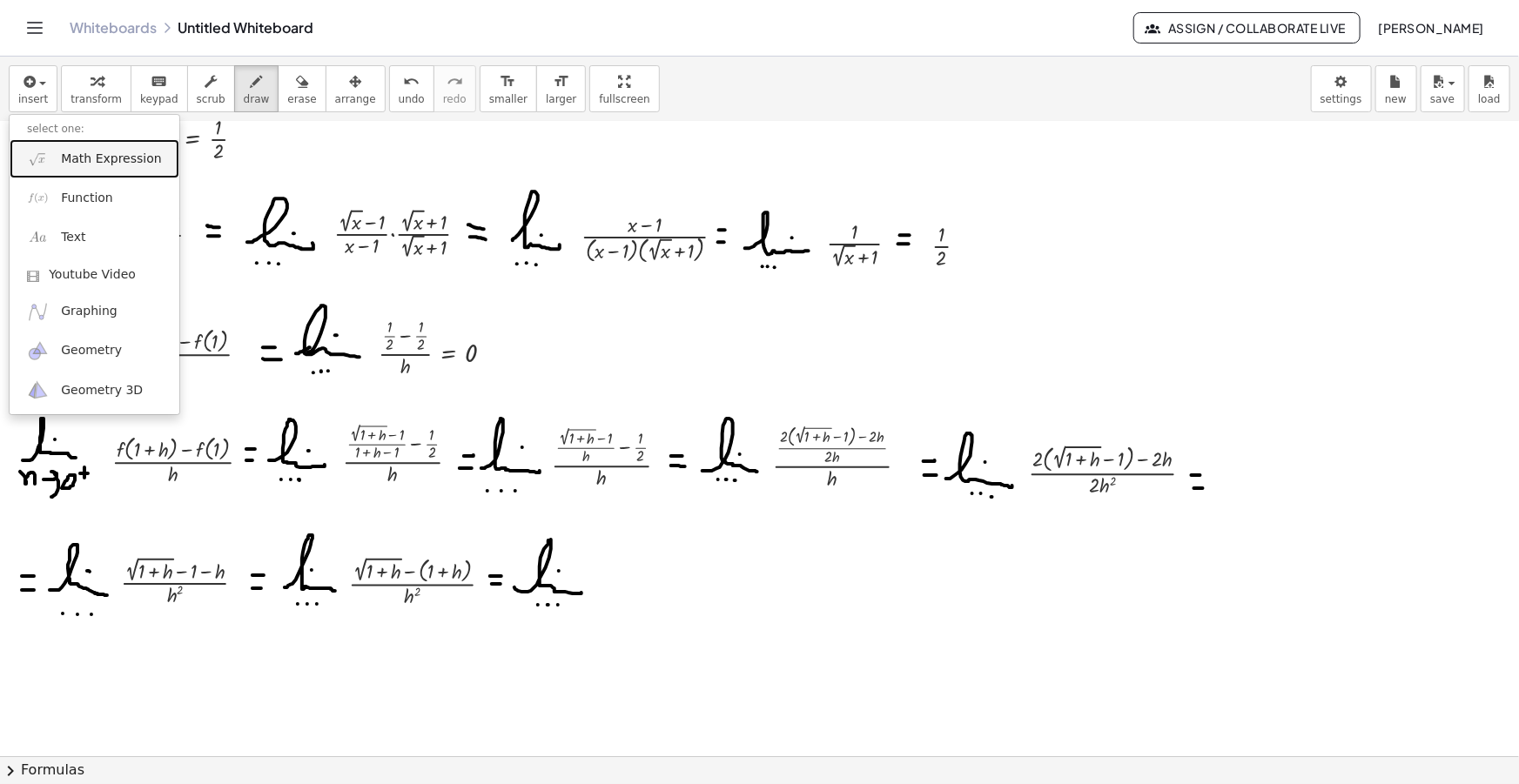
click at [60, 150] on link "Math Expression" at bounding box center [93, 159] width 169 height 39
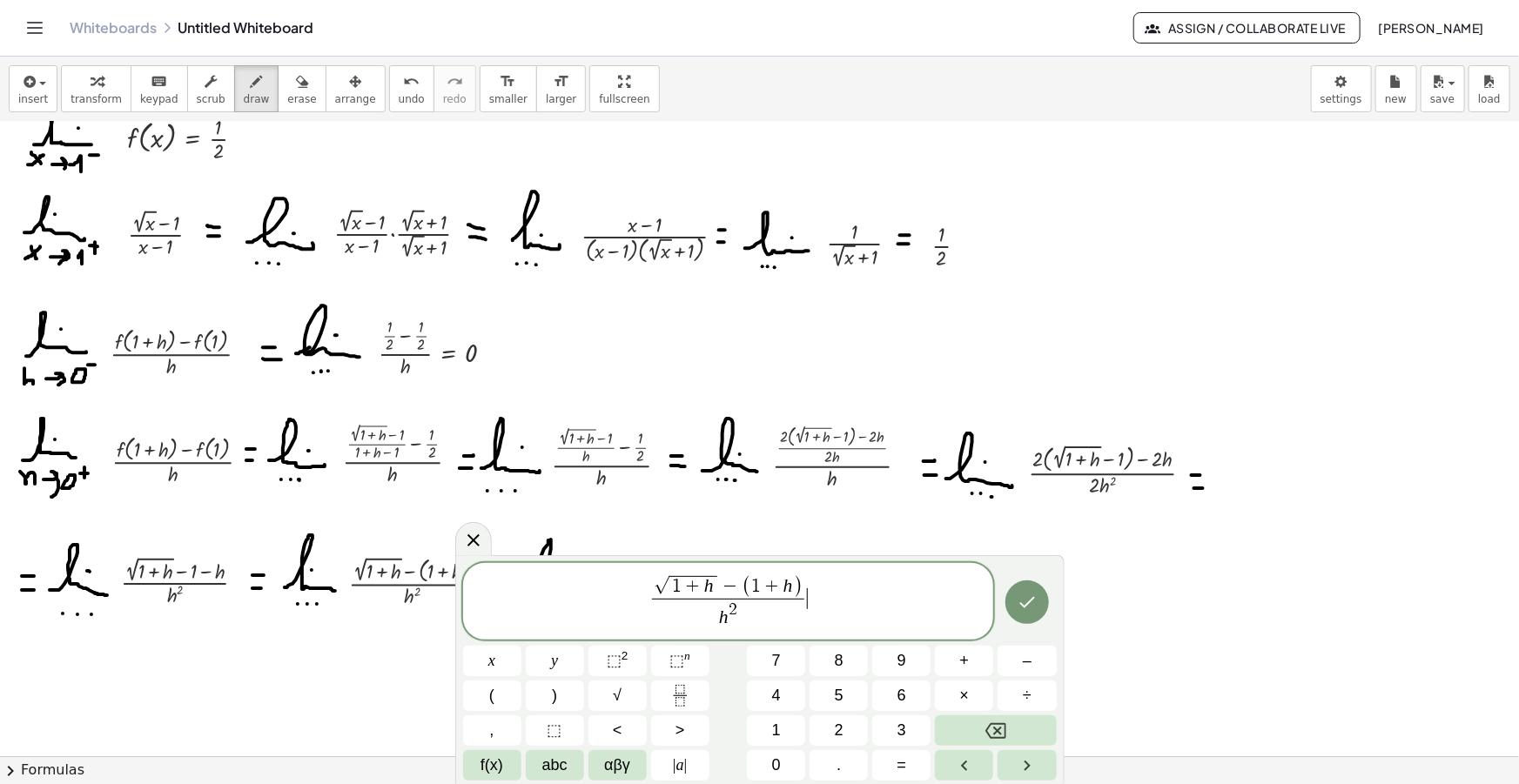
click at [824, 592] on span "√ 1 + h − ( 1 + h ) h 2 ​ ​" at bounding box center [729, 602] width 531 height 58
drag, startPoint x: 787, startPoint y: 583, endPoint x: 657, endPoint y: 580, distance: 130.0
click at [657, 580] on span "√ 1 + h − ( 1 + h )" at bounding box center [712, 586] width 153 height 23
click at [812, 589] on span "​" at bounding box center [813, 589] width 12 height 19
click at [823, 612] on span at bounding box center [814, 609] width 153 height 23
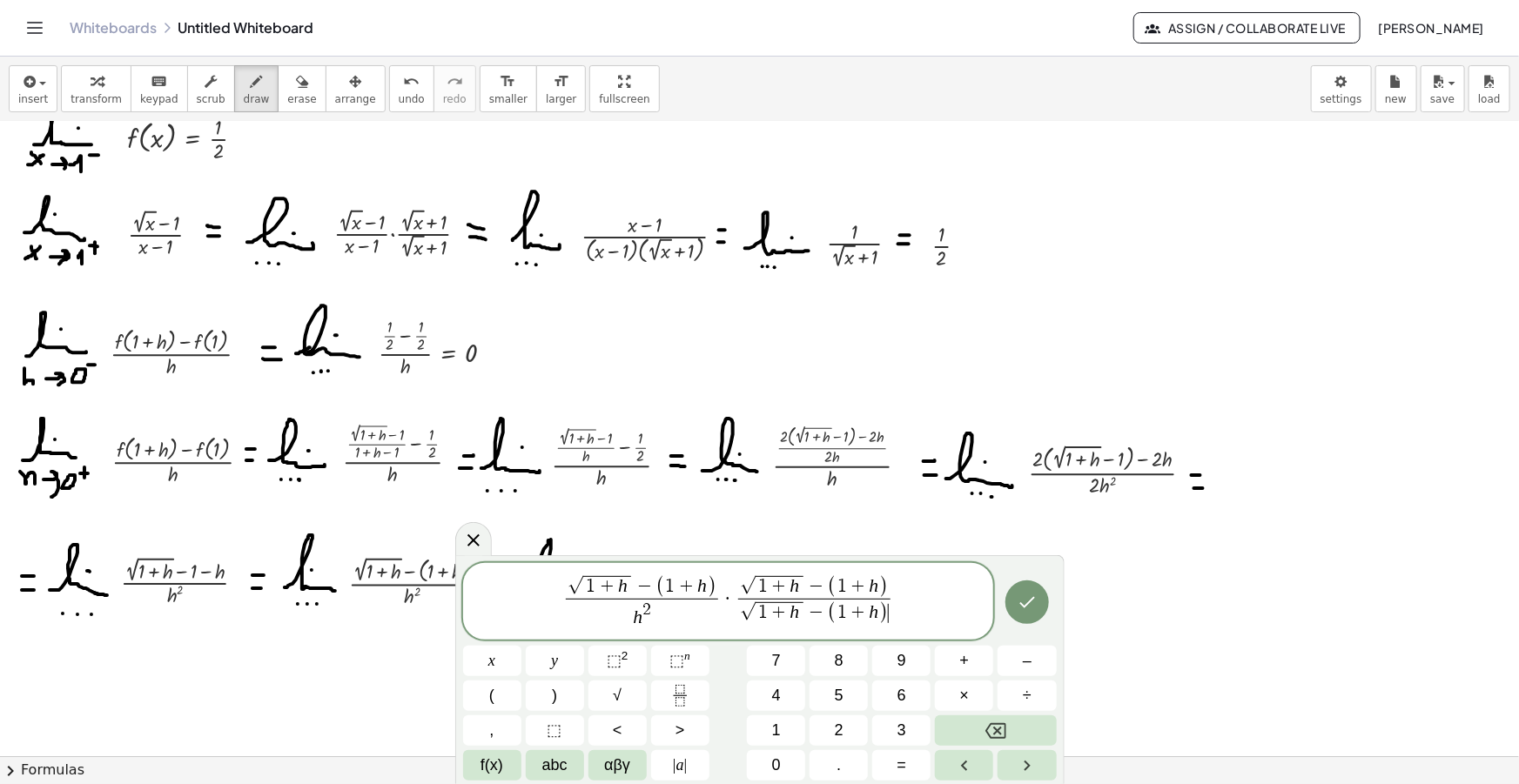
click at [823, 585] on span "−" at bounding box center [816, 587] width 22 height 19
click at [895, 602] on span "√ 1 + h − ( 1 + h ) h 2 ​ · √ 1 + h + ( 1 + h ) √ 1 + h + ​ ( 1 + h ) ​" at bounding box center [729, 602] width 531 height 58
click at [904, 600] on span "√ 1 + h − ( 1 + h ) h 2 ​ · √ 1 + h + ( 1 + h ) √ 1 + h + ( 1 + h ) ​ ​" at bounding box center [729, 602] width 531 height 58
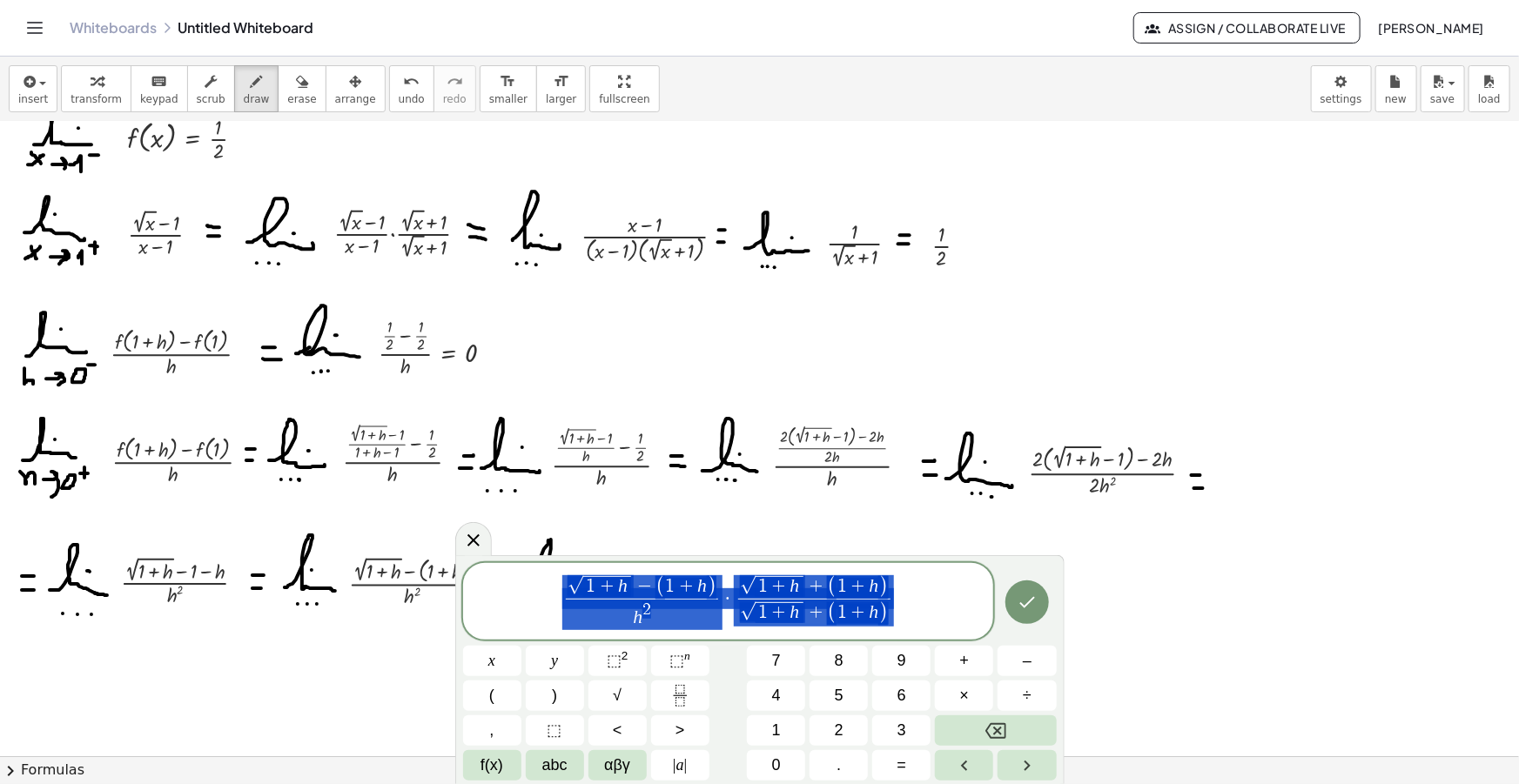
drag, startPoint x: 908, startPoint y: 600, endPoint x: 530, endPoint y: 589, distance: 378.2
click at [530, 590] on span "√ 1 + h − ( 1 + h ) h 2 ​ · √ 1 + h + ( 1 + h ) √ 1 + h + ( 1 + h ) ​" at bounding box center [729, 602] width 531 height 58
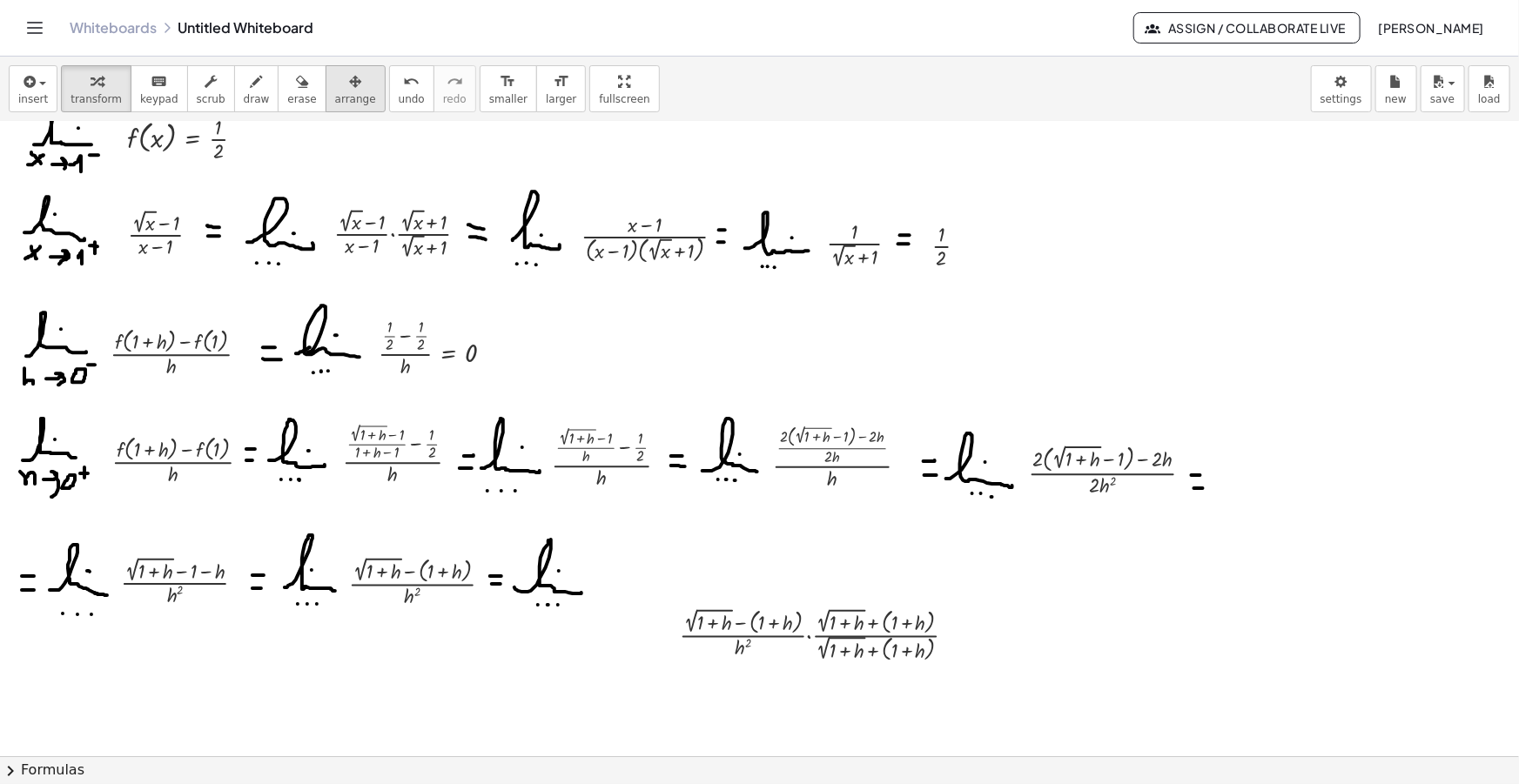
click at [331, 67] on button "arrange" at bounding box center [355, 89] width 60 height 47
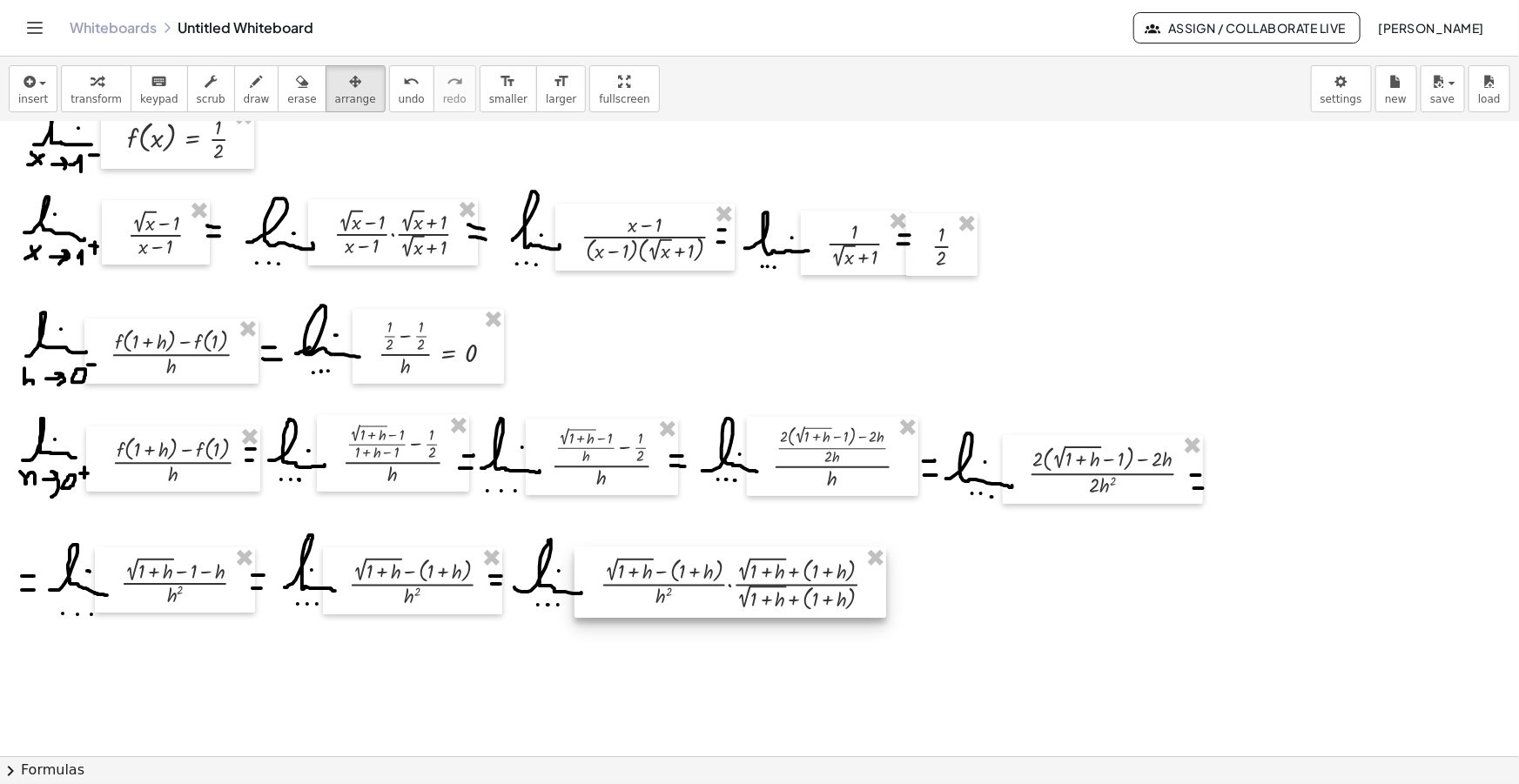
drag, startPoint x: 722, startPoint y: 641, endPoint x: 640, endPoint y: 589, distance: 97.1
click at [640, 589] on div at bounding box center [730, 582] width 312 height 70
click at [243, 93] on span "draw" at bounding box center [256, 99] width 26 height 12
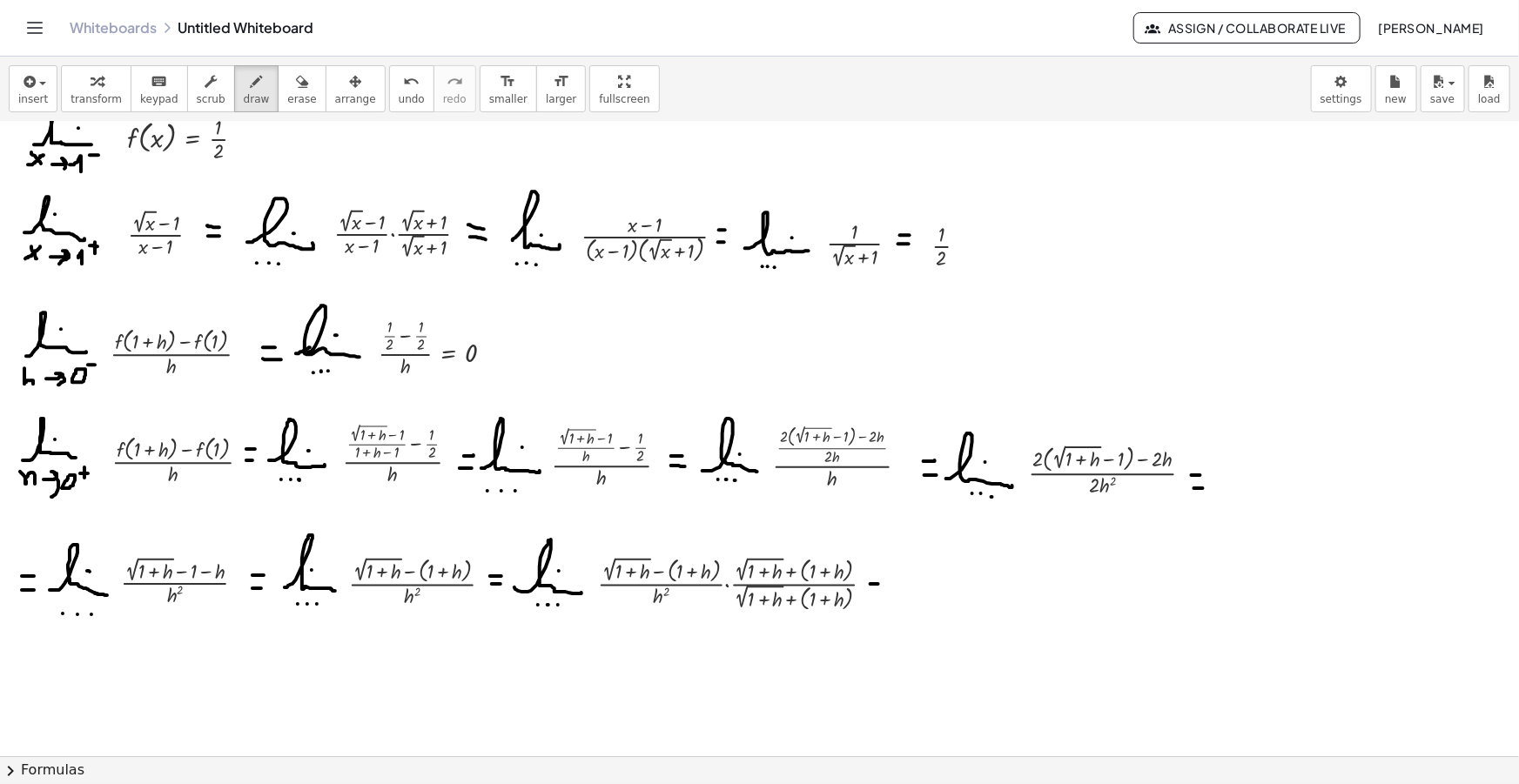
click at [878, 582] on div at bounding box center [760, 655] width 1519 height 1381
drag, startPoint x: 871, startPoint y: 593, endPoint x: 880, endPoint y: 593, distance: 9.0
click at [880, 593] on div at bounding box center [760, 655] width 1519 height 1381
drag, startPoint x: 895, startPoint y: 595, endPoint x: 949, endPoint y: 594, distance: 54.0
click at [949, 594] on div at bounding box center [760, 655] width 1519 height 1381
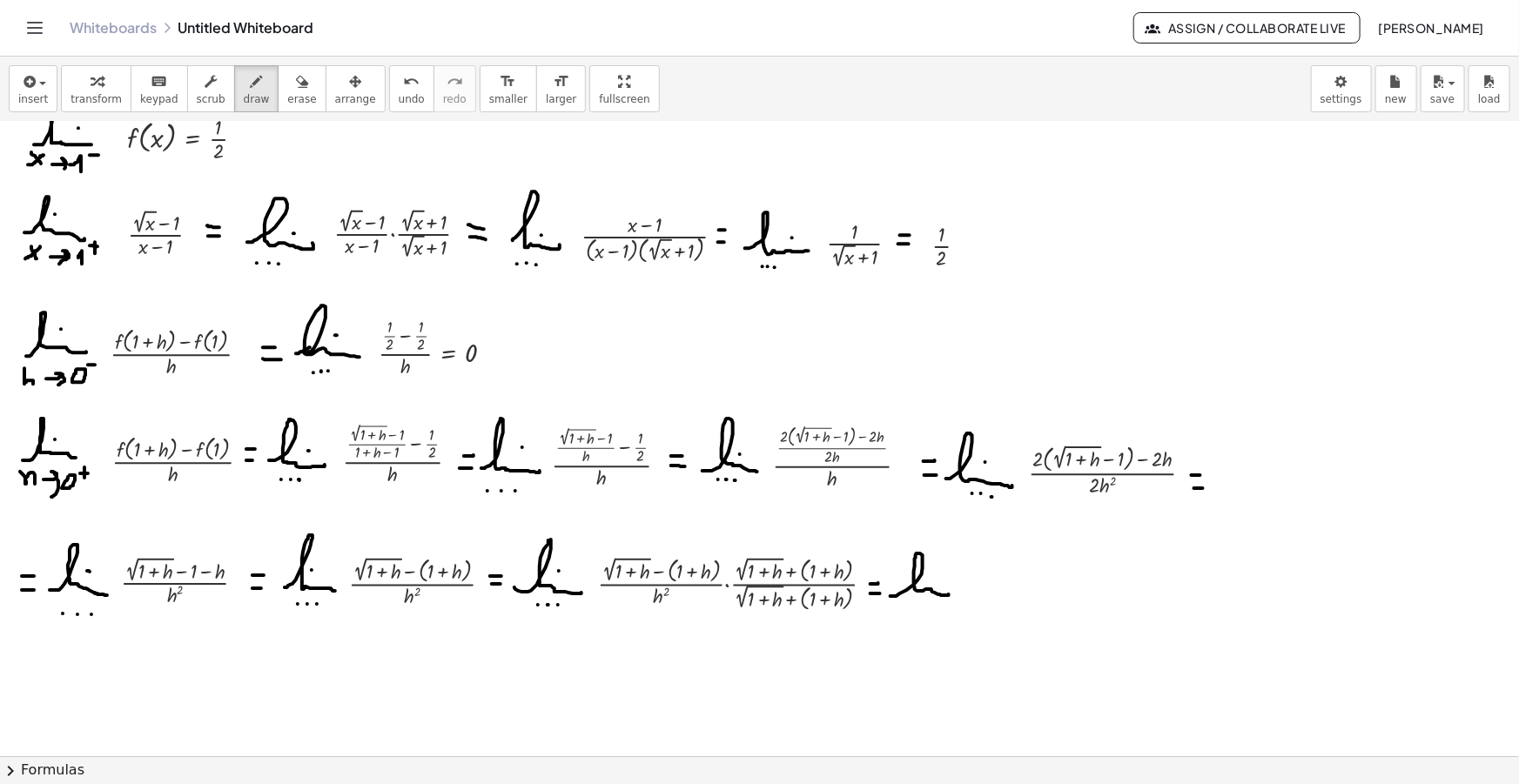
click at [932, 577] on div at bounding box center [760, 655] width 1519 height 1381
click at [909, 603] on div at bounding box center [760, 655] width 1519 height 1381
click at [920, 603] on div at bounding box center [760, 655] width 1519 height 1381
click at [927, 603] on div at bounding box center [760, 655] width 1519 height 1381
click at [36, 83] on span "button" at bounding box center [38, 83] width 4 height 12
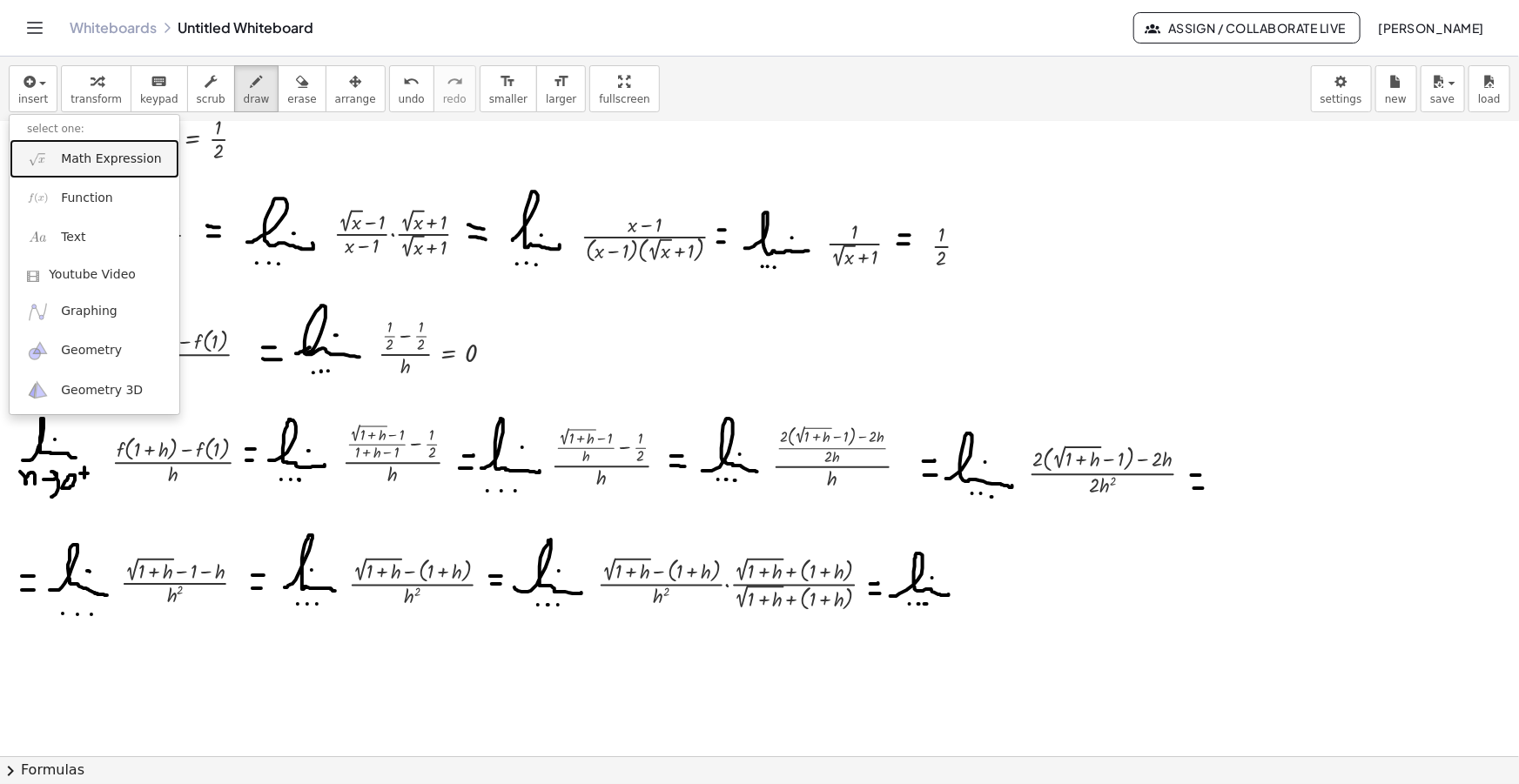
click at [104, 154] on span "Math Expression" at bounding box center [111, 159] width 100 height 18
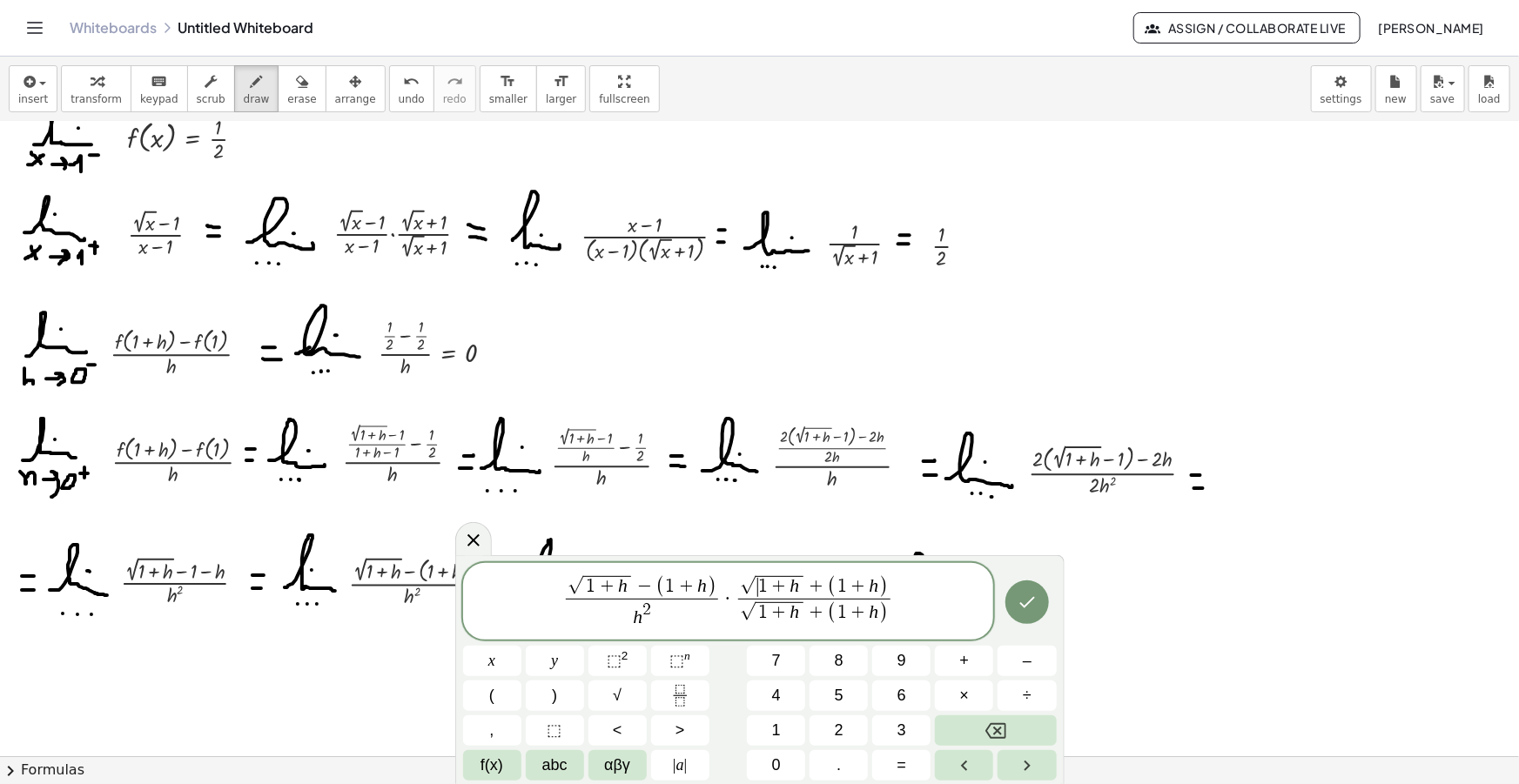
click at [756, 586] on span "√ ​ 1 + h" at bounding box center [772, 586] width 66 height 22
click at [809, 589] on span "+" at bounding box center [804, 587] width 22 height 19
click at [878, 582] on span "1 + h − ​ ( 1 + h )" at bounding box center [814, 587] width 153 height 22
click at [746, 613] on span "√" at bounding box center [747, 612] width 16 height 18
click at [905, 612] on span ")" at bounding box center [902, 614] width 10 height 28
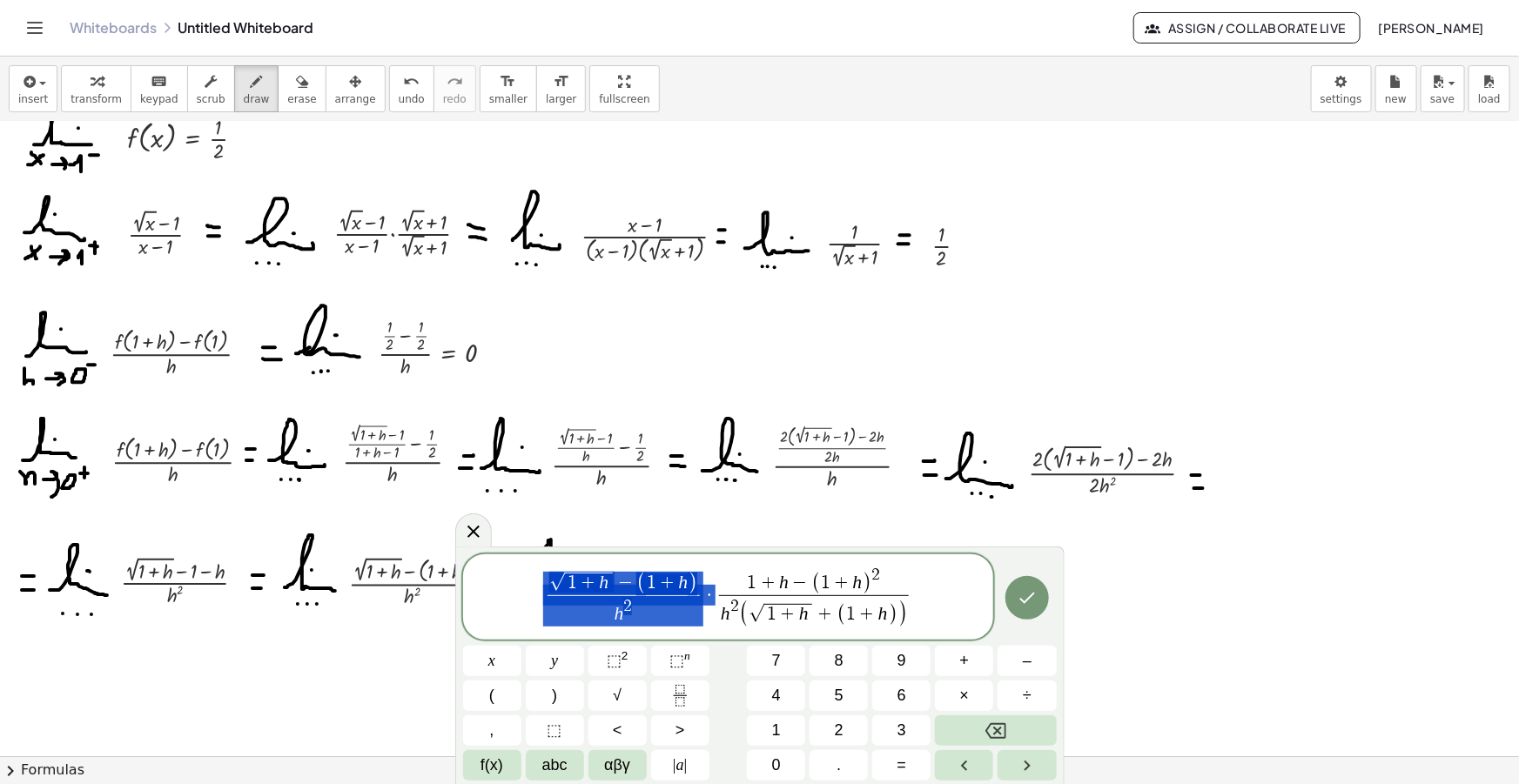
drag, startPoint x: 712, startPoint y: 596, endPoint x: 550, endPoint y: 585, distance: 162.4
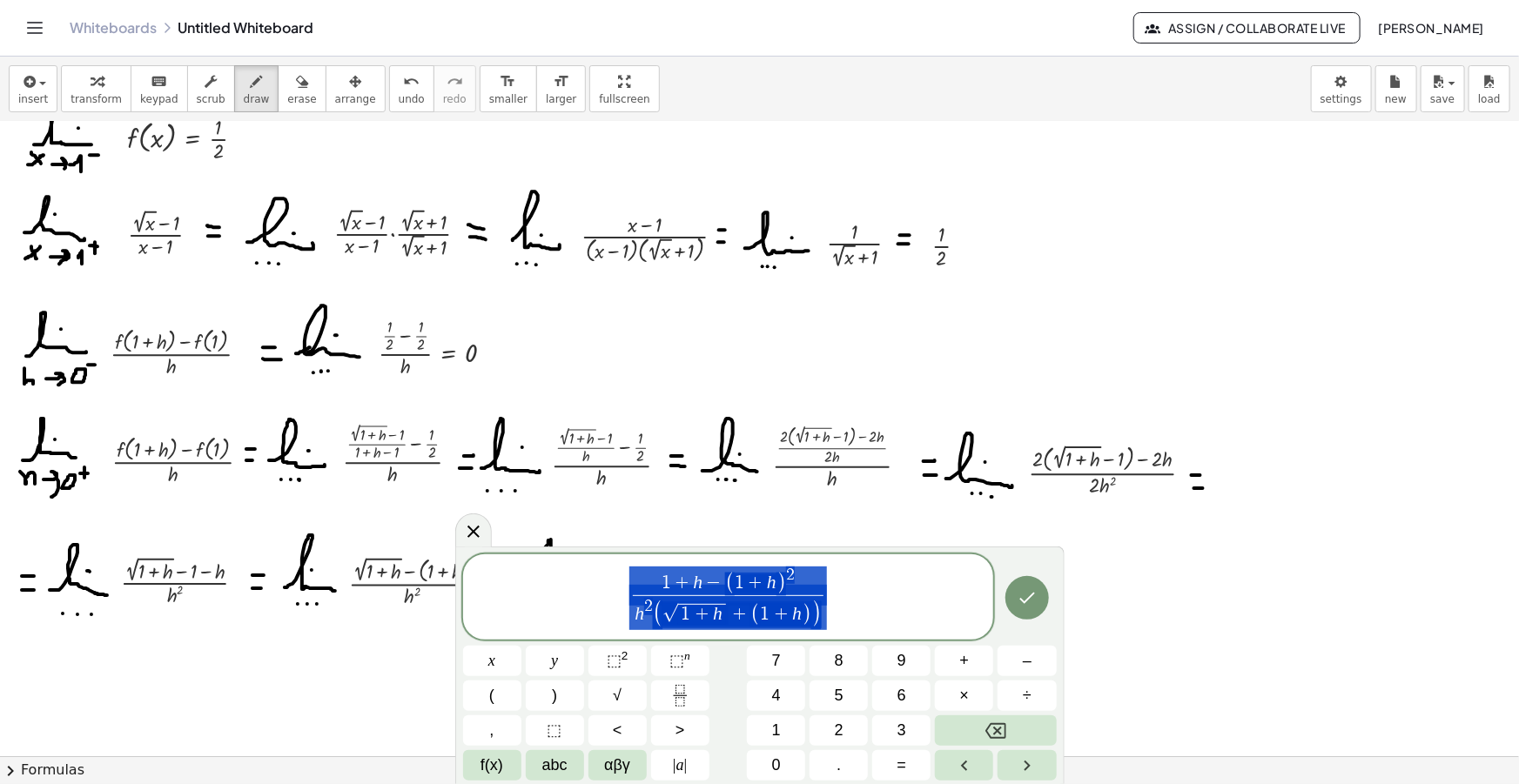
drag, startPoint x: 832, startPoint y: 595, endPoint x: 677, endPoint y: 606, distance: 155.4
click at [679, 606] on span "1 + h − ( 1 + h ) 2 h 2 ( √ 1 + h + ( 1 + h ) ) ​" at bounding box center [729, 598] width 531 height 67
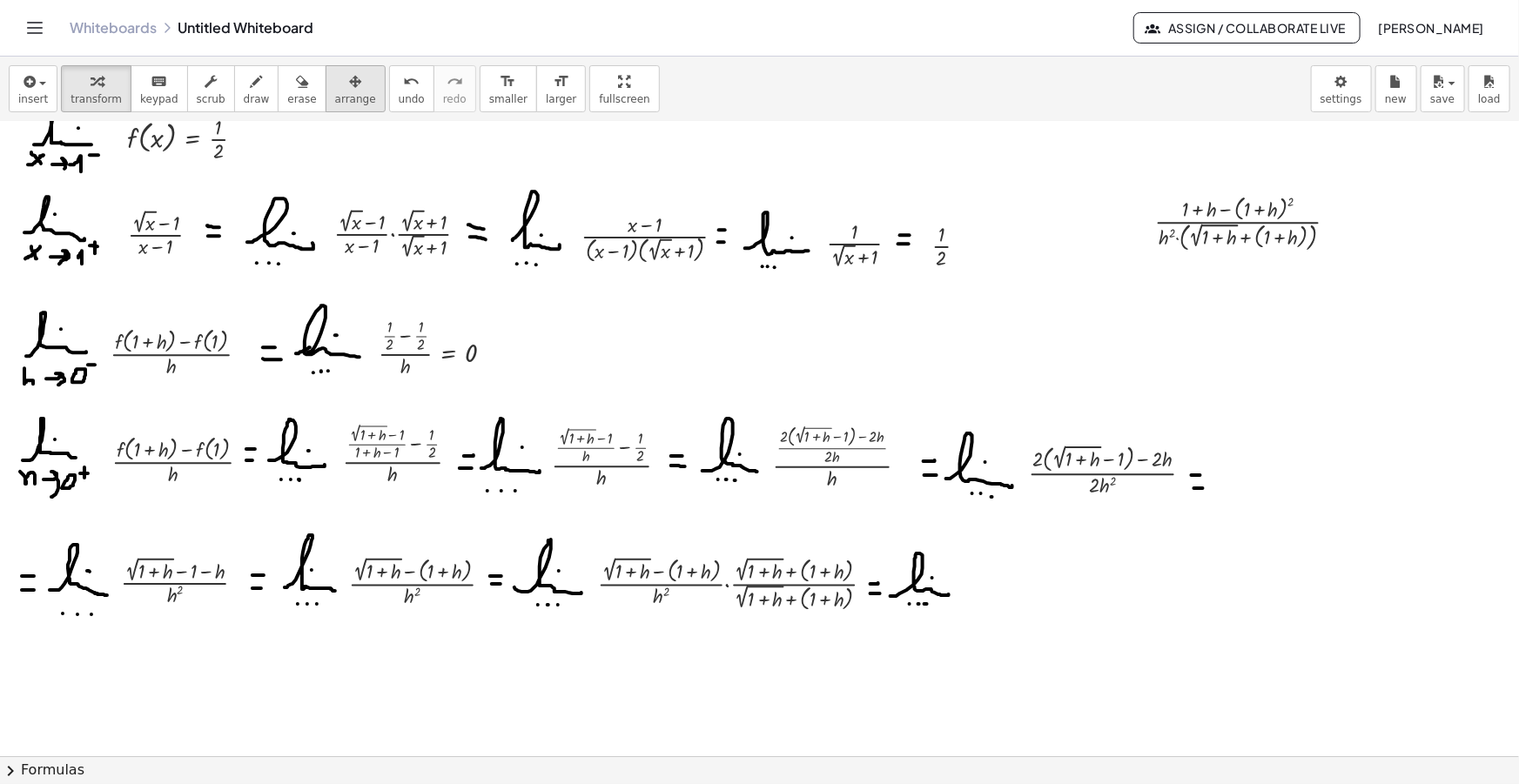
click at [349, 92] on icon "button" at bounding box center [354, 81] width 12 height 21
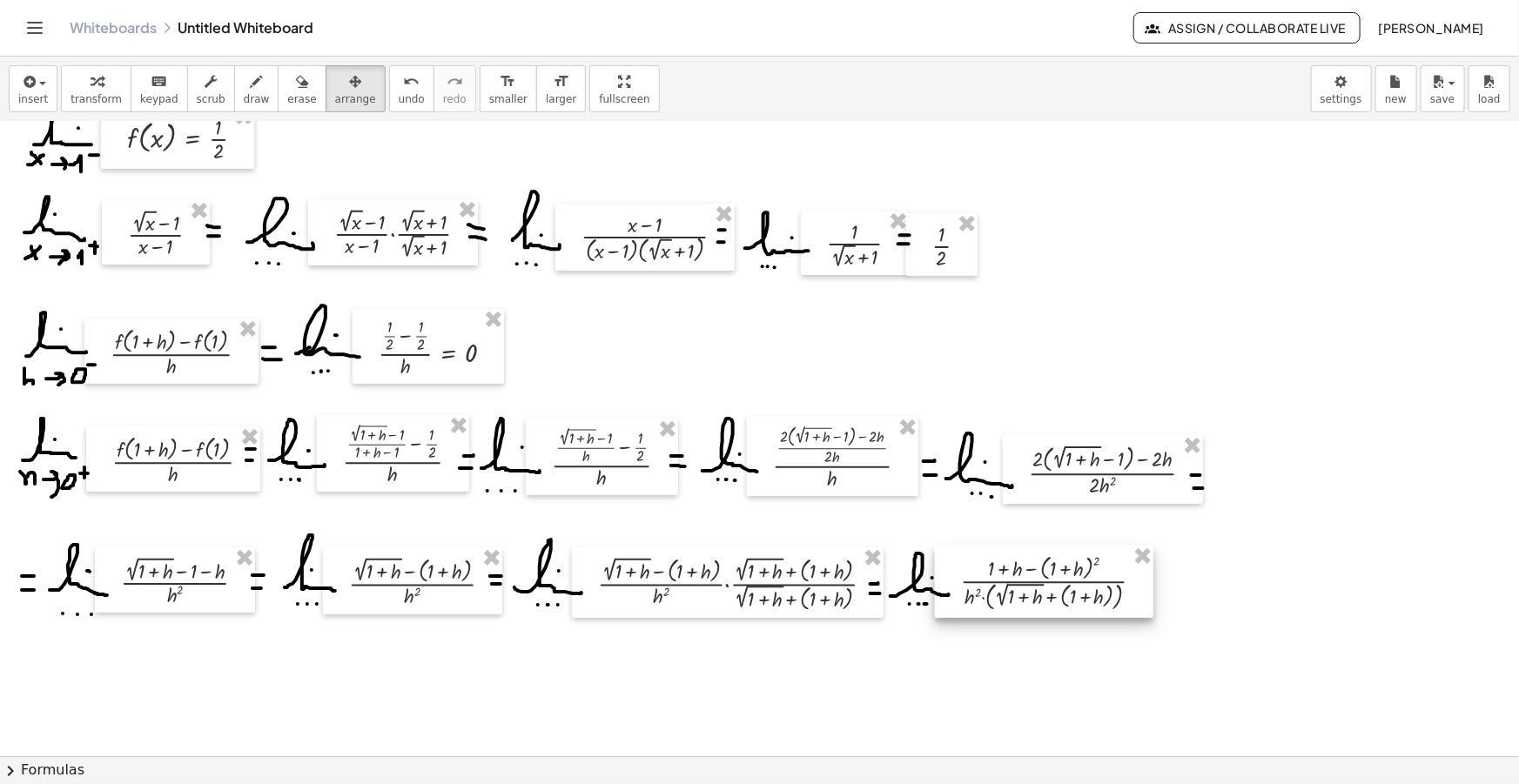
drag, startPoint x: 1231, startPoint y: 241, endPoint x: 1019, endPoint y: 592, distance: 410.1
click at [1034, 602] on div at bounding box center [1044, 582] width 218 height 72
click at [251, 77] on icon "button" at bounding box center [256, 81] width 12 height 21
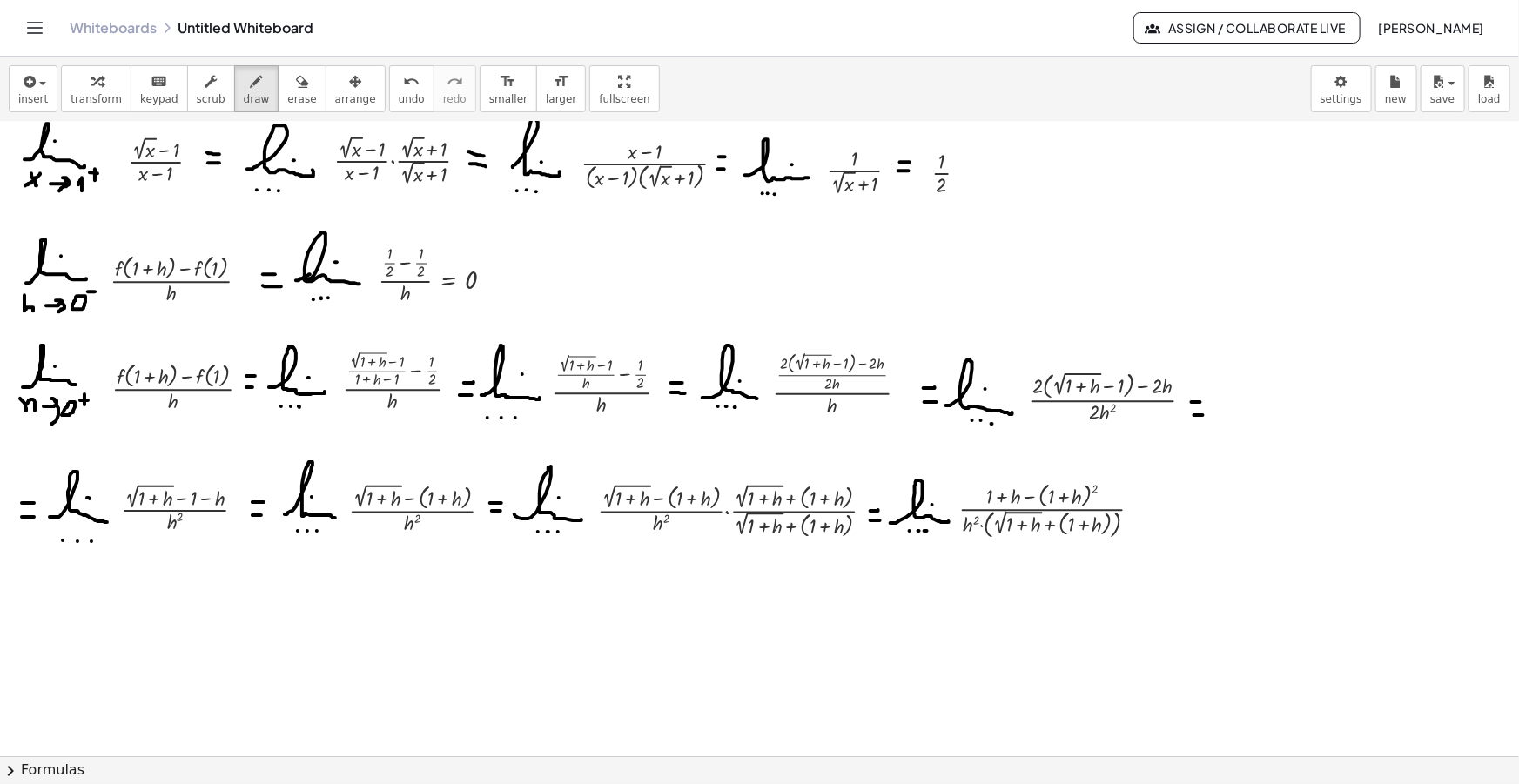
scroll to position [316, 0]
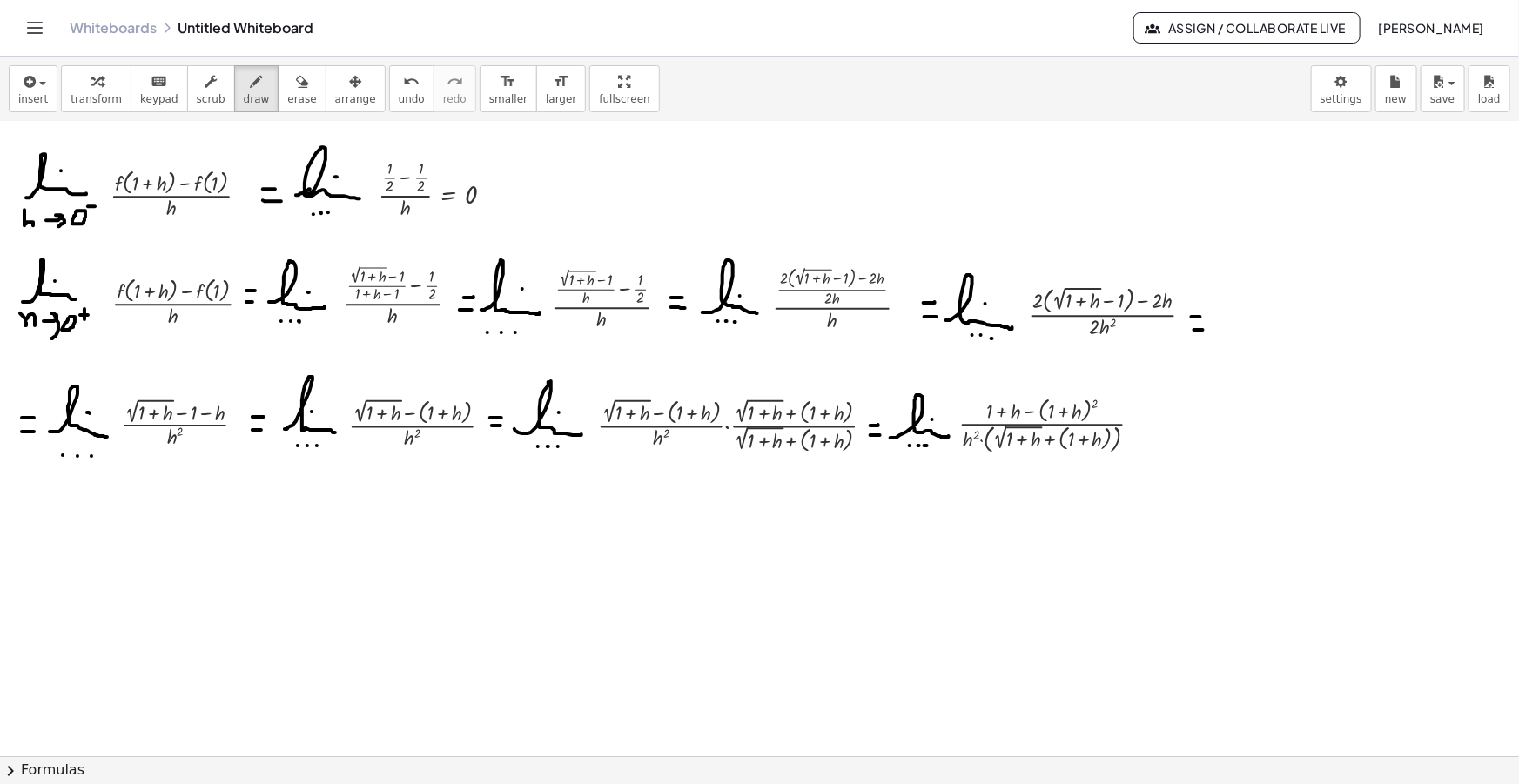
click at [1146, 415] on div at bounding box center [760, 496] width 1519 height 1381
click at [1145, 429] on div at bounding box center [760, 496] width 1519 height 1381
drag, startPoint x: 8, startPoint y: 517, endPoint x: 20, endPoint y: 517, distance: 12.0
click at [20, 517] on div at bounding box center [760, 496] width 1519 height 1381
drag, startPoint x: 7, startPoint y: 528, endPoint x: 19, endPoint y: 528, distance: 12.0
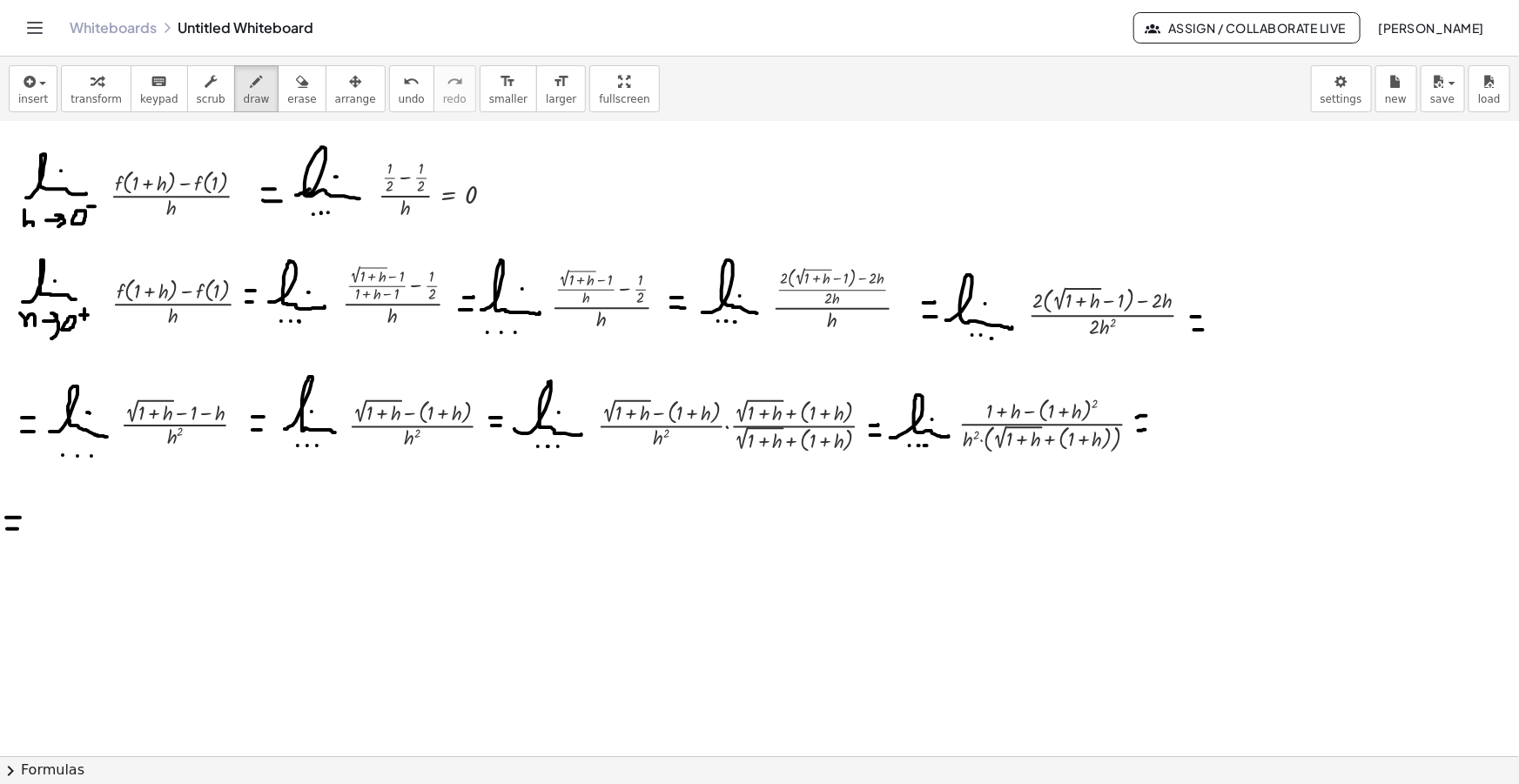
click at [19, 528] on div at bounding box center [760, 496] width 1519 height 1381
drag, startPoint x: 32, startPoint y: 531, endPoint x: 89, endPoint y: 519, distance: 58.2
click at [103, 536] on div at bounding box center [760, 496] width 1519 height 1381
click at [80, 513] on div at bounding box center [760, 496] width 1519 height 1381
click at [45, 556] on div at bounding box center [760, 496] width 1519 height 1381
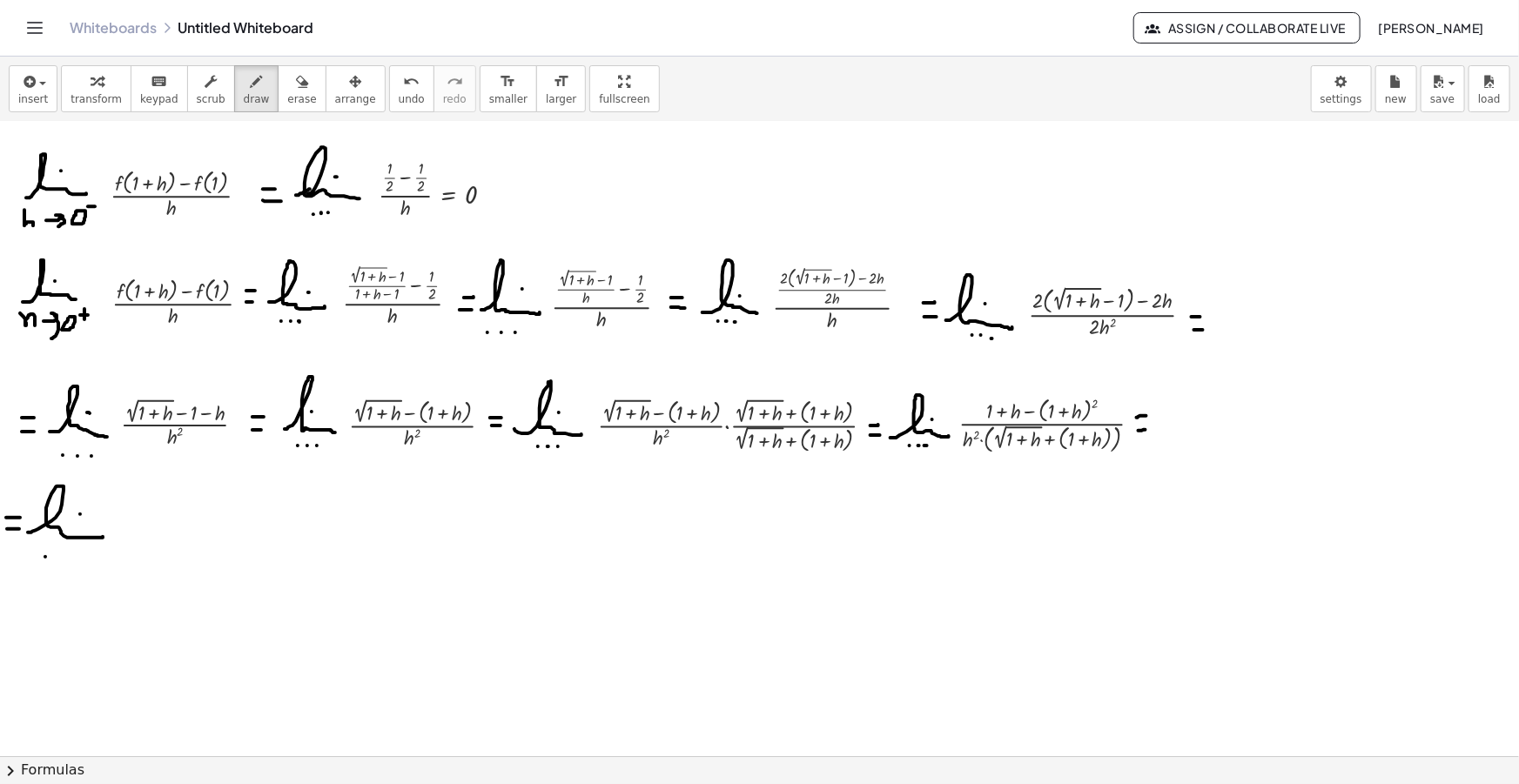
click at [61, 557] on div at bounding box center [760, 496] width 1519 height 1381
click at [76, 557] on div at bounding box center [760, 496] width 1519 height 1381
click at [27, 81] on icon "button" at bounding box center [28, 81] width 16 height 21
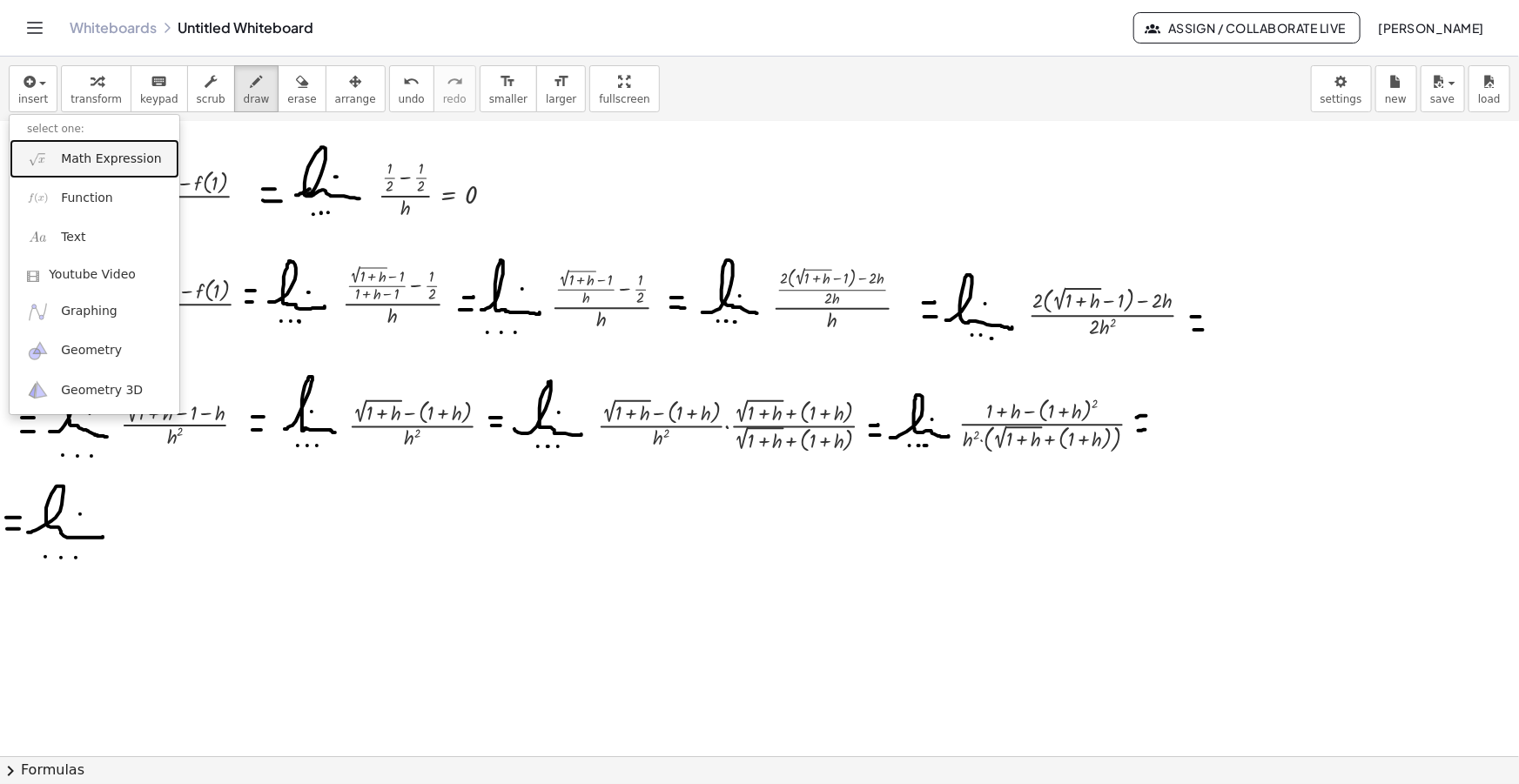
click at [69, 160] on span "Math Expression" at bounding box center [111, 159] width 100 height 18
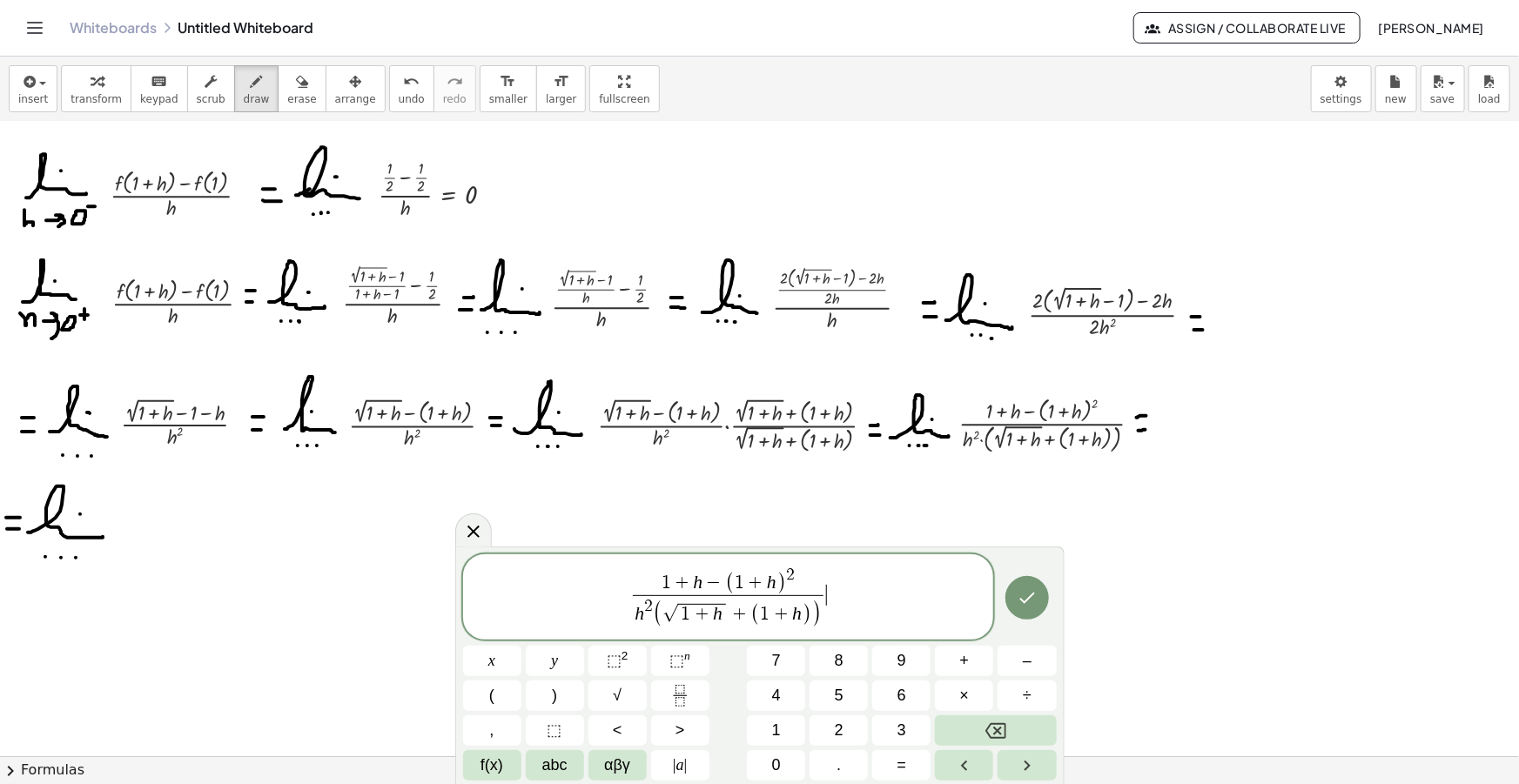
click at [776, 584] on span ")" at bounding box center [781, 582] width 9 height 22
click at [711, 586] on span "1" at bounding box center [715, 582] width 9 height 19
click at [702, 581] on span "( − 1 − 2 h − h 2 ​ )" at bounding box center [760, 580] width 133 height 31
click at [810, 580] on span "1 + h ​ − 1 − 2 h − h 2" at bounding box center [728, 581] width 191 height 27
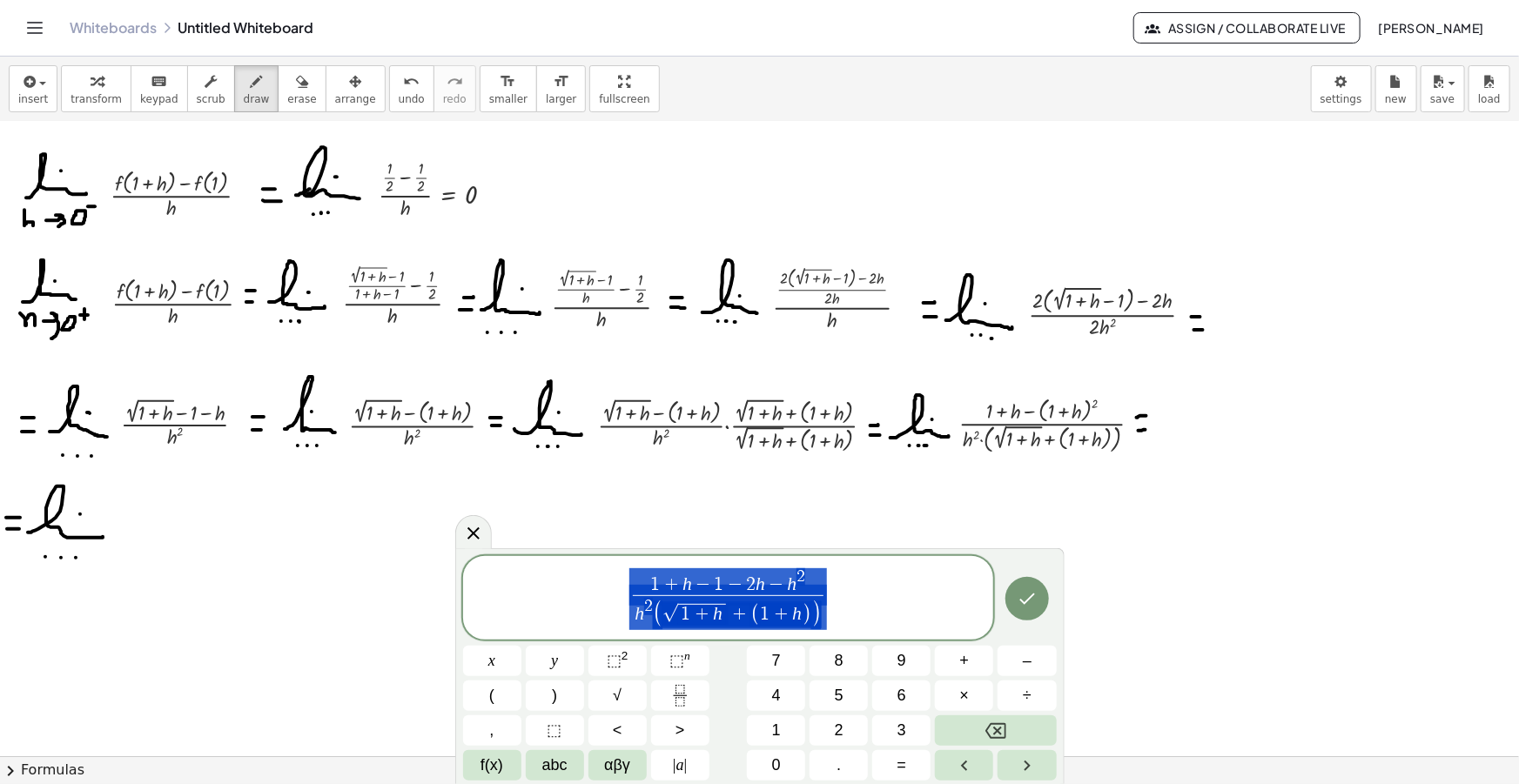
drag, startPoint x: 833, startPoint y: 596, endPoint x: 632, endPoint y: 588, distance: 201.2
click at [632, 588] on span "1 + h − 1 − 2 h − h 2 h 2 ( √ 1 + h + ( 1 + h ) ) ​" at bounding box center [729, 599] width 531 height 66
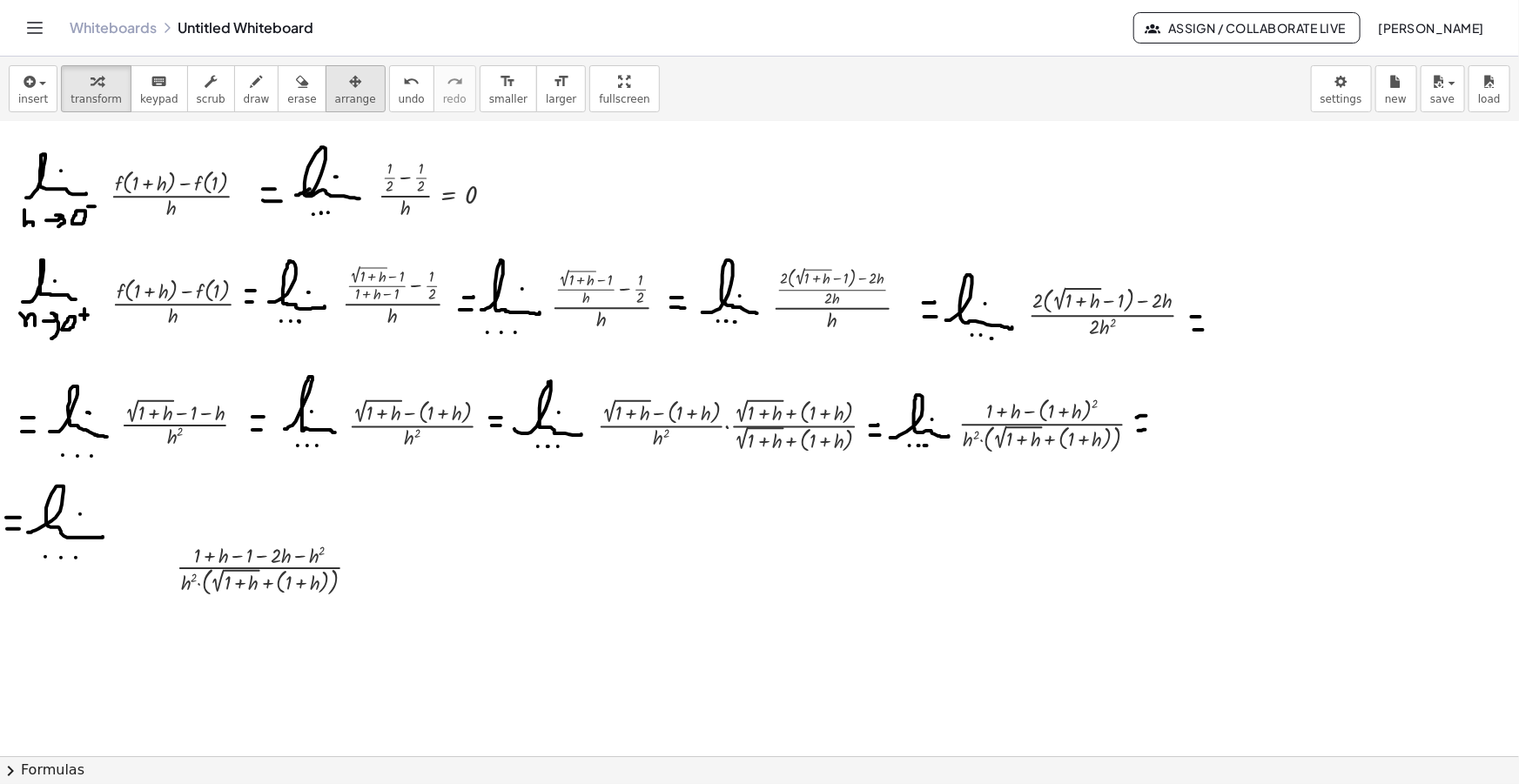
drag, startPoint x: 310, startPoint y: 94, endPoint x: 309, endPoint y: 119, distance: 25.0
click at [335, 93] on span "arrange" at bounding box center [355, 99] width 41 height 12
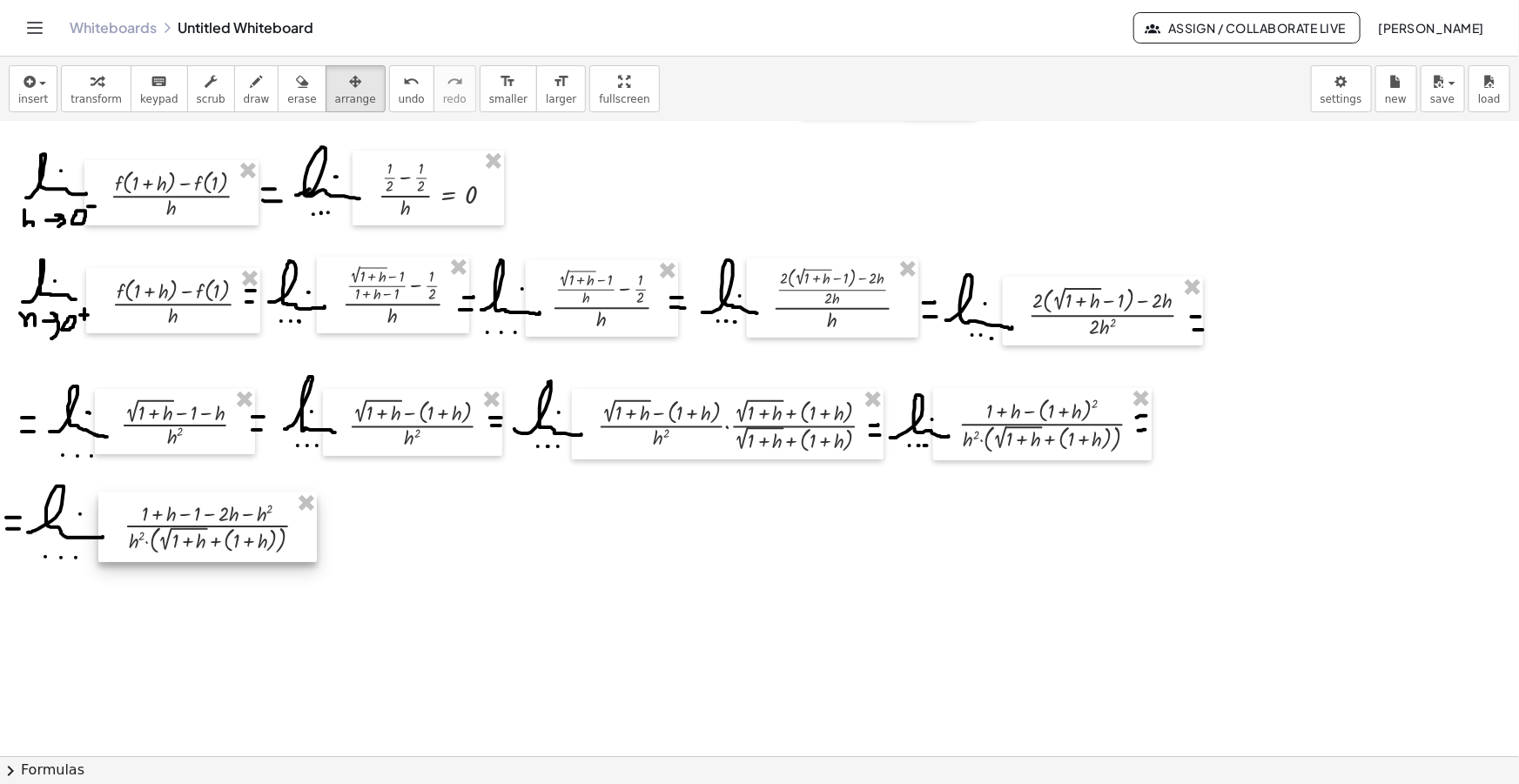
drag, startPoint x: 253, startPoint y: 582, endPoint x: 212, endPoint y: 551, distance: 51.4
click at [212, 551] on div at bounding box center [207, 527] width 218 height 69
click at [243, 95] on span "draw" at bounding box center [256, 99] width 26 height 12
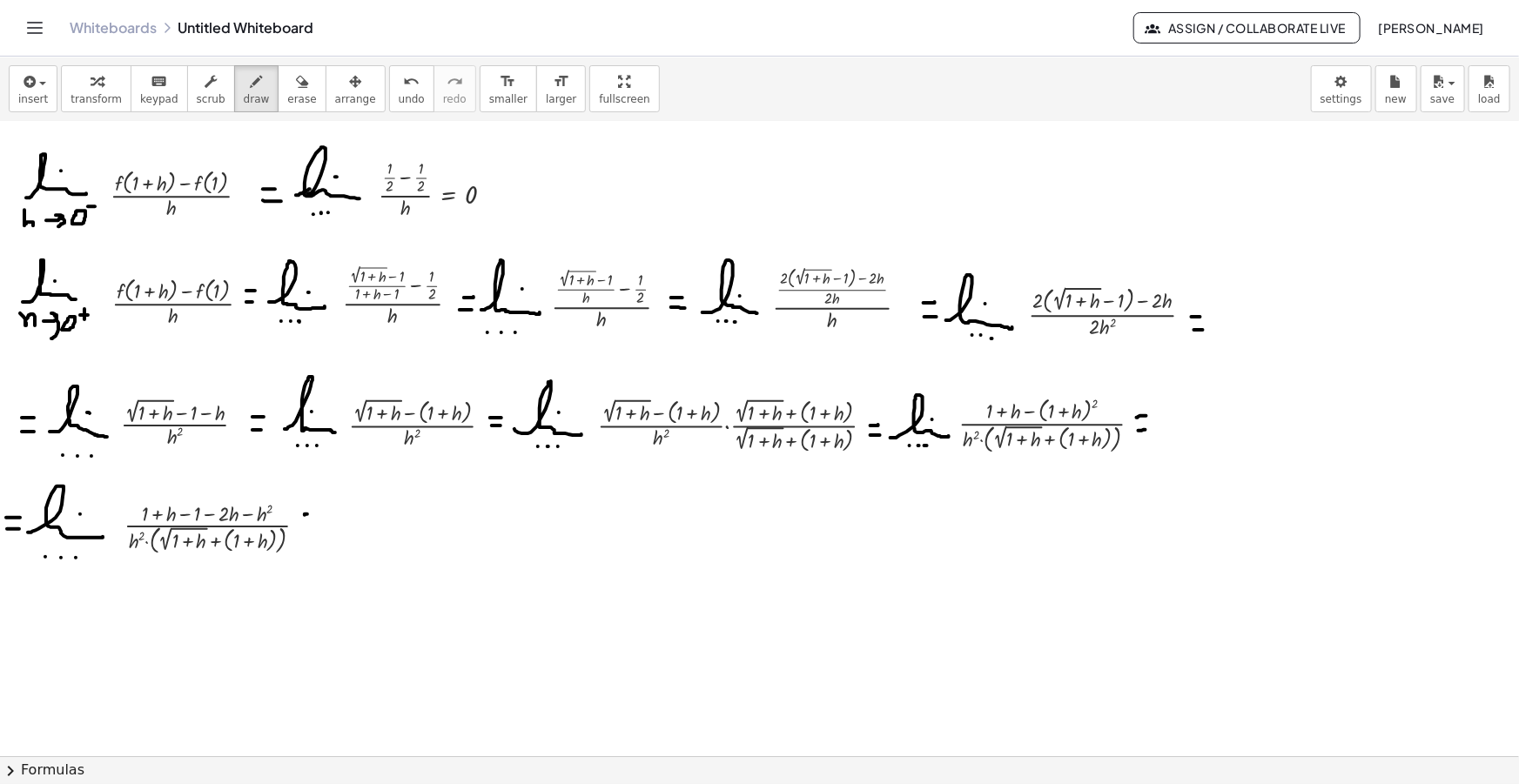
drag, startPoint x: 304, startPoint y: 514, endPoint x: 318, endPoint y: 513, distance: 14.0
click at [320, 513] on div at bounding box center [760, 496] width 1519 height 1381
drag, startPoint x: 305, startPoint y: 523, endPoint x: 324, endPoint y: 523, distance: 19.0
click at [321, 523] on div at bounding box center [760, 496] width 1519 height 1381
drag, startPoint x: 341, startPoint y: 532, endPoint x: 397, endPoint y: 536, distance: 56.1
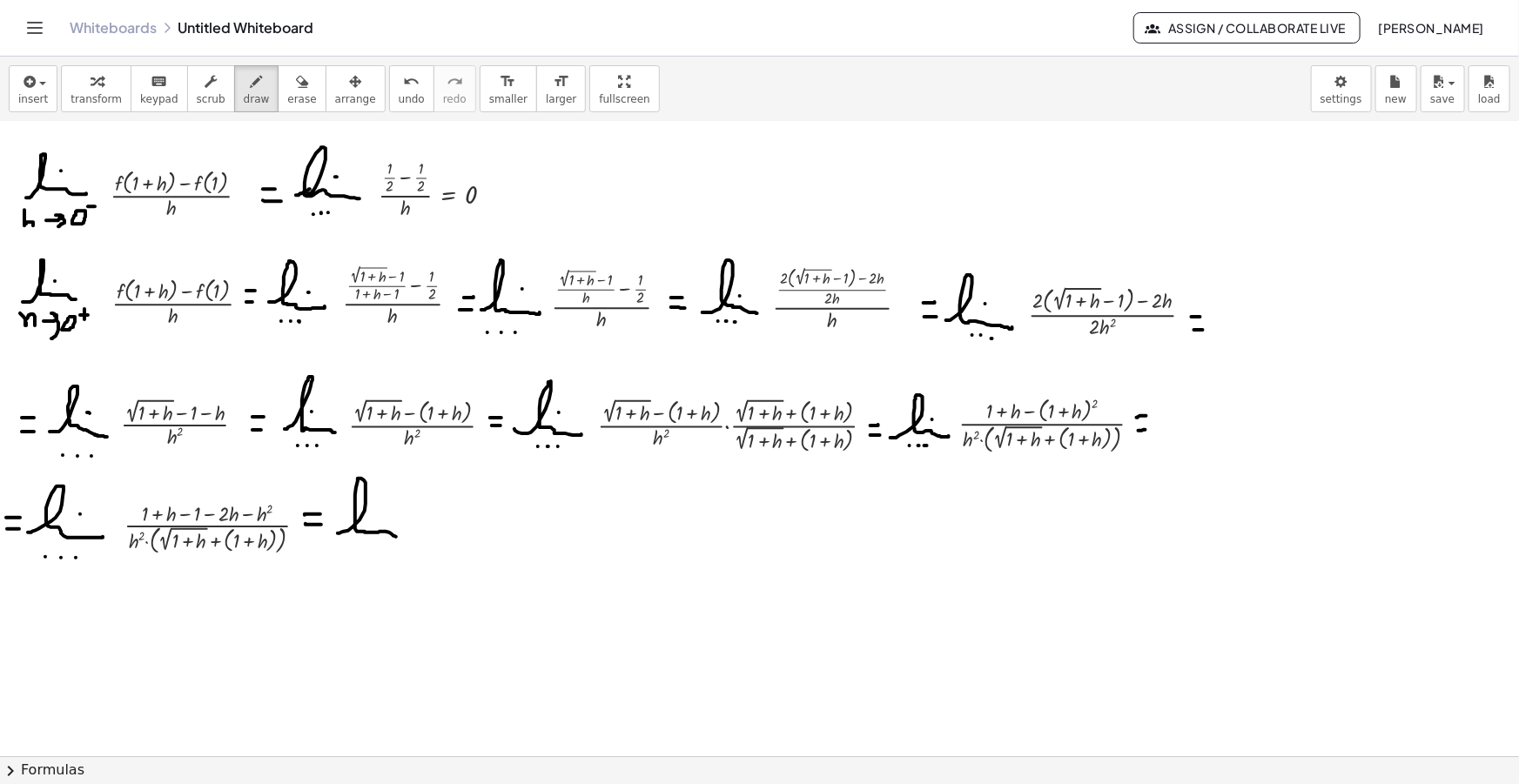
click at [397, 536] on div at bounding box center [760, 496] width 1519 height 1381
click at [376, 508] on div at bounding box center [760, 496] width 1519 height 1381
click at [355, 552] on div at bounding box center [760, 496] width 1519 height 1381
click at [364, 552] on div at bounding box center [760, 496] width 1519 height 1381
click at [377, 551] on div at bounding box center [760, 496] width 1519 height 1381
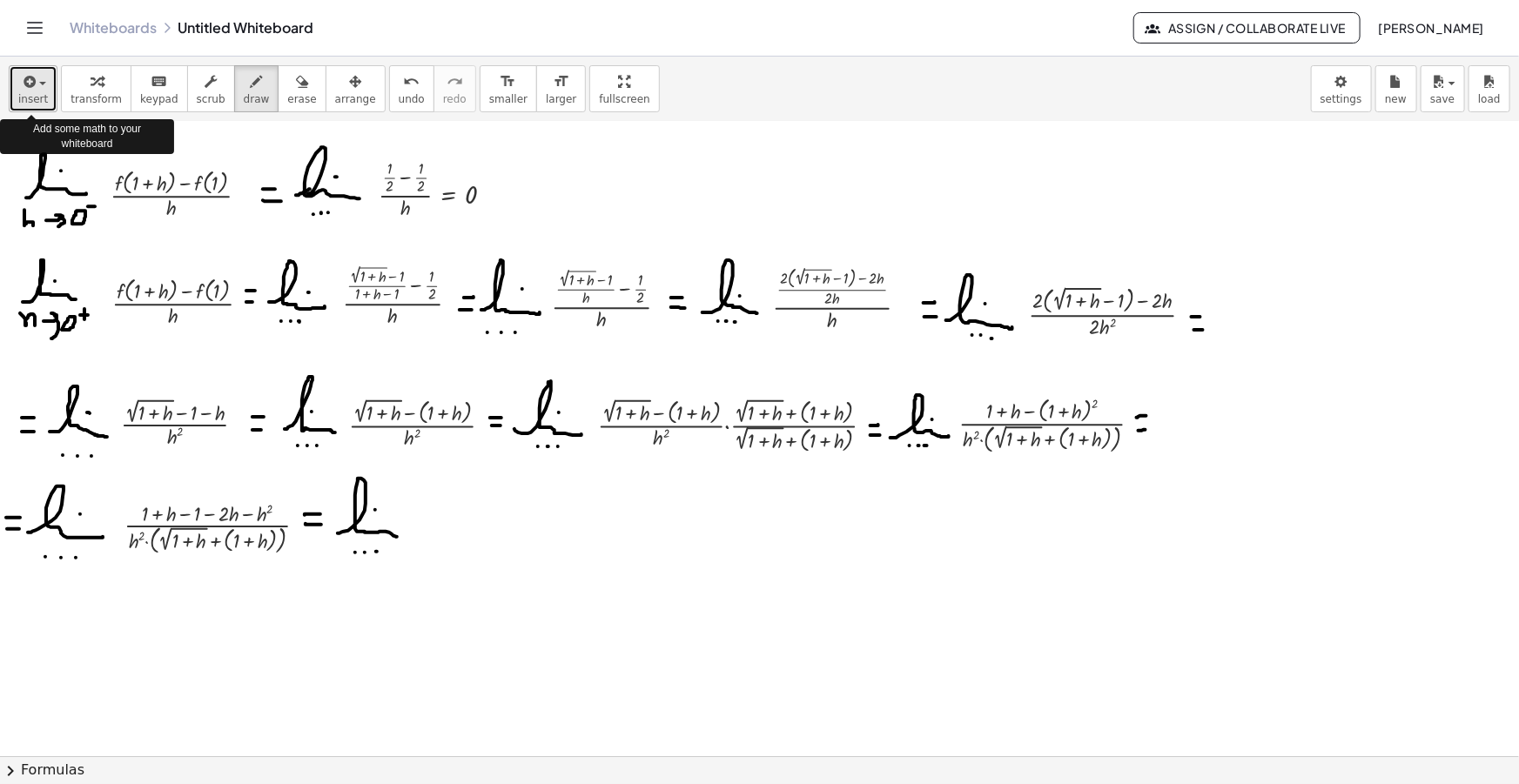
click at [16, 92] on button "insert" at bounding box center [32, 89] width 49 height 47
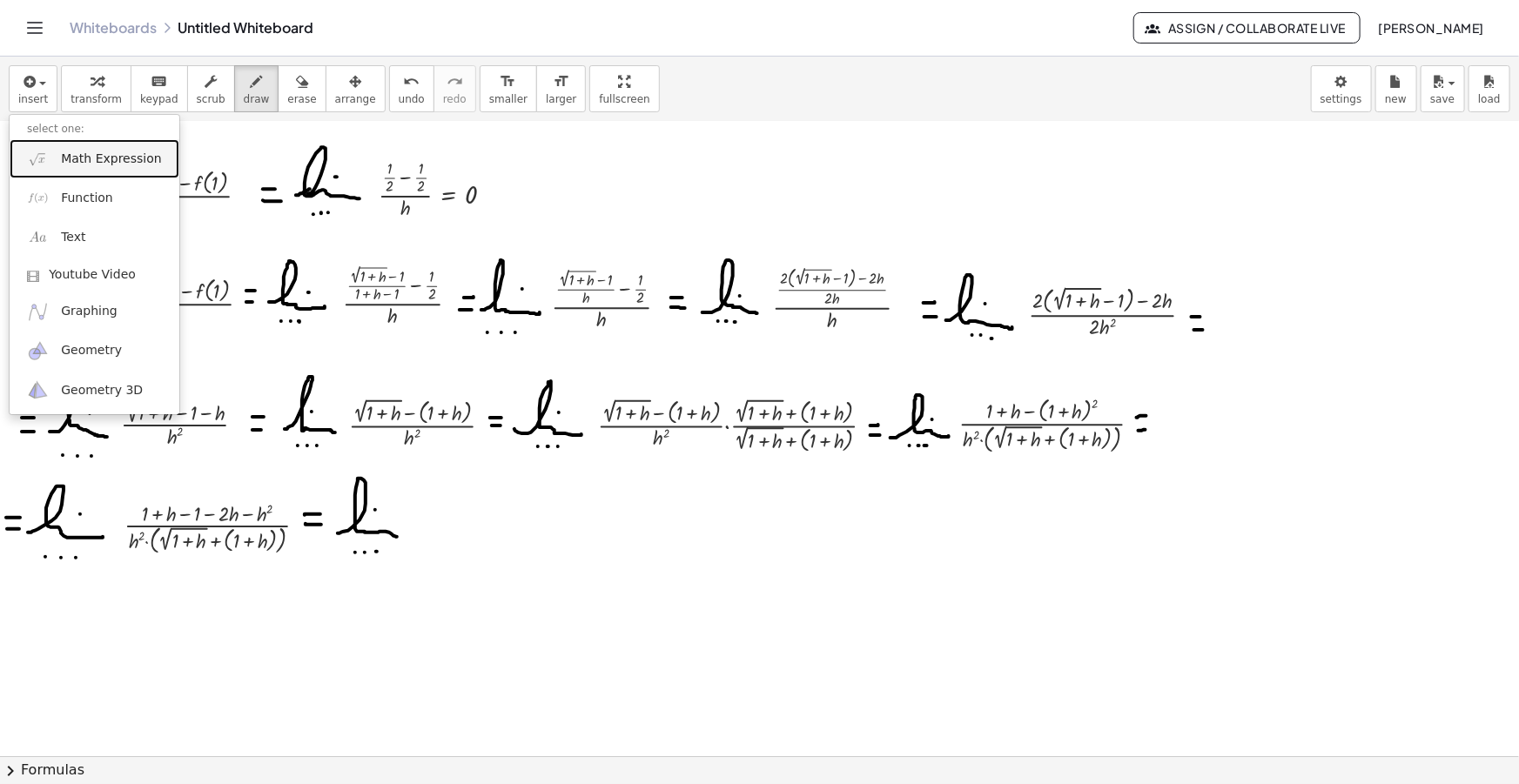
click at [74, 155] on span "Math Expression" at bounding box center [111, 159] width 100 height 18
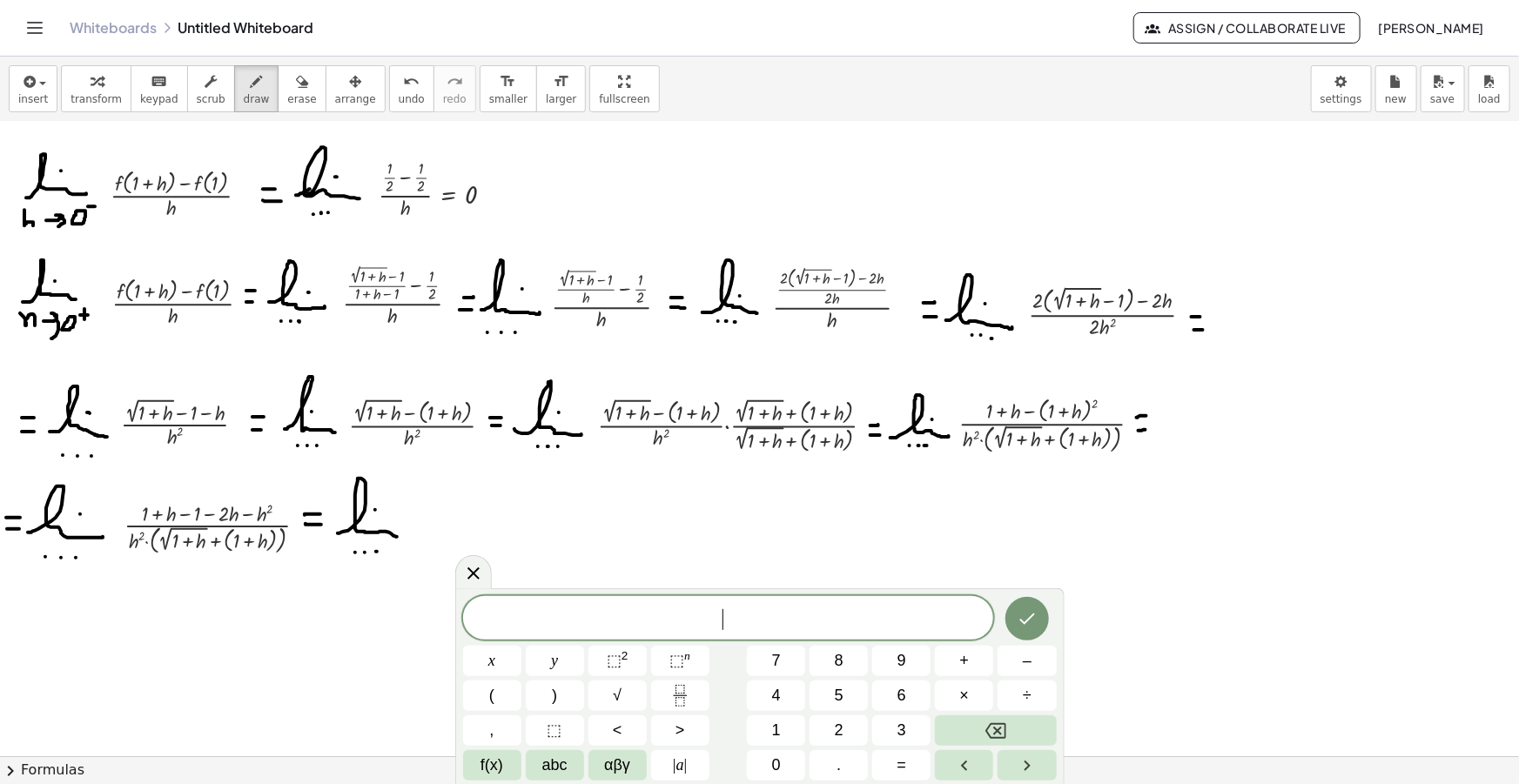
click at [757, 629] on span "​" at bounding box center [729, 619] width 531 height 24
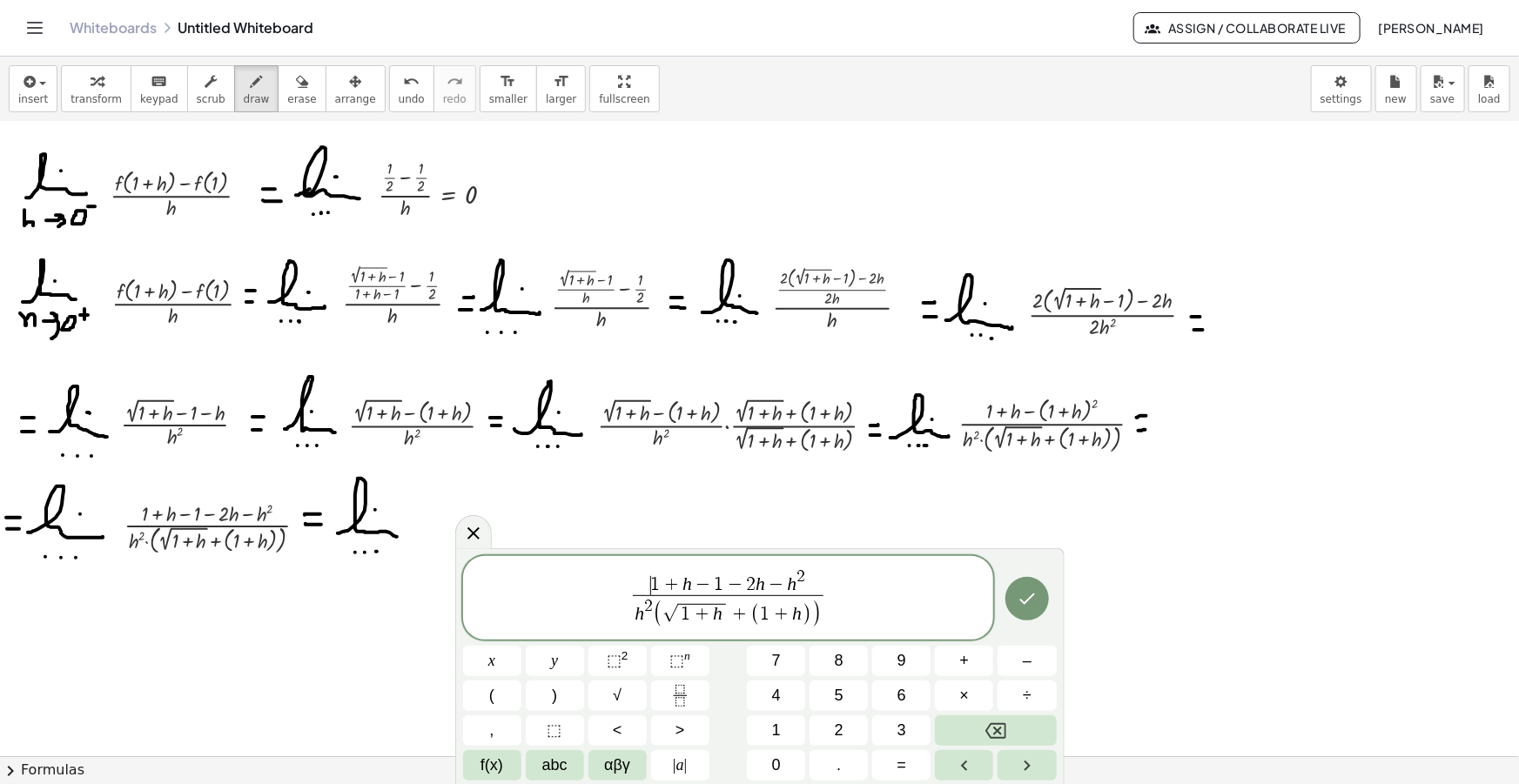
click at [651, 581] on span "1" at bounding box center [656, 584] width 9 height 19
click at [821, 576] on span ")" at bounding box center [819, 580] width 10 height 31
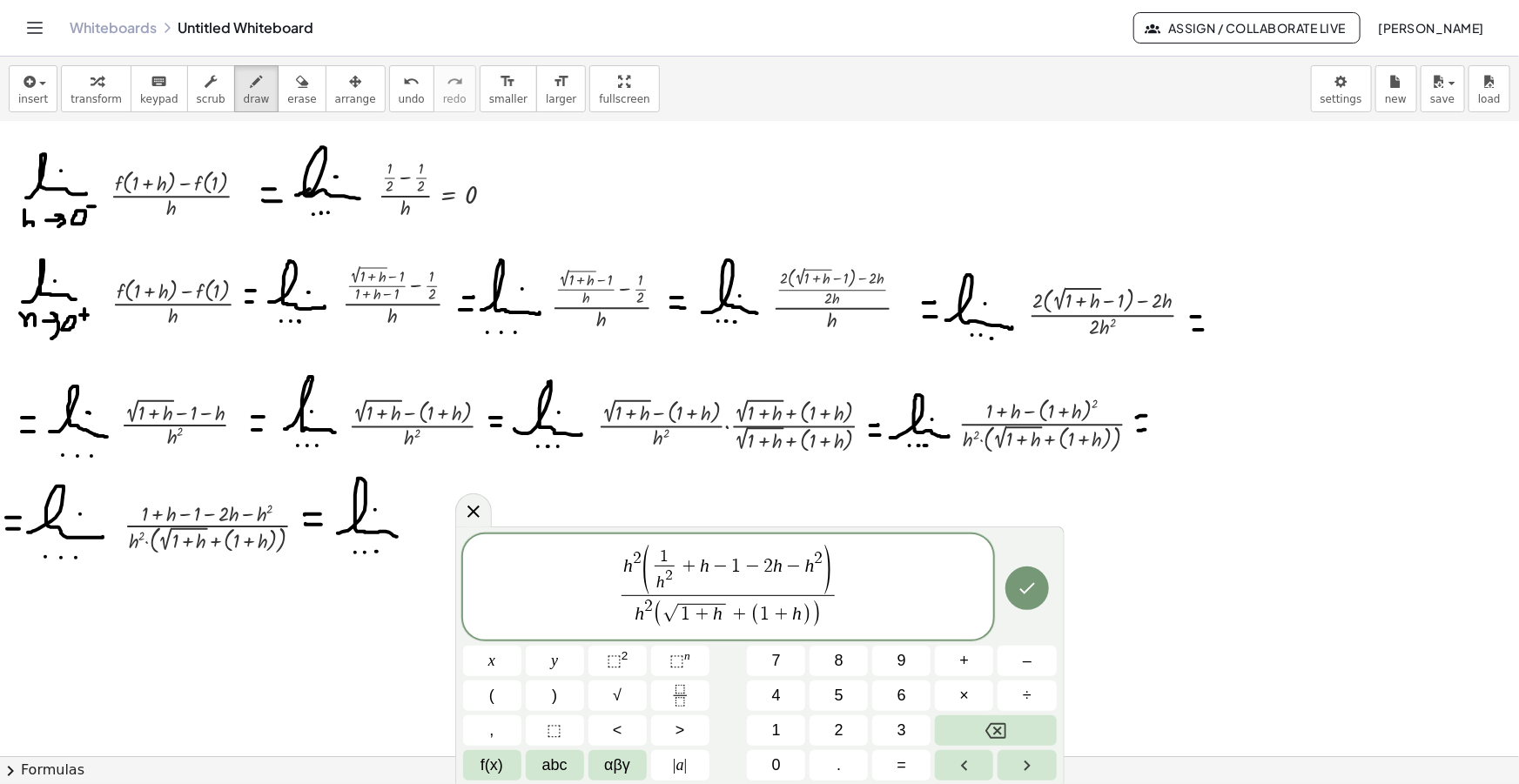
click at [710, 569] on span "−" at bounding box center [721, 567] width 22 height 19
click at [793, 566] on var "h" at bounding box center [791, 565] width 9 height 21
click at [834, 568] on span ")" at bounding box center [840, 571] width 12 height 54
drag, startPoint x: 858, startPoint y: 600, endPoint x: 525, endPoint y: 586, distance: 333.3
click at [526, 586] on span "h 2 ( 1 h 2 ​ + 1 h ​ − 1 h 2 ​ − 2 h ​ − 1 ) h 2 ( √ 1 + h + ( 1 + h ) ) ​ ​" at bounding box center [729, 588] width 531 height 87
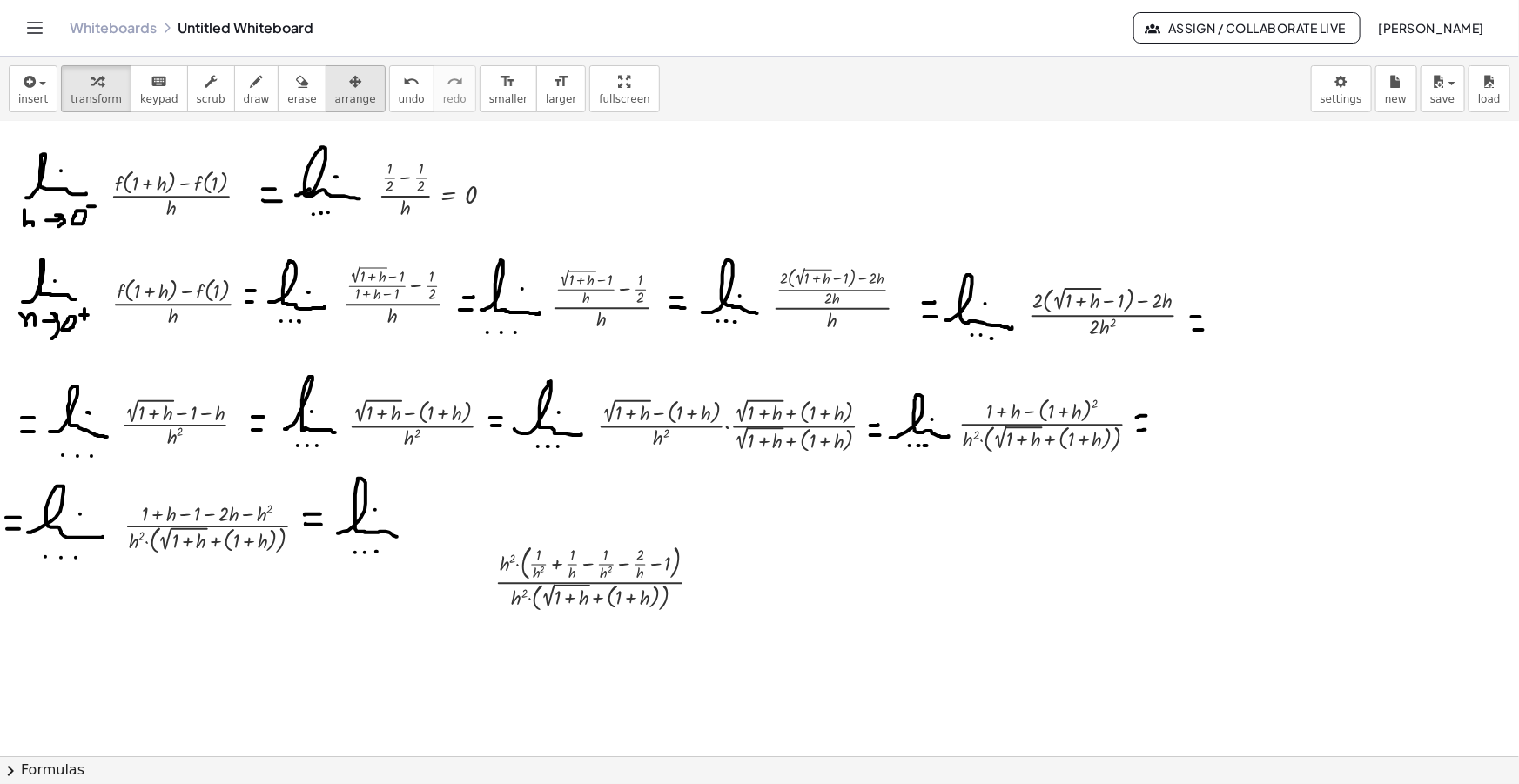
click at [349, 89] on icon "button" at bounding box center [354, 81] width 12 height 21
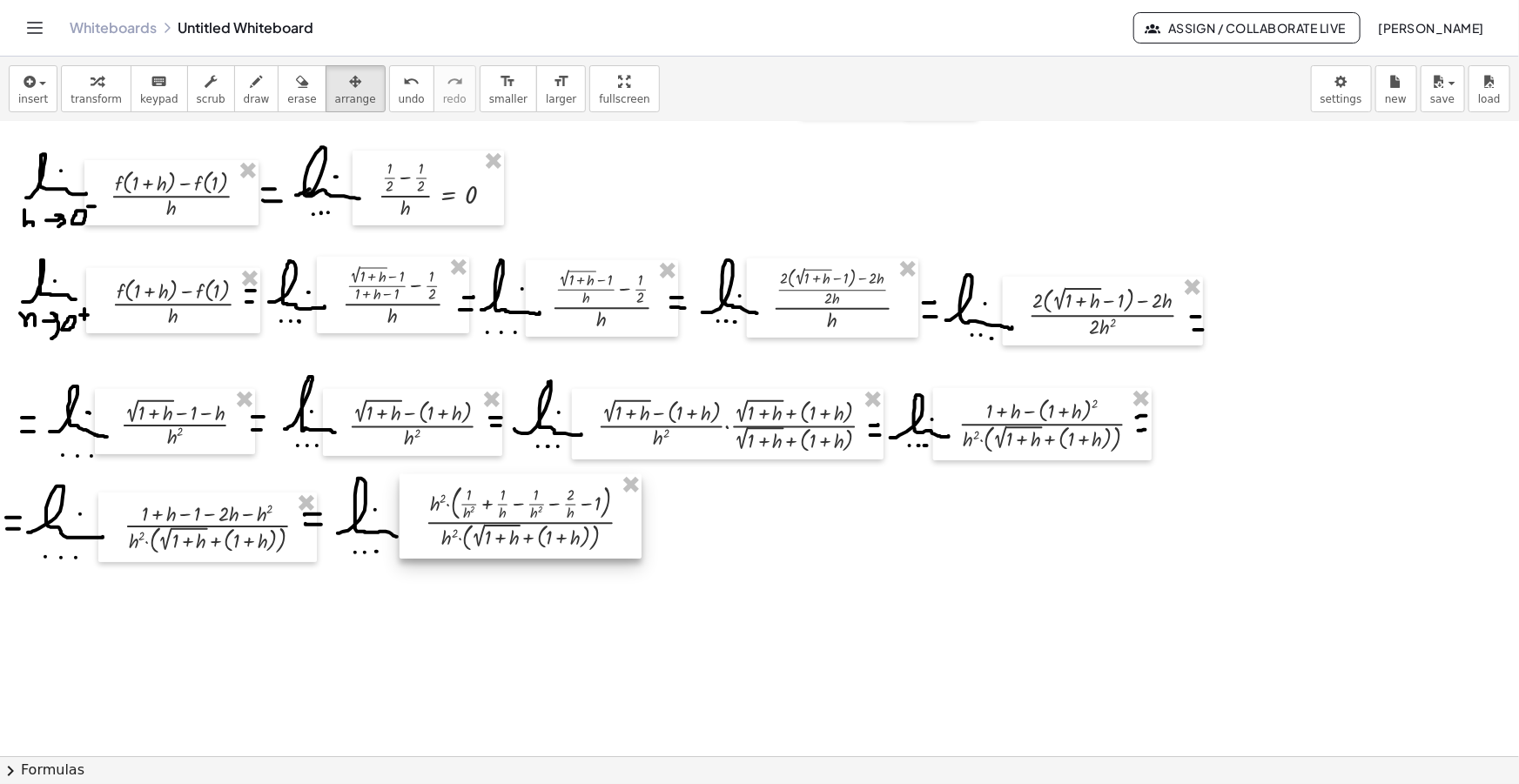
drag, startPoint x: 550, startPoint y: 590, endPoint x: 422, endPoint y: 456, distance: 185.3
click at [480, 530] on div at bounding box center [521, 516] width 242 height 84
click at [243, 94] on span "draw" at bounding box center [256, 99] width 26 height 12
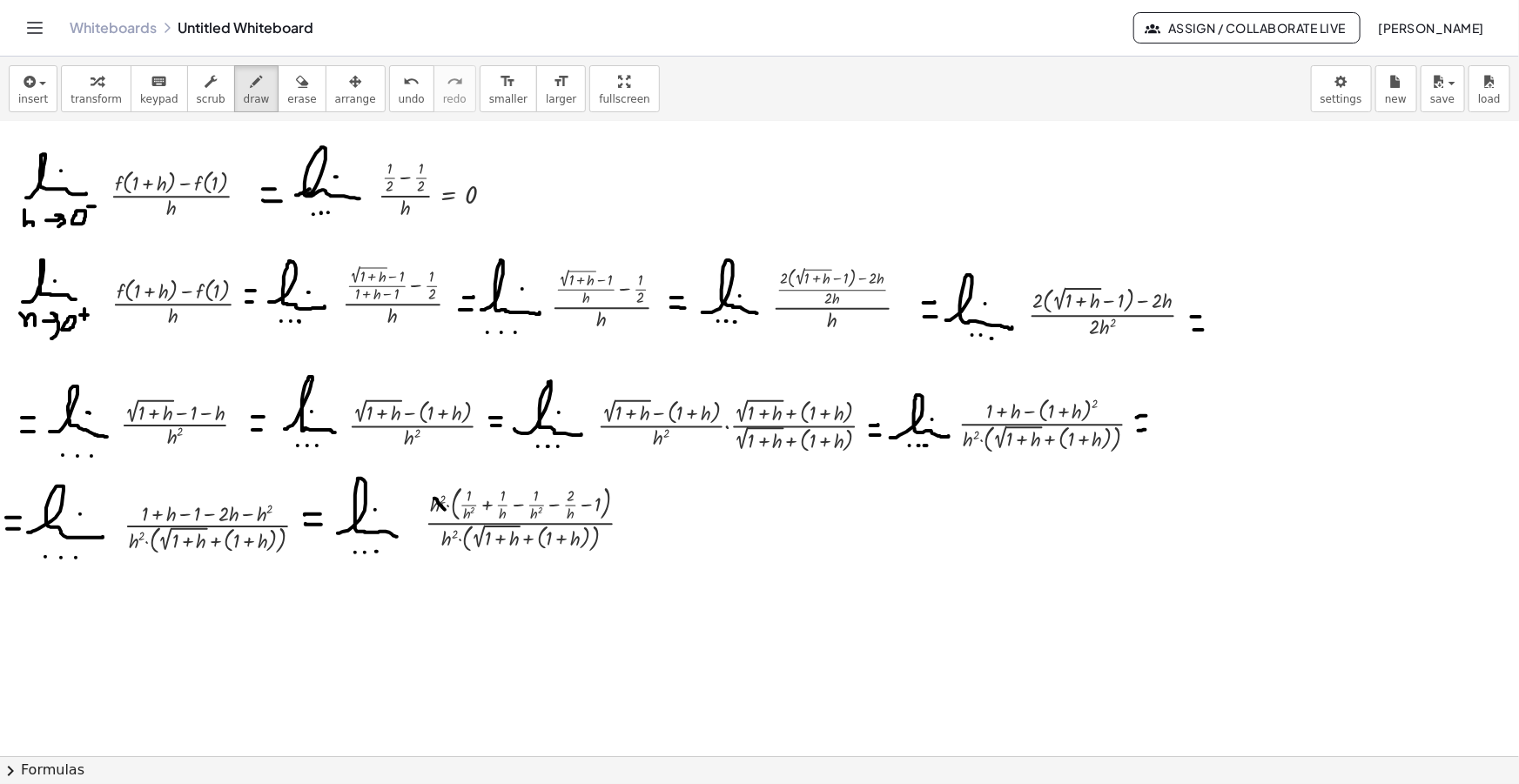
drag, startPoint x: 435, startPoint y: 497, endPoint x: 450, endPoint y: 526, distance: 32.6
click at [447, 509] on div at bounding box center [760, 496] width 1519 height 1381
drag, startPoint x: 438, startPoint y: 532, endPoint x: 461, endPoint y: 542, distance: 25.1
click at [461, 542] on div at bounding box center [760, 496] width 1519 height 1381
drag, startPoint x: 464, startPoint y: 484, endPoint x: 569, endPoint y: 490, distance: 105.2
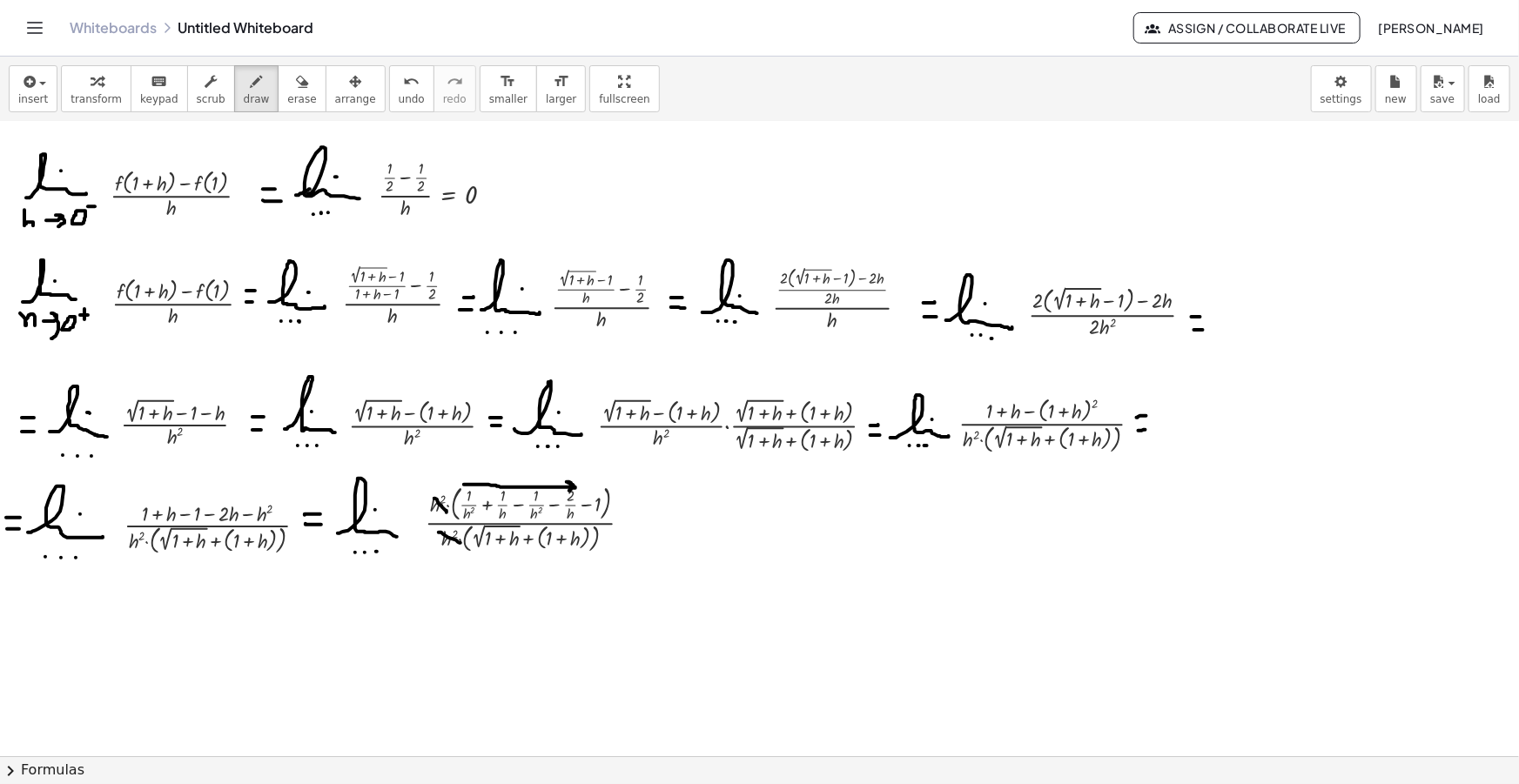
click at [569, 490] on div at bounding box center [760, 496] width 1519 height 1381
drag, startPoint x: 513, startPoint y: 470, endPoint x: 522, endPoint y: 503, distance: 34.2
click at [514, 470] on div at bounding box center [760, 496] width 1519 height 1381
click at [653, 516] on div at bounding box center [760, 496] width 1519 height 1381
drag, startPoint x: 637, startPoint y: 523, endPoint x: 649, endPoint y: 523, distance: 12.0
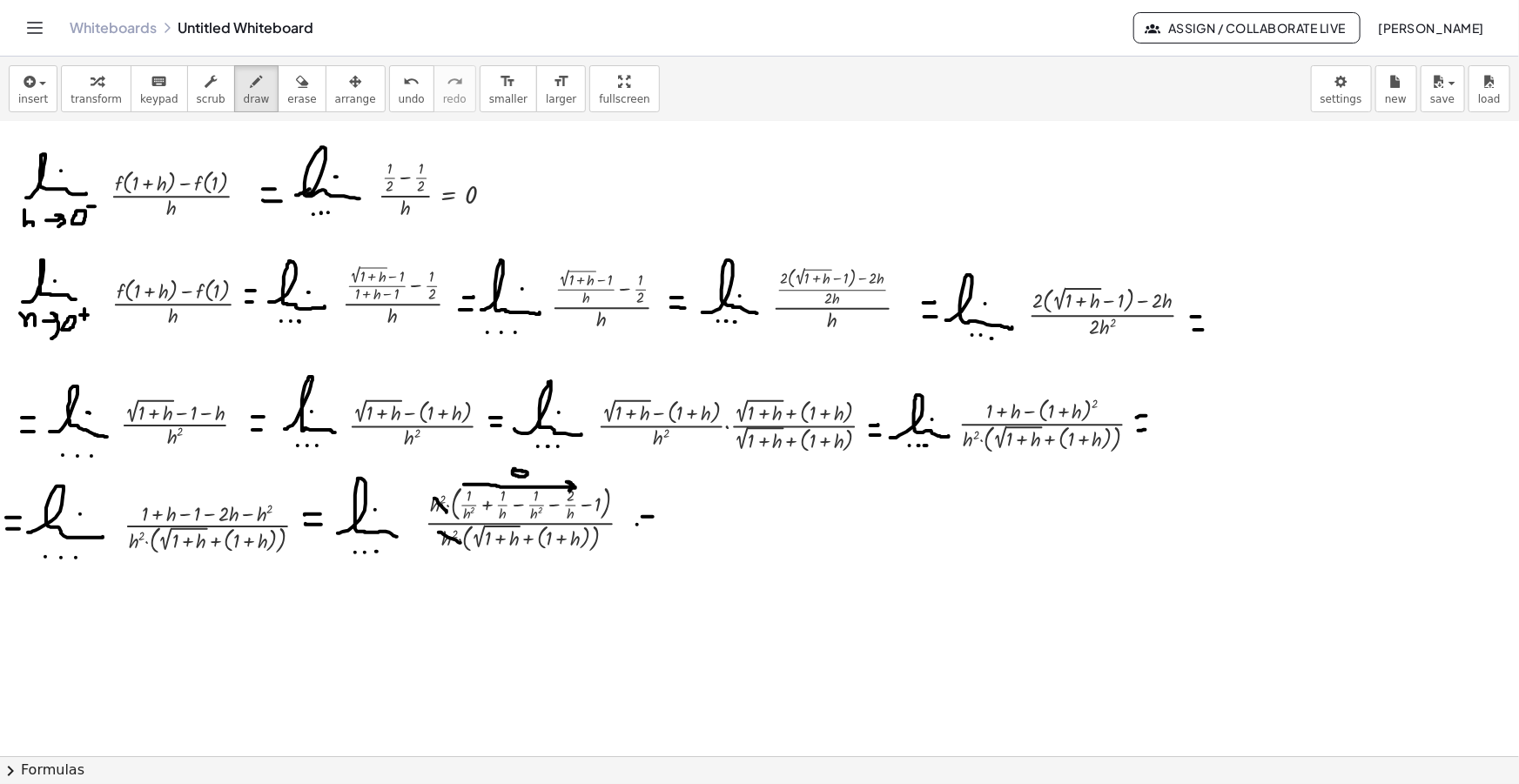
click at [649, 523] on div at bounding box center [760, 496] width 1519 height 1381
drag, startPoint x: 676, startPoint y: 525, endPoint x: 718, endPoint y: 533, distance: 42.8
click at [718, 533] on div at bounding box center [760, 496] width 1519 height 1381
click at [692, 517] on div at bounding box center [760, 496] width 1519 height 1381
click at [671, 548] on div at bounding box center [760, 496] width 1519 height 1381
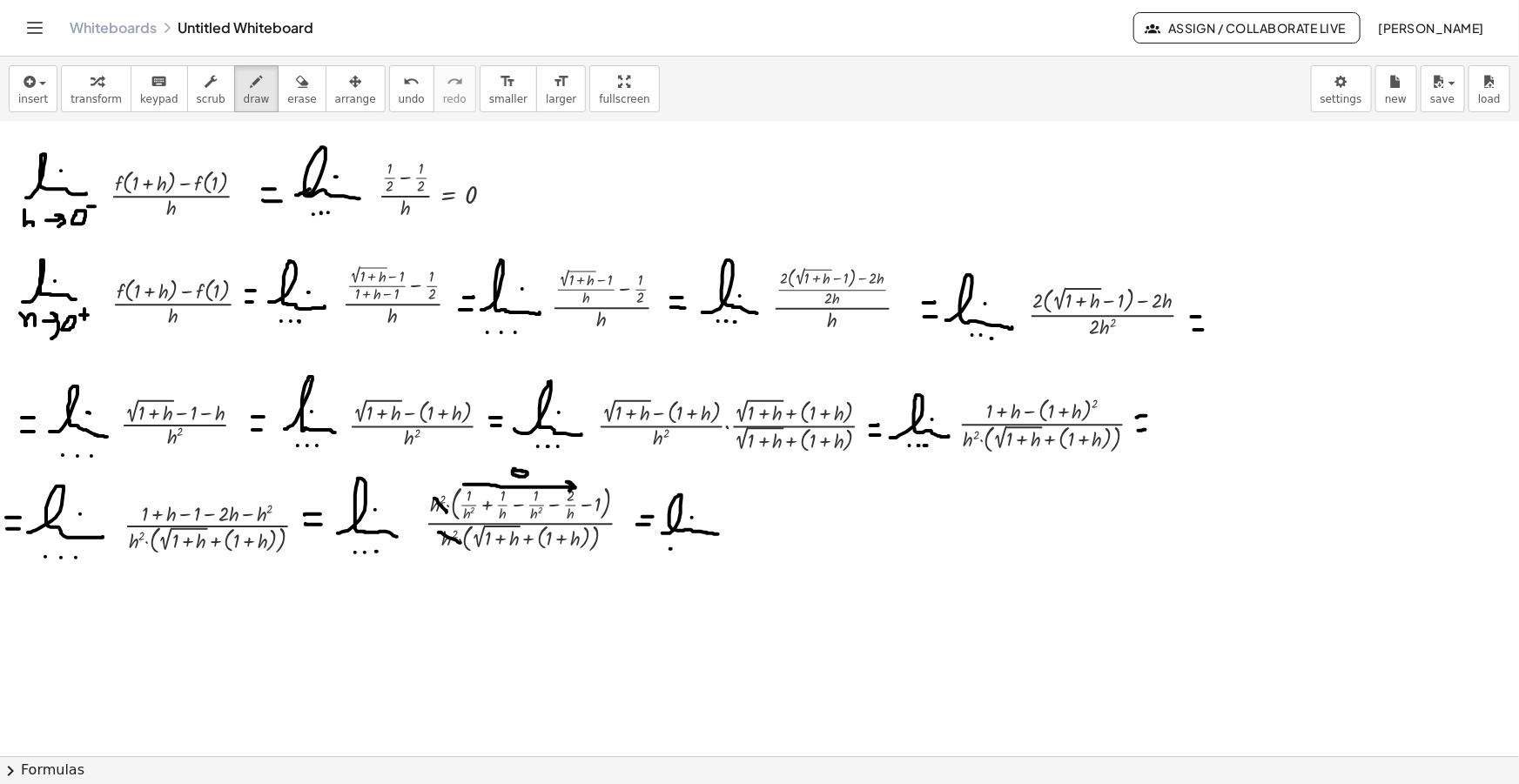
click at [682, 548] on div at bounding box center [760, 496] width 1519 height 1381
click at [692, 548] on div at bounding box center [760, 496] width 1519 height 1381
click at [21, 87] on icon "button" at bounding box center [28, 81] width 16 height 21
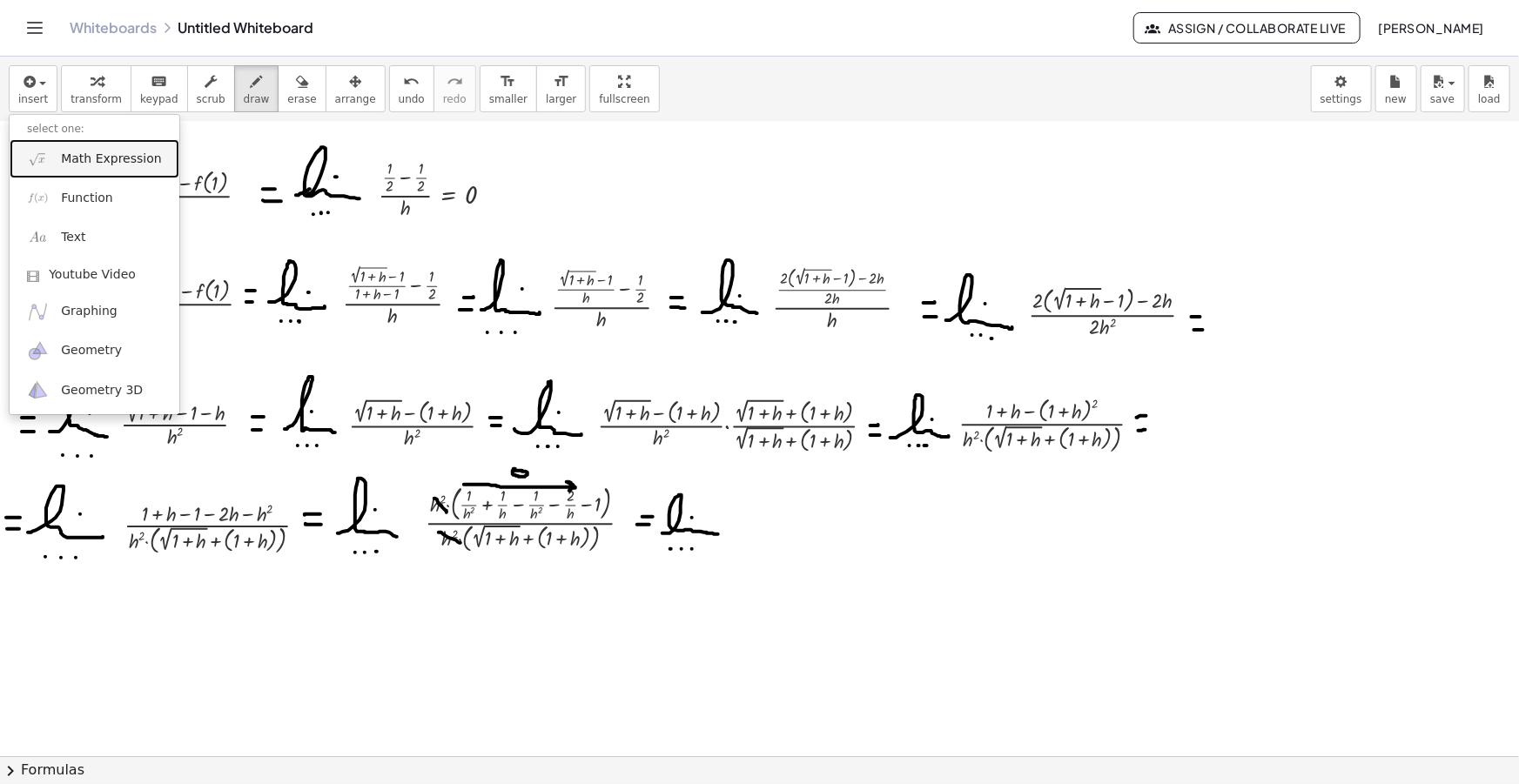
click at [80, 162] on span "Math Expression" at bounding box center [111, 159] width 100 height 18
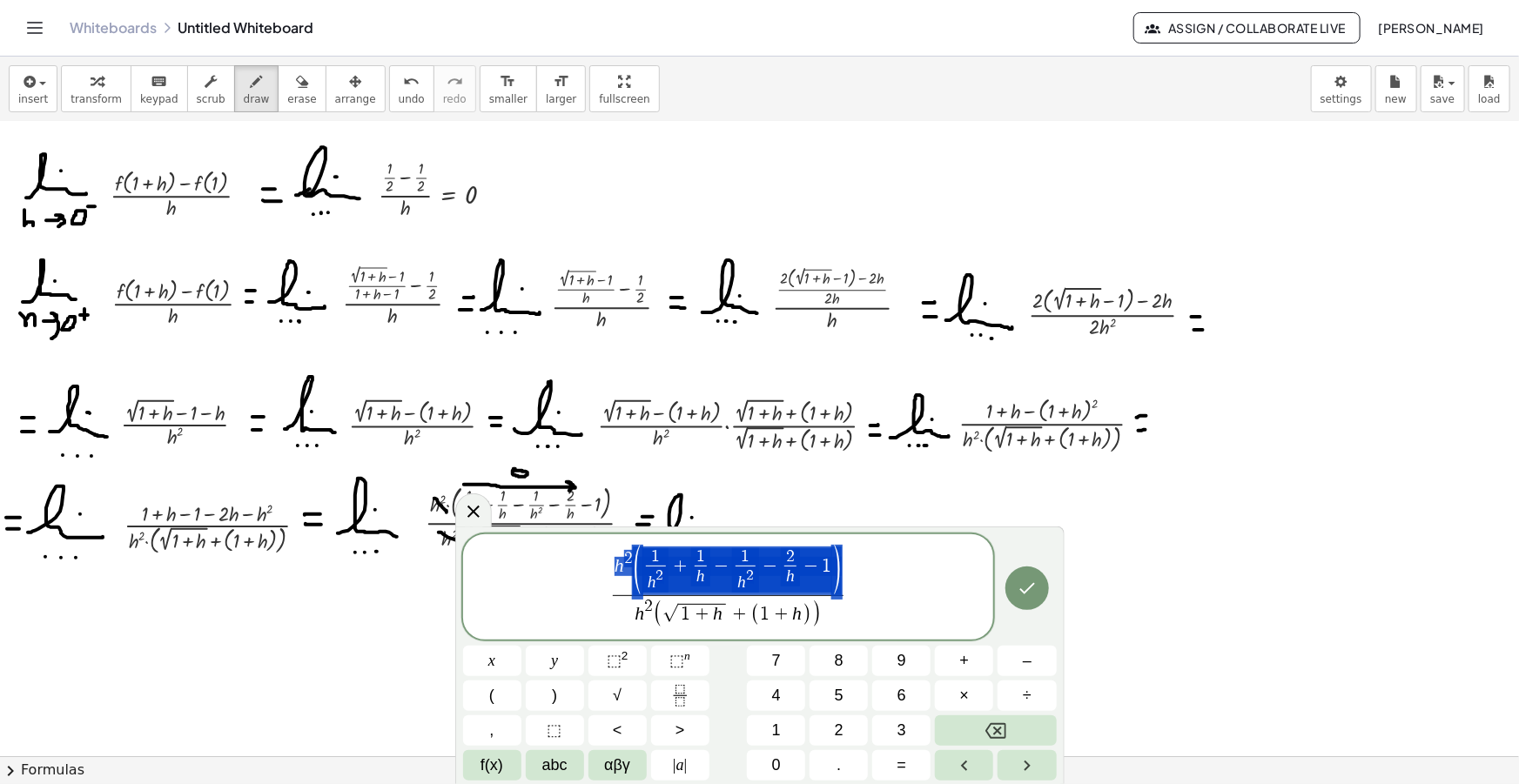
drag, startPoint x: 799, startPoint y: 566, endPoint x: 616, endPoint y: 563, distance: 183.0
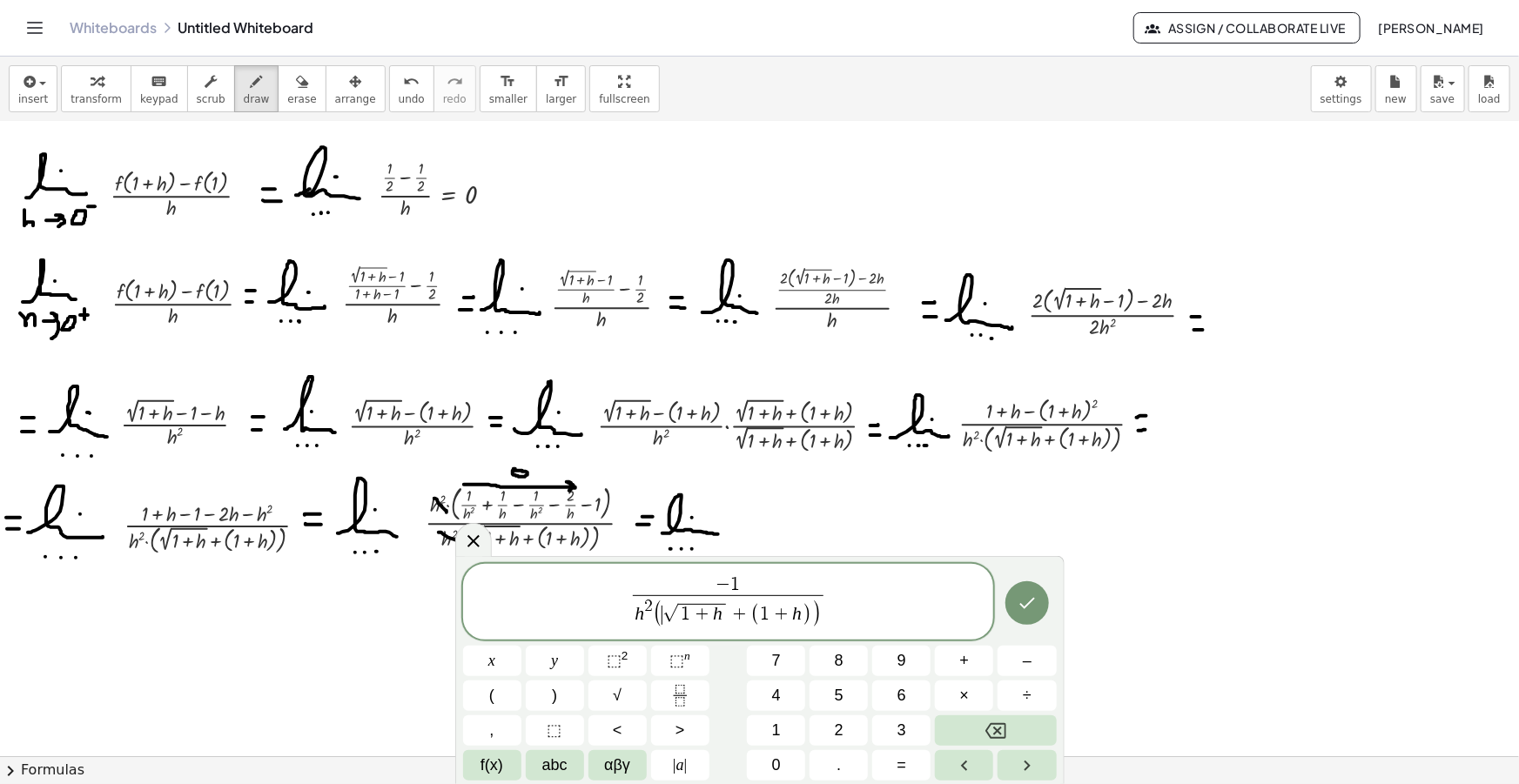
click at [660, 617] on span "(" at bounding box center [658, 614] width 10 height 28
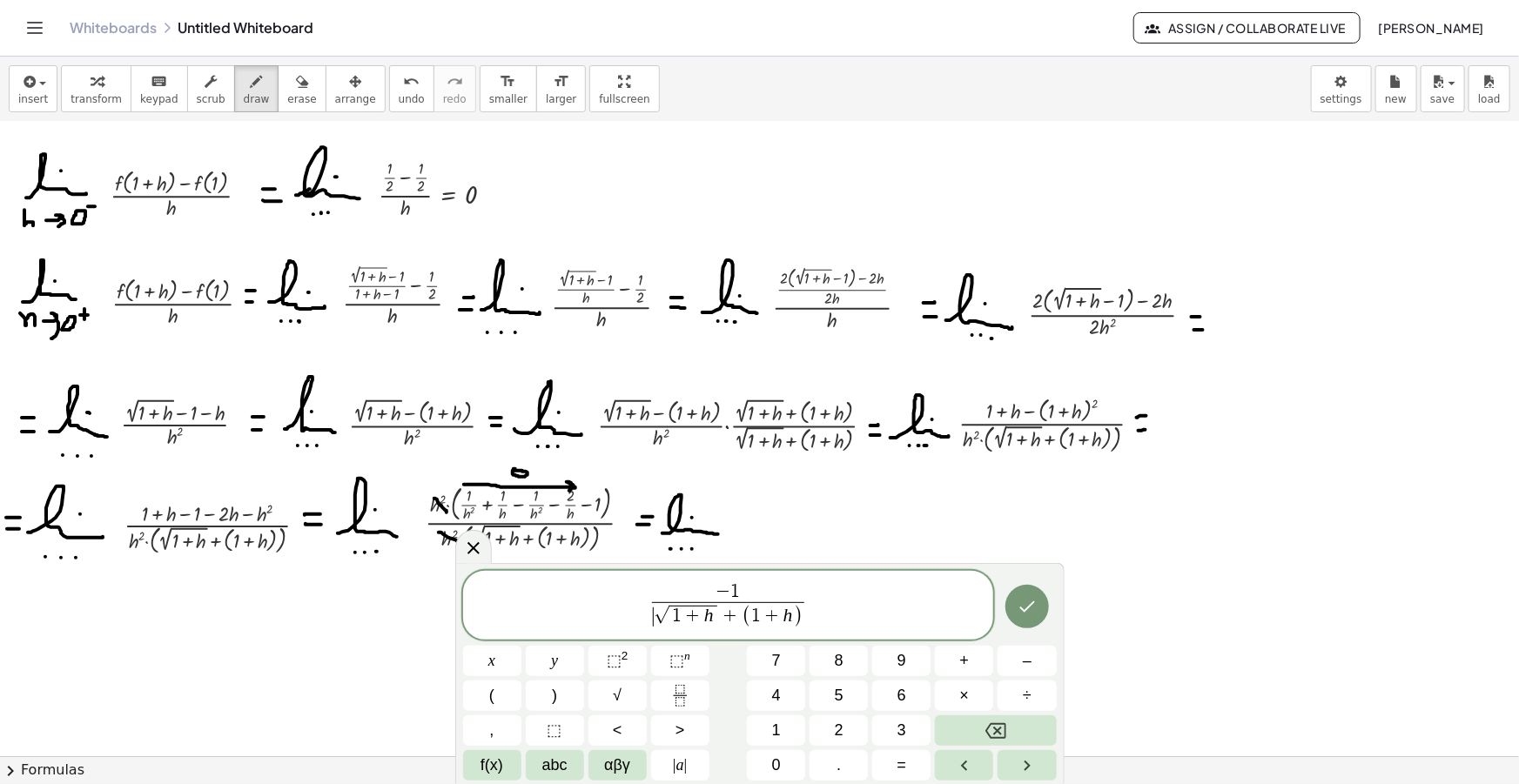
click at [808, 610] on span "− 1 ​ √ 1 + h + ( 1 + h ) ​" at bounding box center [729, 606] width 531 height 51
click at [834, 604] on span "− 1 √ 1 + h + ( 1 + h ) ​ ​" at bounding box center [729, 606] width 531 height 51
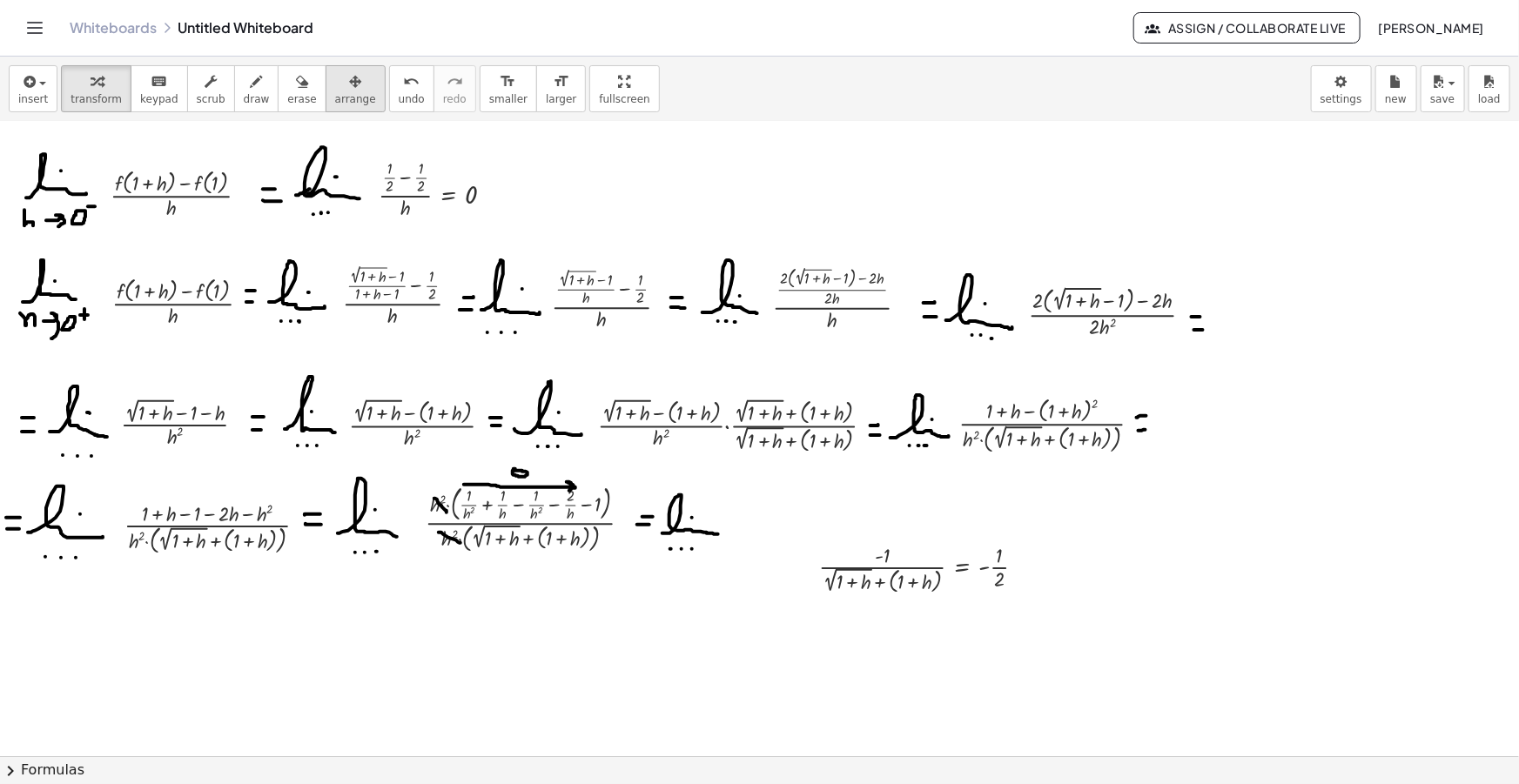
click at [326, 107] on button "arrange" at bounding box center [355, 89] width 60 height 47
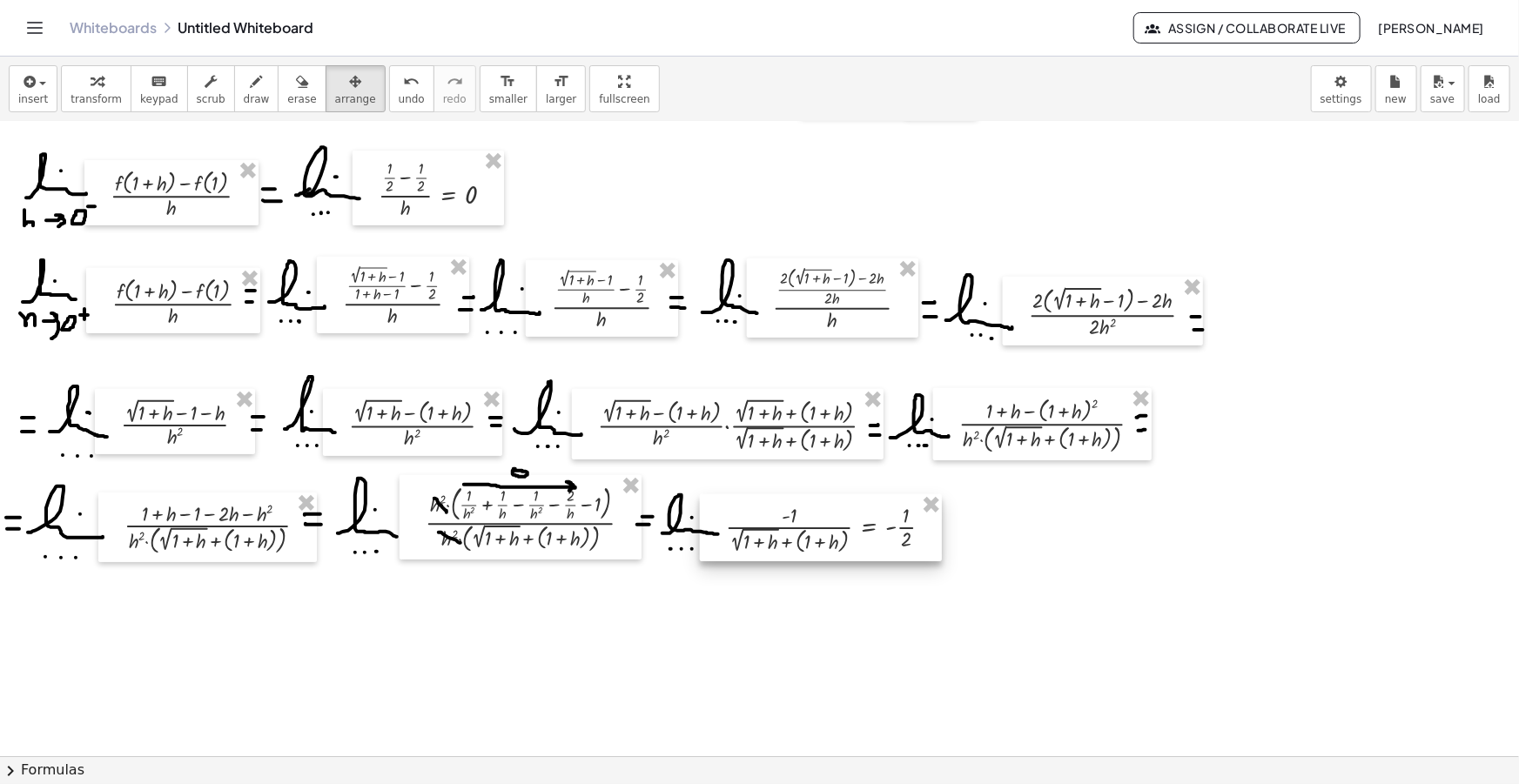
drag, startPoint x: 890, startPoint y: 563, endPoint x: 813, endPoint y: 525, distance: 85.9
click at [813, 525] on div at bounding box center [821, 527] width 242 height 67
